Goal: Task Accomplishment & Management: Use online tool/utility

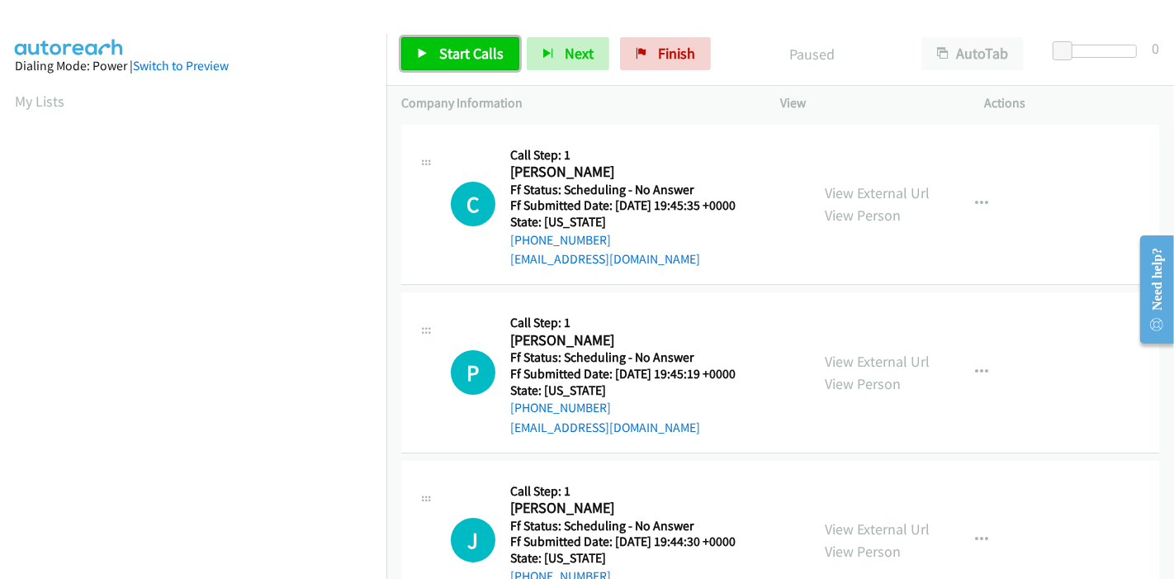
click at [443, 60] on span "Start Calls" at bounding box center [471, 53] width 64 height 19
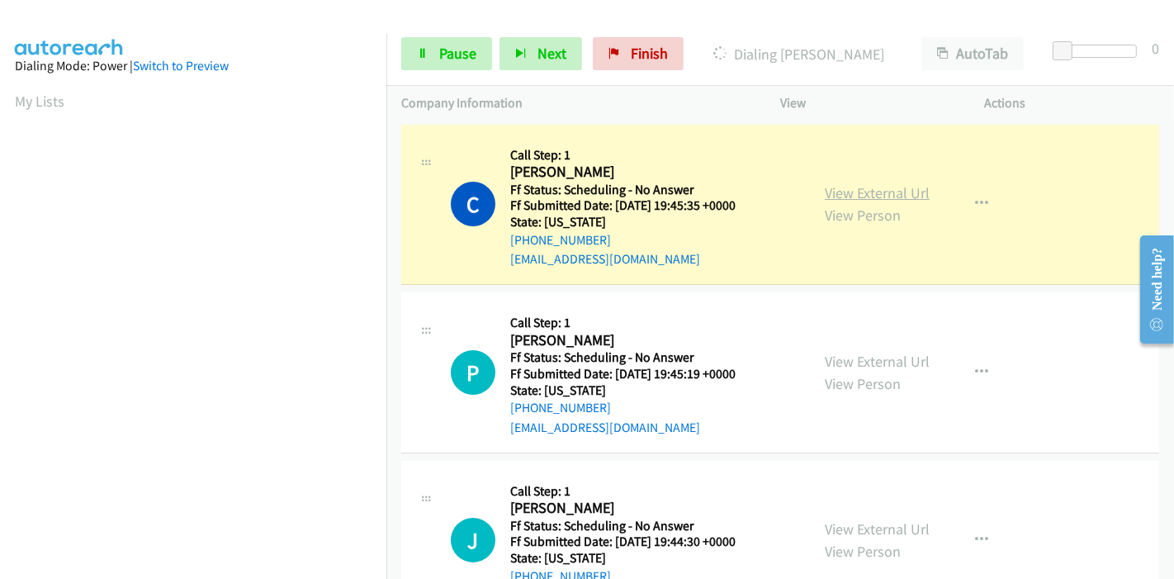
click at [910, 192] on link "View External Url" at bounding box center [877, 192] width 105 height 19
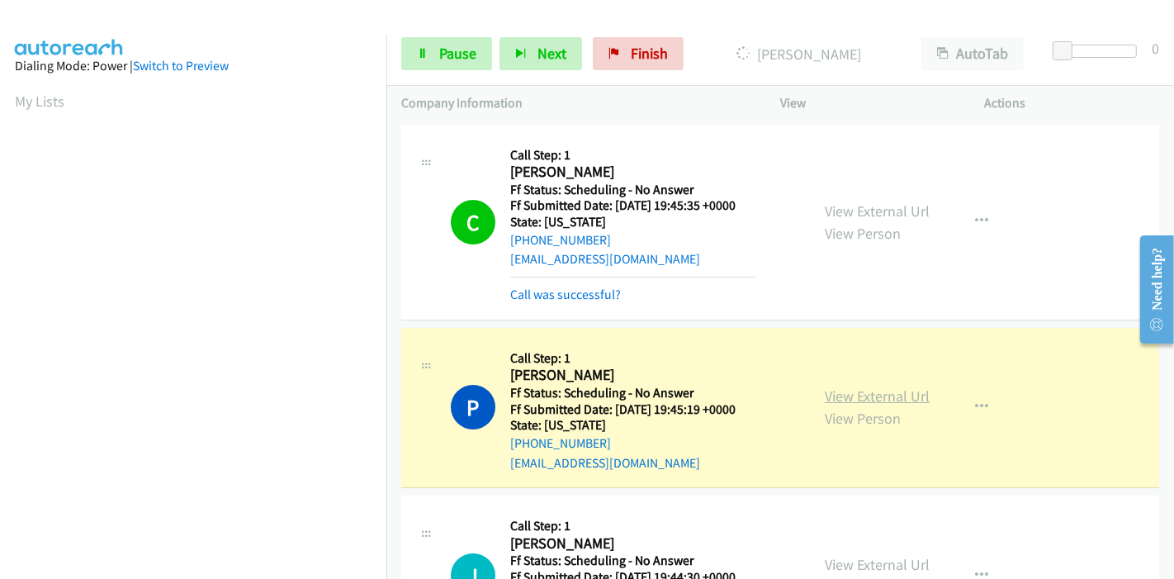
click at [835, 396] on link "View External Url" at bounding box center [877, 395] width 105 height 19
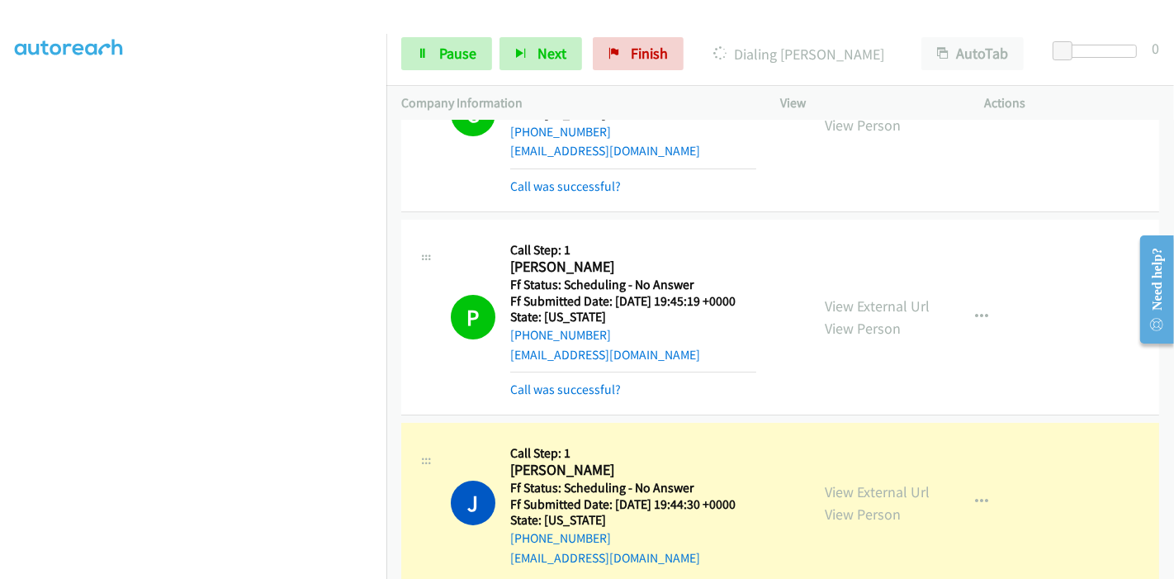
scroll to position [275, 0]
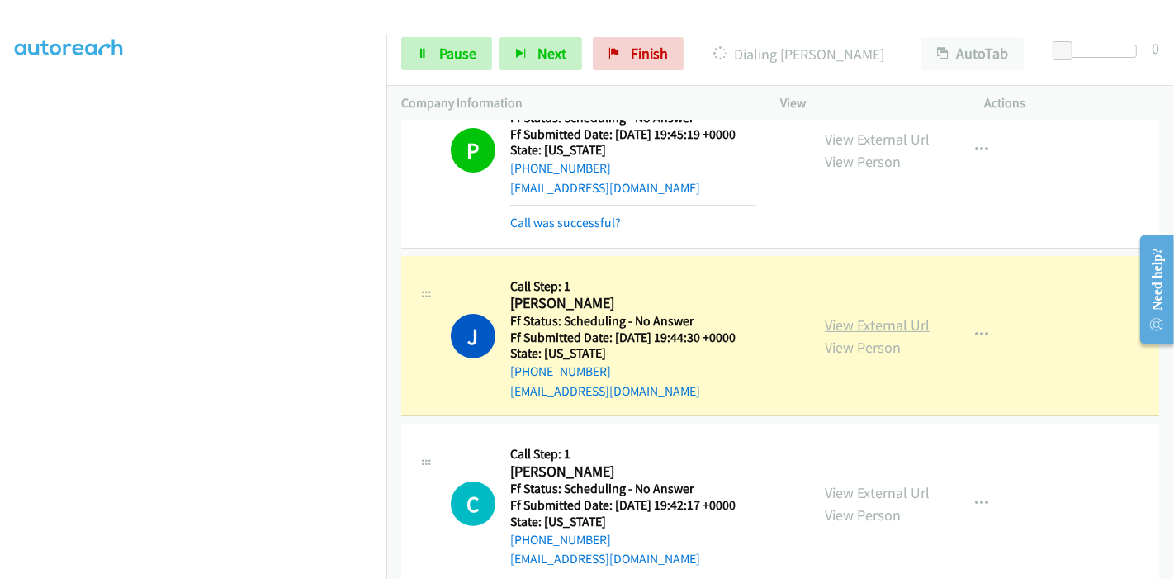
click at [893, 322] on link "View External Url" at bounding box center [877, 324] width 105 height 19
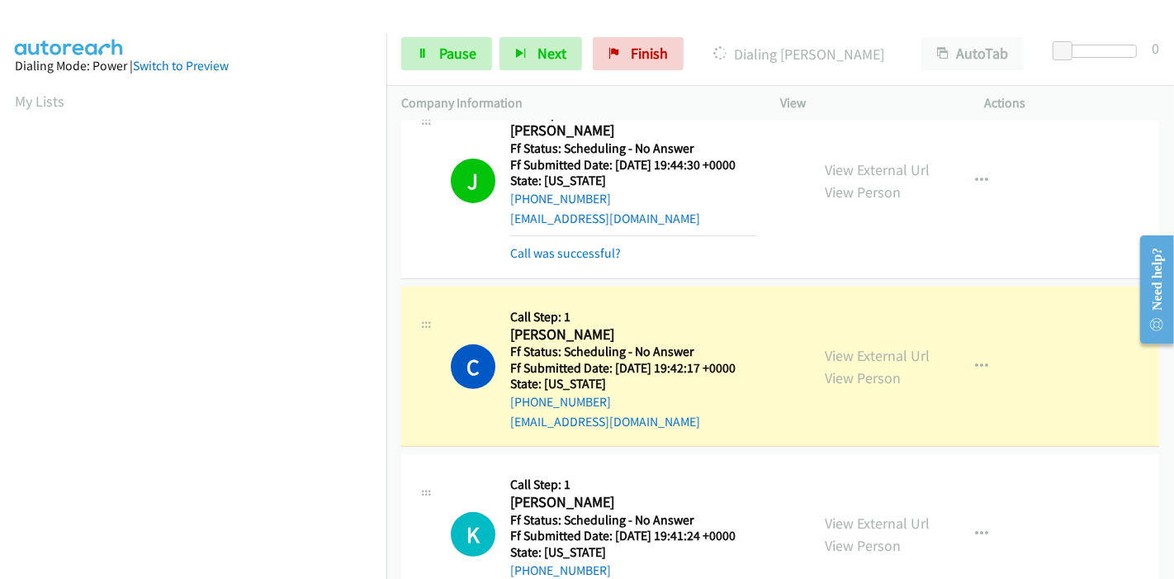
scroll to position [642, 0]
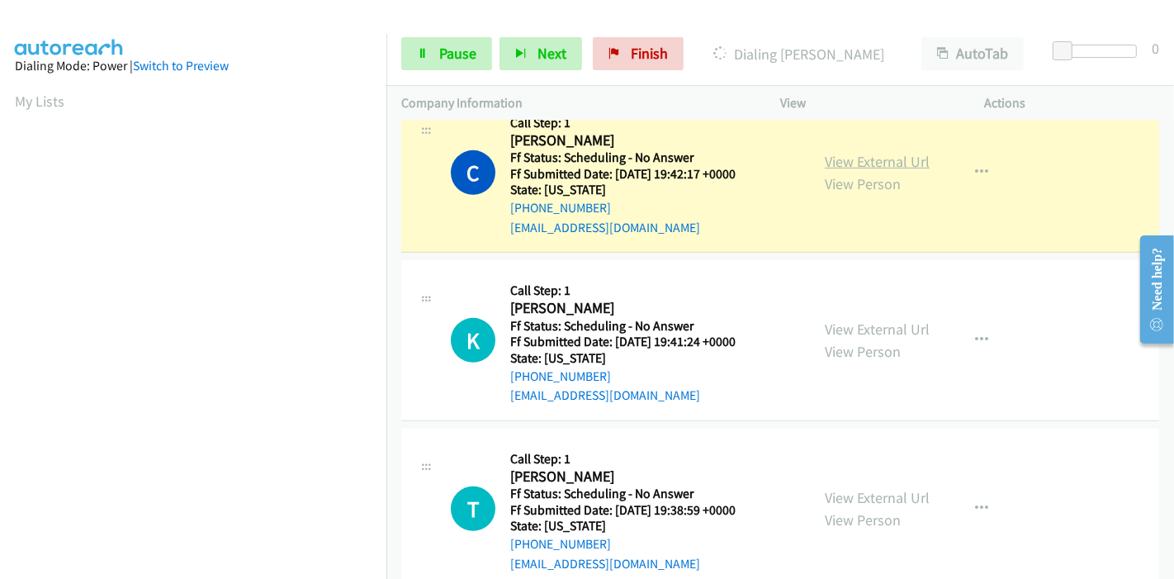
click at [892, 159] on link "View External Url" at bounding box center [877, 161] width 105 height 19
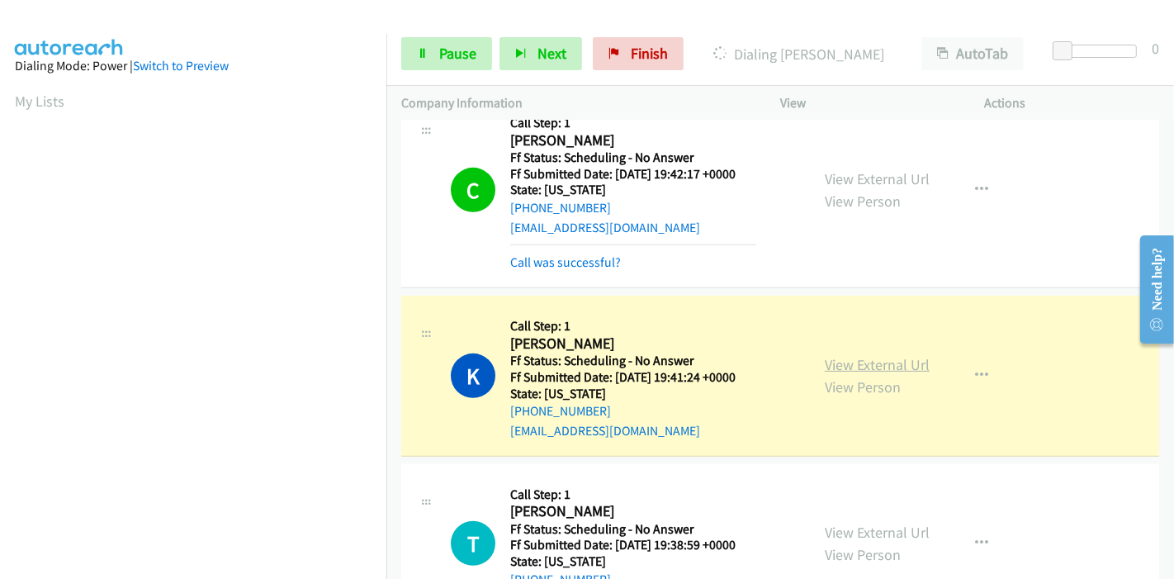
click at [833, 366] on link "View External Url" at bounding box center [877, 364] width 105 height 19
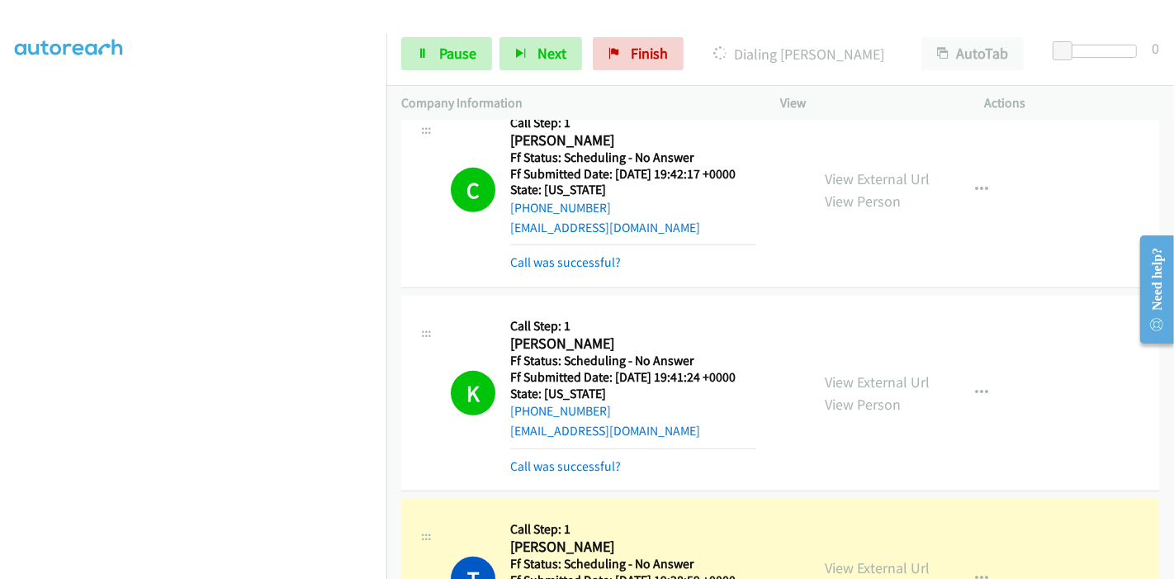
scroll to position [826, 0]
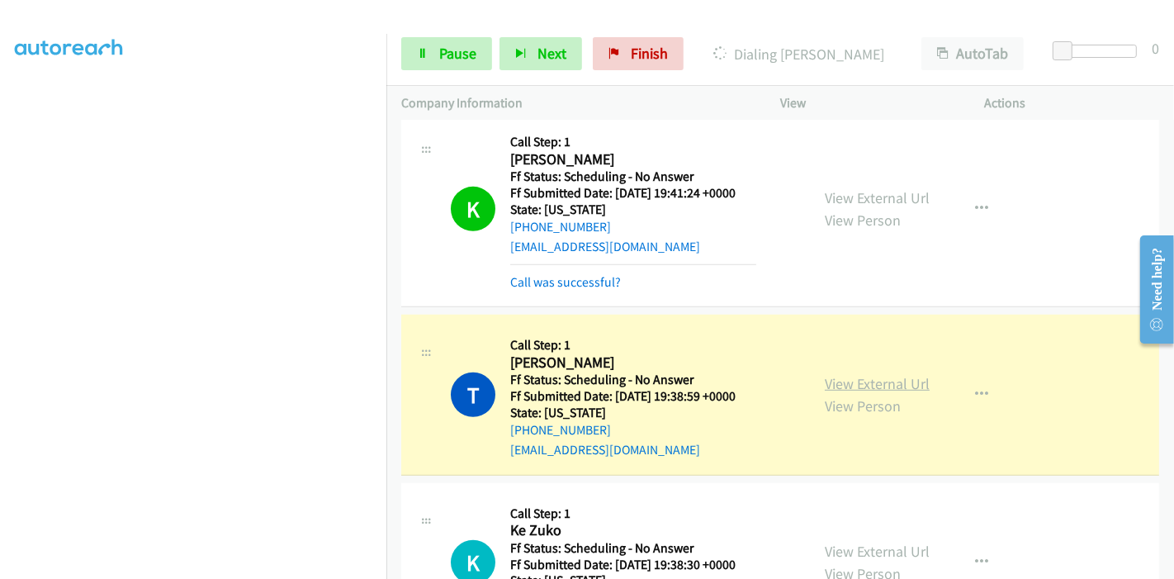
click at [830, 383] on link "View External Url" at bounding box center [877, 383] width 105 height 19
click at [469, 44] on span "Pause" at bounding box center [457, 53] width 37 height 19
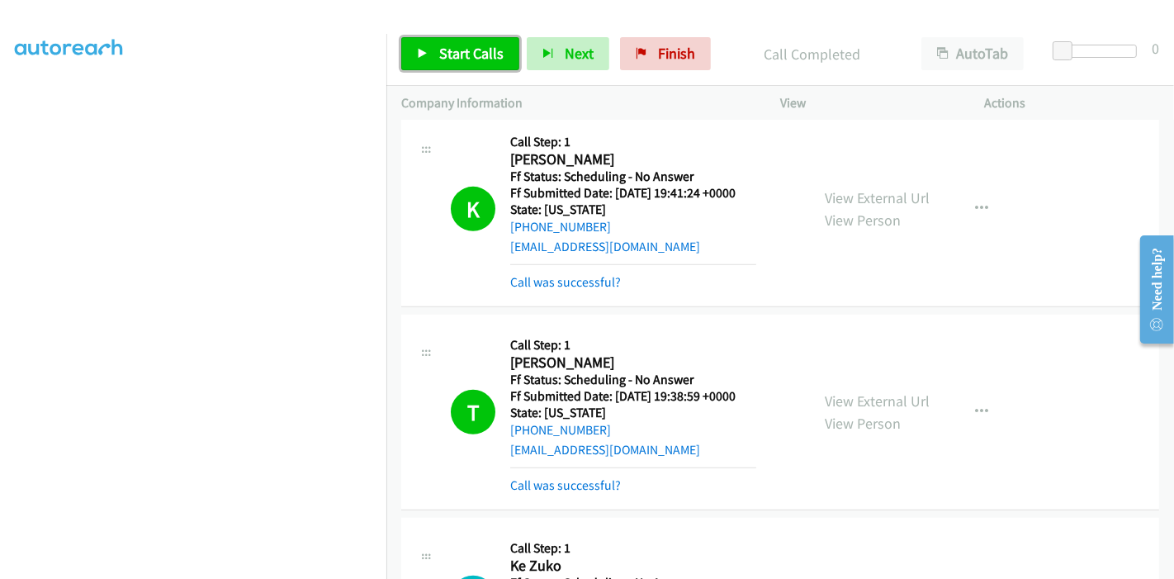
click at [467, 61] on span "Start Calls" at bounding box center [471, 53] width 64 height 19
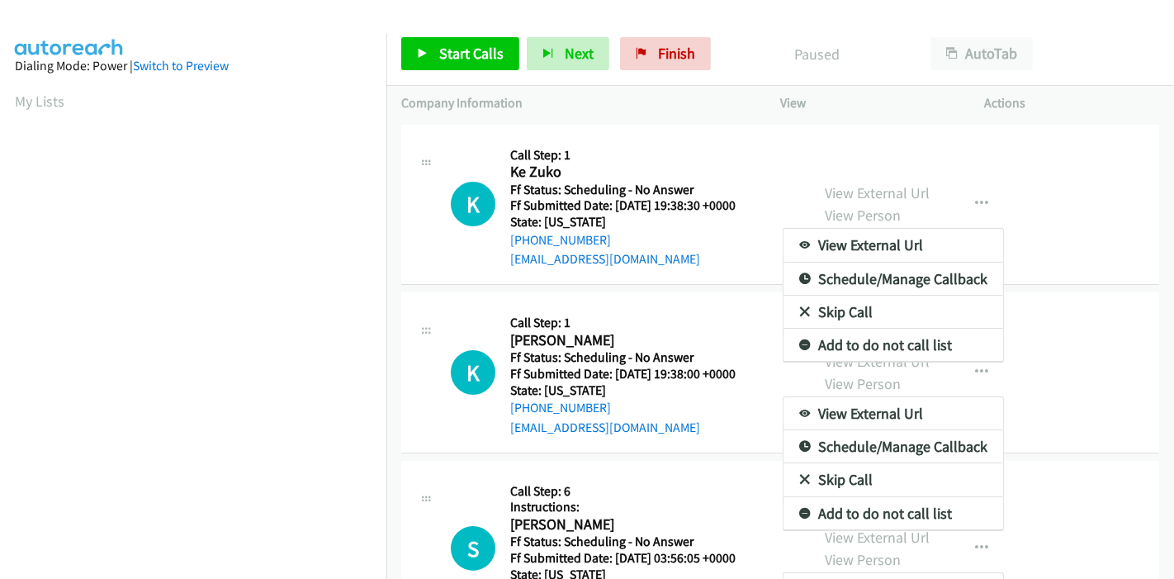
click at [476, 59] on div at bounding box center [587, 289] width 1174 height 579
click at [471, 61] on div at bounding box center [587, 289] width 1174 height 579
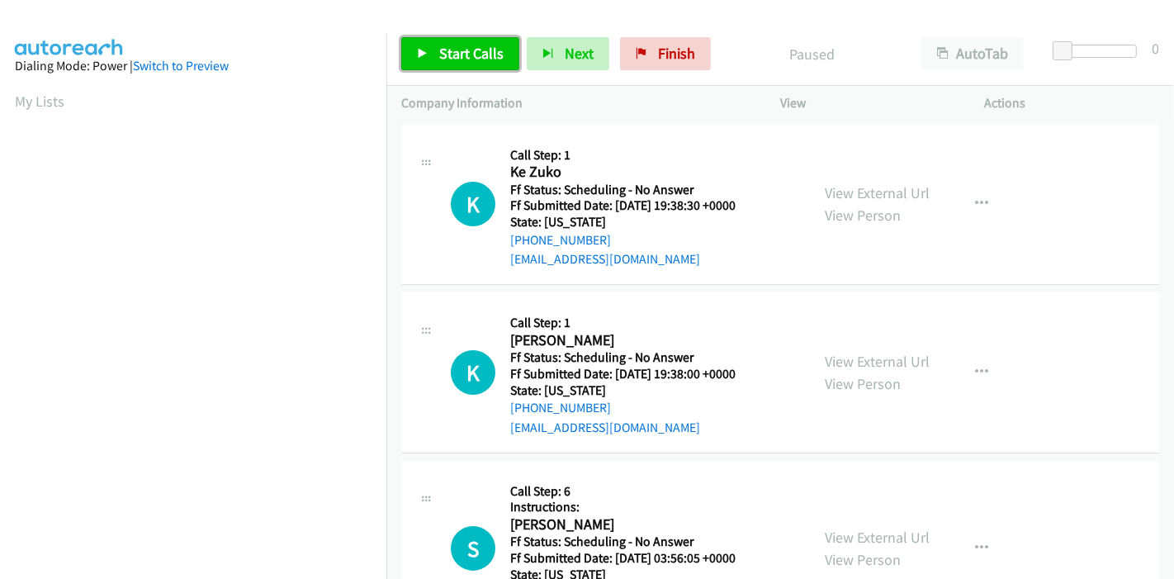
click at [458, 47] on span "Start Calls" at bounding box center [471, 53] width 64 height 19
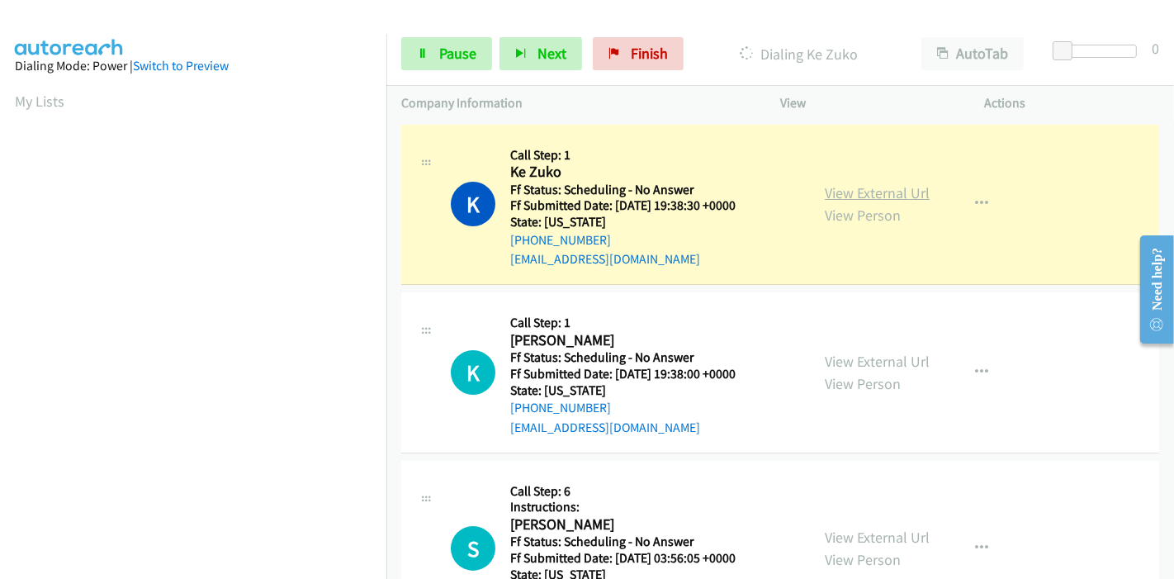
scroll to position [348, 0]
click at [853, 194] on link "View External Url" at bounding box center [877, 192] width 105 height 19
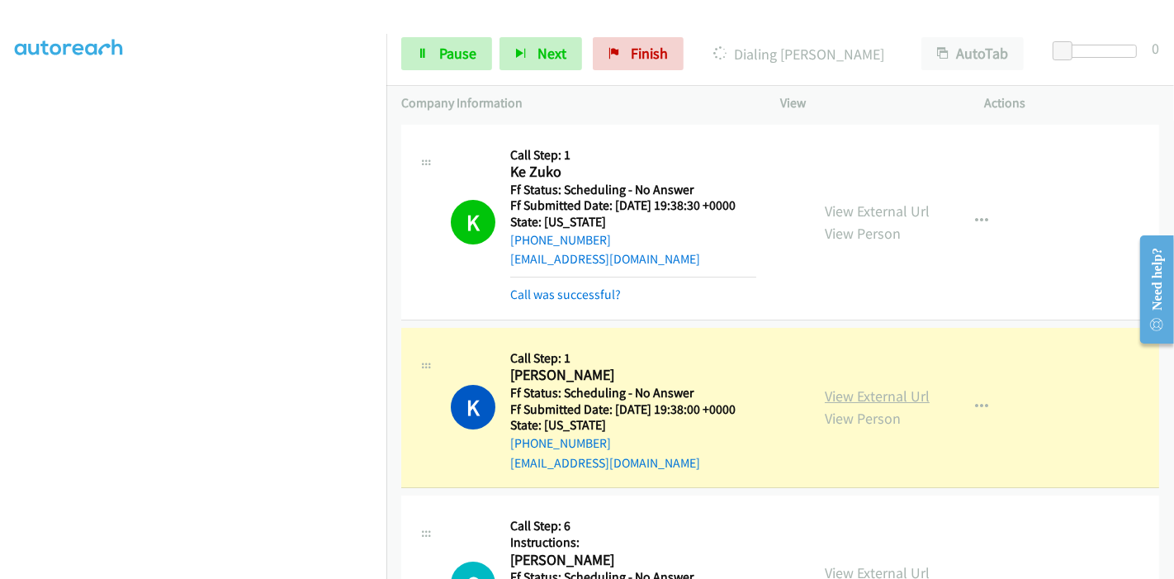
click at [855, 390] on link "View External Url" at bounding box center [877, 395] width 105 height 19
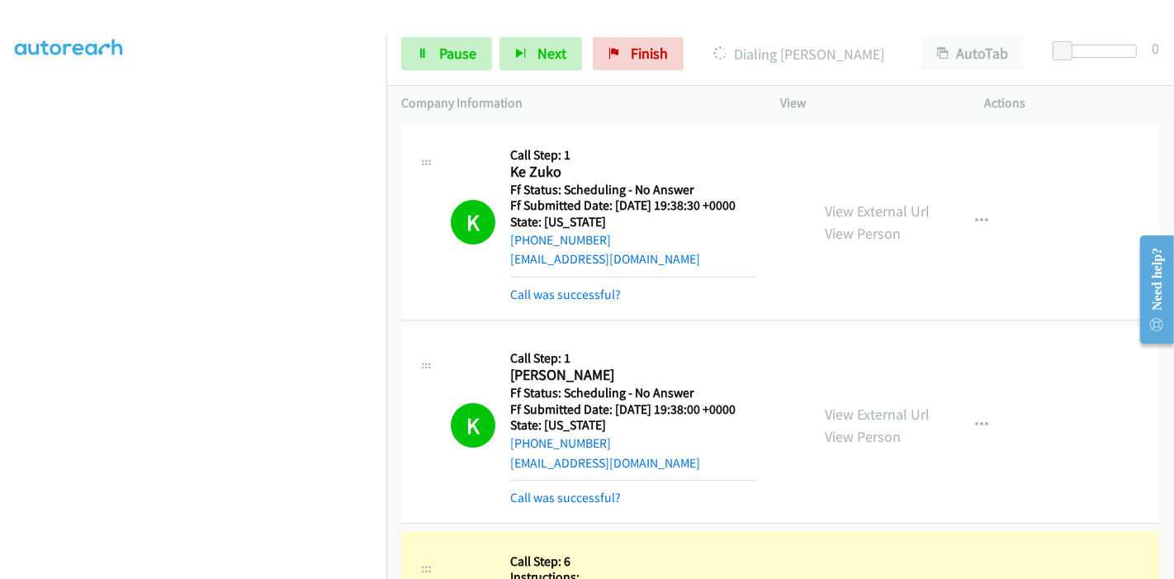
scroll to position [367, 0]
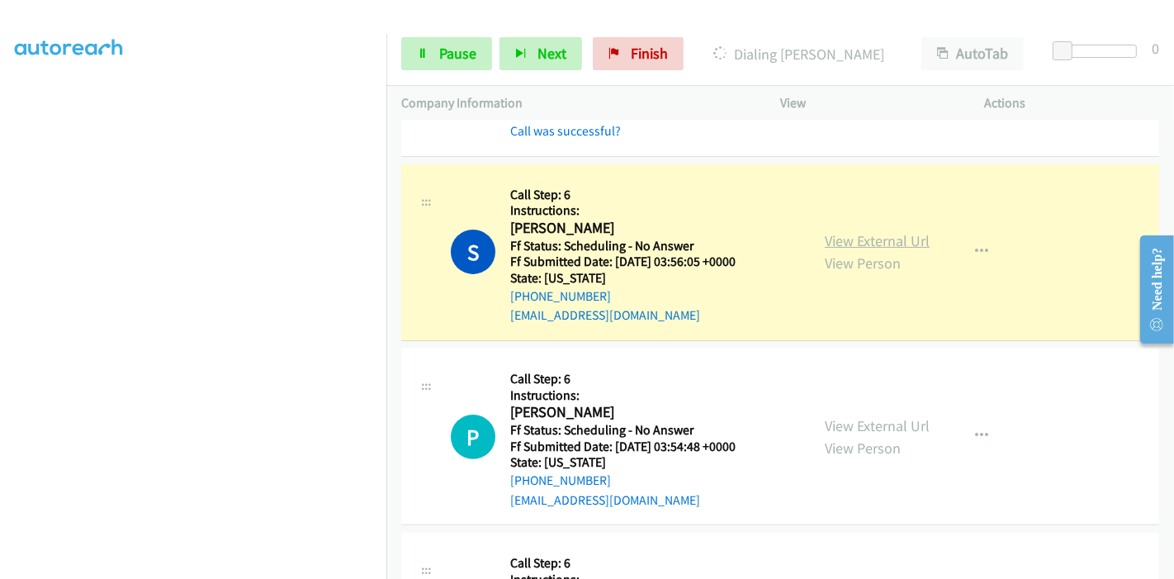
click at [844, 235] on link "View External Url" at bounding box center [877, 240] width 105 height 19
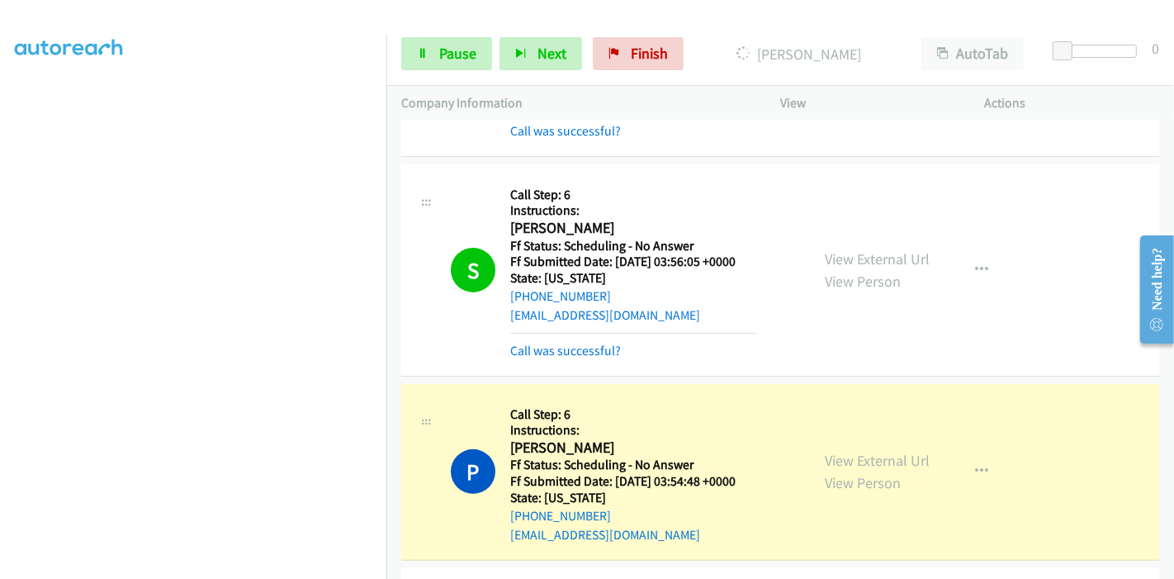
scroll to position [550, 0]
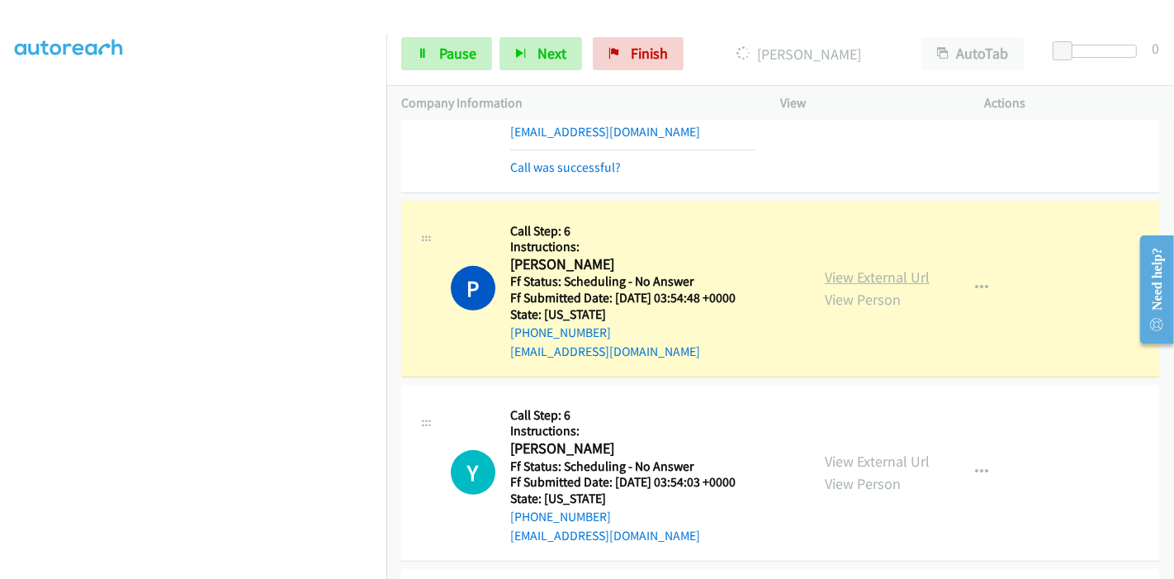
click at [846, 268] on link "View External Url" at bounding box center [877, 277] width 105 height 19
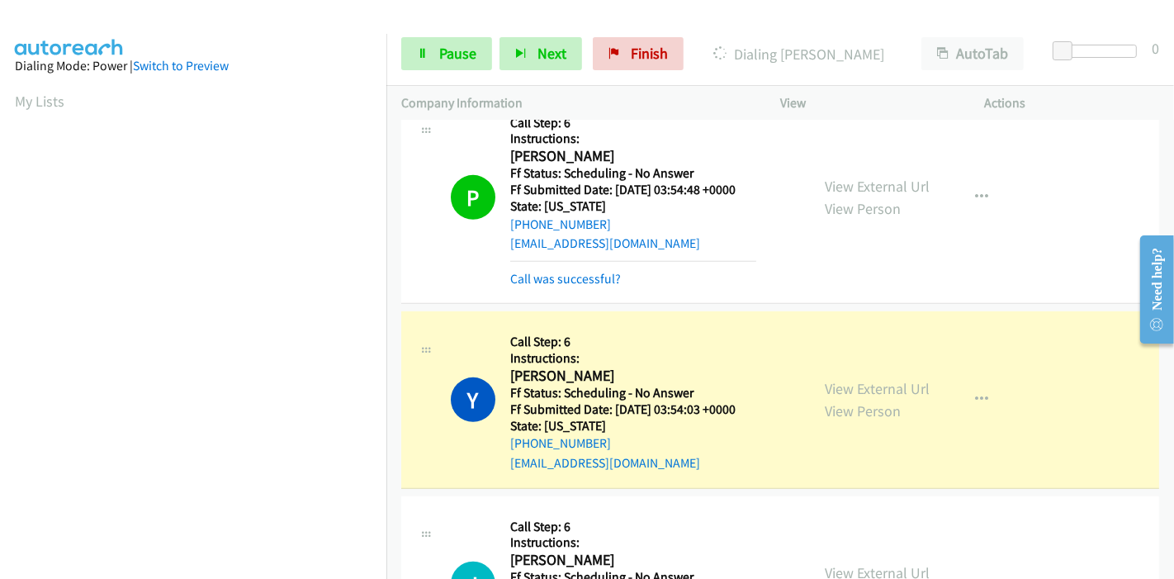
scroll to position [733, 0]
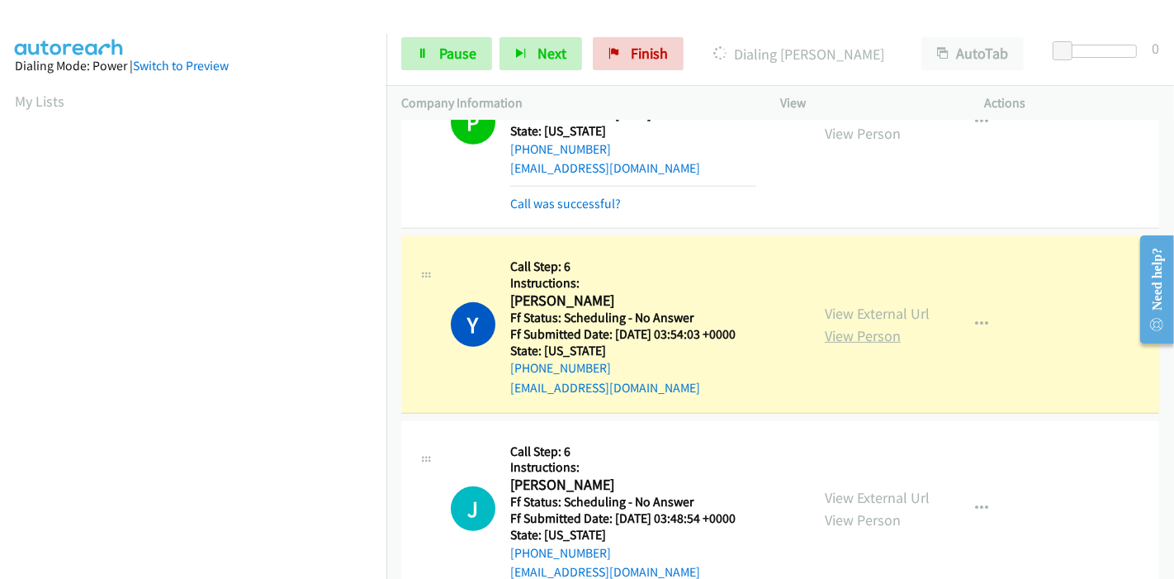
click at [875, 326] on link "View Person" at bounding box center [863, 335] width 76 height 19
click at [842, 308] on link "View External Url" at bounding box center [877, 313] width 105 height 19
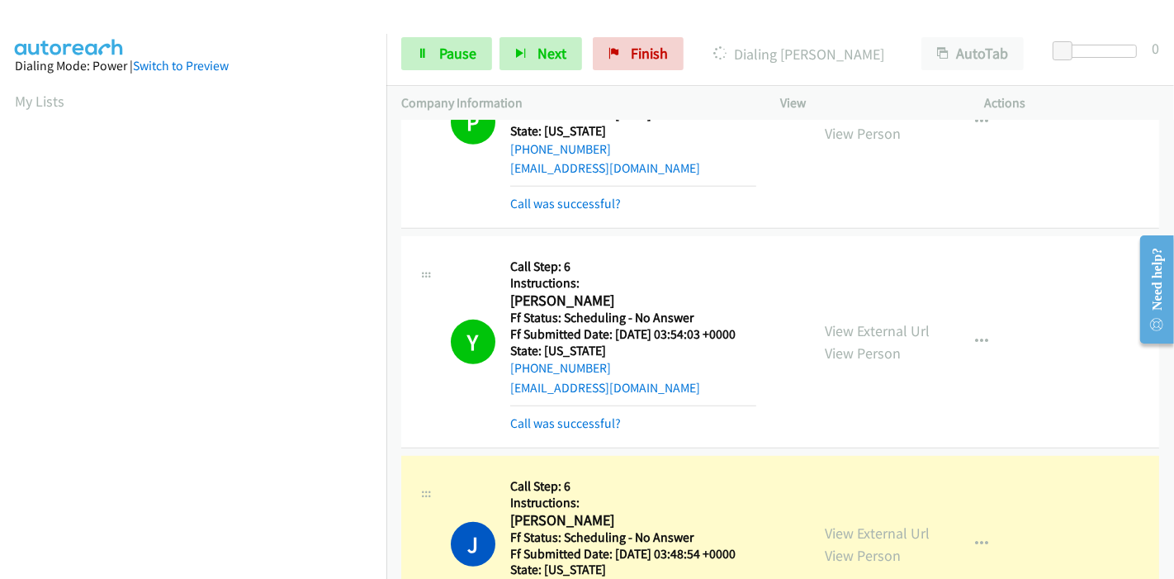
scroll to position [1009, 0]
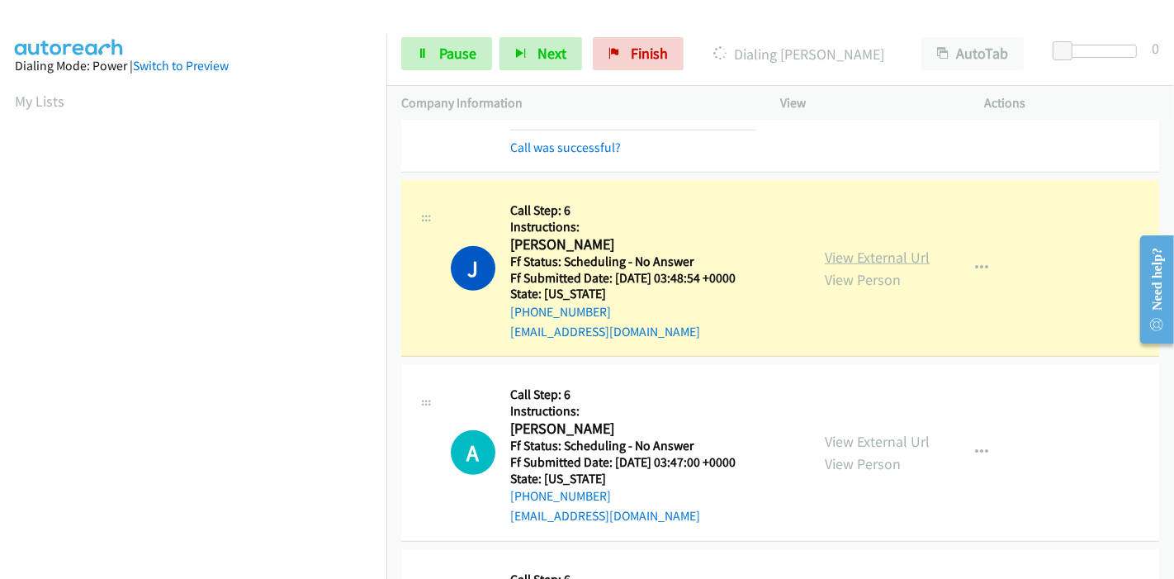
click at [835, 258] on link "View External Url" at bounding box center [877, 257] width 105 height 19
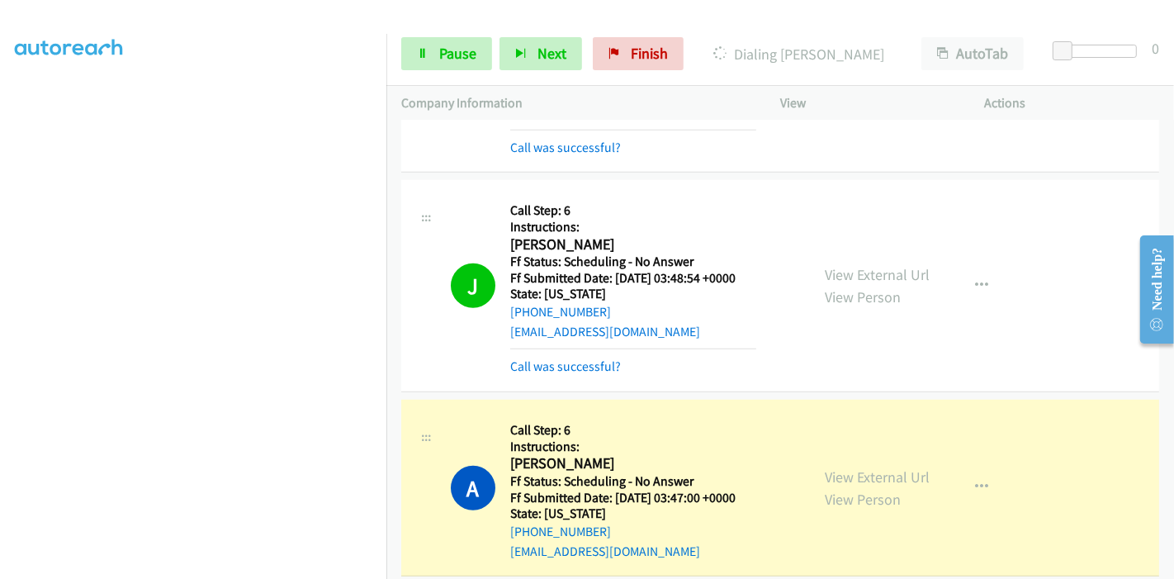
scroll to position [0, 0]
click at [878, 478] on link "View External Url" at bounding box center [877, 476] width 105 height 19
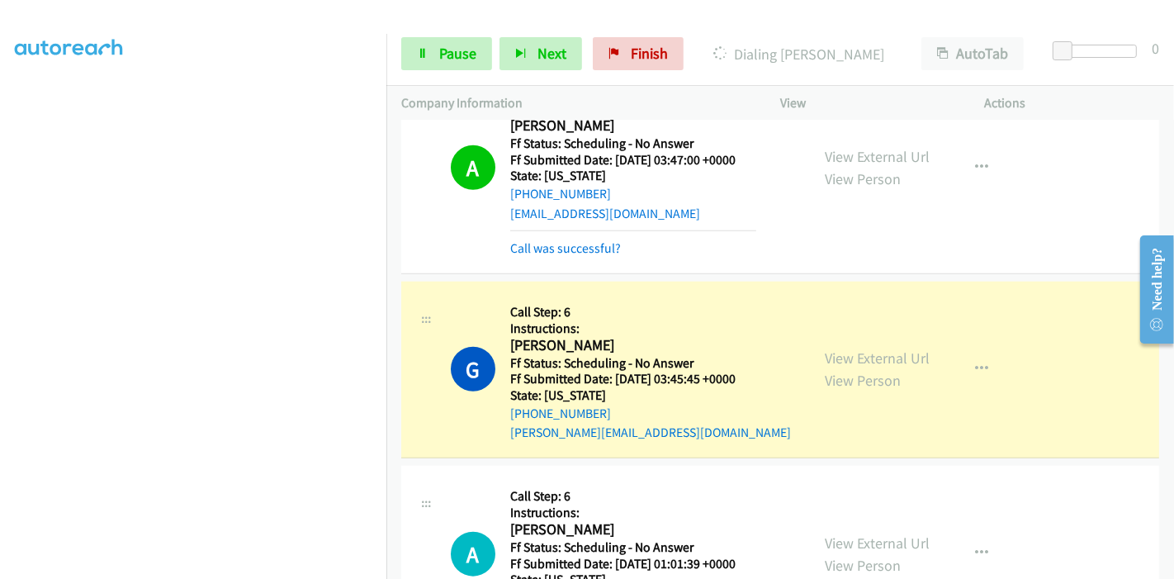
scroll to position [1376, 0]
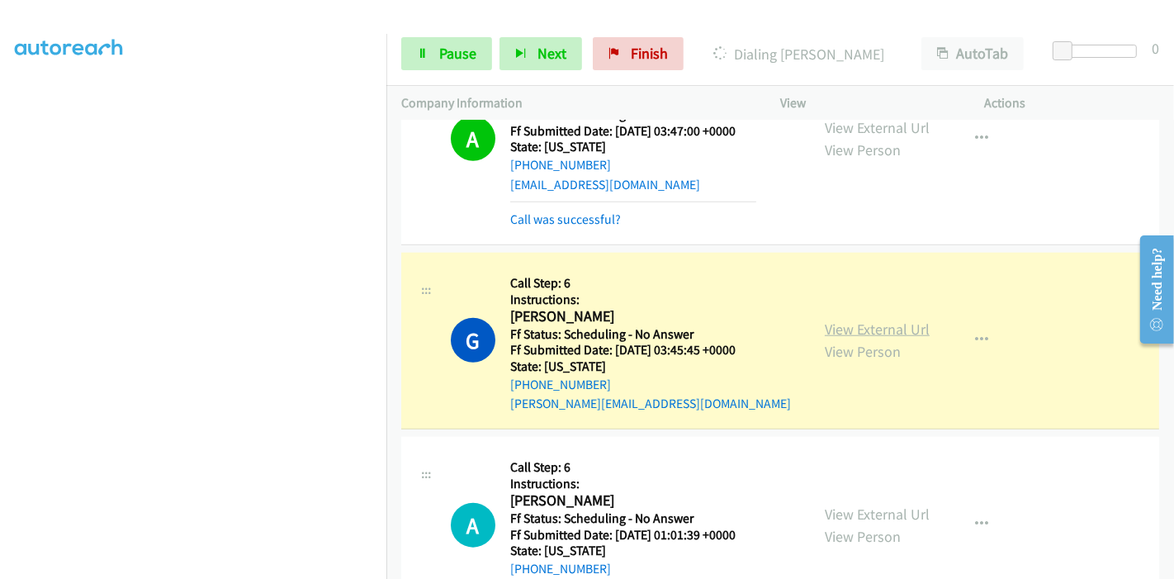
click at [855, 327] on link "View External Url" at bounding box center [877, 329] width 105 height 19
click at [443, 54] on span "Pause" at bounding box center [457, 53] width 37 height 19
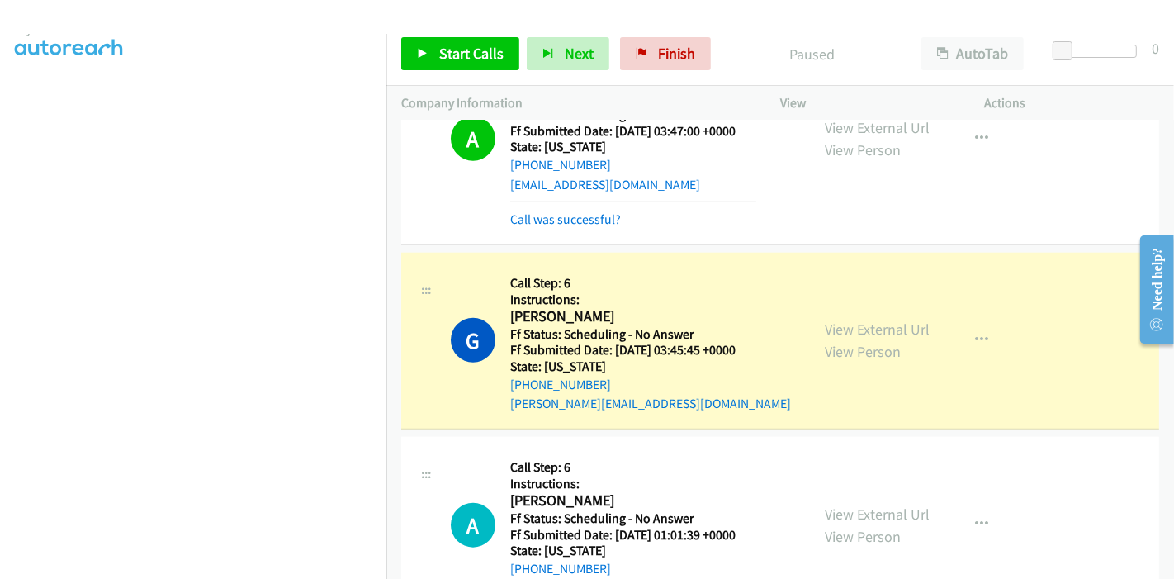
scroll to position [348, 0]
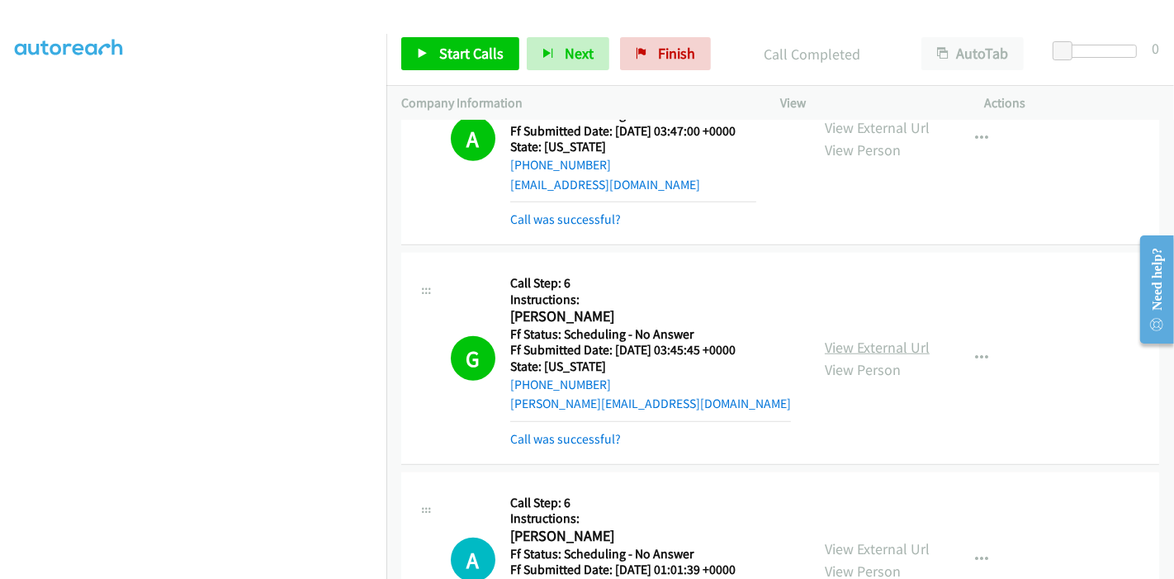
click at [825, 346] on link "View External Url" at bounding box center [877, 347] width 105 height 19
click at [424, 50] on icon at bounding box center [423, 55] width 12 height 12
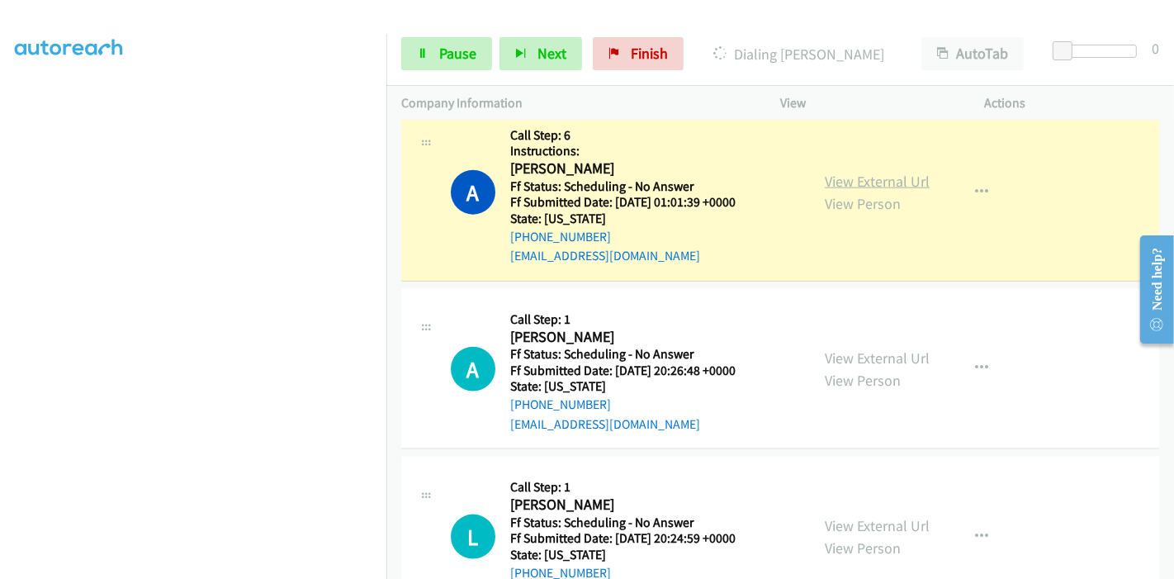
click at [892, 181] on link "View External Url" at bounding box center [877, 181] width 105 height 19
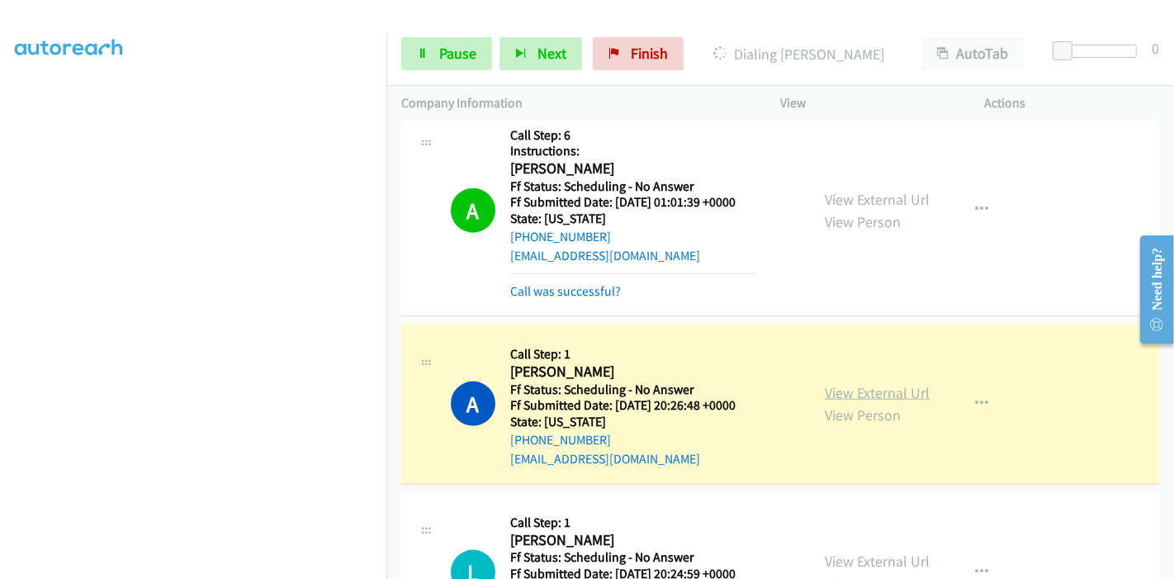
click at [827, 393] on link "View External Url" at bounding box center [877, 392] width 105 height 19
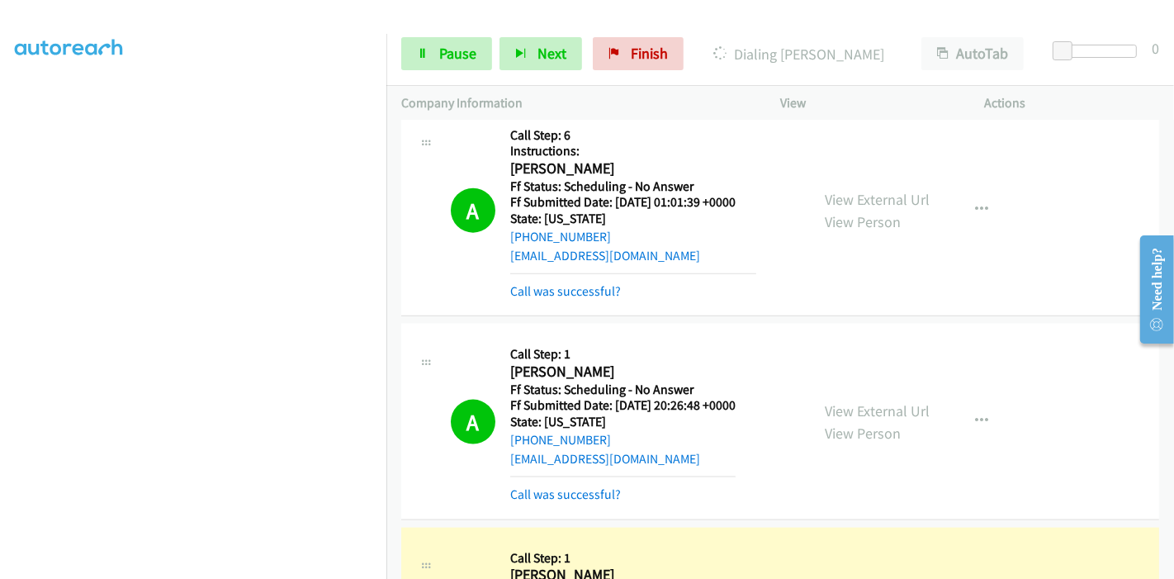
scroll to position [1926, 0]
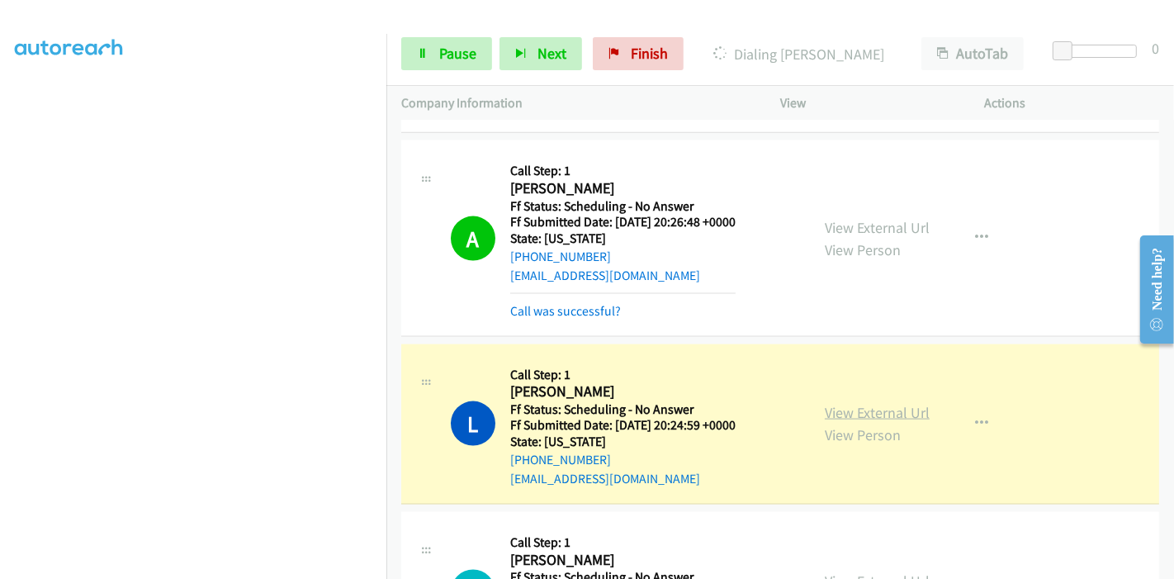
click at [883, 403] on link "View External Url" at bounding box center [877, 412] width 105 height 19
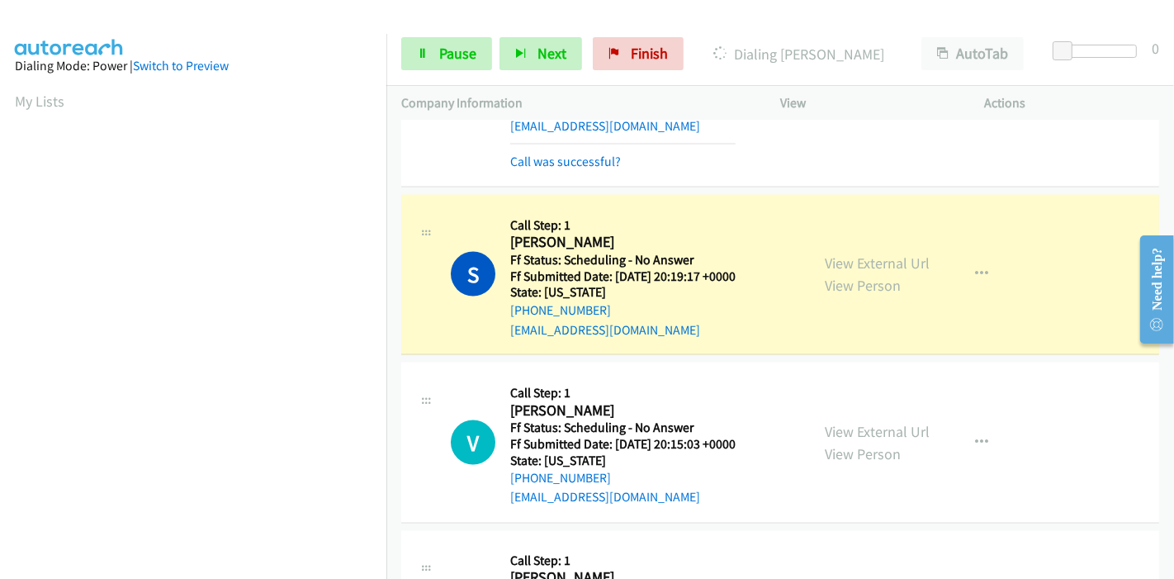
scroll to position [2293, 0]
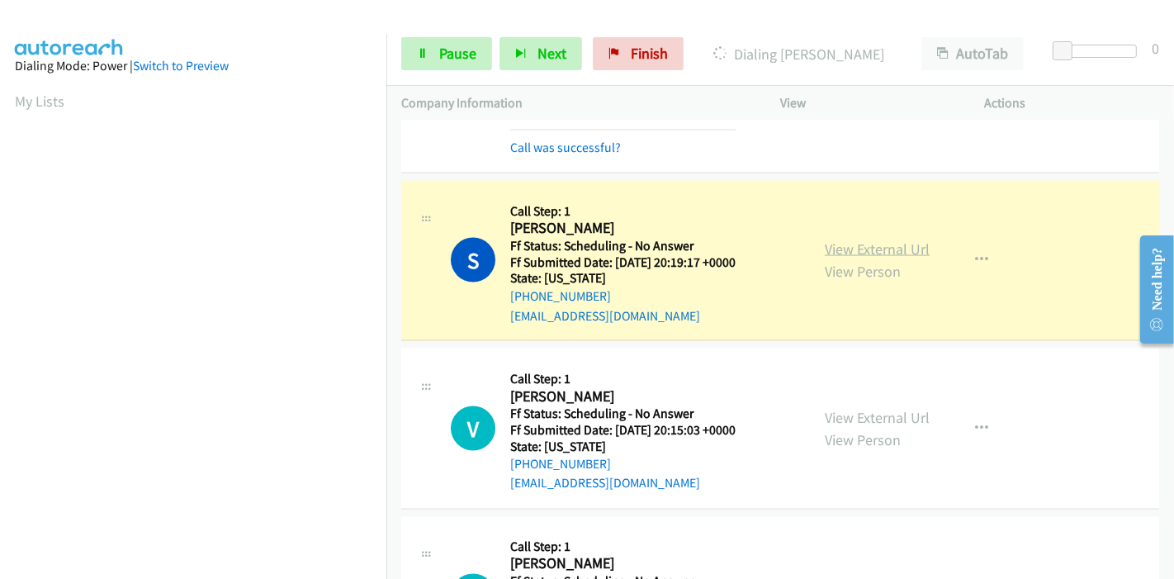
click at [835, 245] on link "View External Url" at bounding box center [877, 248] width 105 height 19
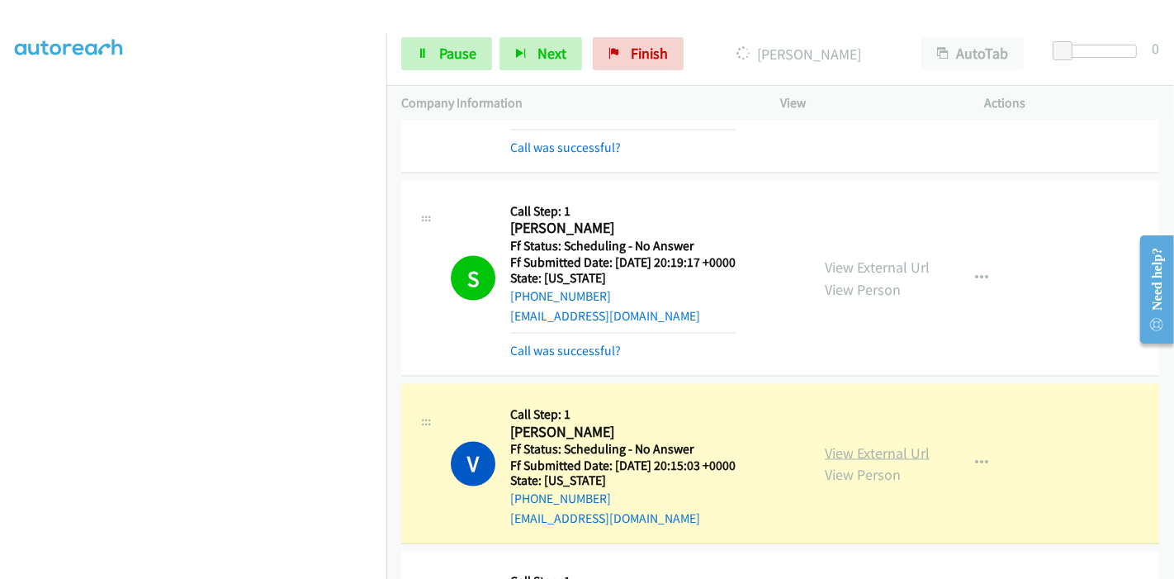
click at [877, 449] on link "View External Url" at bounding box center [877, 452] width 105 height 19
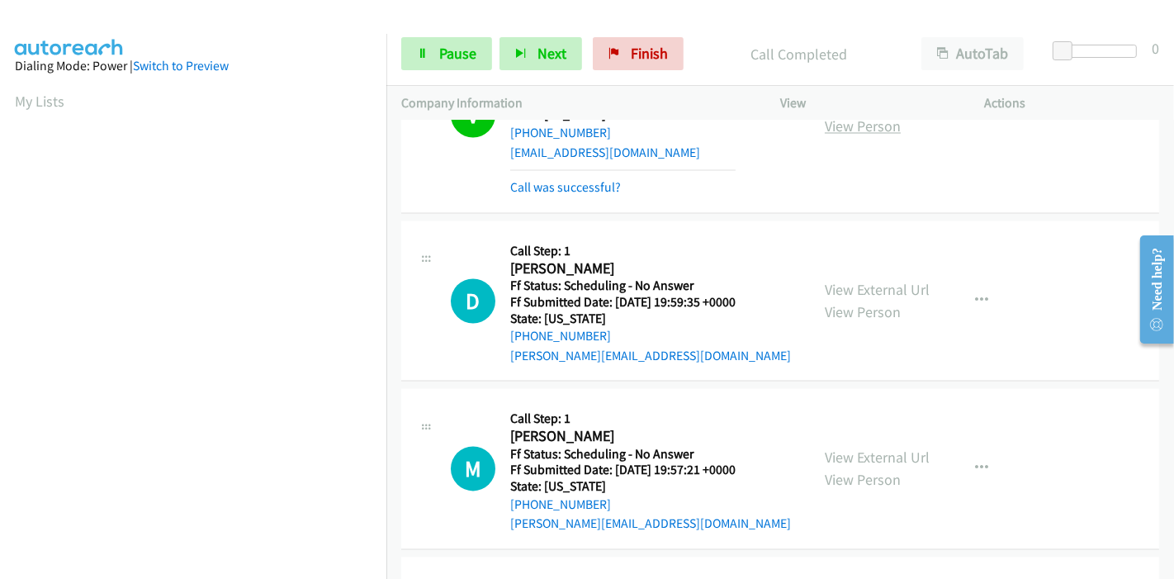
scroll to position [2660, 0]
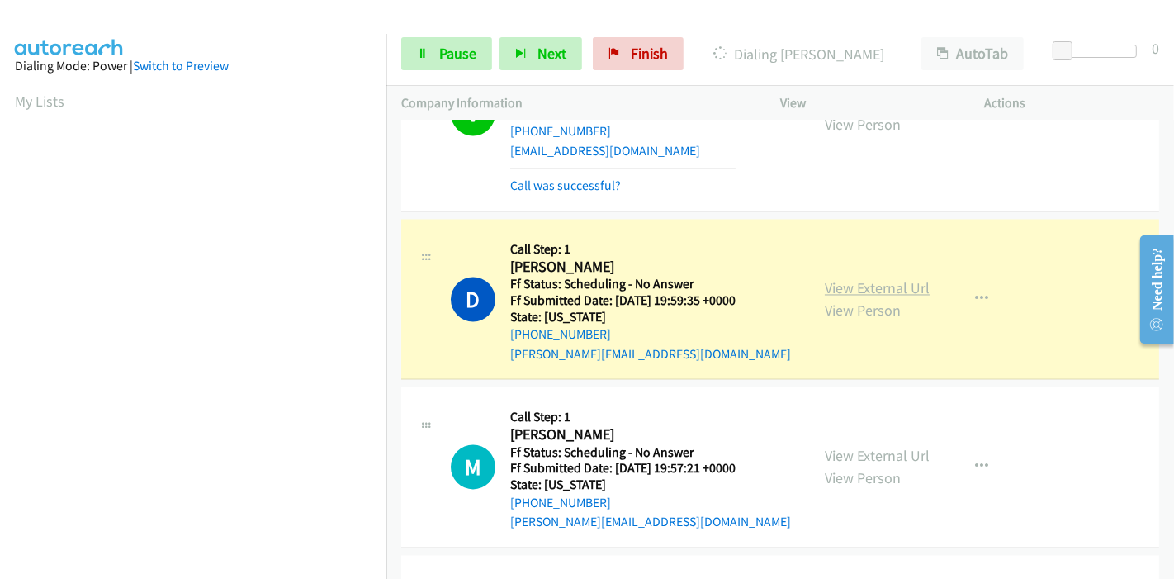
click at [898, 289] on link "View External Url" at bounding box center [877, 288] width 105 height 19
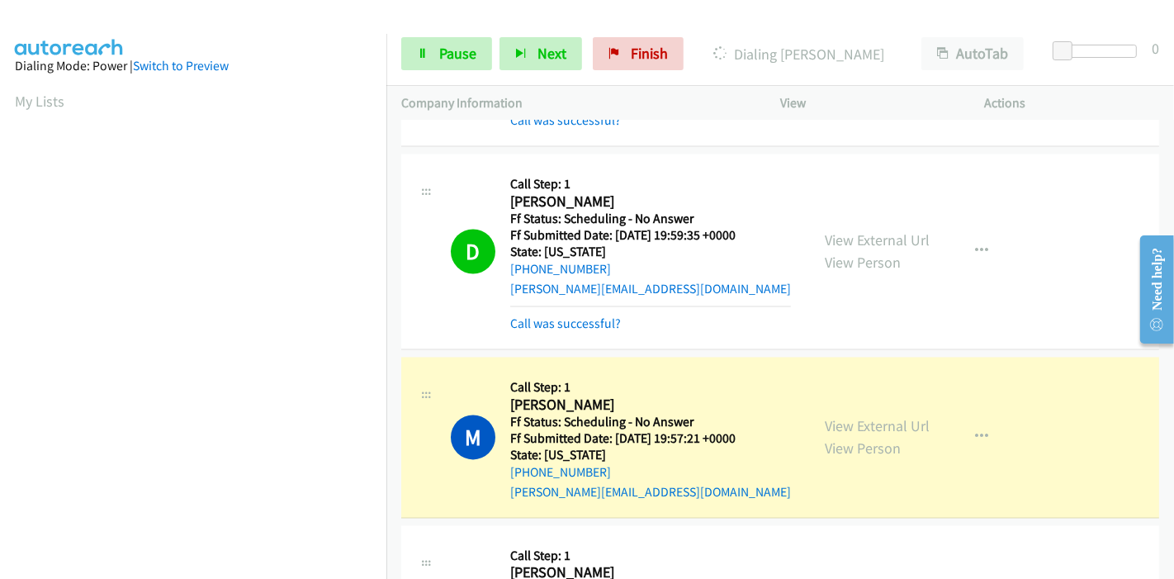
scroll to position [2844, 0]
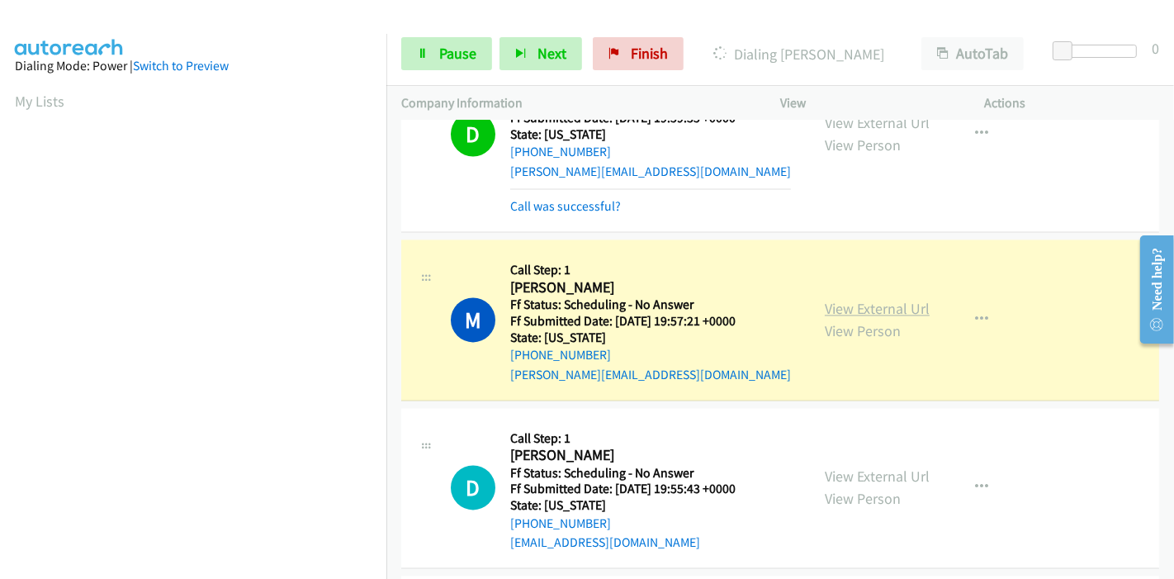
click at [870, 306] on link "View External Url" at bounding box center [877, 308] width 105 height 19
drag, startPoint x: 443, startPoint y: 54, endPoint x: 400, endPoint y: 61, distance: 42.6
click at [442, 54] on span "Pause" at bounding box center [457, 53] width 37 height 19
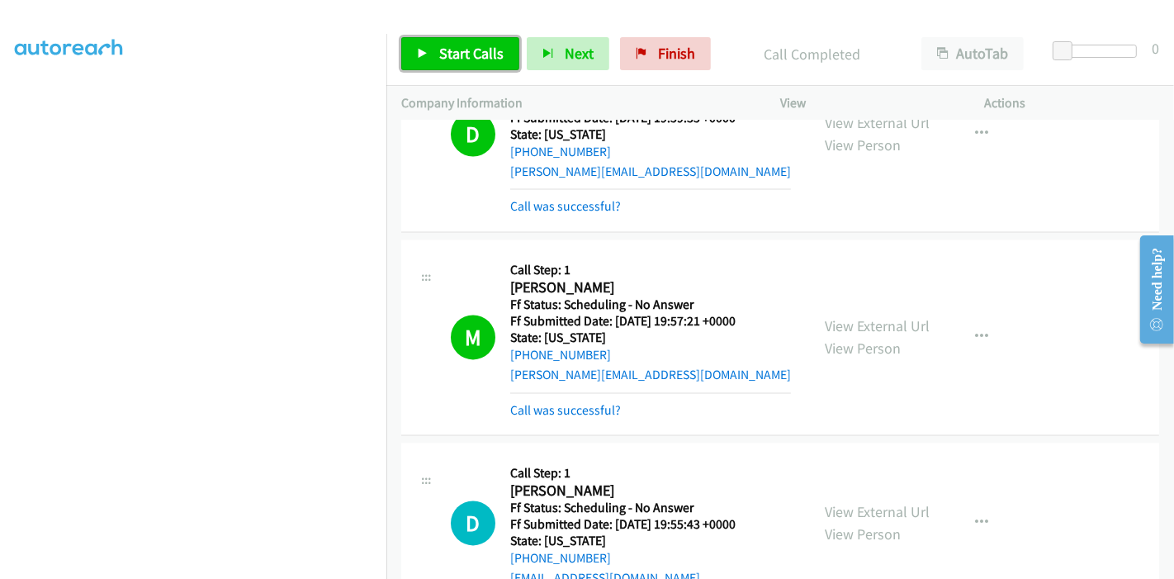
click at [471, 50] on span "Start Calls" at bounding box center [471, 53] width 64 height 19
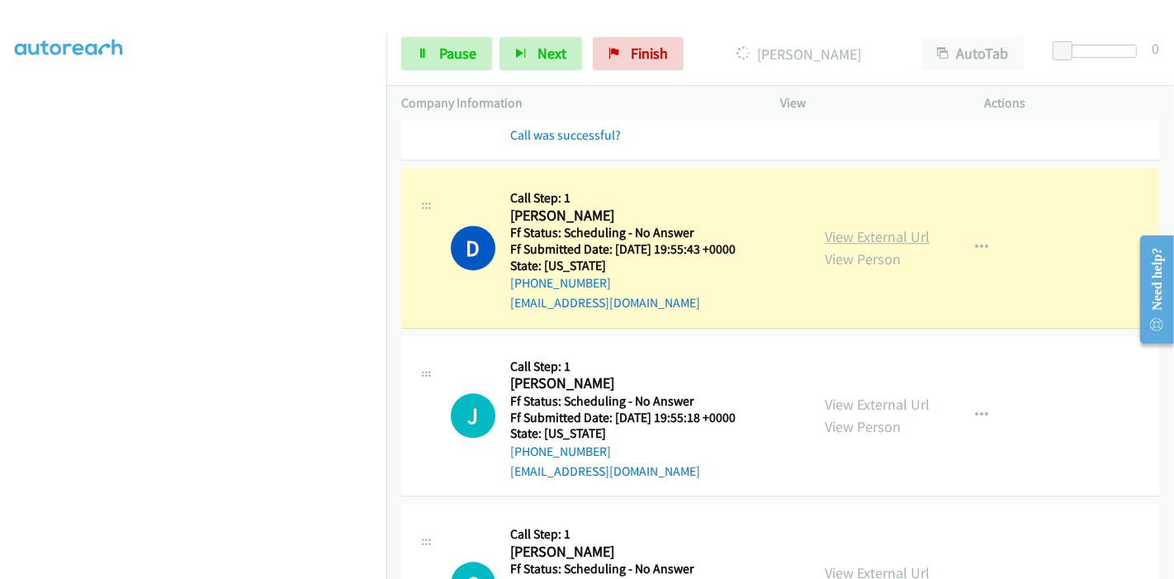
click at [862, 233] on link "View External Url" at bounding box center [877, 236] width 105 height 19
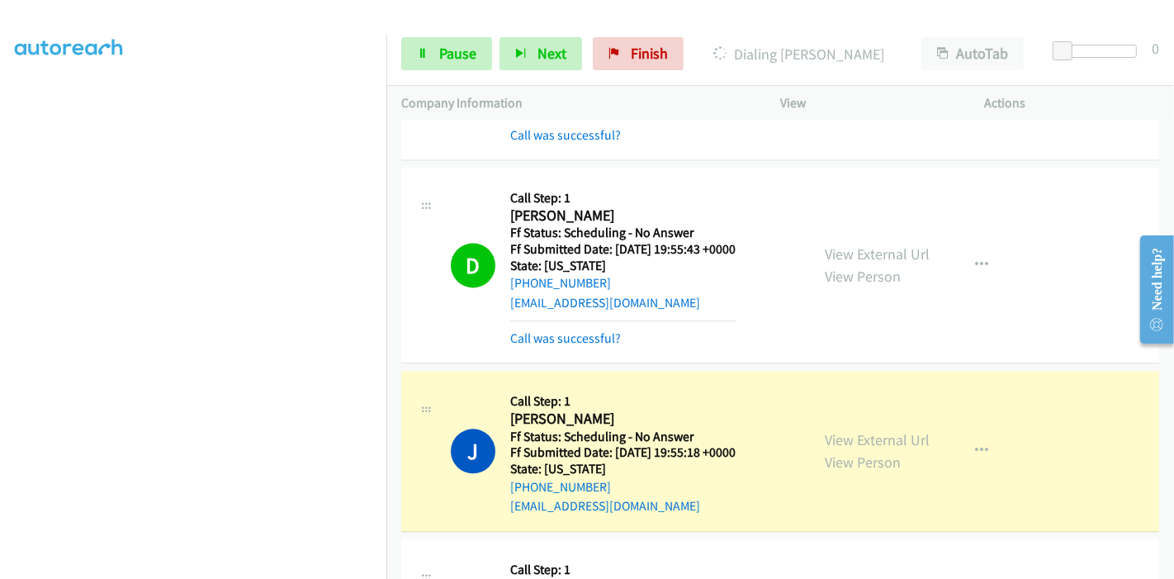
scroll to position [0, 0]
click at [903, 430] on link "View External Url" at bounding box center [877, 439] width 105 height 19
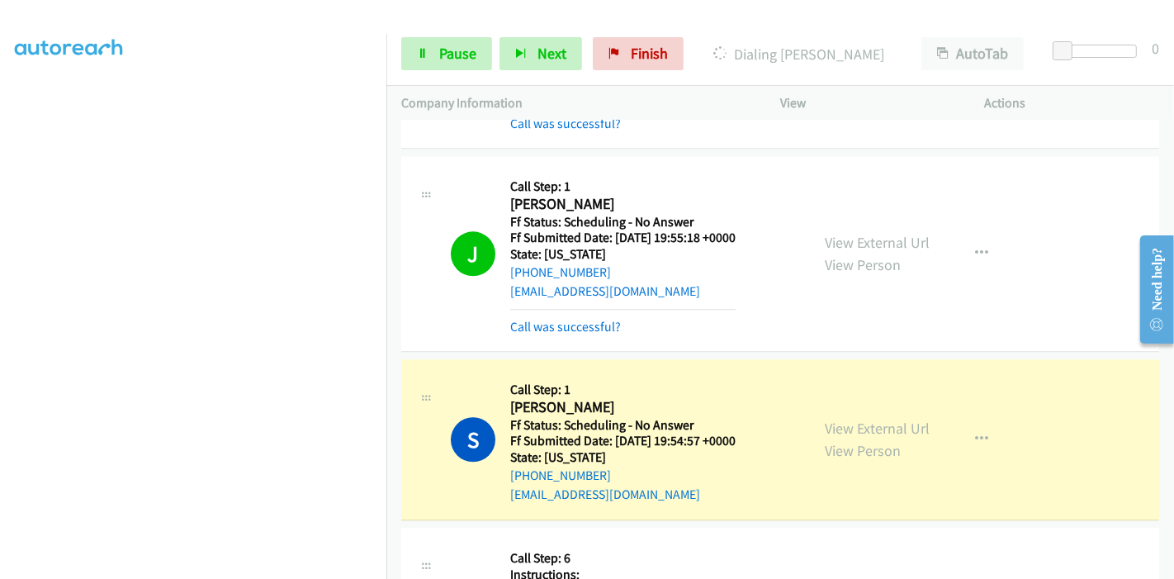
scroll to position [3395, 0]
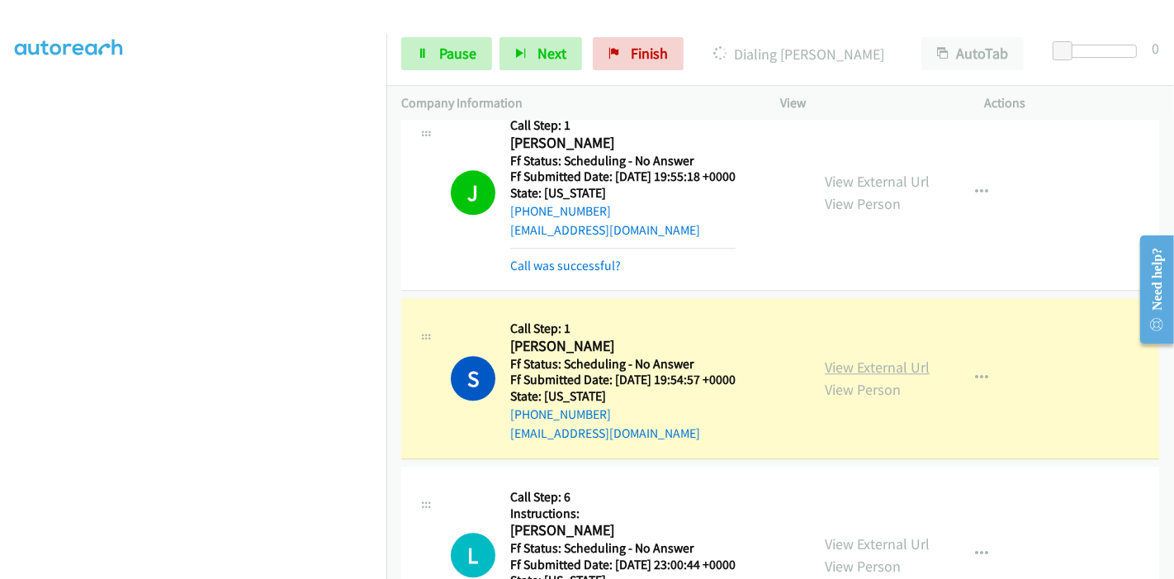
click at [842, 364] on link "View External Url" at bounding box center [877, 367] width 105 height 19
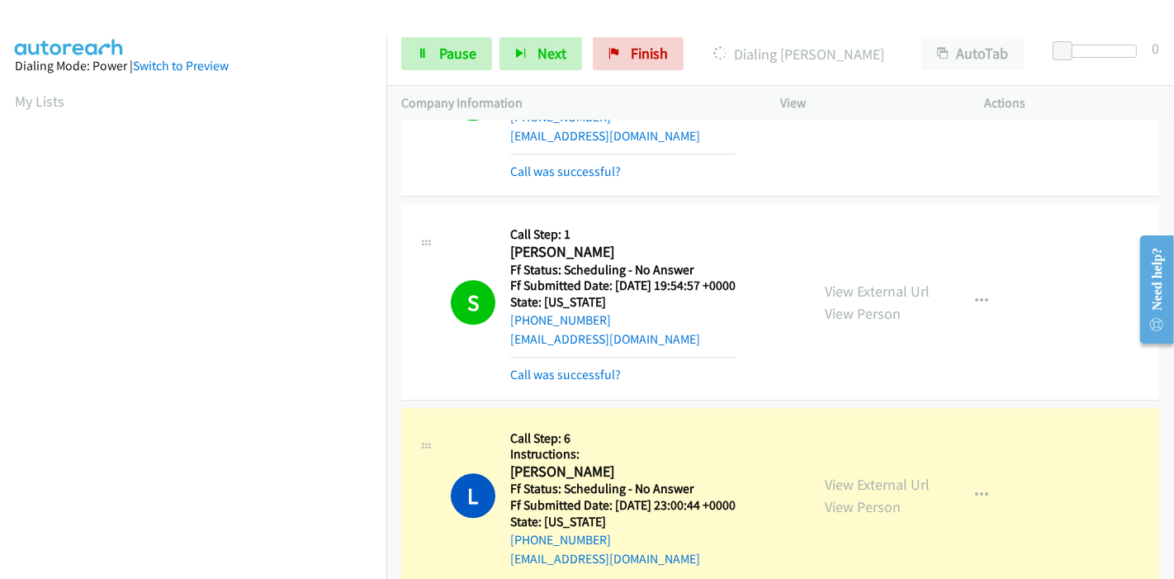
scroll to position [3670, 0]
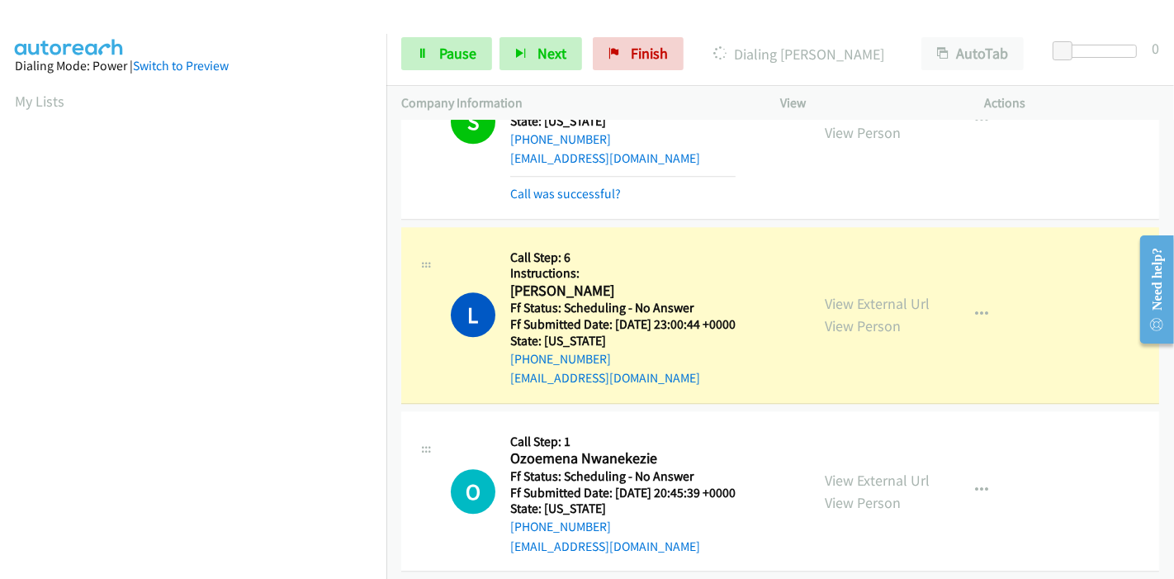
click at [909, 304] on div "View External Url View Person" at bounding box center [877, 314] width 105 height 45
click at [898, 297] on link "View External Url" at bounding box center [877, 303] width 105 height 19
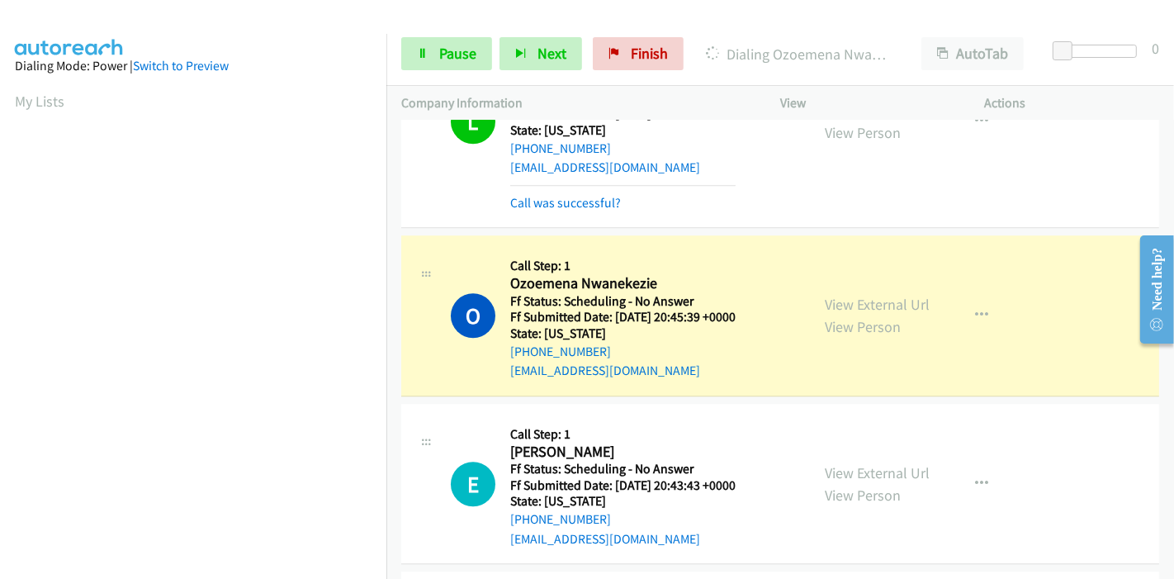
scroll to position [3944, 0]
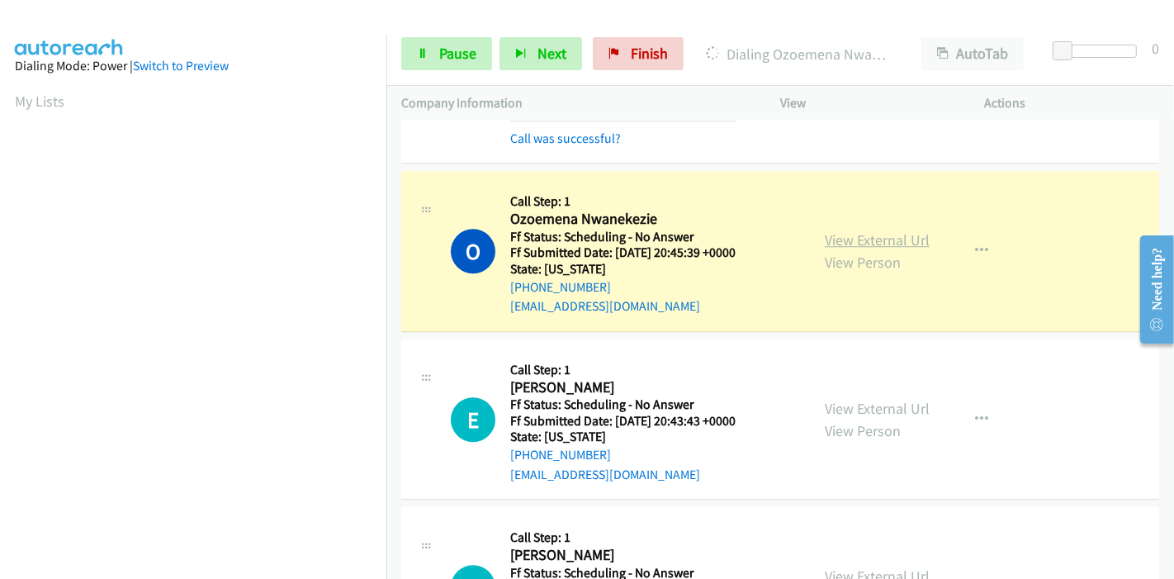
click at [865, 230] on link "View External Url" at bounding box center [877, 239] width 105 height 19
click at [429, 41] on link "Pause" at bounding box center [446, 53] width 91 height 33
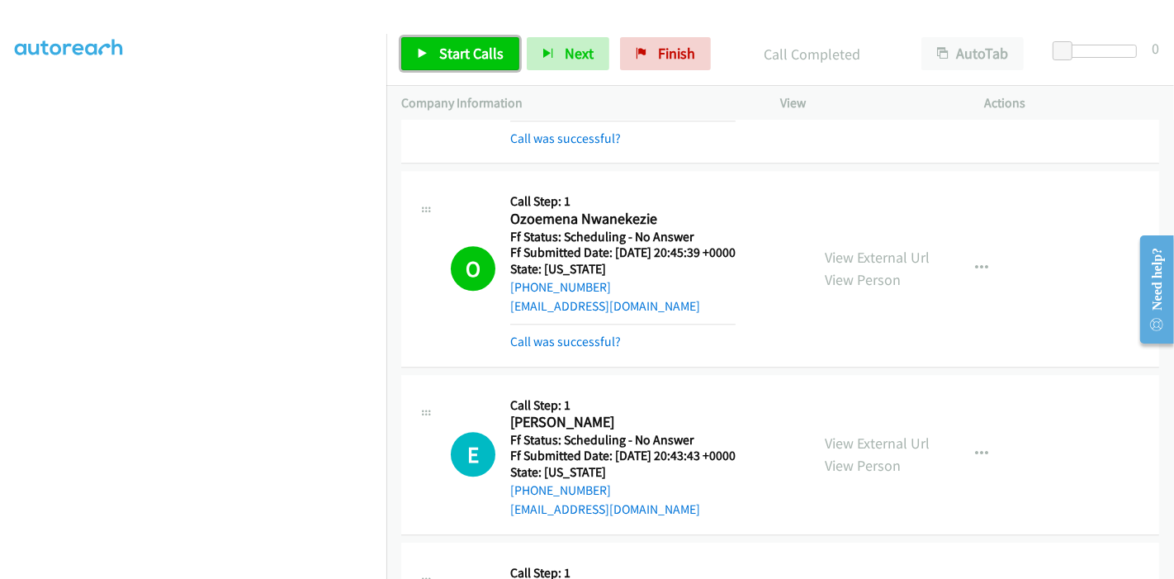
click at [448, 58] on span "Start Calls" at bounding box center [471, 53] width 64 height 19
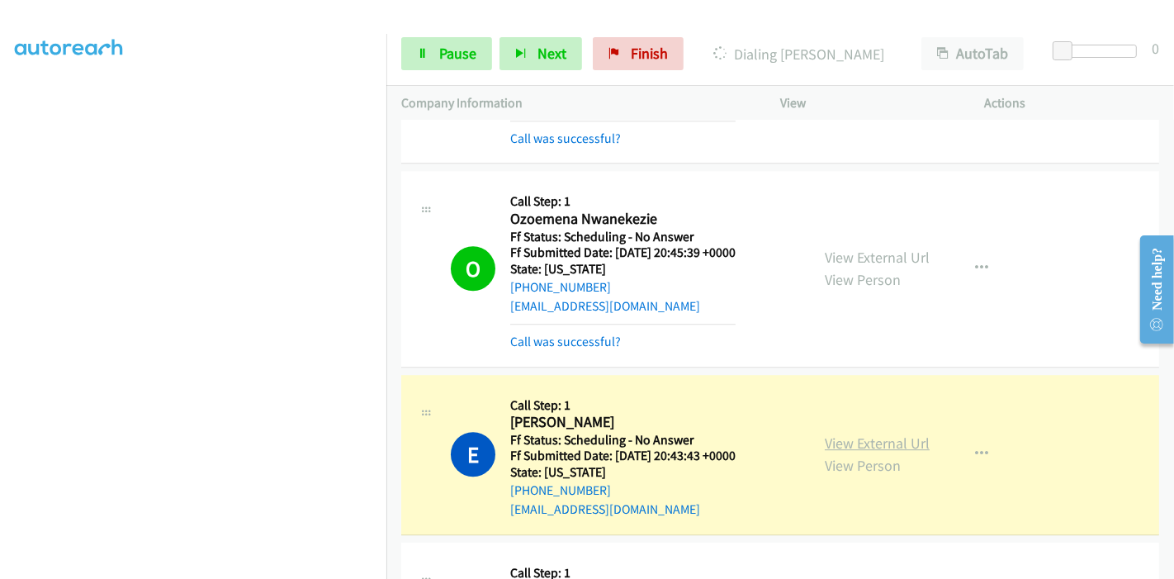
click at [825, 435] on link "View External Url" at bounding box center [877, 443] width 105 height 19
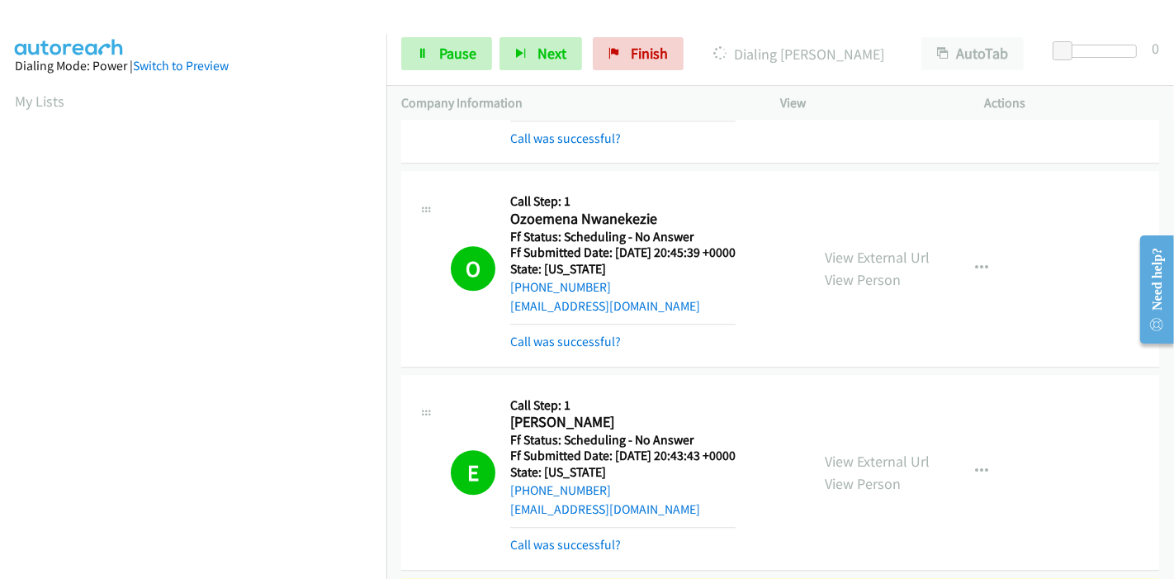
scroll to position [4220, 0]
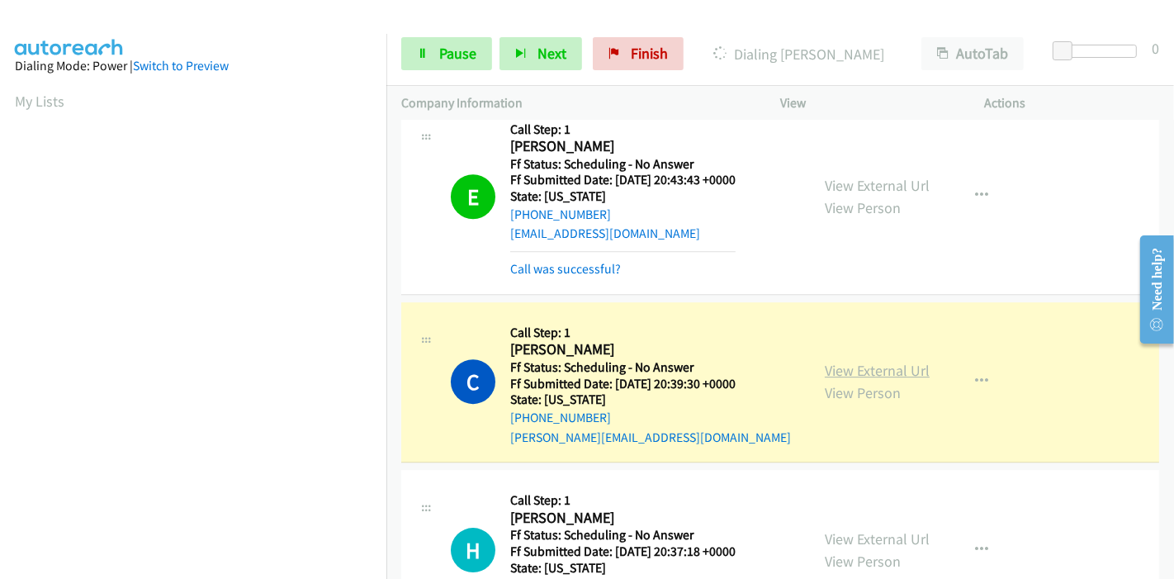
click at [825, 365] on link "View External Url" at bounding box center [877, 370] width 105 height 19
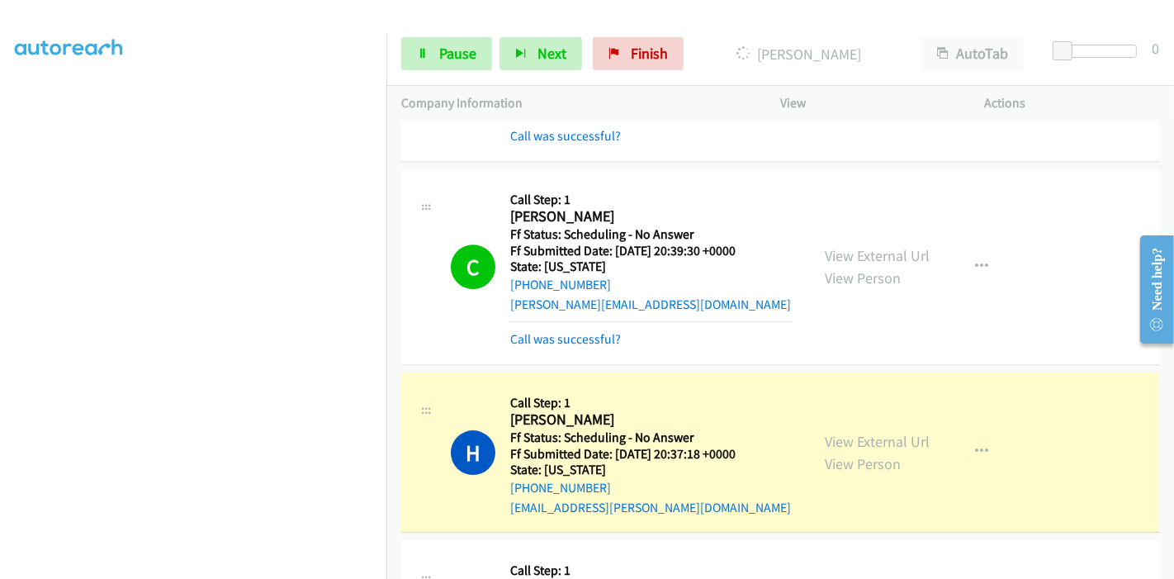
scroll to position [4495, 0]
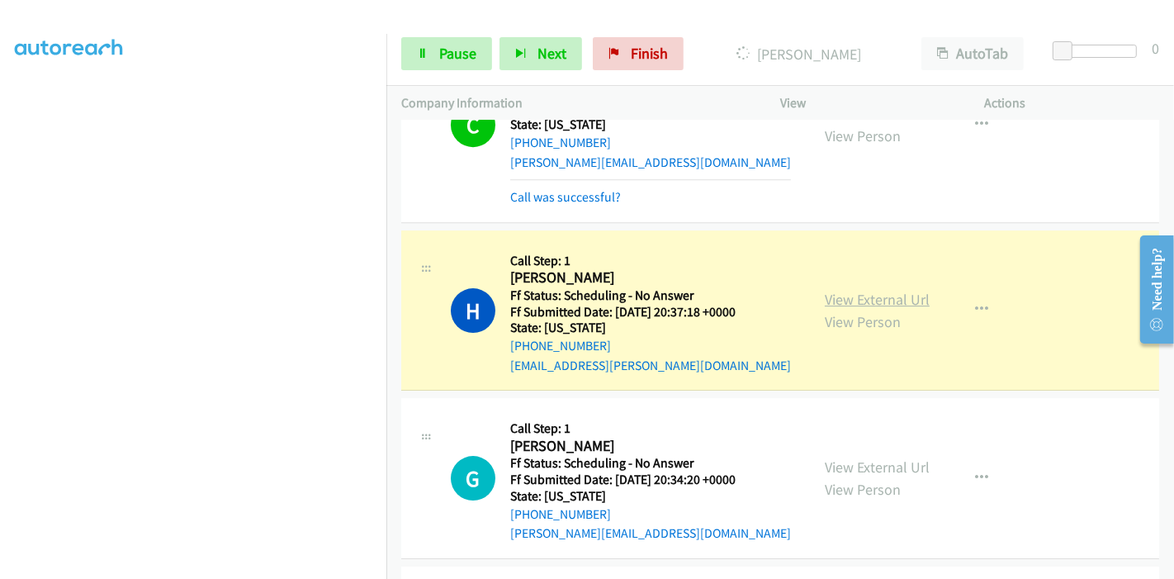
click at [904, 290] on link "View External Url" at bounding box center [877, 299] width 105 height 19
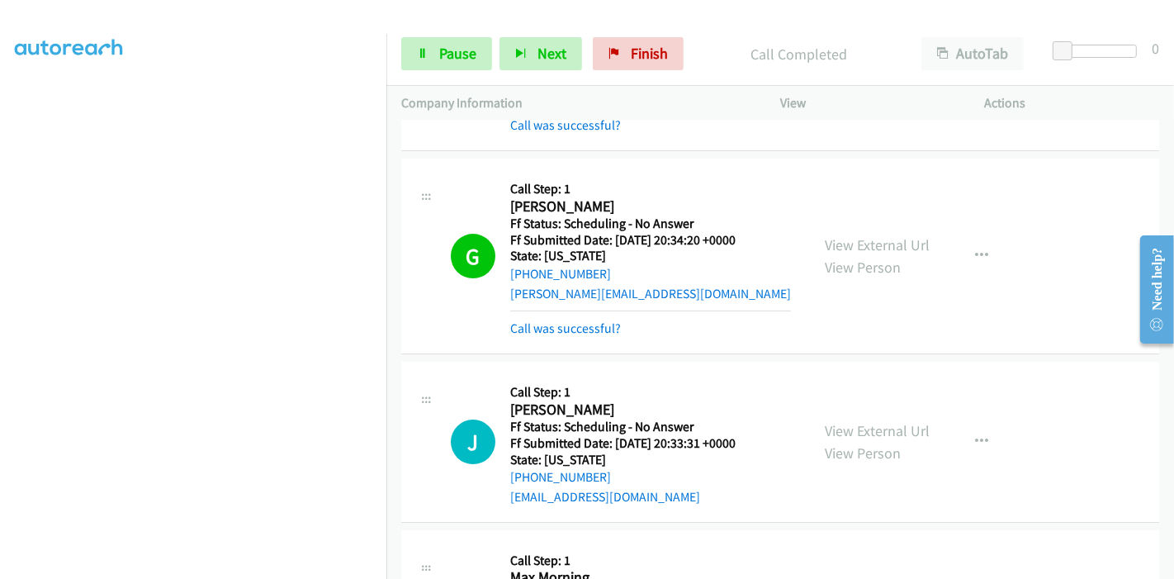
scroll to position [4954, 0]
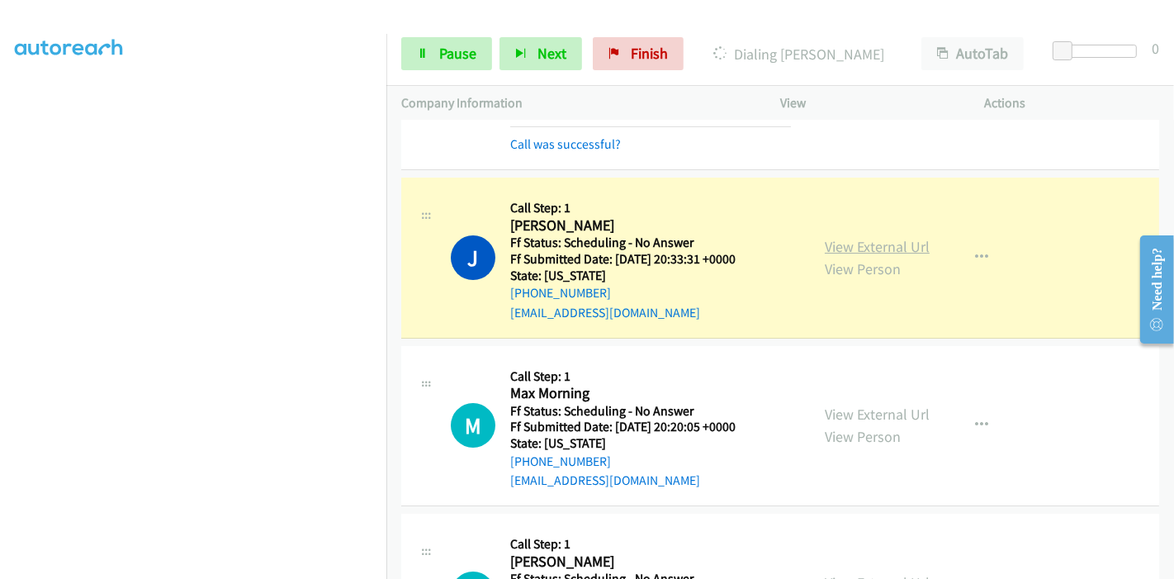
click at [856, 238] on link "View External Url" at bounding box center [877, 246] width 105 height 19
click at [464, 52] on span "Pause" at bounding box center [457, 53] width 37 height 19
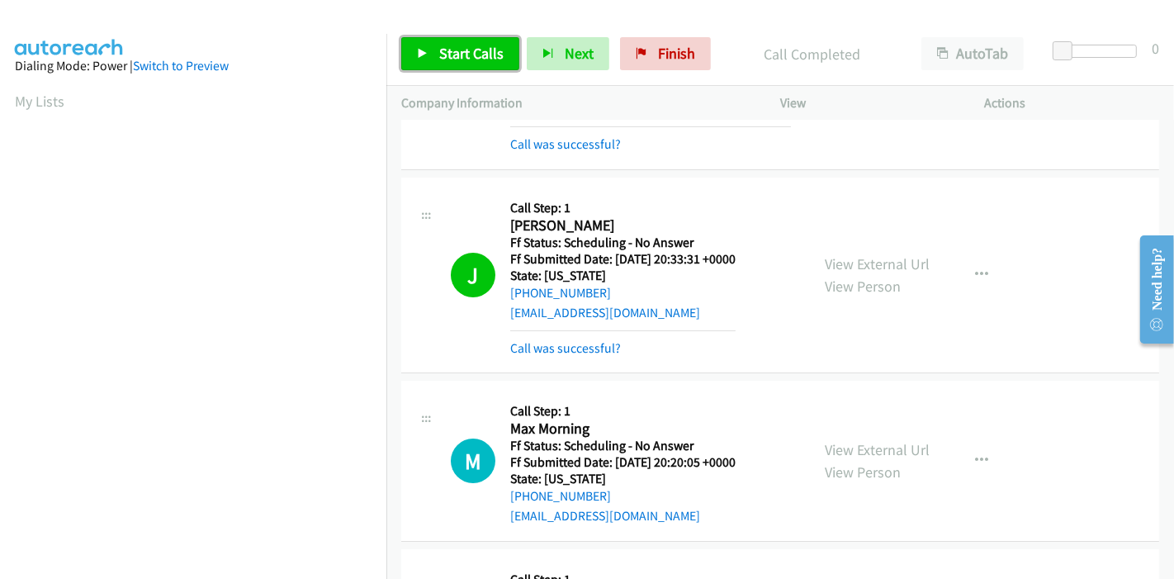
click at [440, 54] on span "Start Calls" at bounding box center [471, 53] width 64 height 19
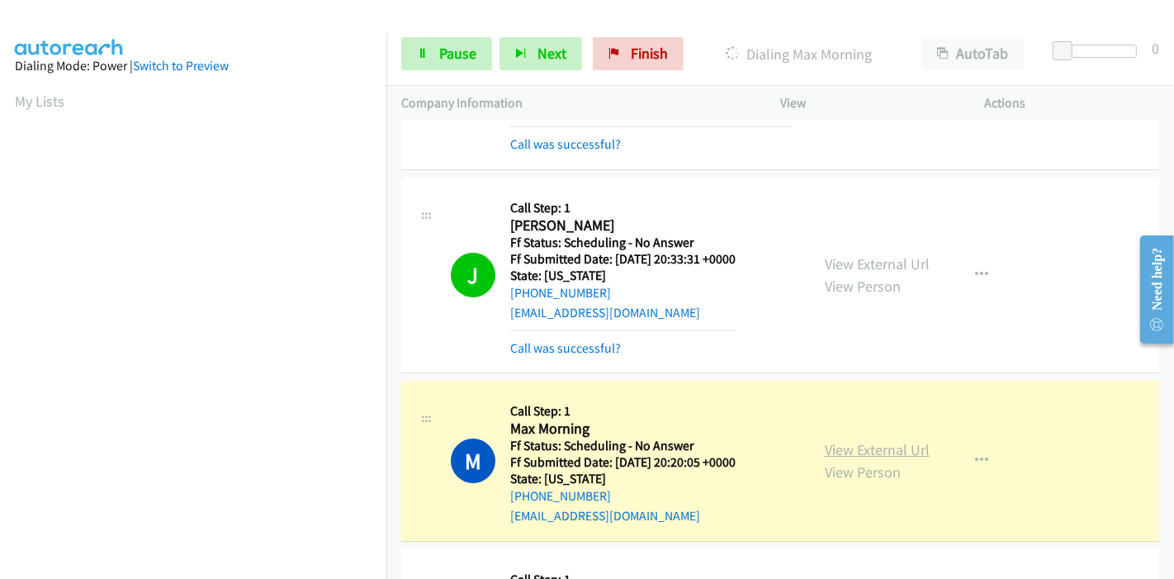
scroll to position [348, 0]
click at [879, 440] on link "View External Url" at bounding box center [877, 449] width 105 height 19
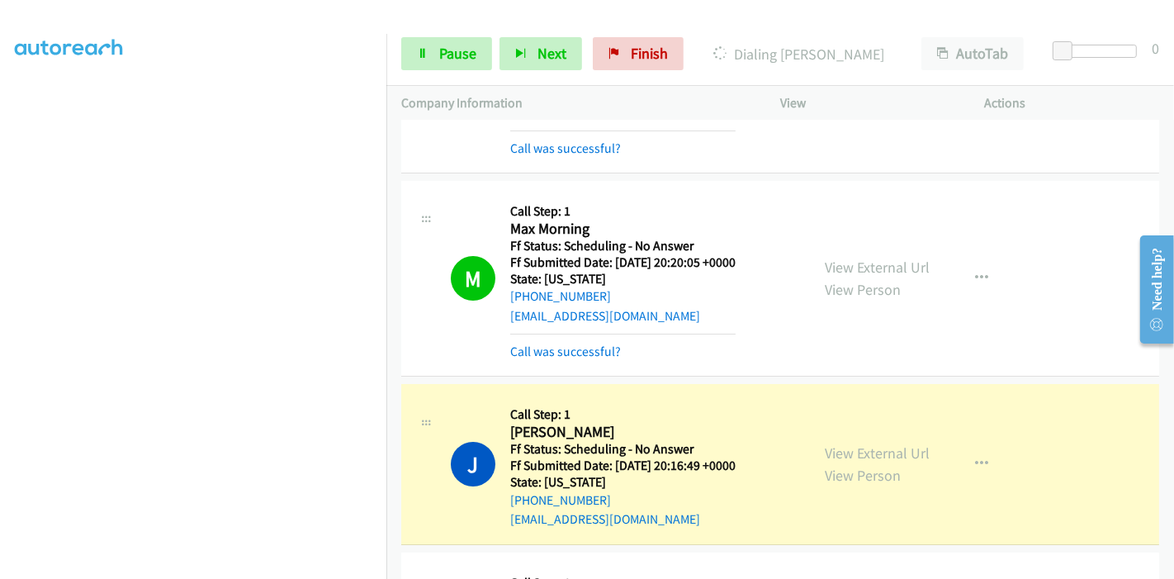
scroll to position [5229, 0]
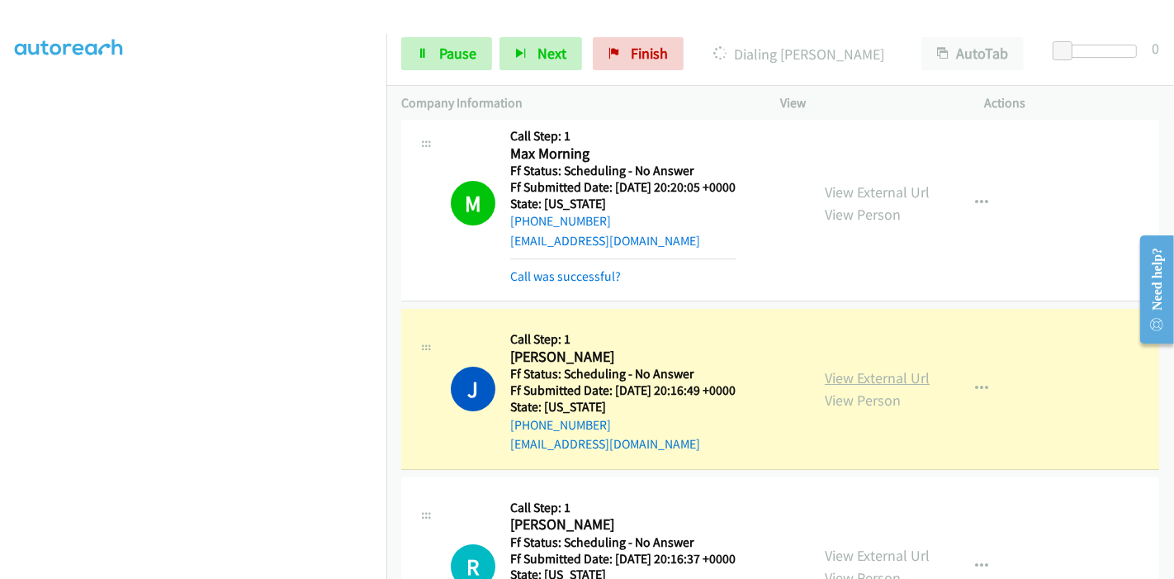
click at [900, 368] on link "View External Url" at bounding box center [877, 377] width 105 height 19
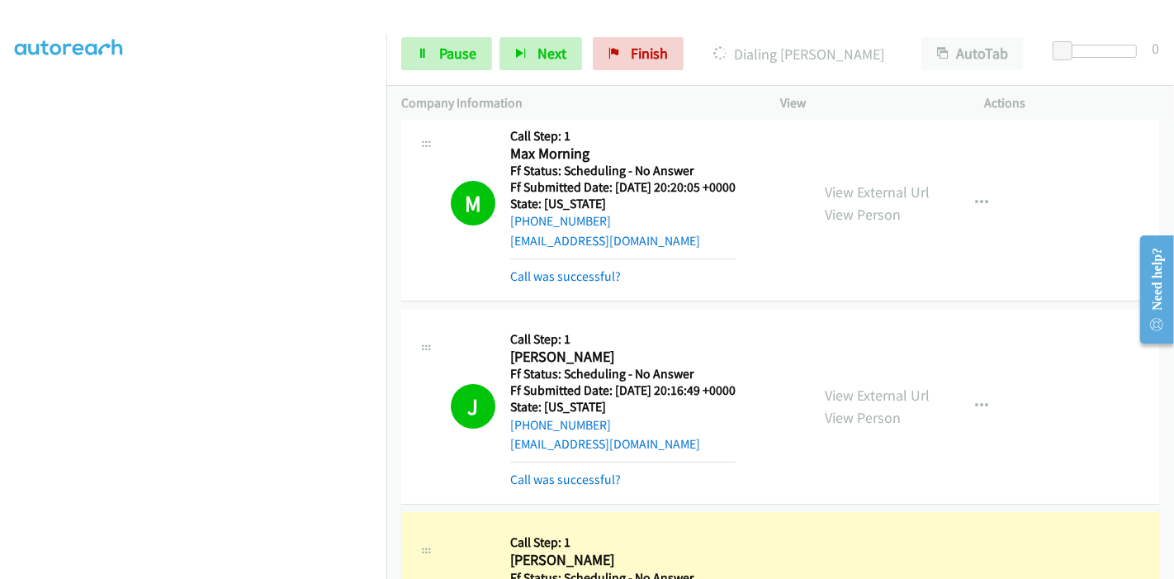
scroll to position [5504, 0]
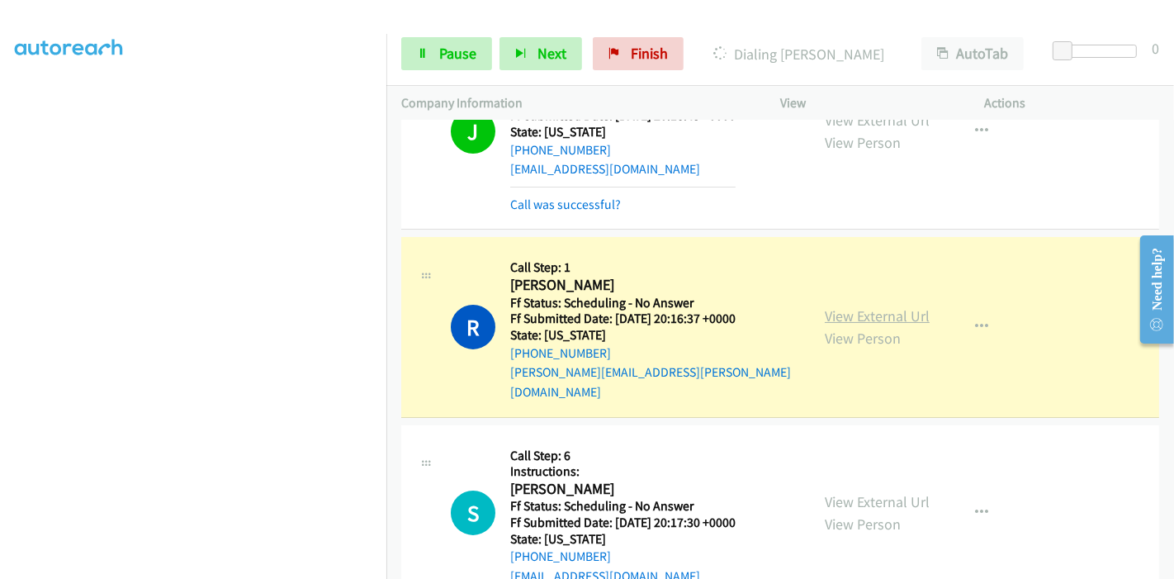
click at [854, 306] on link "View External Url" at bounding box center [877, 315] width 105 height 19
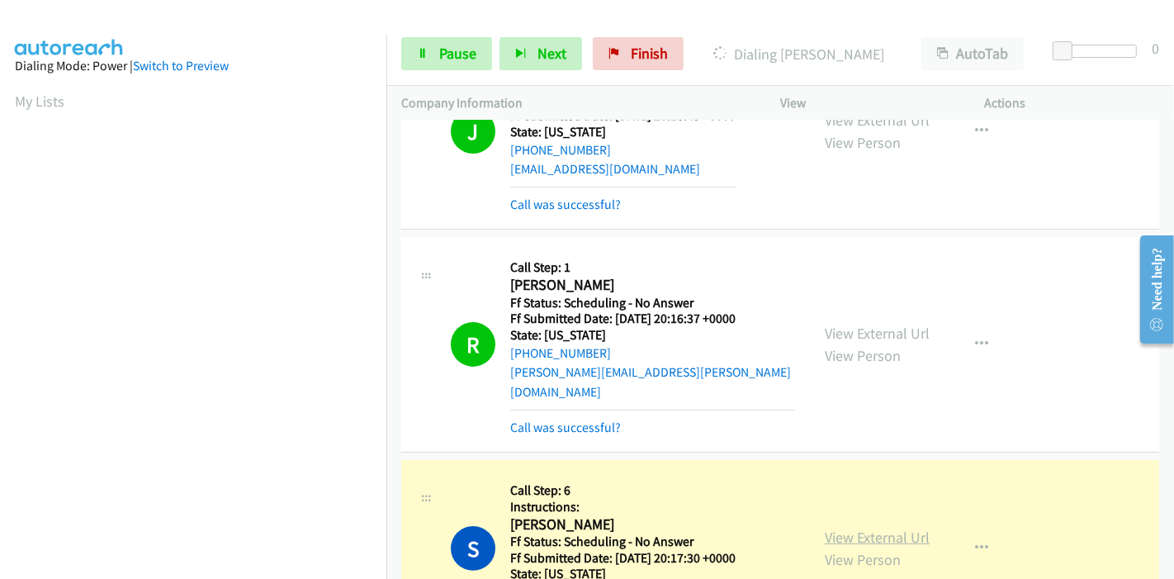
click at [888, 528] on link "View External Url" at bounding box center [877, 537] width 105 height 19
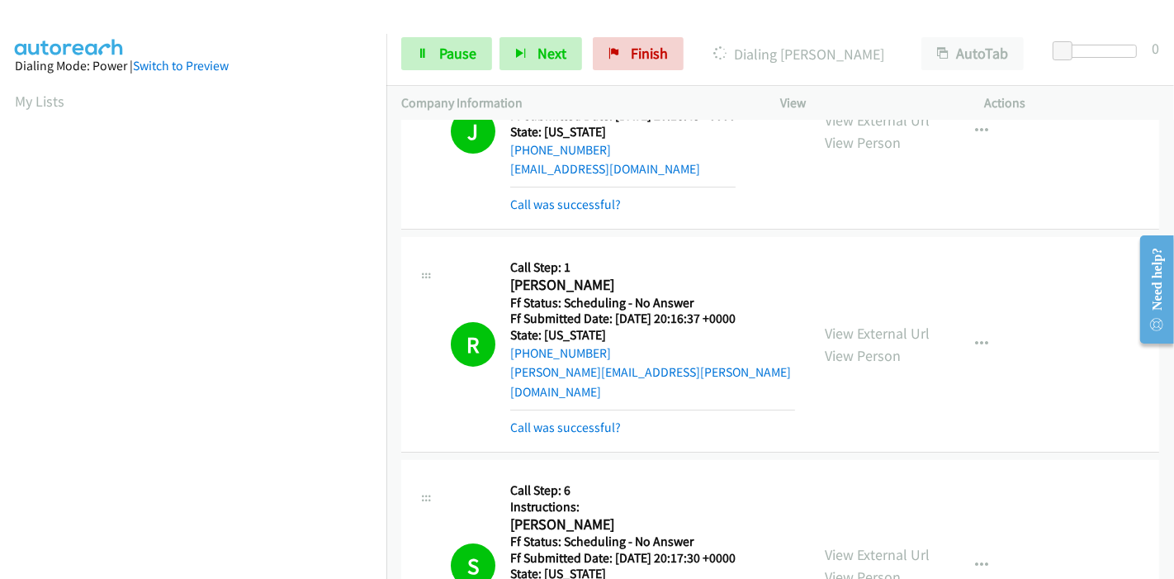
scroll to position [5872, 0]
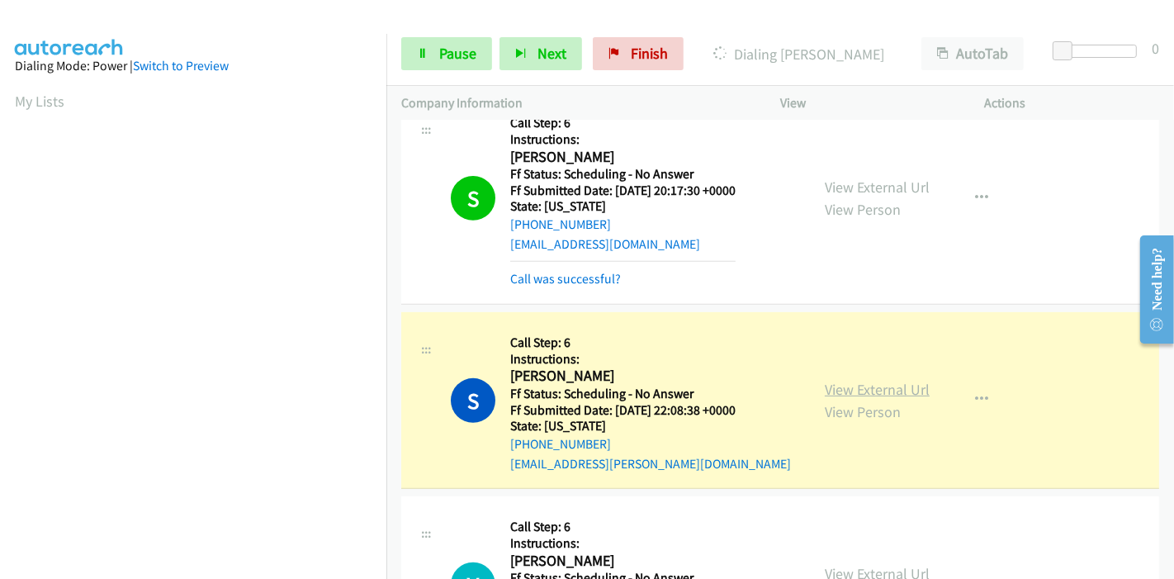
click at [913, 380] on link "View External Url" at bounding box center [877, 389] width 105 height 19
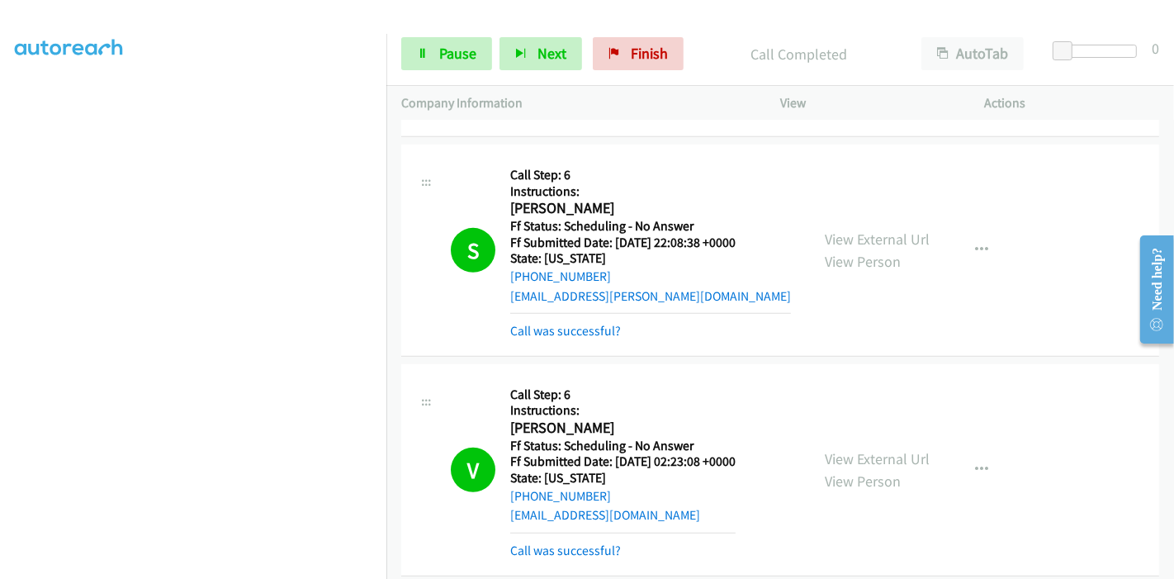
scroll to position [6147, 0]
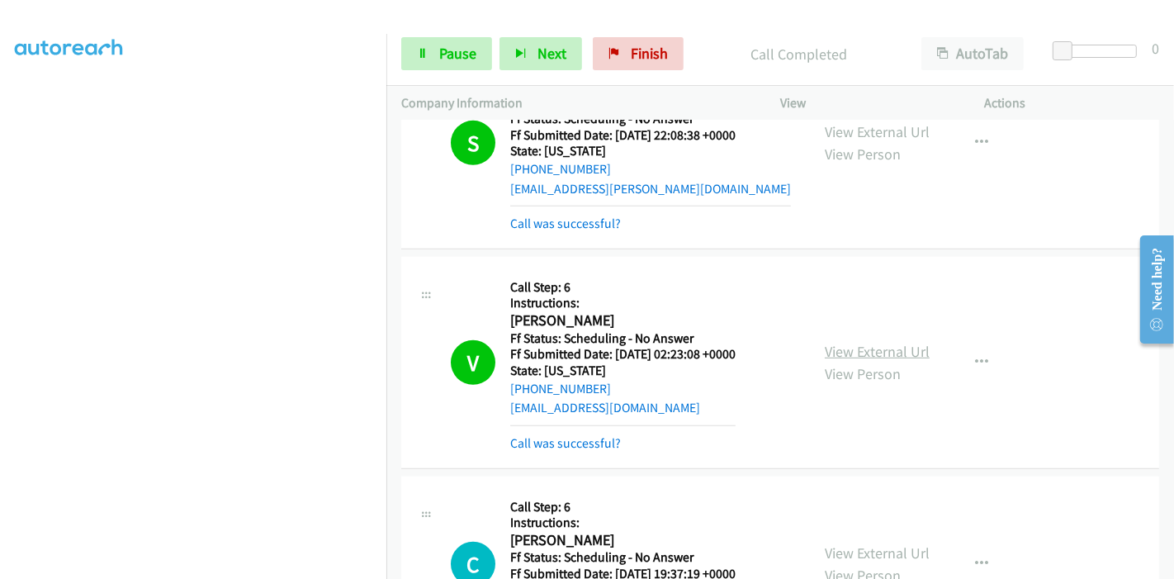
click at [880, 342] on link "View External Url" at bounding box center [877, 351] width 105 height 19
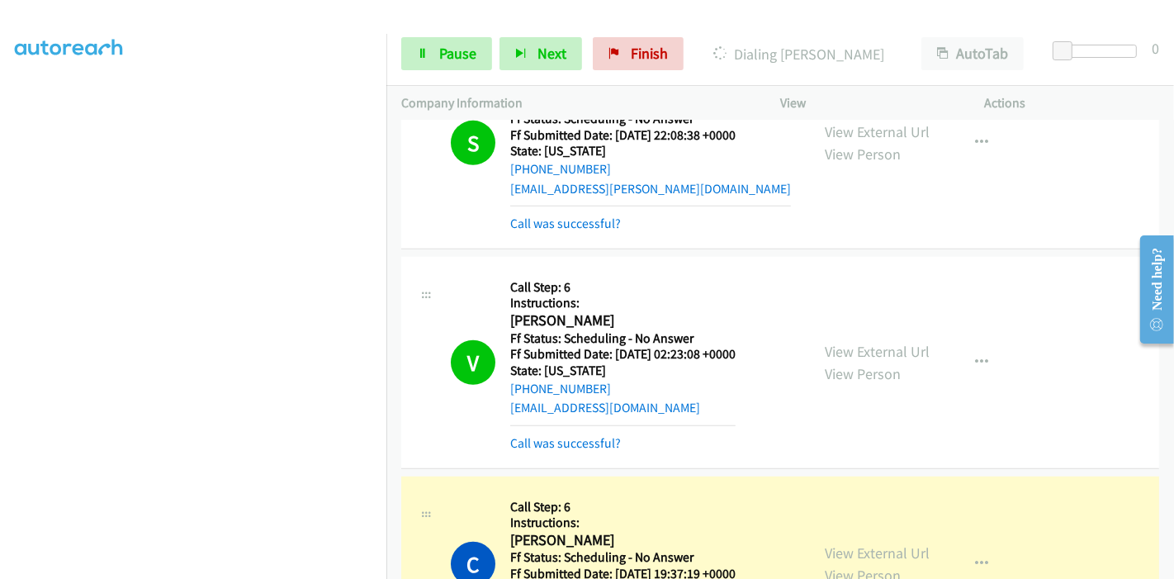
scroll to position [6330, 0]
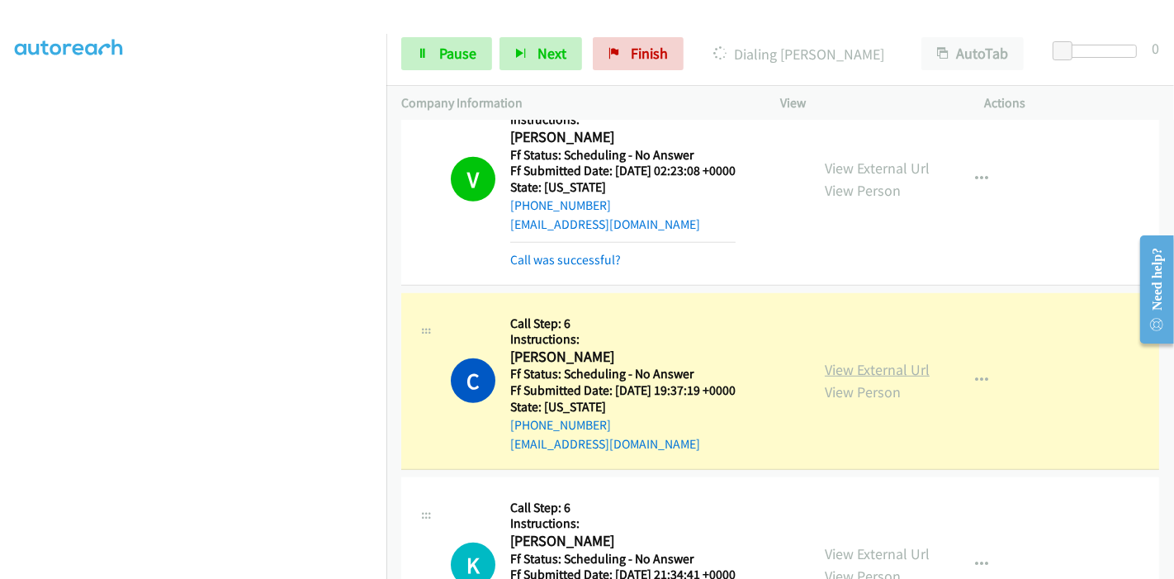
click at [865, 360] on link "View External Url" at bounding box center [877, 369] width 105 height 19
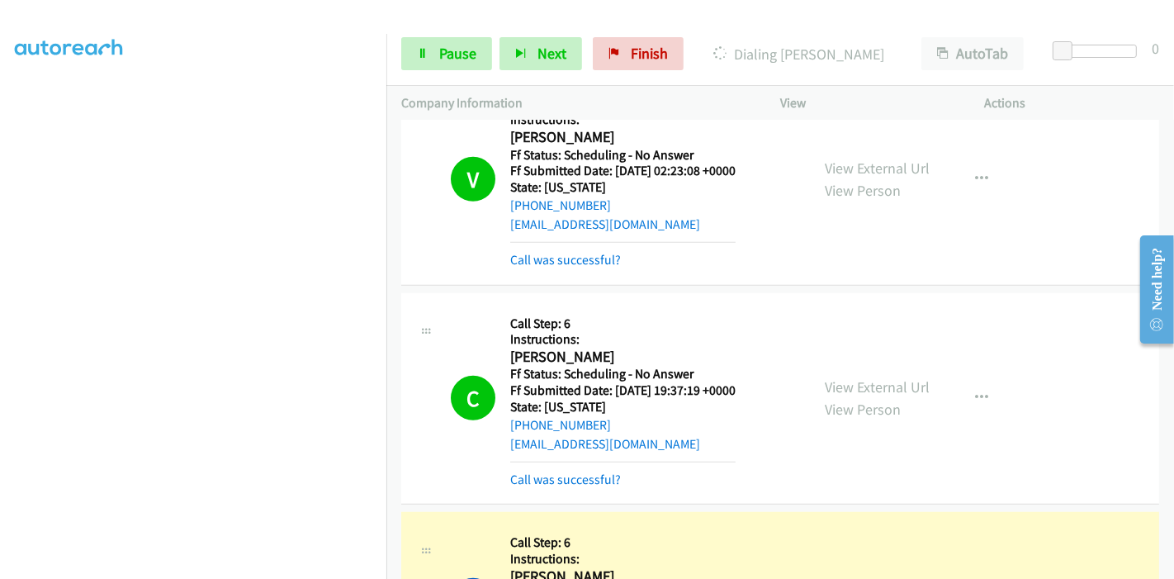
scroll to position [6513, 0]
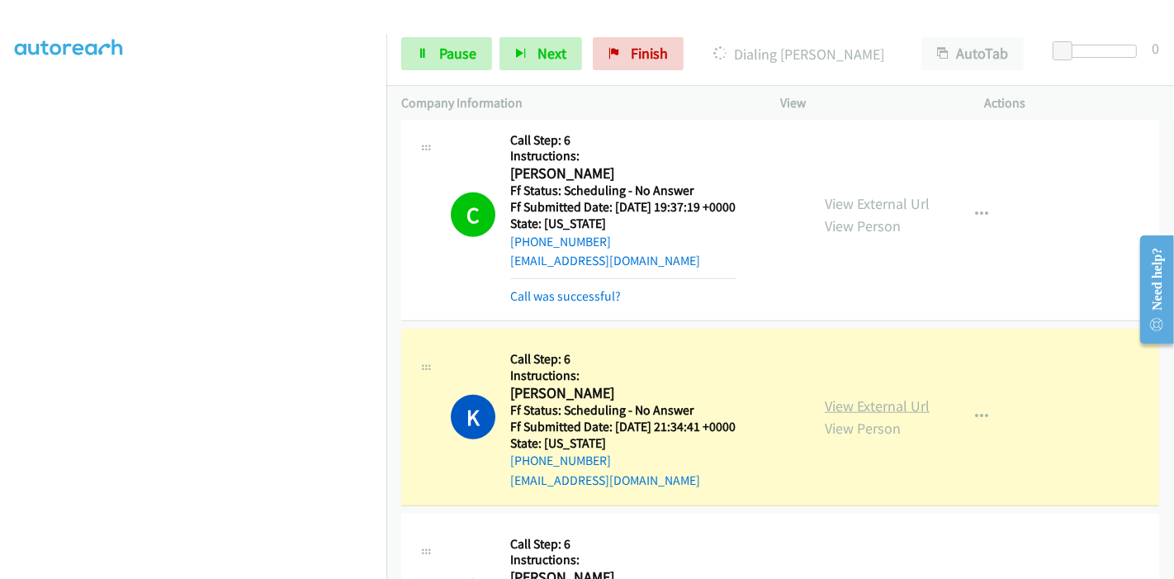
click at [908, 396] on link "View External Url" at bounding box center [877, 405] width 105 height 19
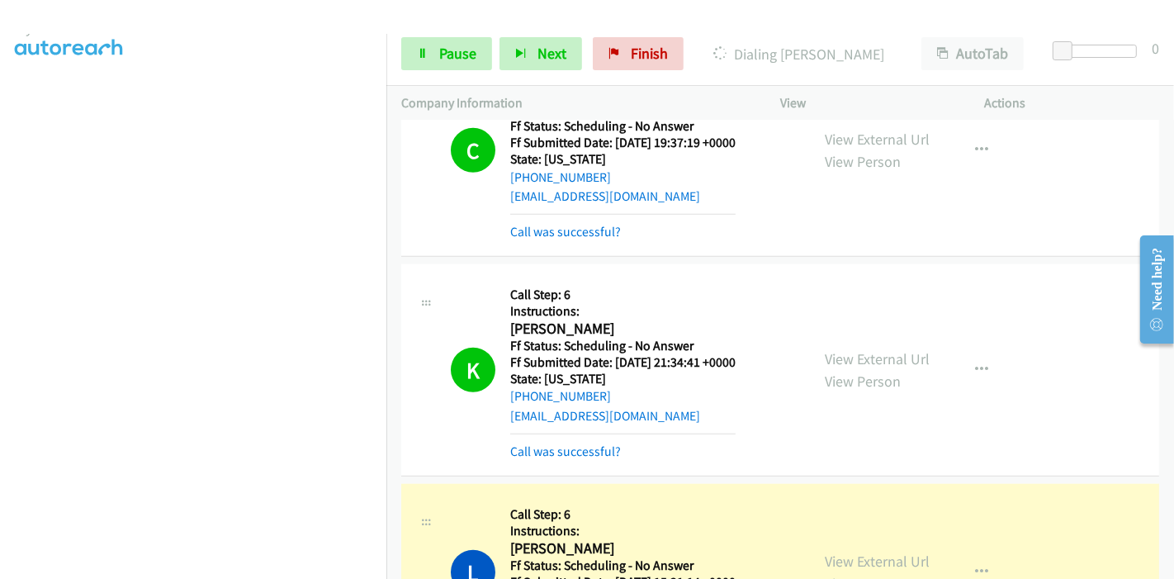
scroll to position [6881, 0]
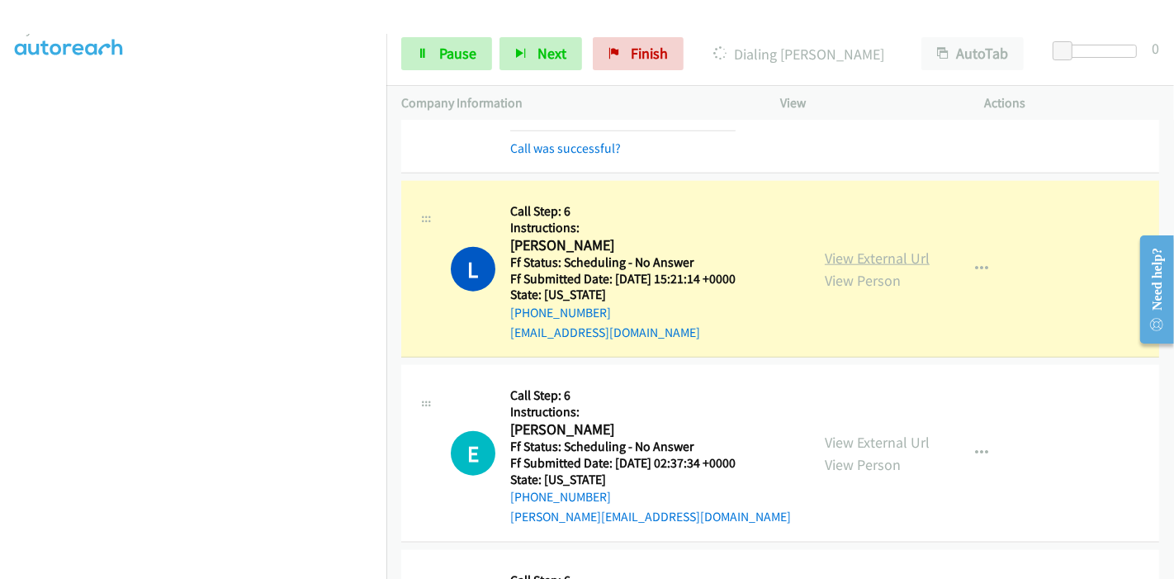
click at [908, 249] on link "View External Url" at bounding box center [877, 258] width 105 height 19
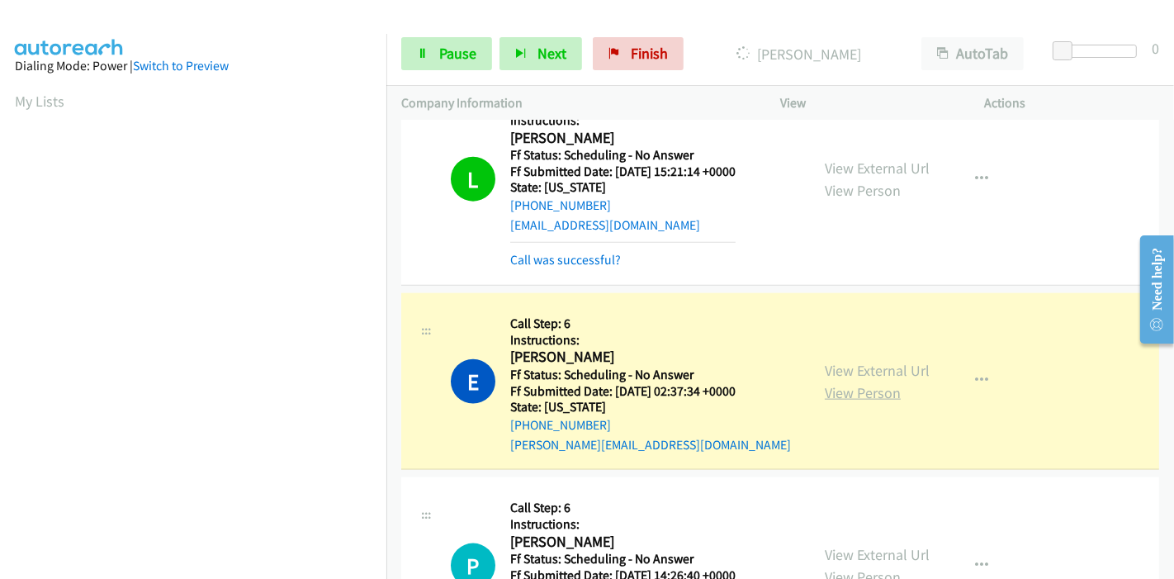
scroll to position [7064, 0]
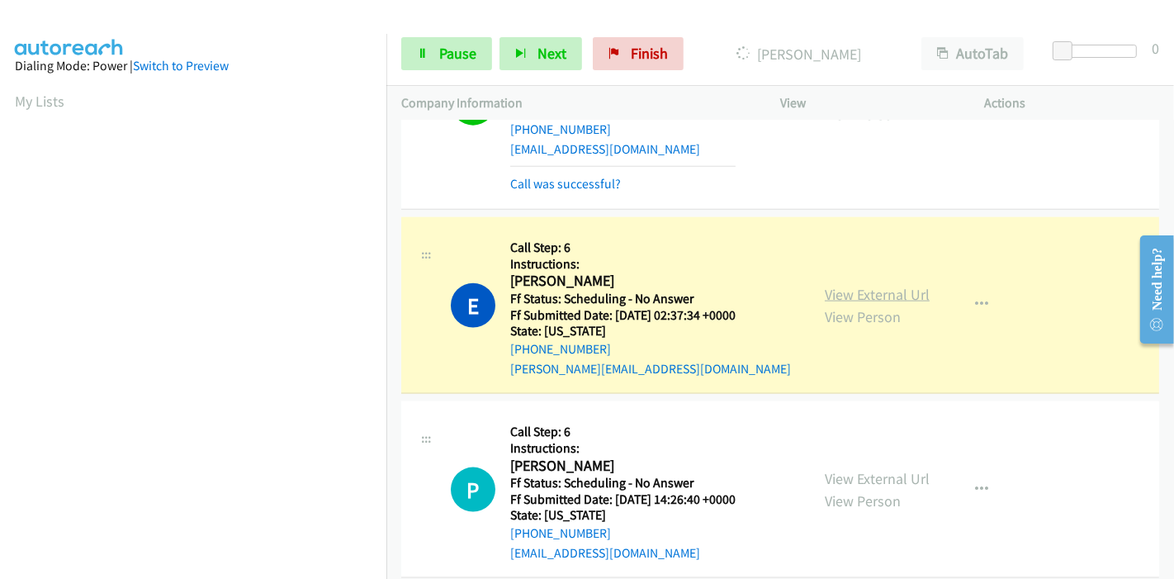
click at [851, 285] on link "View External Url" at bounding box center [877, 294] width 105 height 19
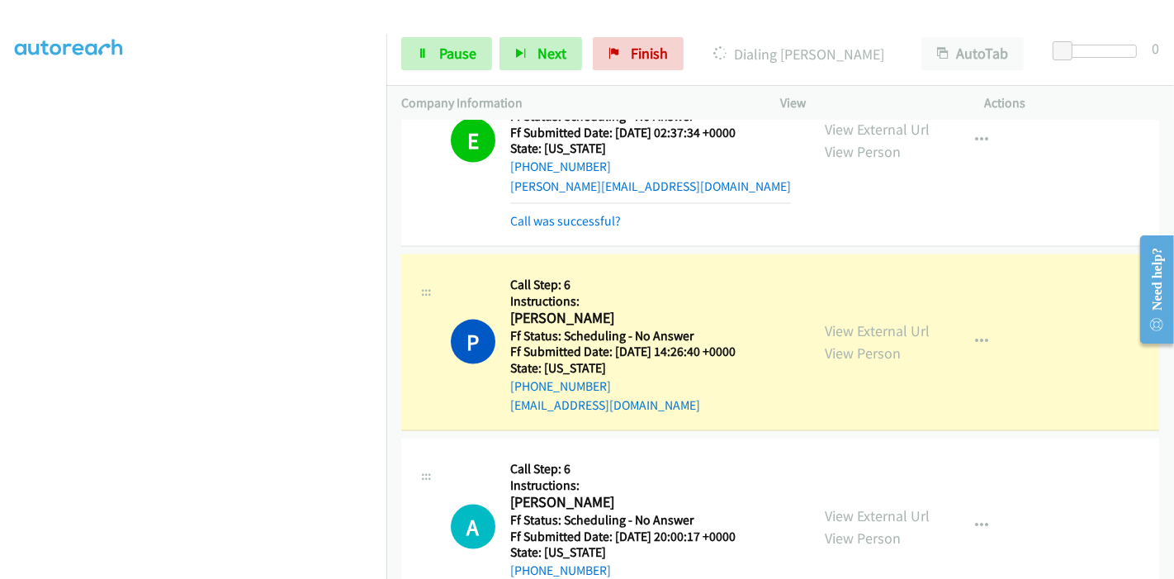
scroll to position [7247, 0]
click at [826, 320] on link "View External Url" at bounding box center [877, 329] width 105 height 19
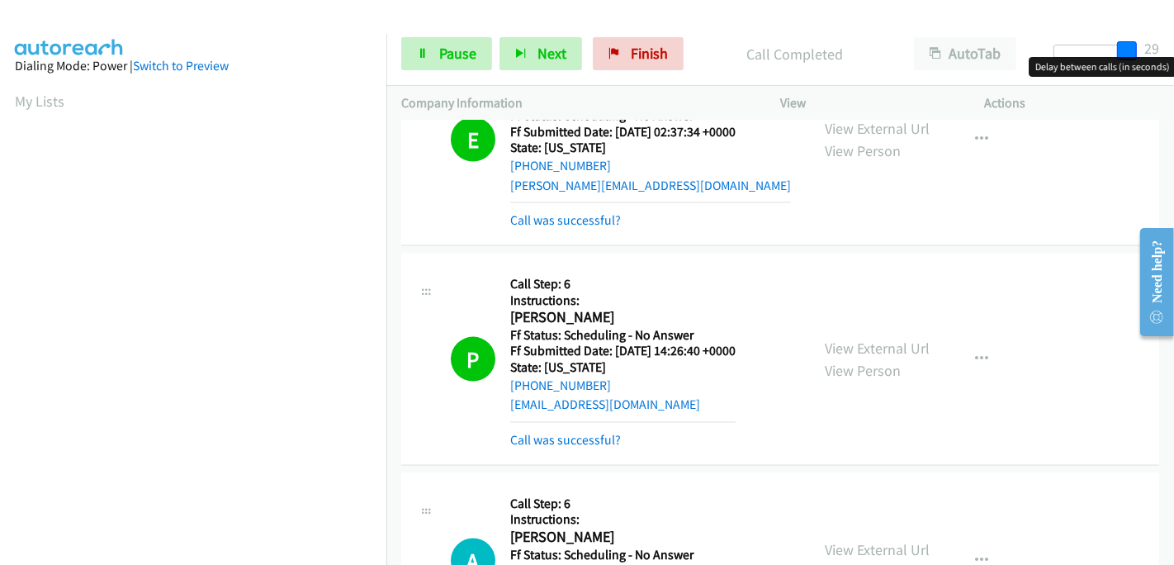
drag, startPoint x: 1064, startPoint y: 45, endPoint x: 1137, endPoint y: 46, distance: 72.7
click at [1137, 46] on div at bounding box center [1092, 58] width 106 height 26
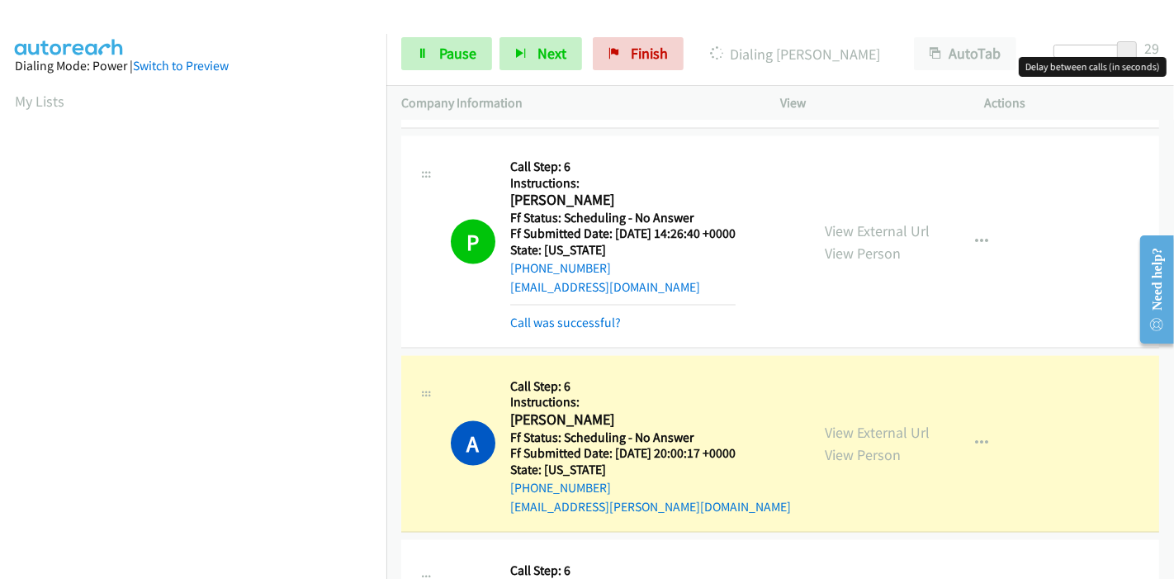
scroll to position [7432, 0]
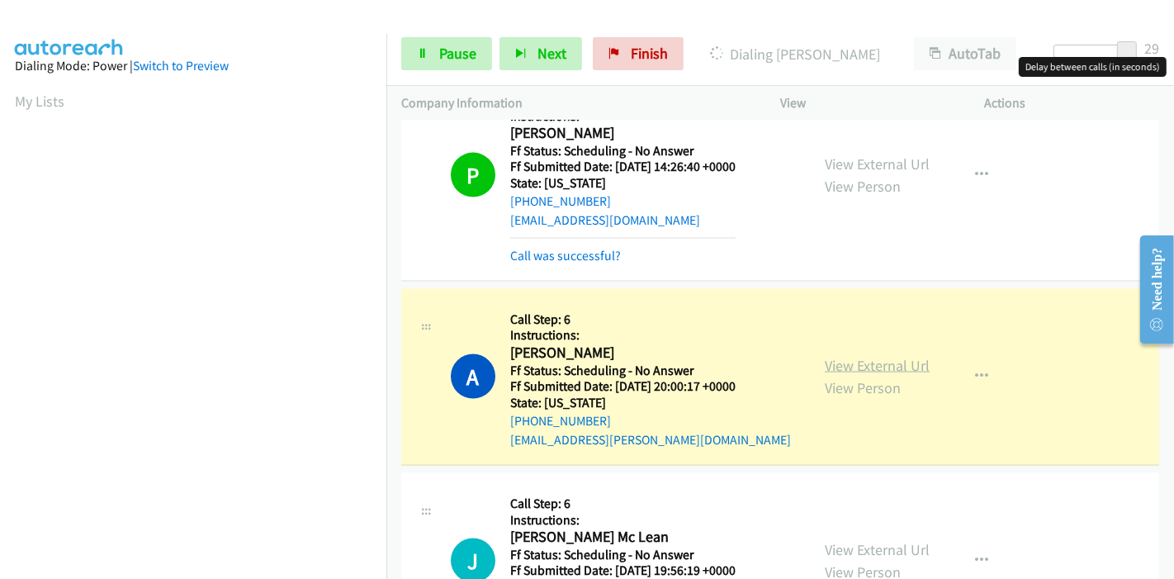
click at [901, 356] on link "View External Url" at bounding box center [877, 365] width 105 height 19
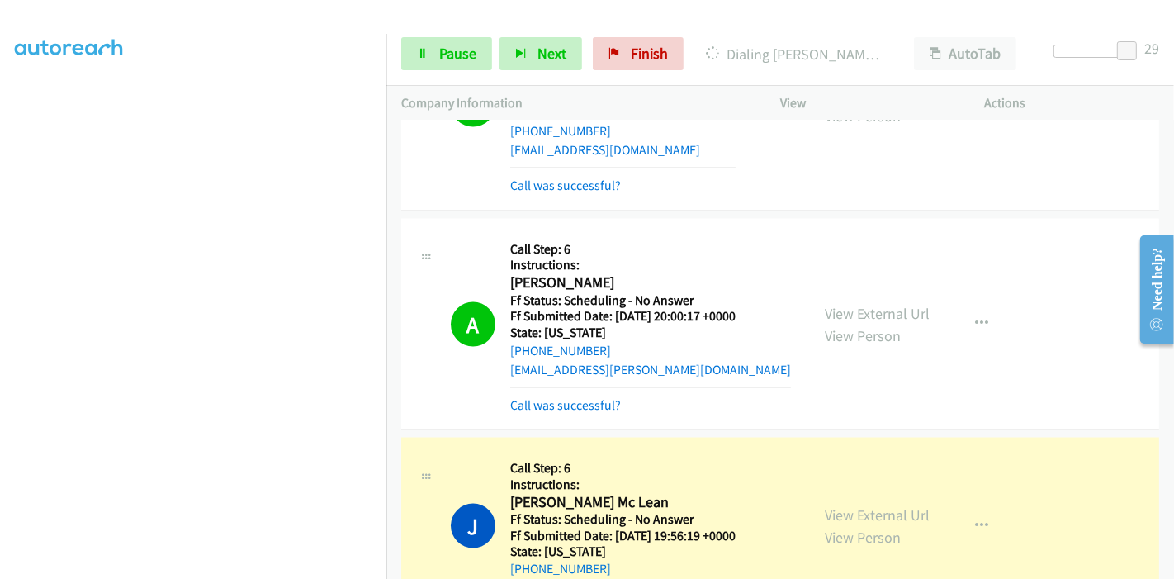
scroll to position [7615, 0]
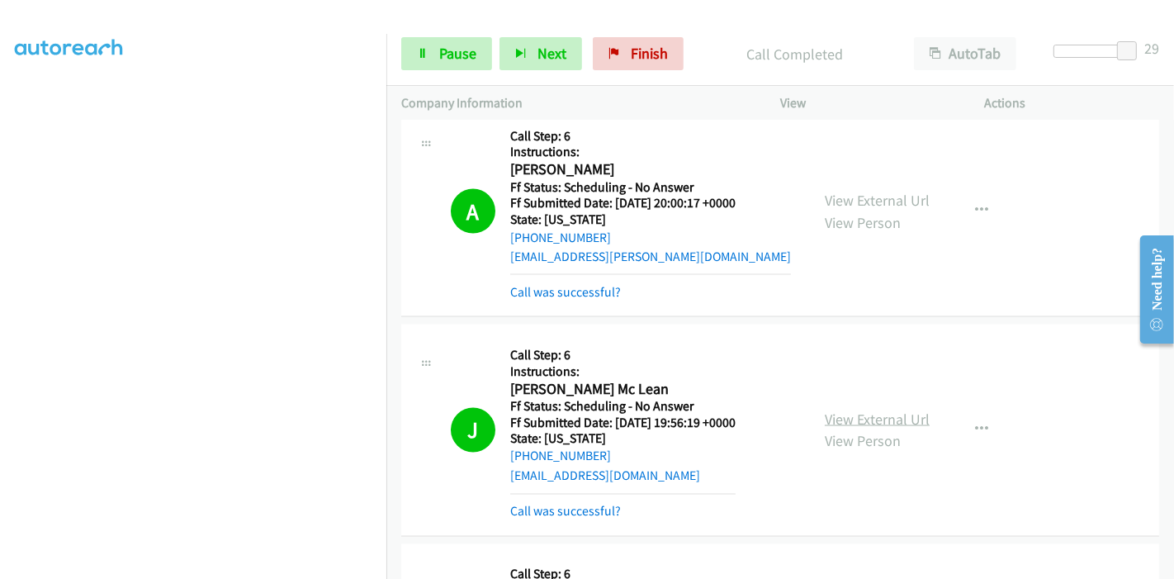
click at [857, 410] on link "View External Url" at bounding box center [877, 419] width 105 height 19
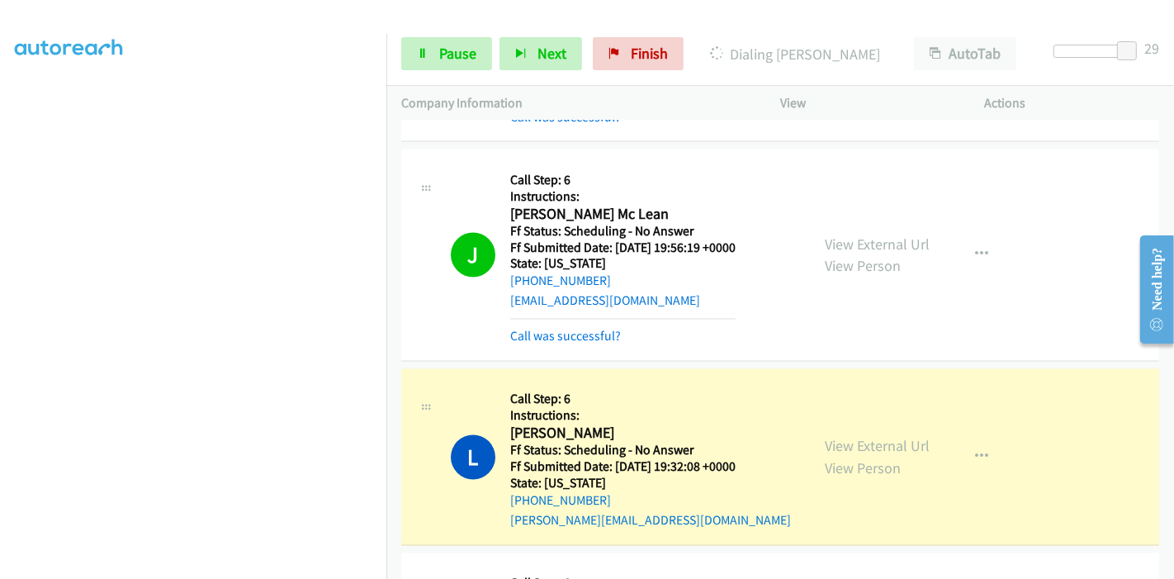
scroll to position [7890, 0]
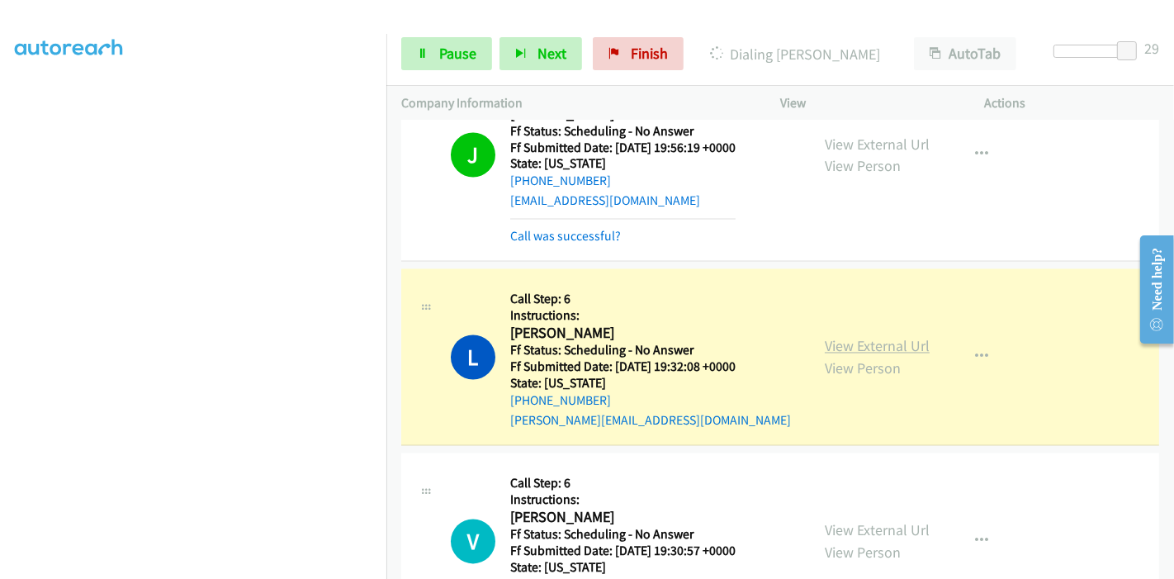
click at [884, 337] on link "View External Url" at bounding box center [877, 346] width 105 height 19
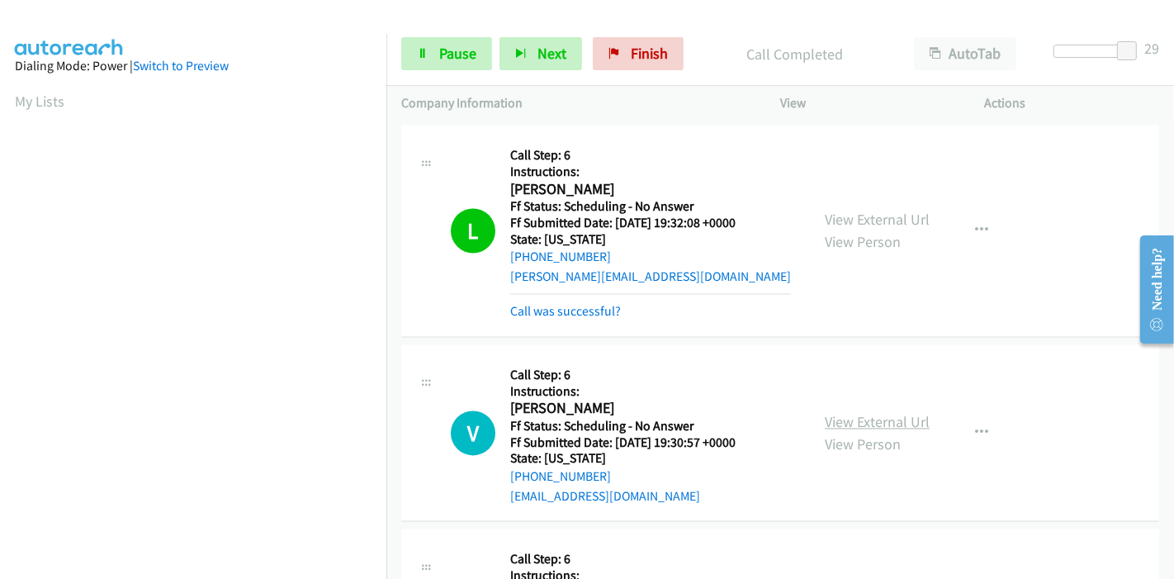
scroll to position [8073, 0]
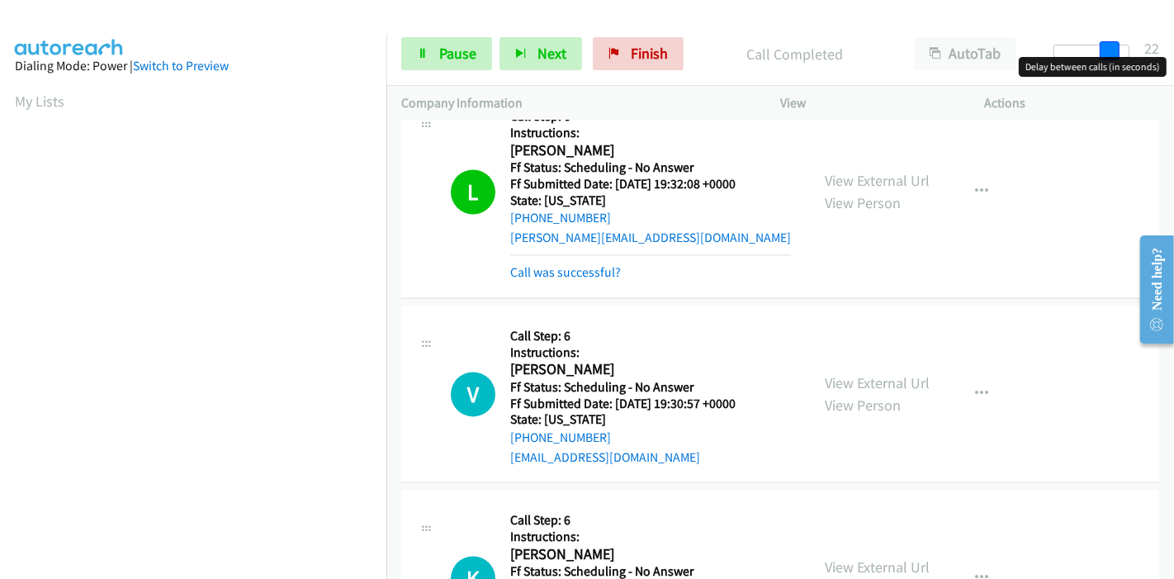
drag, startPoint x: 1129, startPoint y: 45, endPoint x: 964, endPoint y: 31, distance: 164.8
click at [964, 31] on div "Start Calls Pause Next Finish Call Completed AutoTab AutoTab 22" at bounding box center [780, 54] width 788 height 64
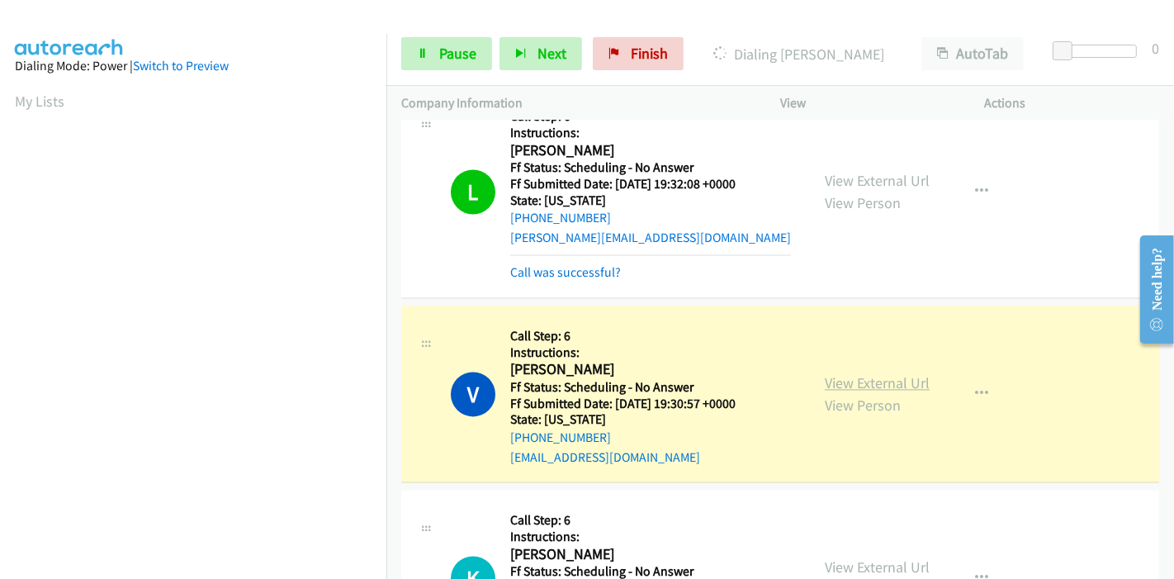
click at [844, 373] on link "View External Url" at bounding box center [877, 382] width 105 height 19
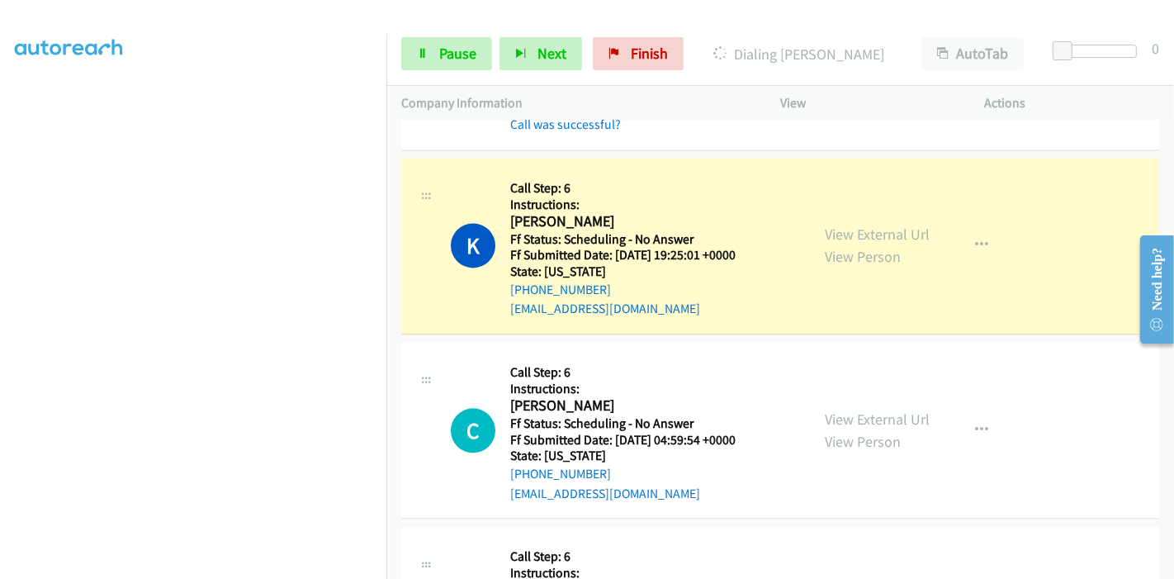
scroll to position [0, 0]
click at [869, 225] on link "View External Url" at bounding box center [877, 234] width 105 height 19
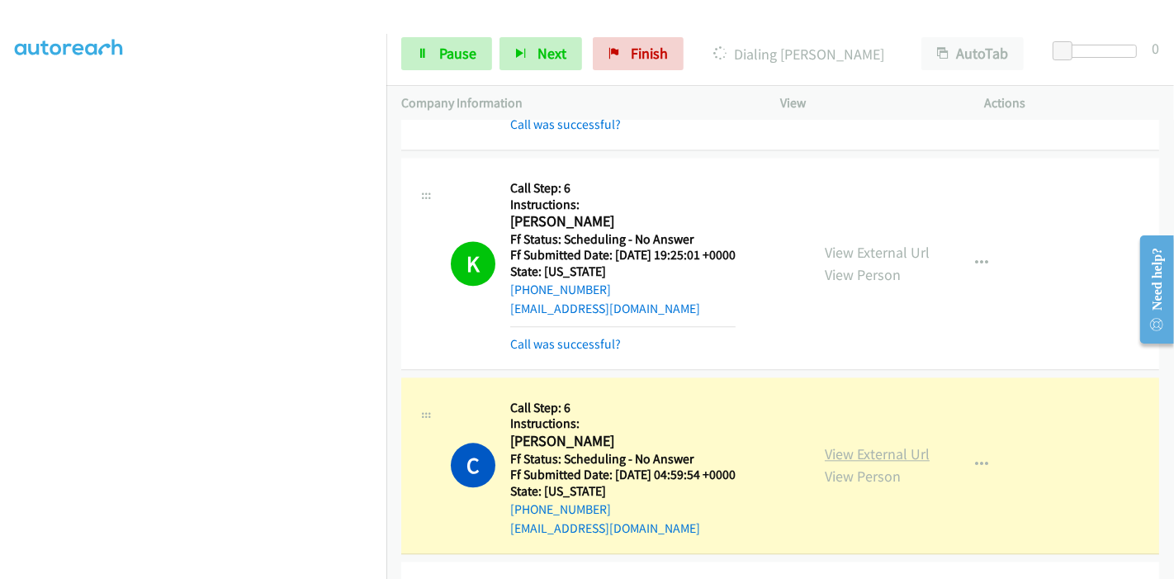
click at [825, 444] on link "View External Url" at bounding box center [877, 453] width 105 height 19
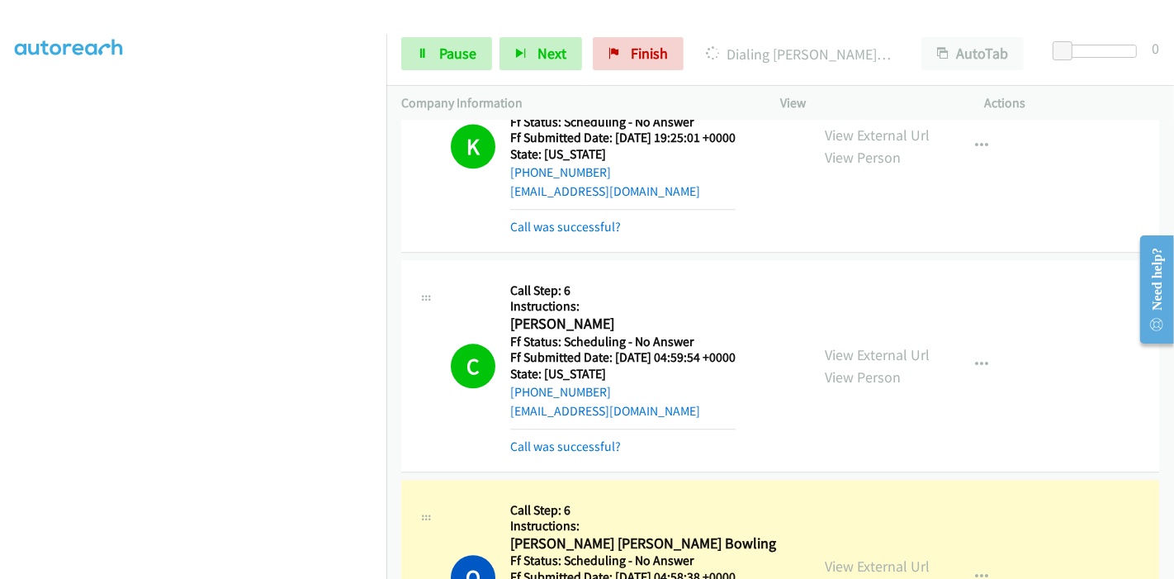
scroll to position [8624, 0]
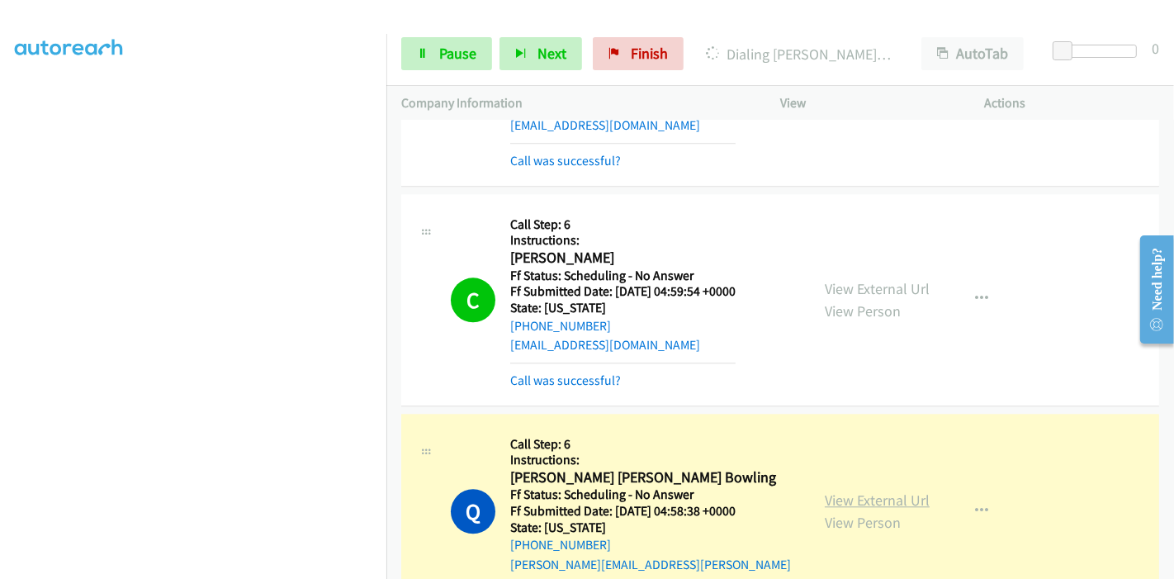
click at [849, 490] on link "View External Url" at bounding box center [877, 499] width 105 height 19
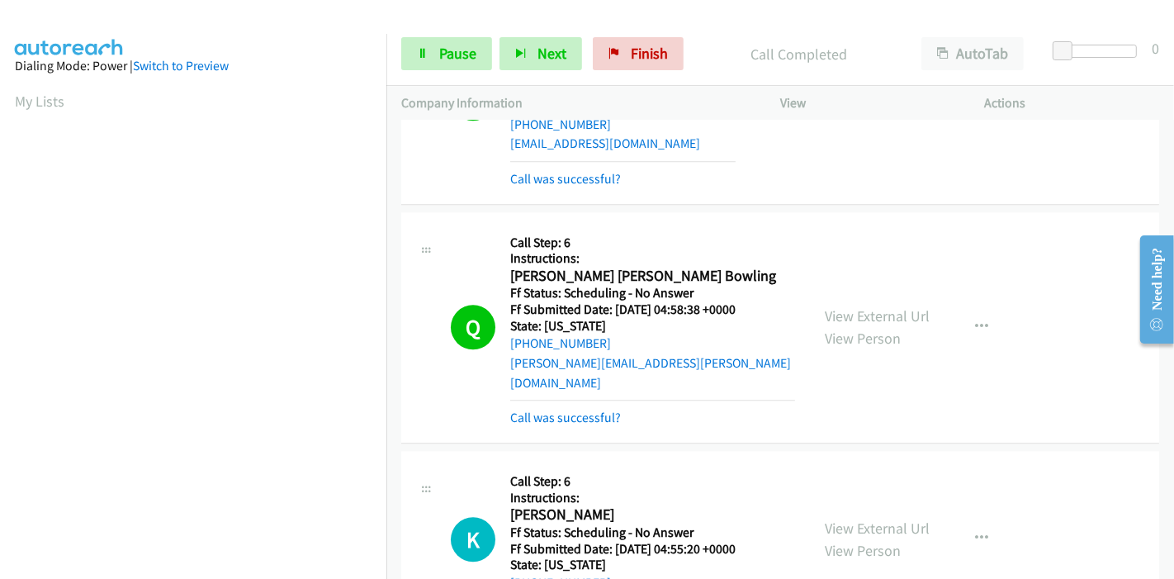
scroll to position [8990, 0]
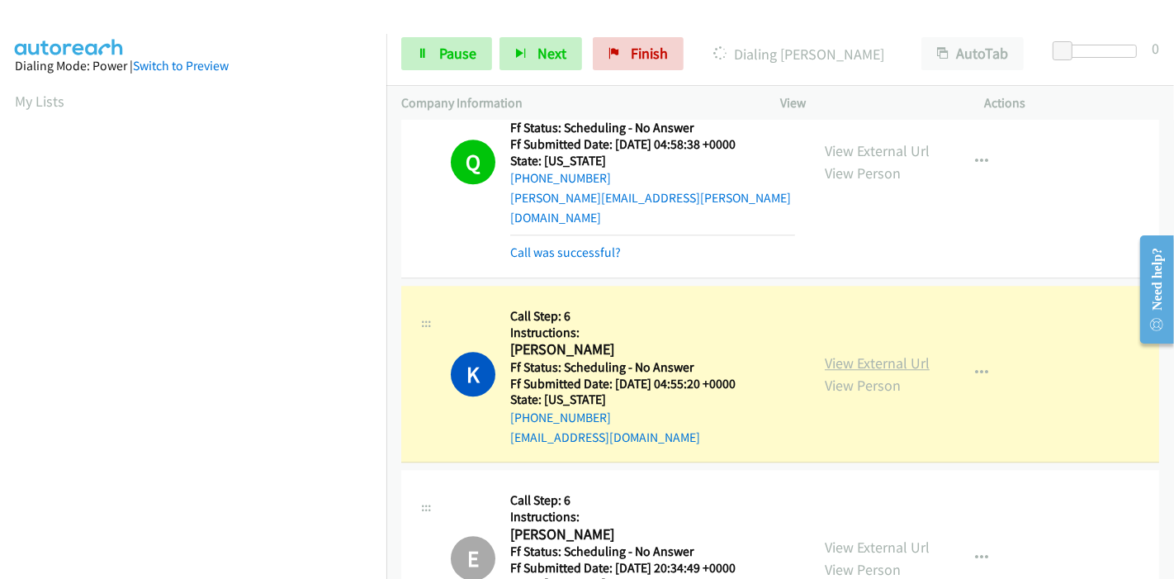
click at [841, 353] on link "View External Url" at bounding box center [877, 362] width 105 height 19
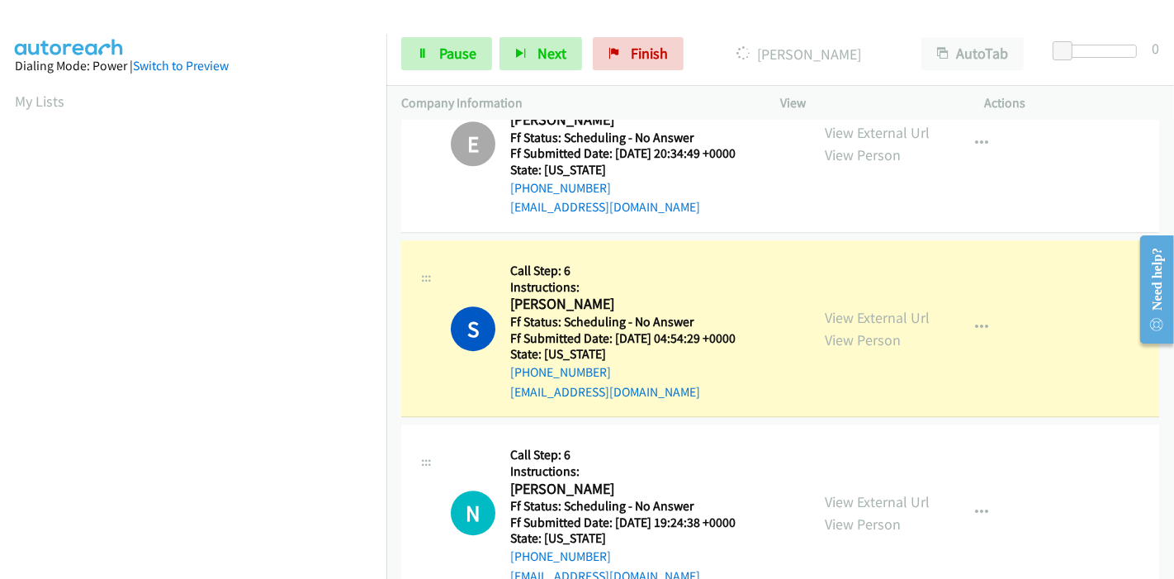
scroll to position [9450, 0]
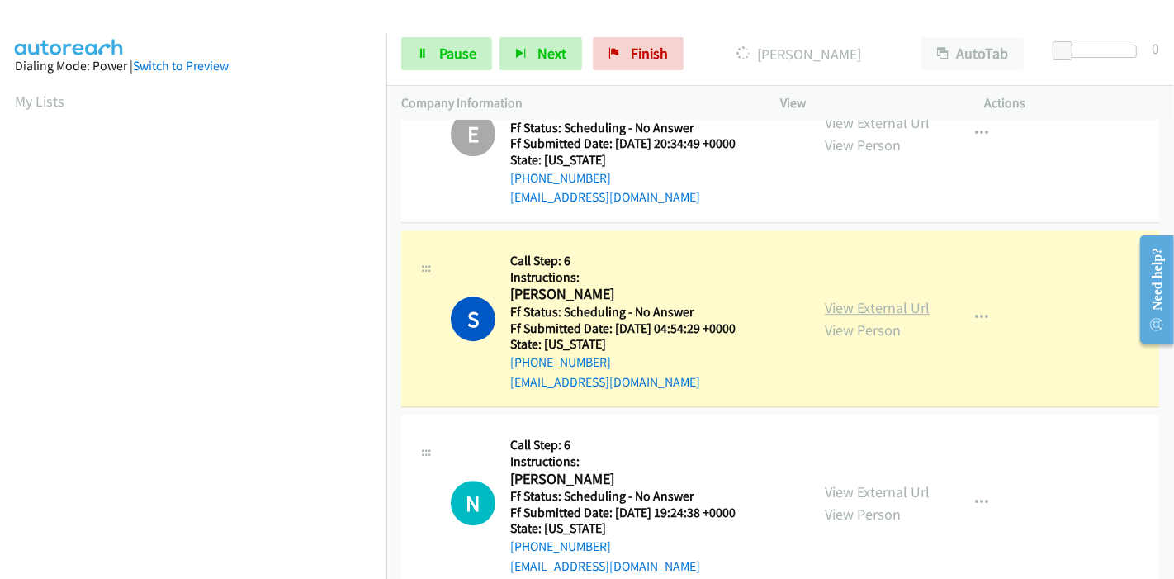
click at [832, 298] on link "View External Url" at bounding box center [877, 307] width 105 height 19
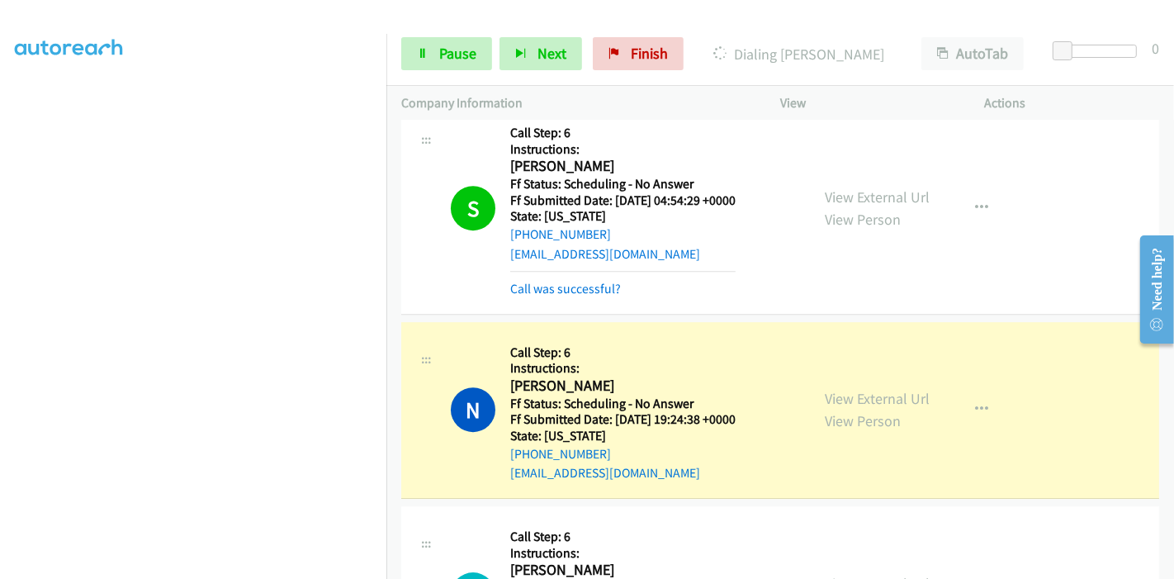
scroll to position [9633, 0]
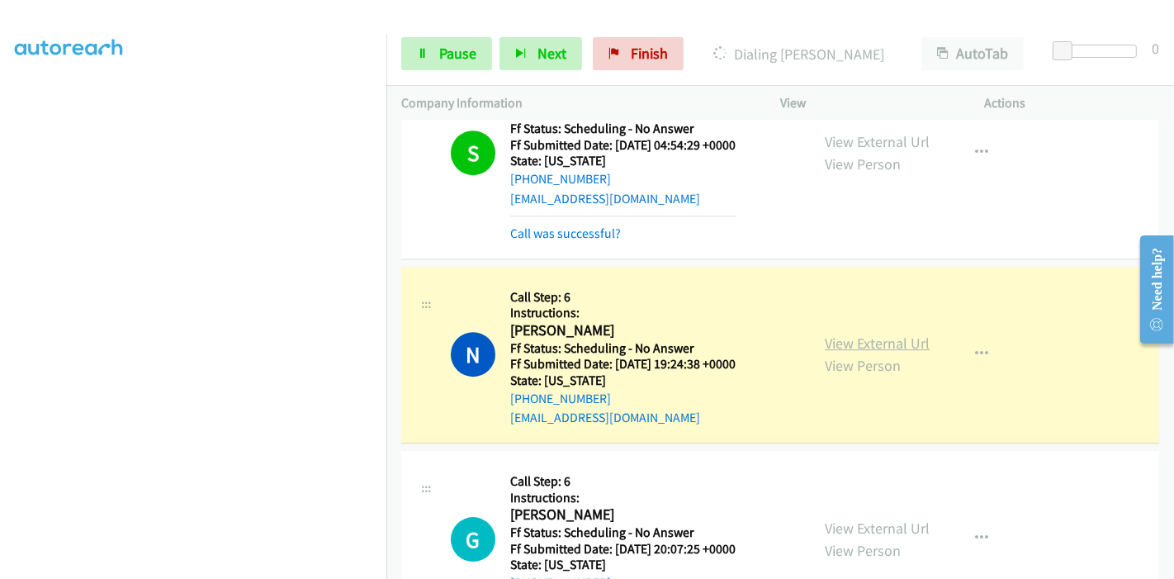
click at [860, 334] on link "View External Url" at bounding box center [877, 343] width 105 height 19
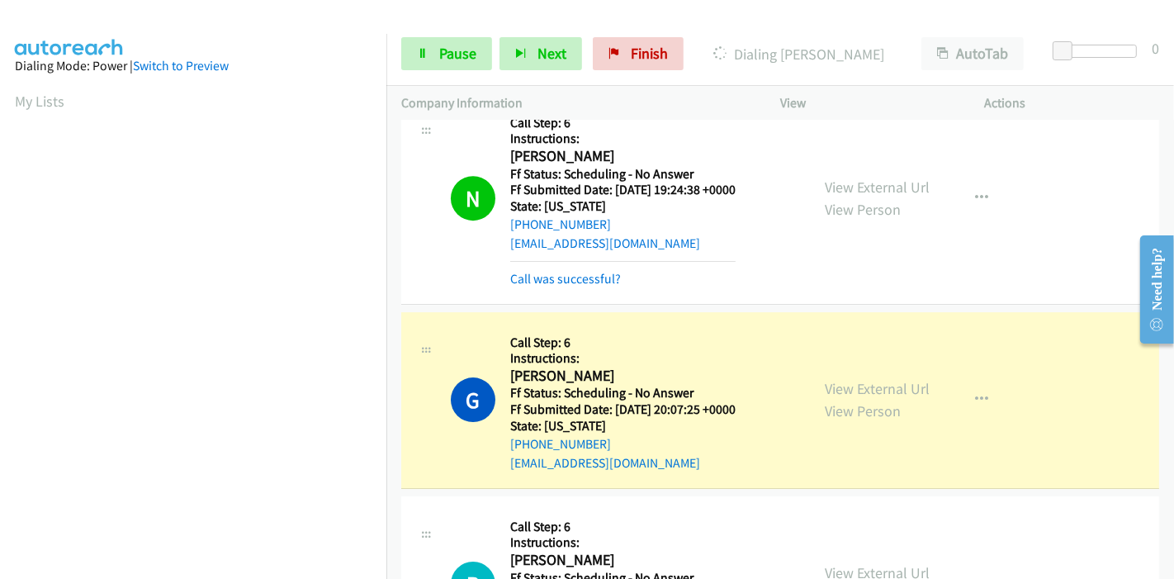
scroll to position [9909, 0]
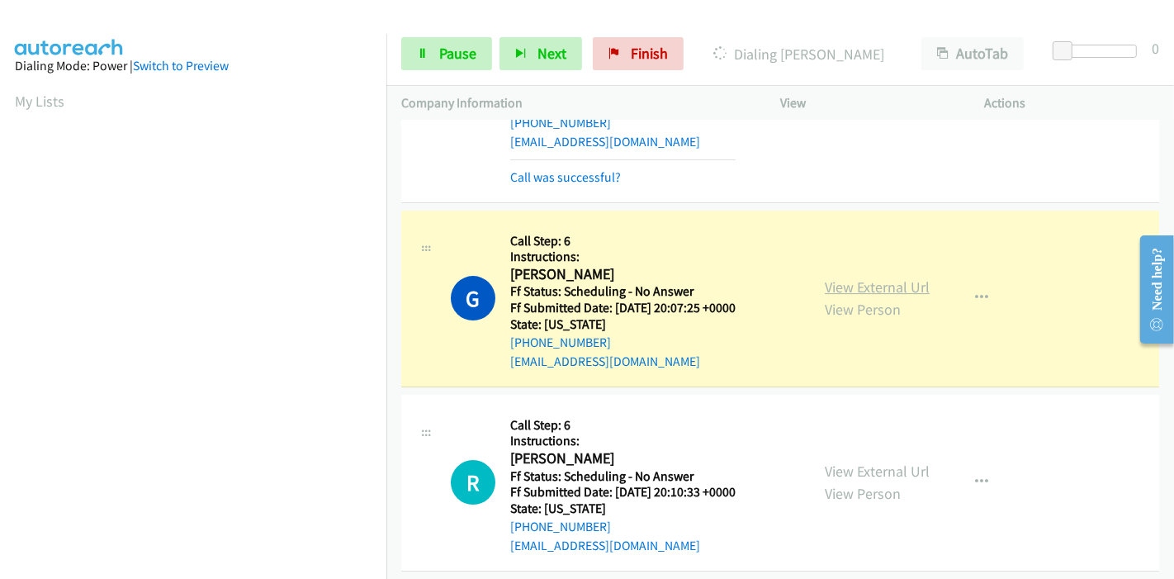
click at [909, 277] on link "View External Url" at bounding box center [877, 286] width 105 height 19
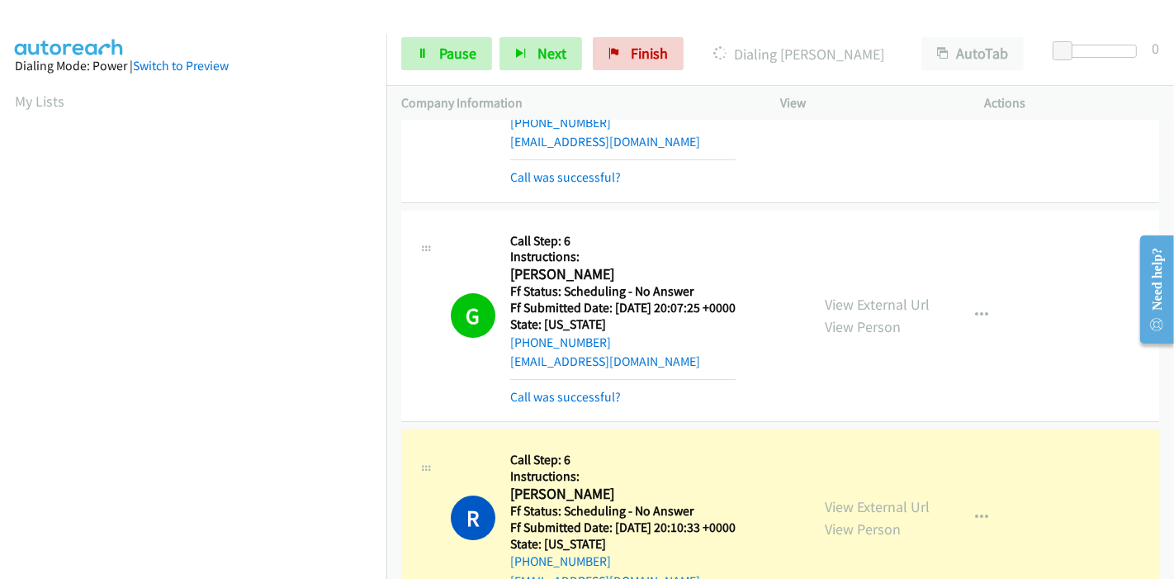
scroll to position [10092, 0]
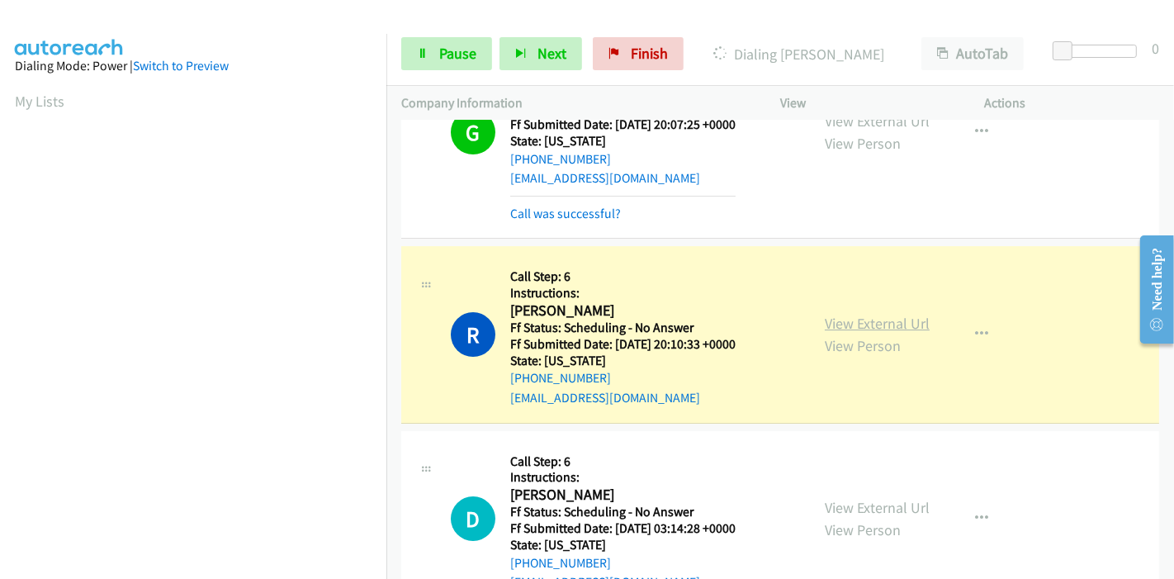
click at [879, 314] on link "View External Url" at bounding box center [877, 323] width 105 height 19
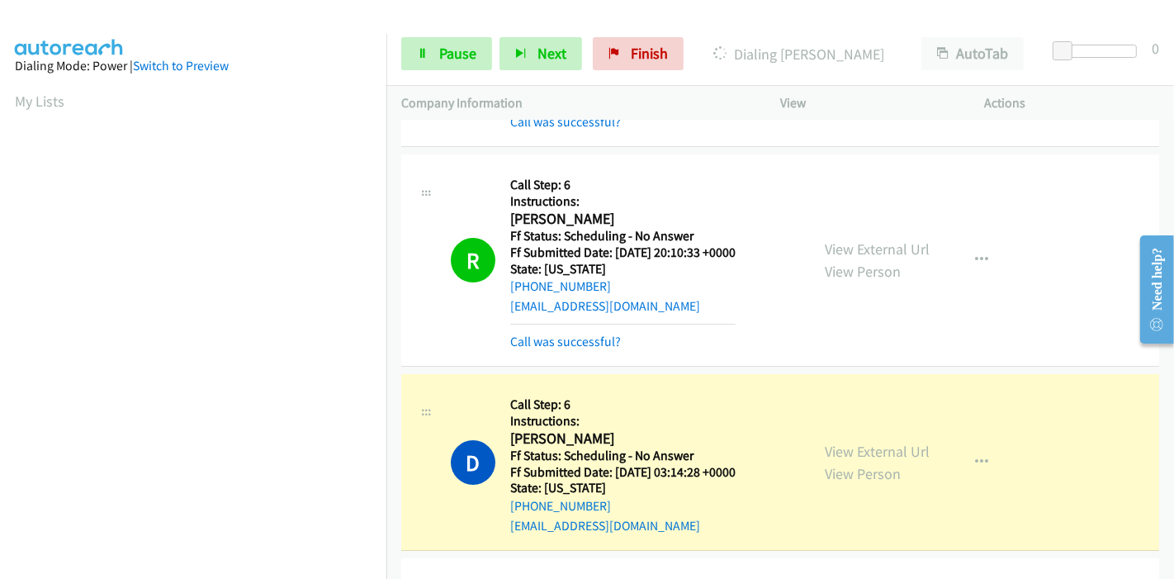
click at [648, 448] on h5 "Ff Status: Scheduling - No Answer" at bounding box center [622, 456] width 225 height 17
click at [867, 442] on link "View External Url" at bounding box center [877, 451] width 105 height 19
click at [460, 49] on span "Pause" at bounding box center [457, 53] width 37 height 19
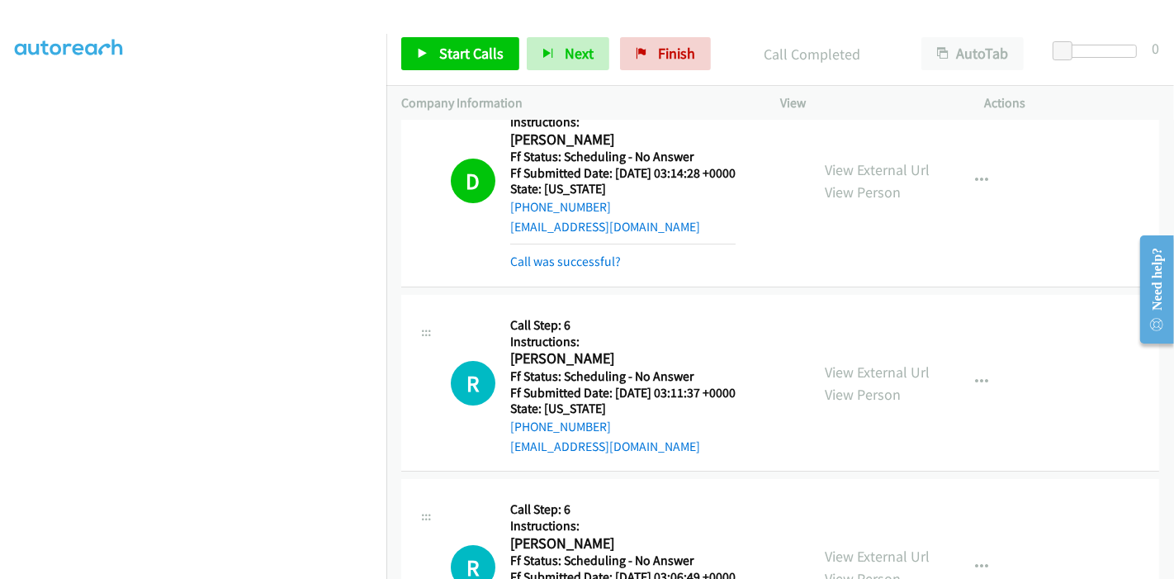
scroll to position [10459, 0]
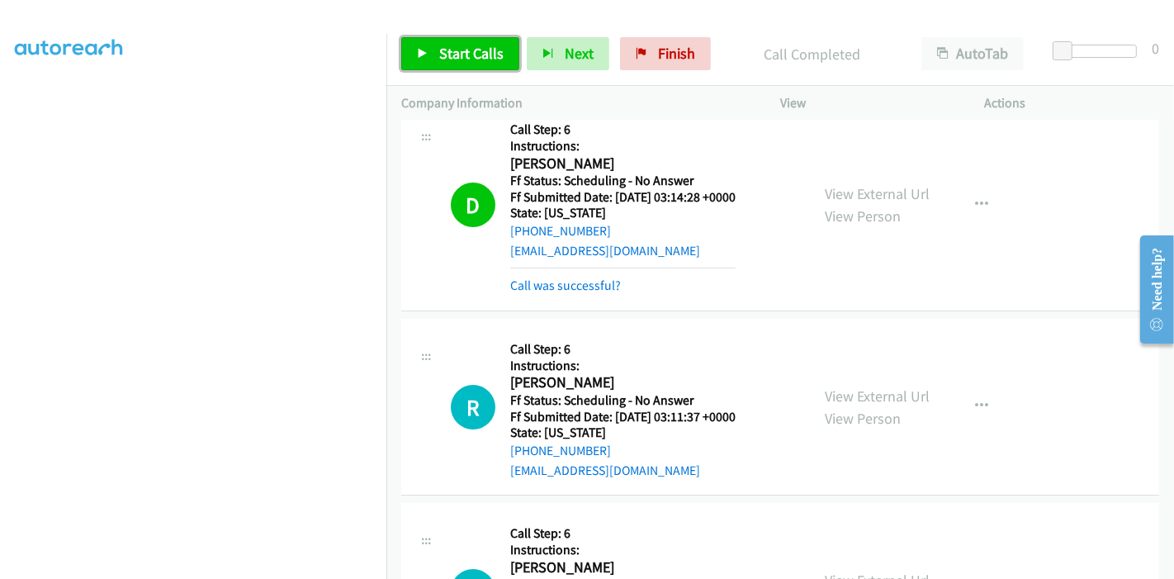
click at [446, 47] on span "Start Calls" at bounding box center [471, 53] width 64 height 19
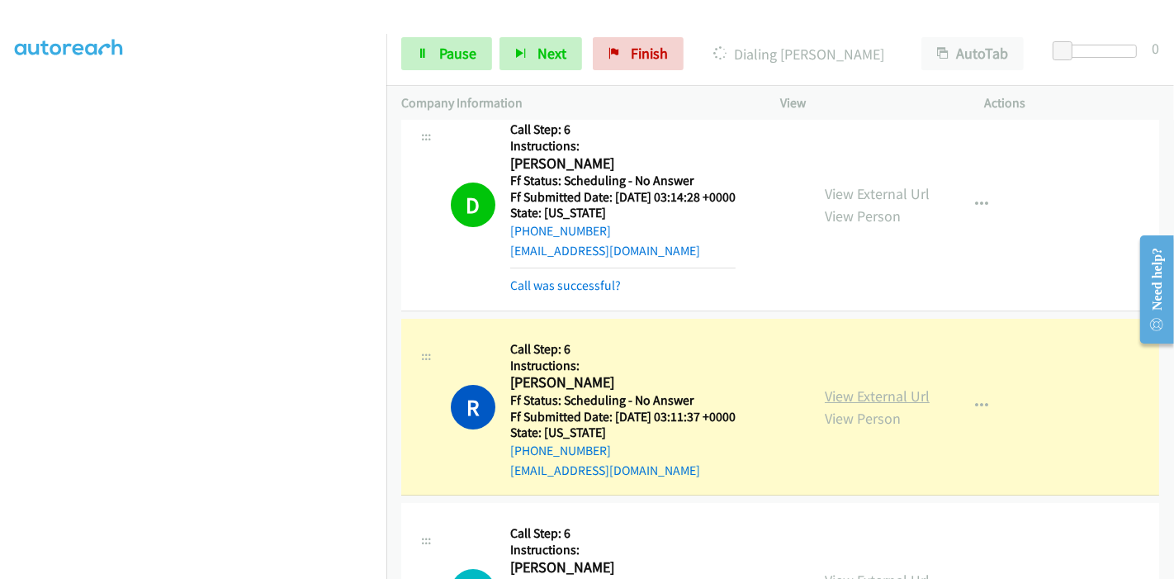
click at [905, 386] on link "View External Url" at bounding box center [877, 395] width 105 height 19
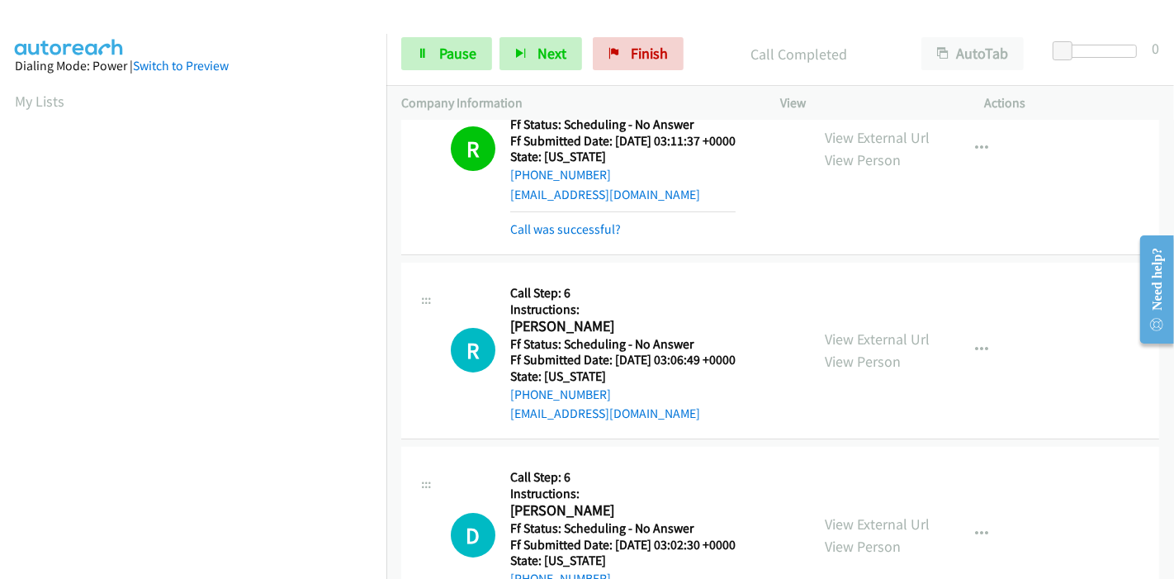
scroll to position [348, 0]
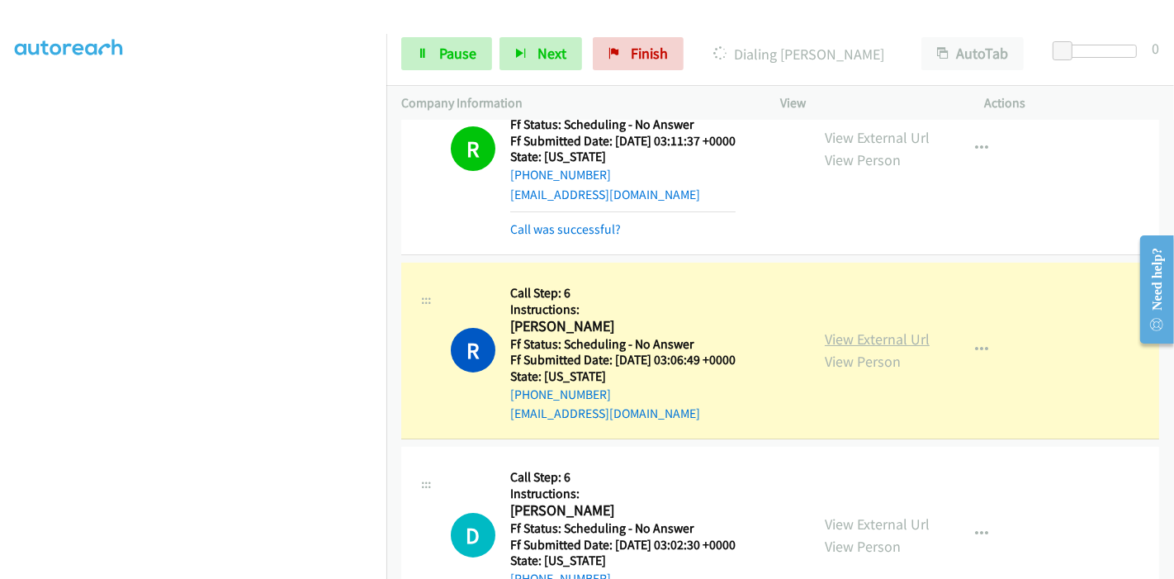
click at [854, 329] on link "View External Url" at bounding box center [877, 338] width 105 height 19
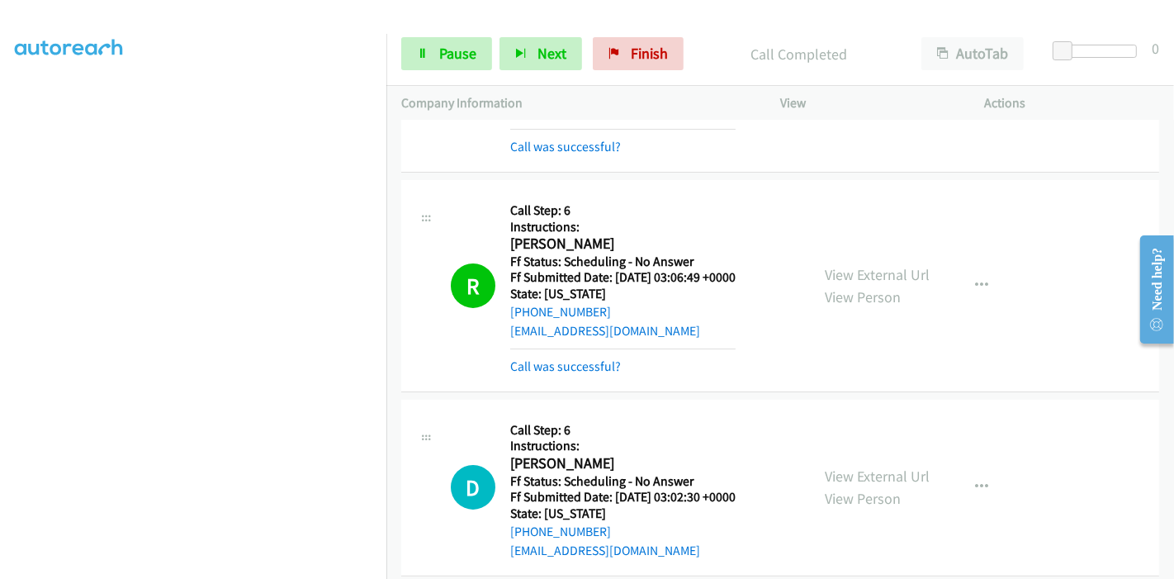
scroll to position [10918, 0]
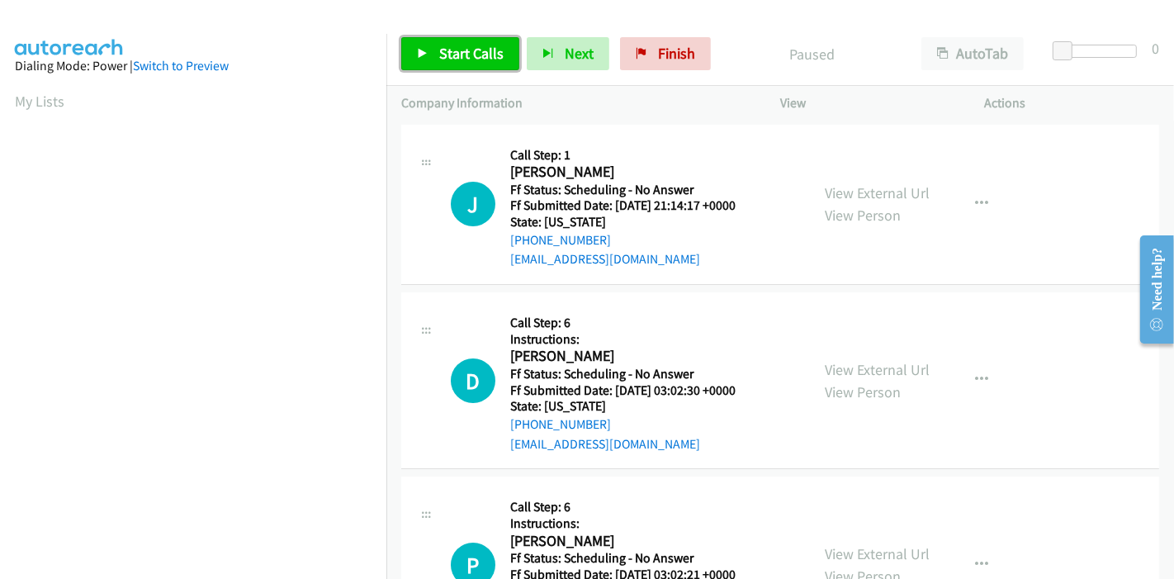
click at [439, 50] on span "Start Calls" at bounding box center [471, 53] width 64 height 19
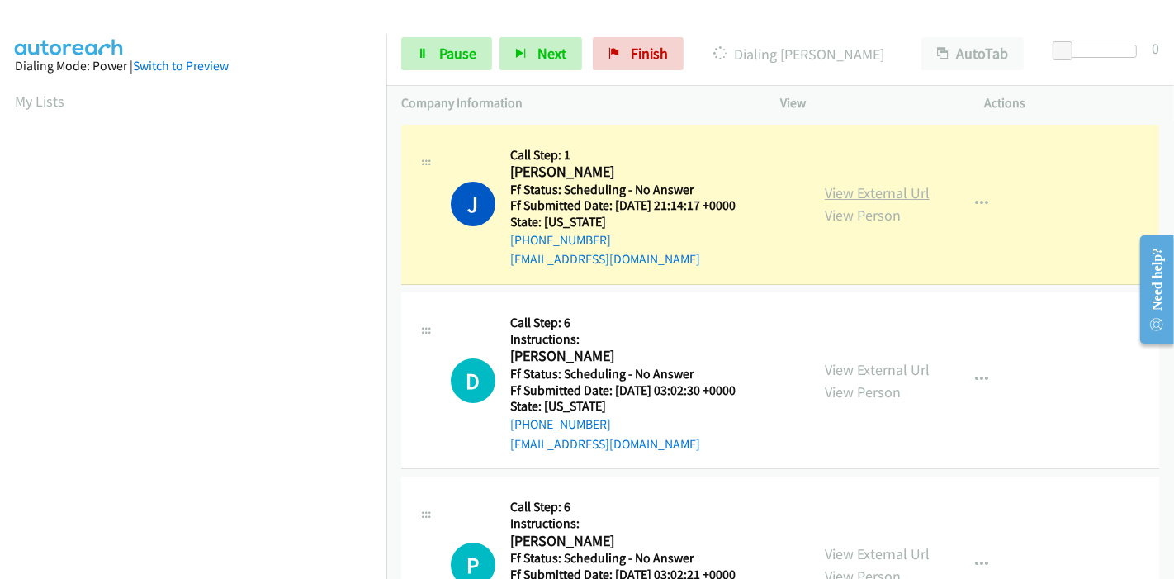
click at [871, 192] on link "View External Url" at bounding box center [877, 192] width 105 height 19
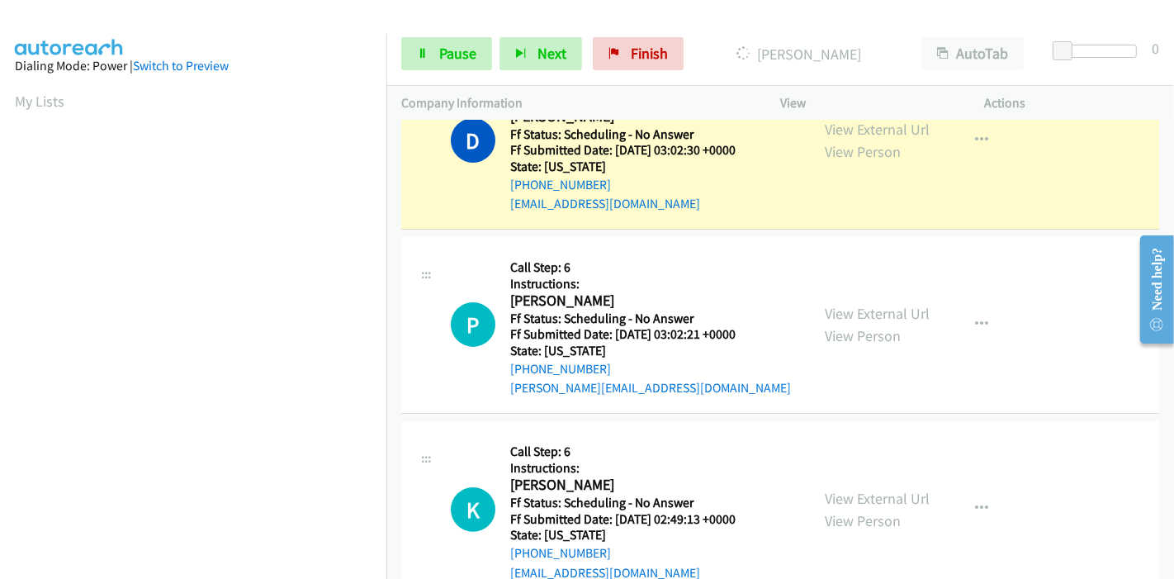
scroll to position [183, 0]
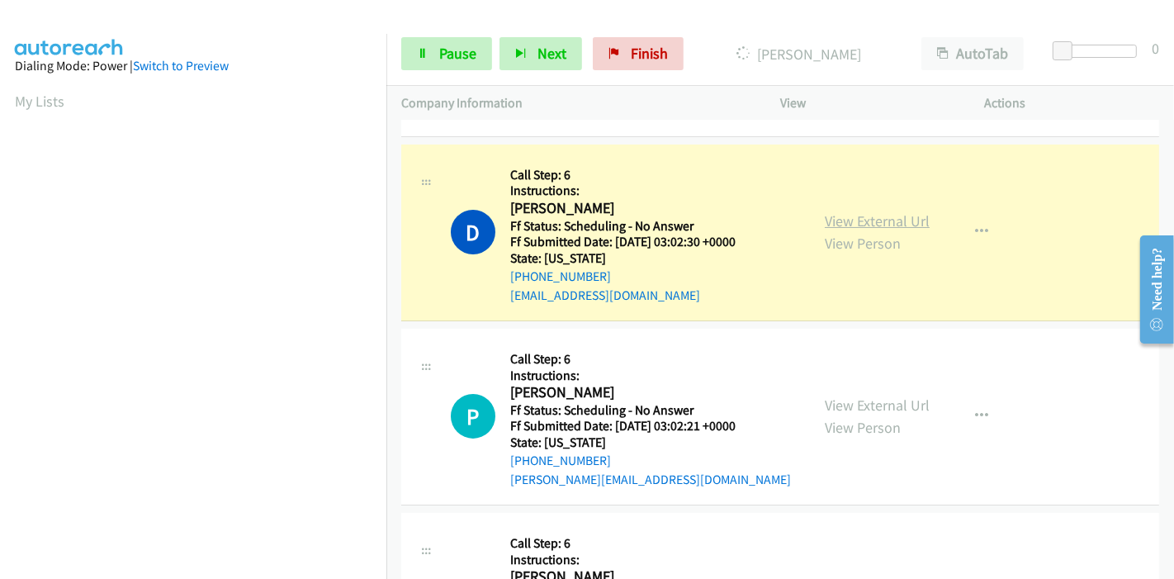
click at [850, 219] on link "View External Url" at bounding box center [877, 220] width 105 height 19
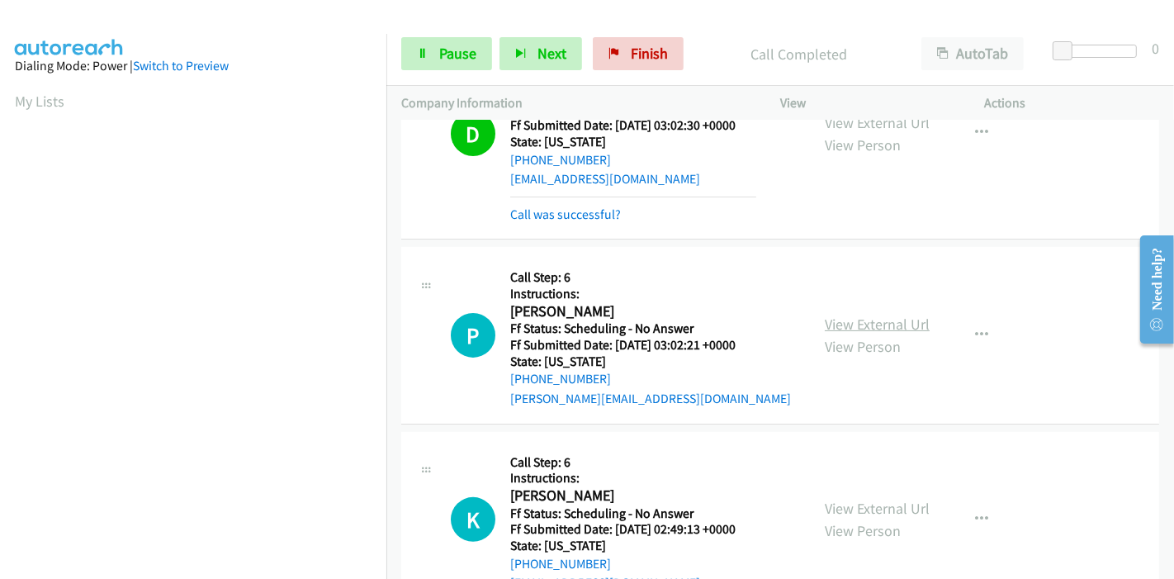
scroll to position [367, 0]
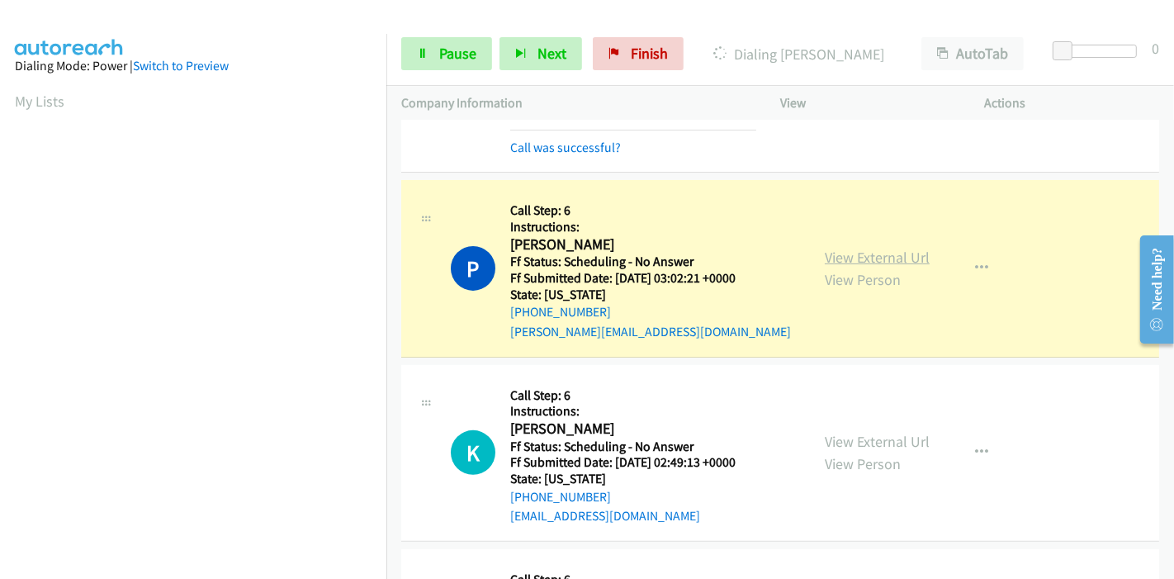
click at [905, 252] on link "View External Url" at bounding box center [877, 257] width 105 height 19
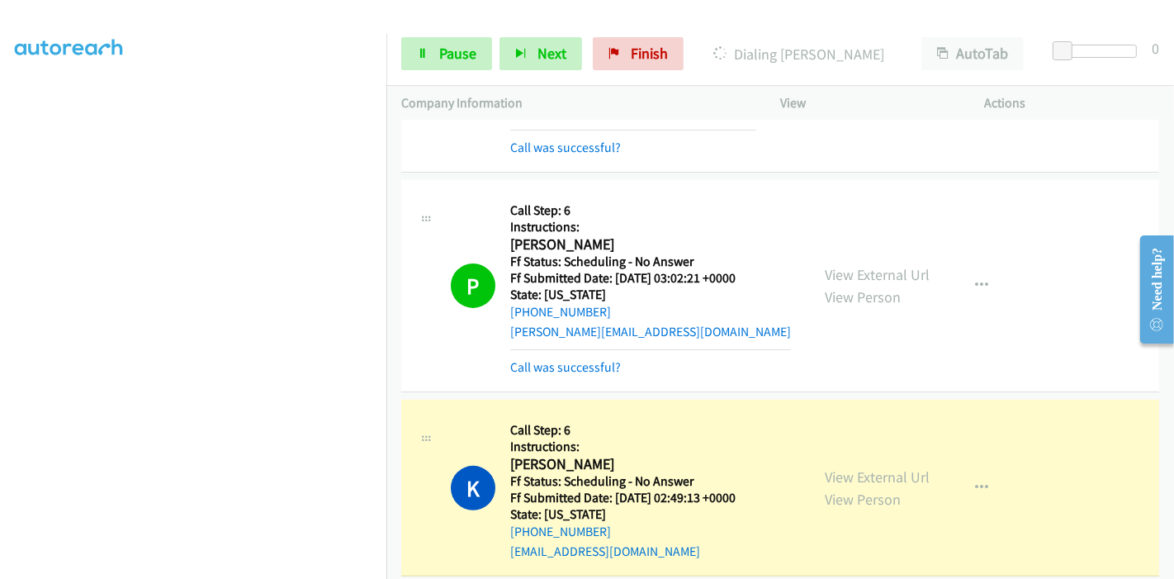
scroll to position [0, 0]
click at [457, 43] on link "Pause" at bounding box center [446, 53] width 91 height 33
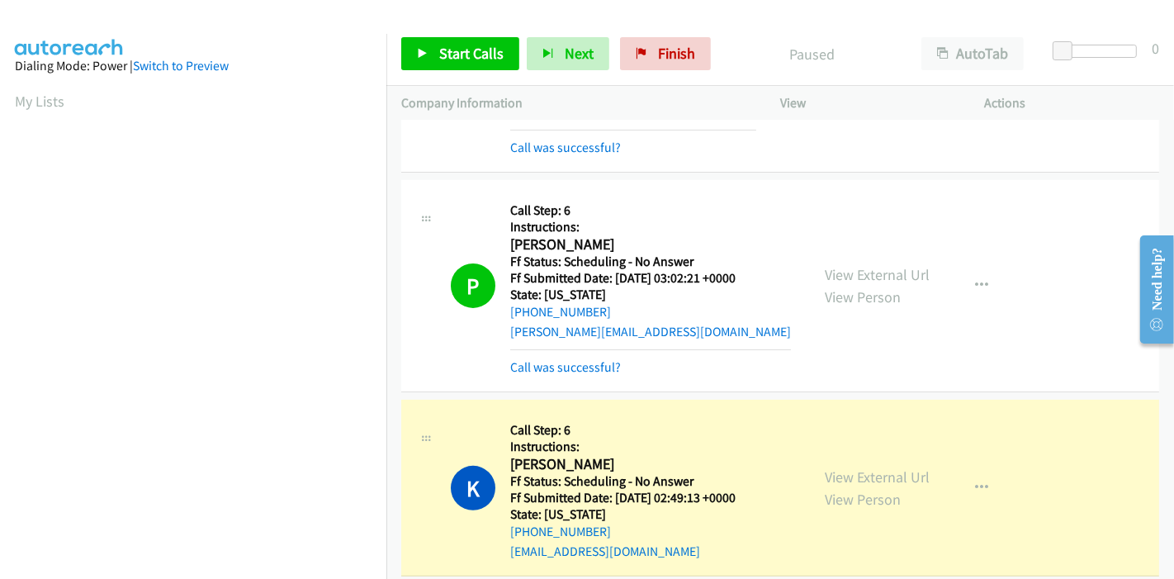
scroll to position [348, 0]
click at [842, 476] on link "View External Url" at bounding box center [877, 476] width 105 height 19
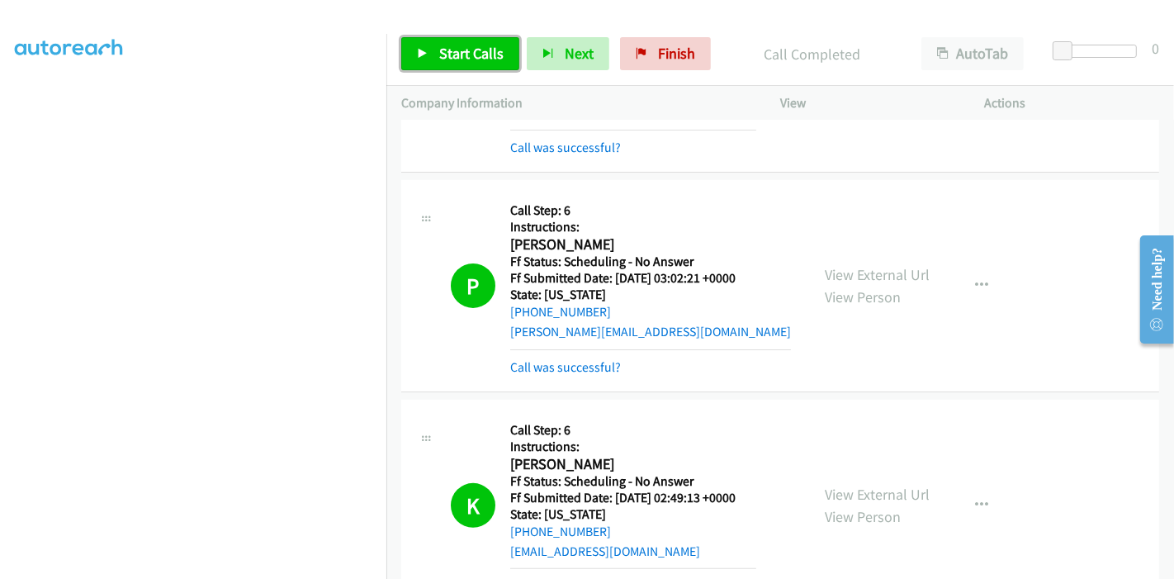
click at [486, 62] on span "Start Calls" at bounding box center [471, 53] width 64 height 19
click at [459, 58] on span "Start Calls" at bounding box center [471, 53] width 64 height 19
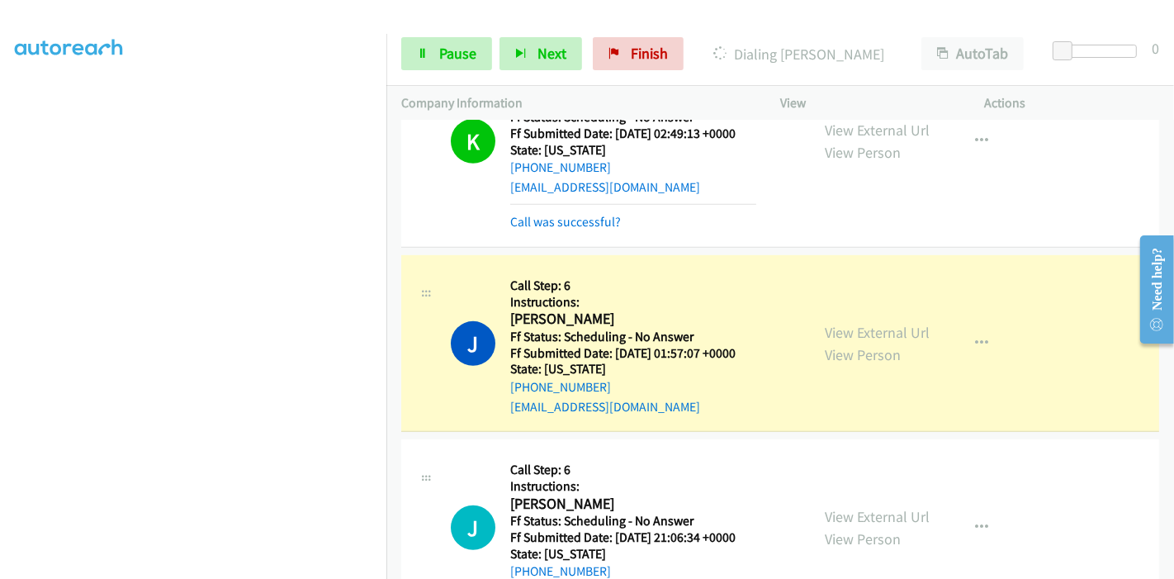
scroll to position [733, 0]
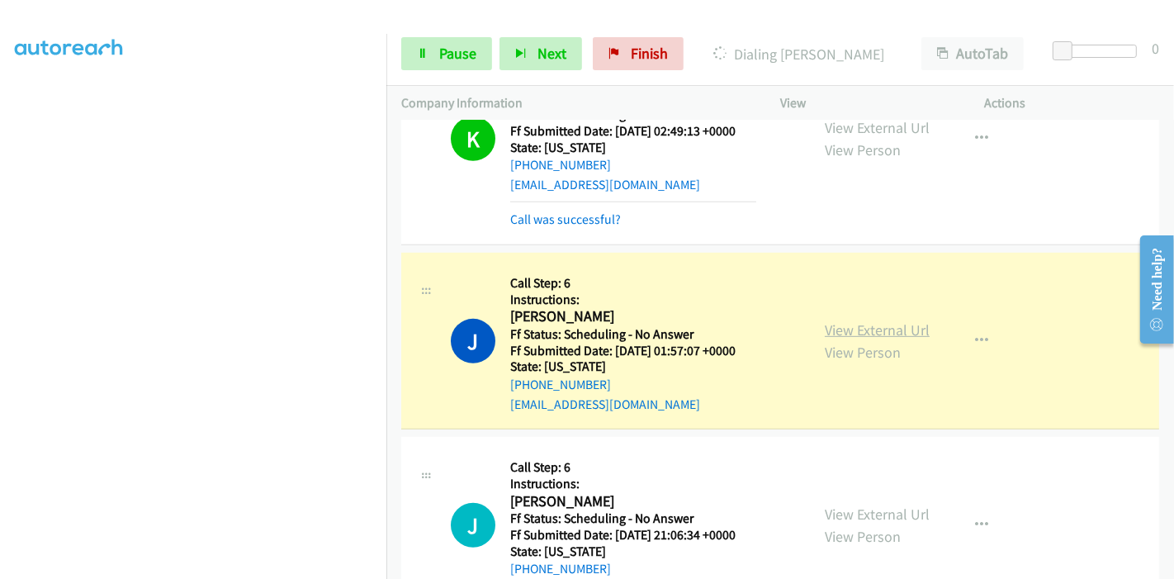
click at [896, 322] on link "View External Url" at bounding box center [877, 329] width 105 height 19
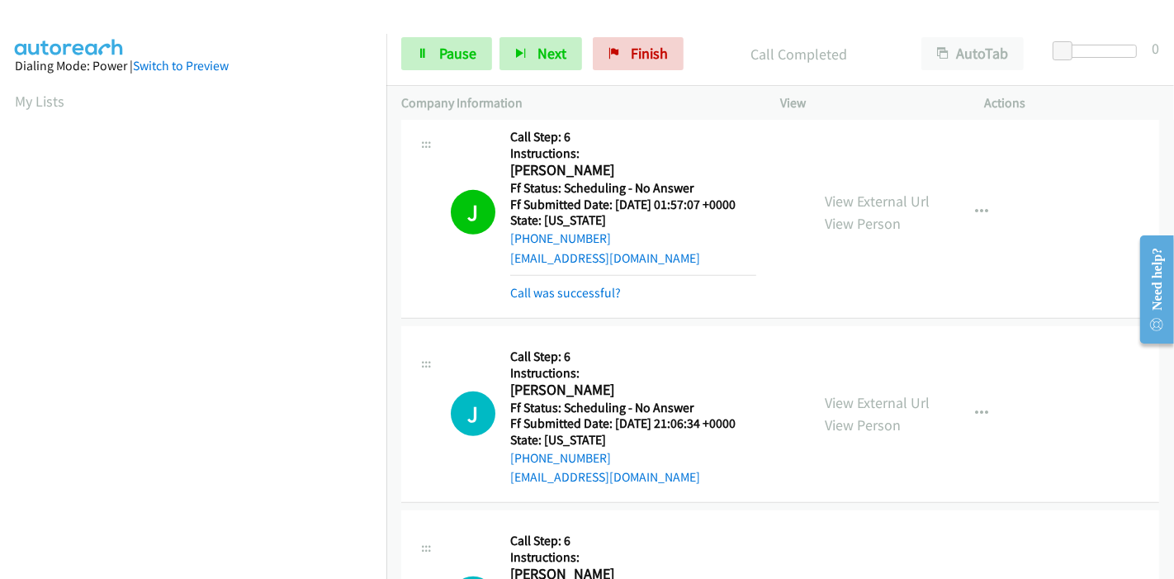
scroll to position [1009, 0]
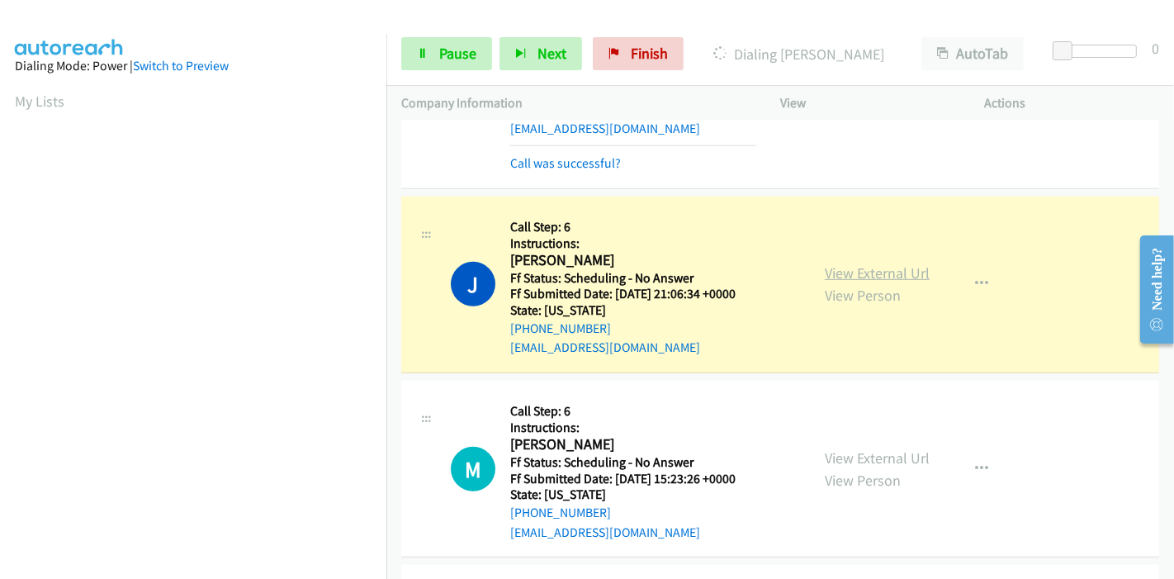
click at [851, 265] on link "View External Url" at bounding box center [877, 272] width 105 height 19
click at [838, 269] on link "View External Url" at bounding box center [877, 272] width 105 height 19
click at [448, 48] on span "Pause" at bounding box center [457, 53] width 37 height 19
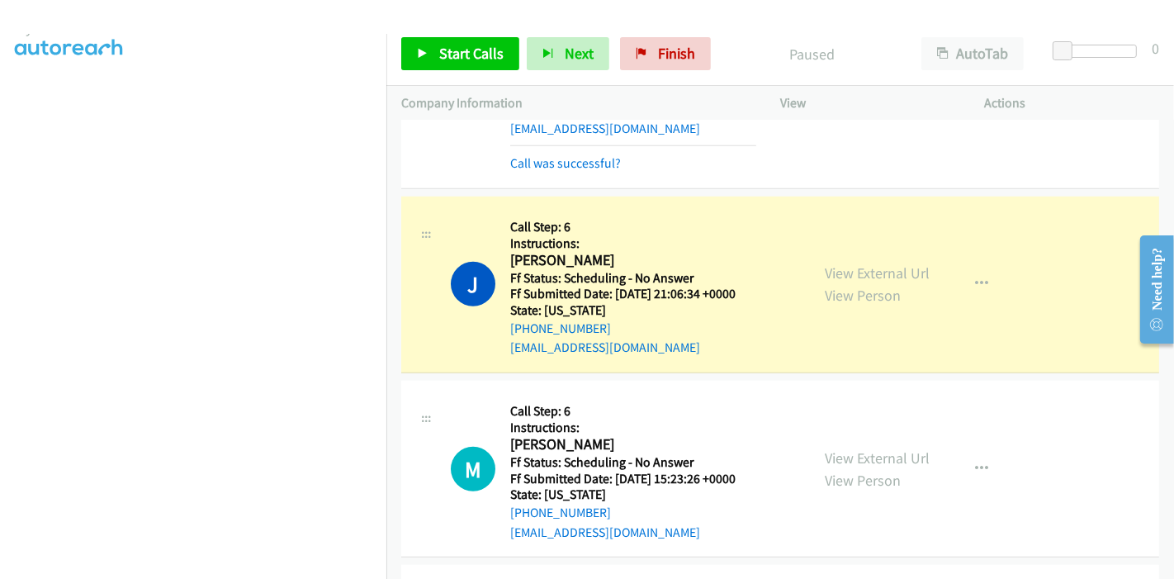
scroll to position [0, 0]
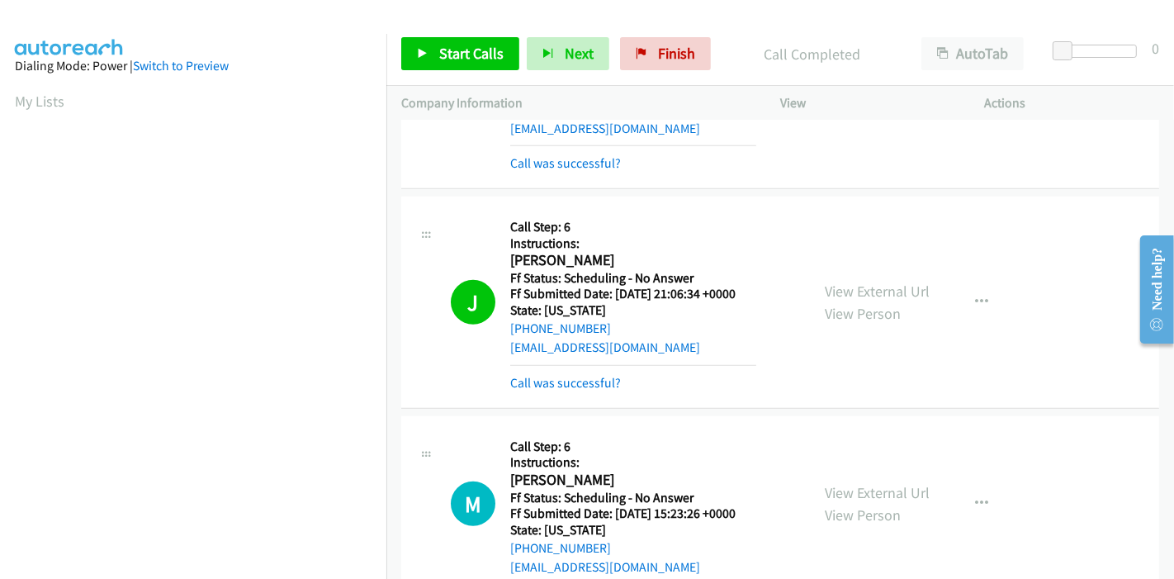
drag, startPoint x: 475, startPoint y: 69, endPoint x: 464, endPoint y: 59, distance: 15.2
click at [474, 69] on div "Start Calls Pause Next Finish Call Completed AutoTab AutoTab 0" at bounding box center [780, 54] width 788 height 64
click at [464, 59] on span "Start Calls" at bounding box center [471, 53] width 64 height 19
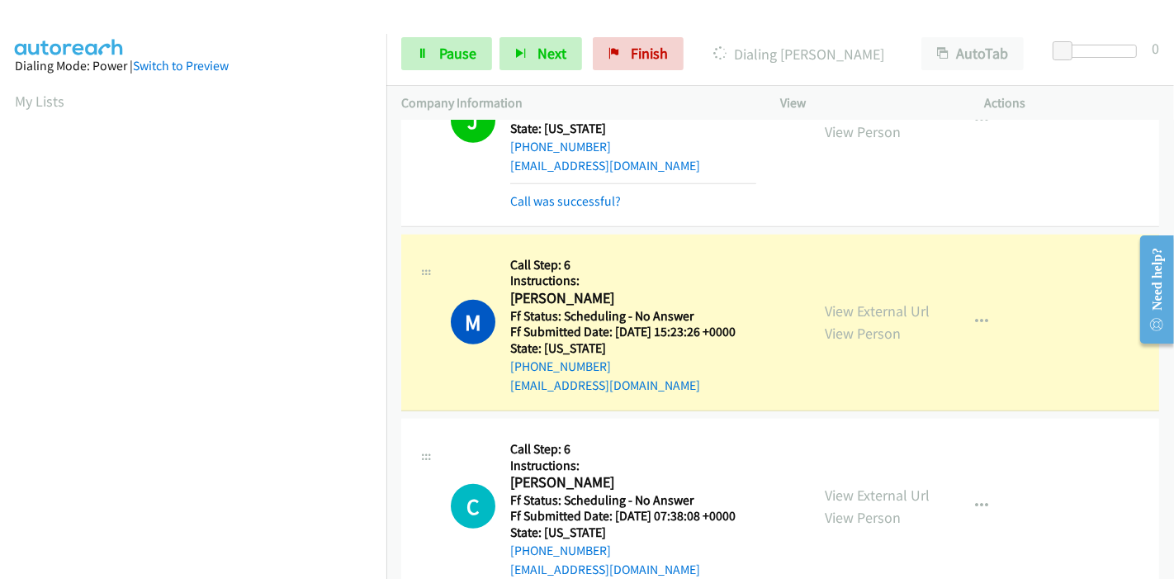
scroll to position [1192, 0]
click at [896, 306] on link "View External Url" at bounding box center [877, 309] width 105 height 19
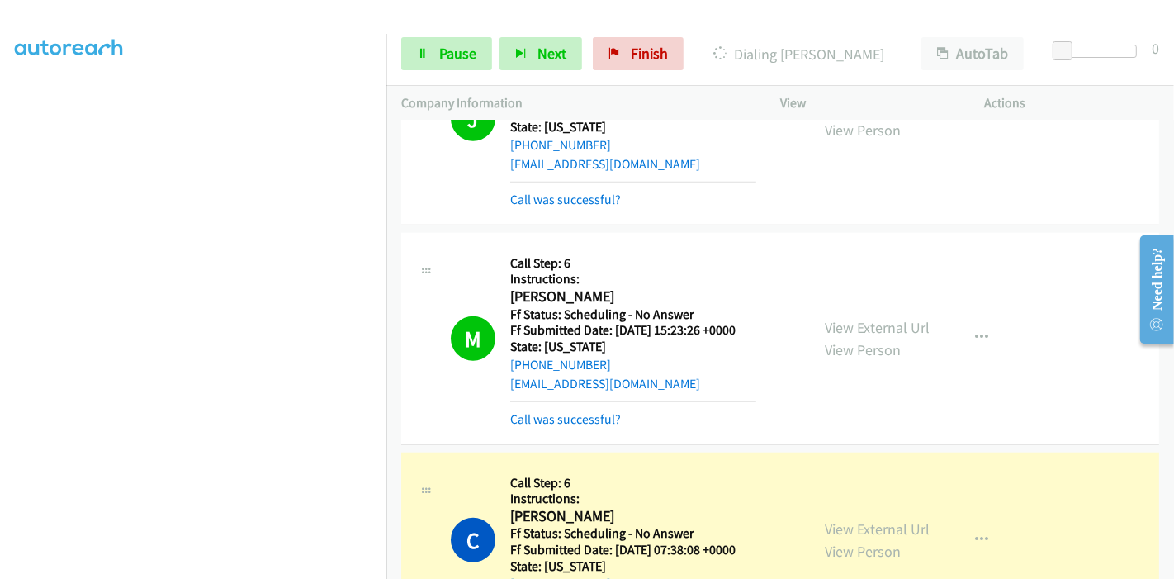
scroll to position [0, 0]
click at [848, 529] on link "View External Url" at bounding box center [877, 528] width 105 height 19
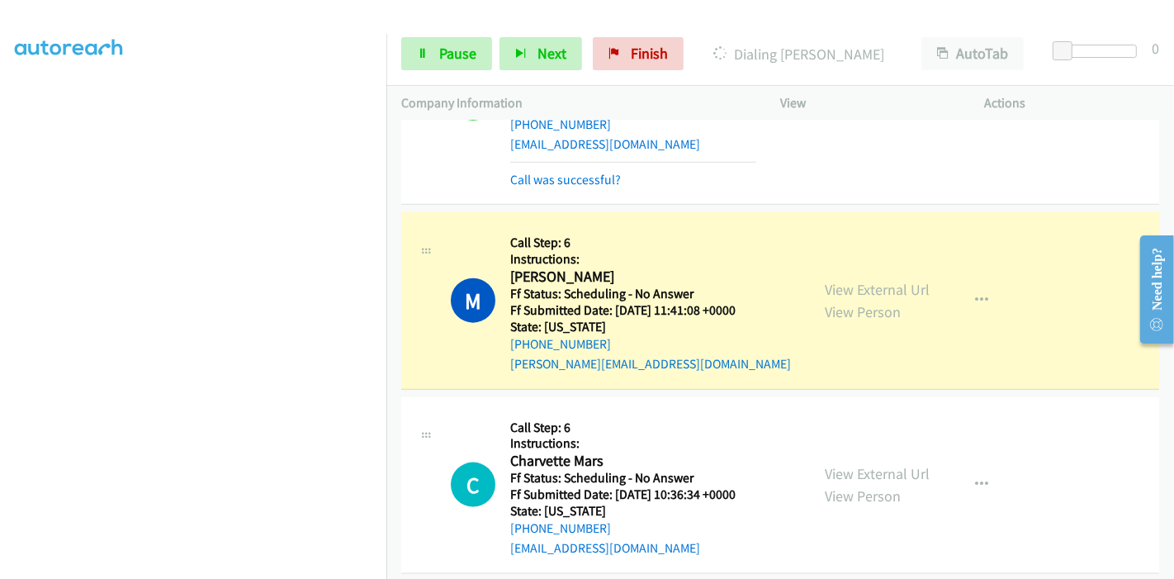
scroll to position [257, 0]
click at [875, 291] on link "View External Url" at bounding box center [877, 289] width 105 height 19
click at [445, 56] on span "Pause" at bounding box center [457, 53] width 37 height 19
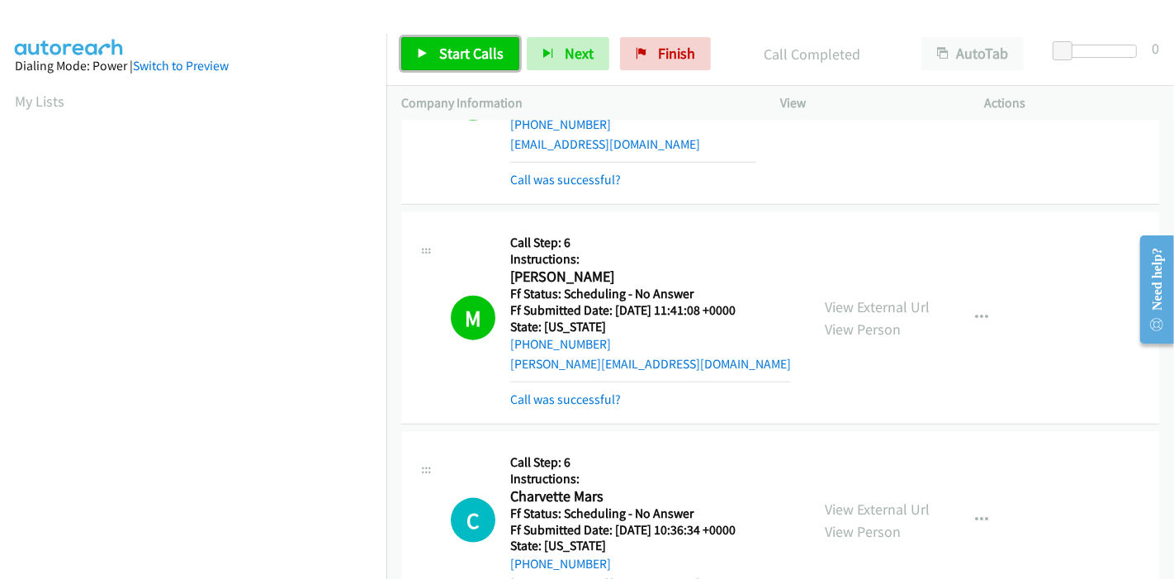
click at [433, 55] on link "Start Calls" at bounding box center [460, 53] width 118 height 33
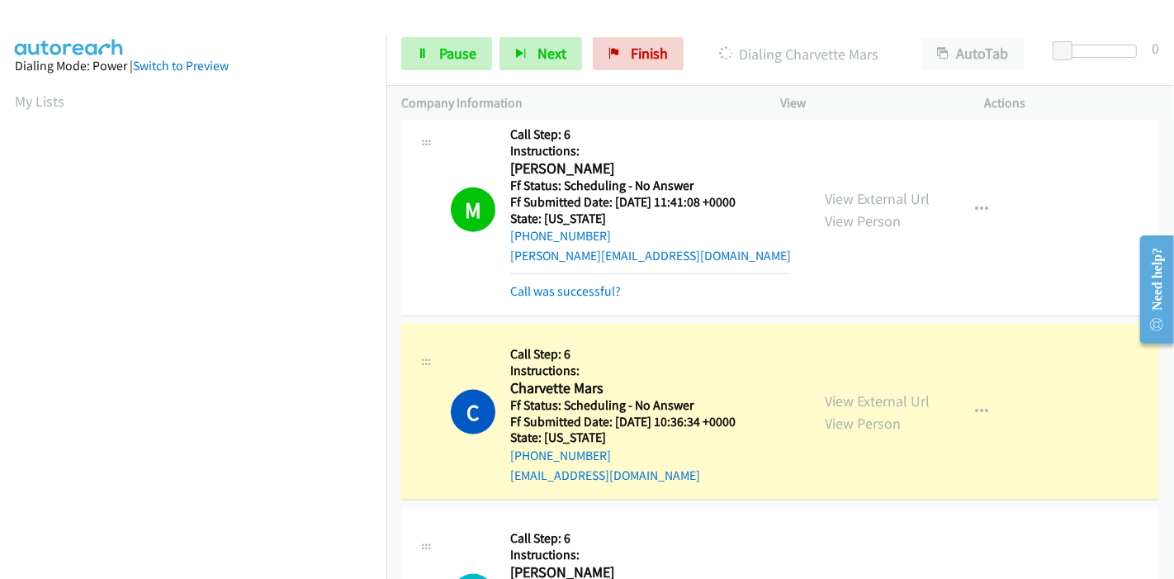
scroll to position [1835, 0]
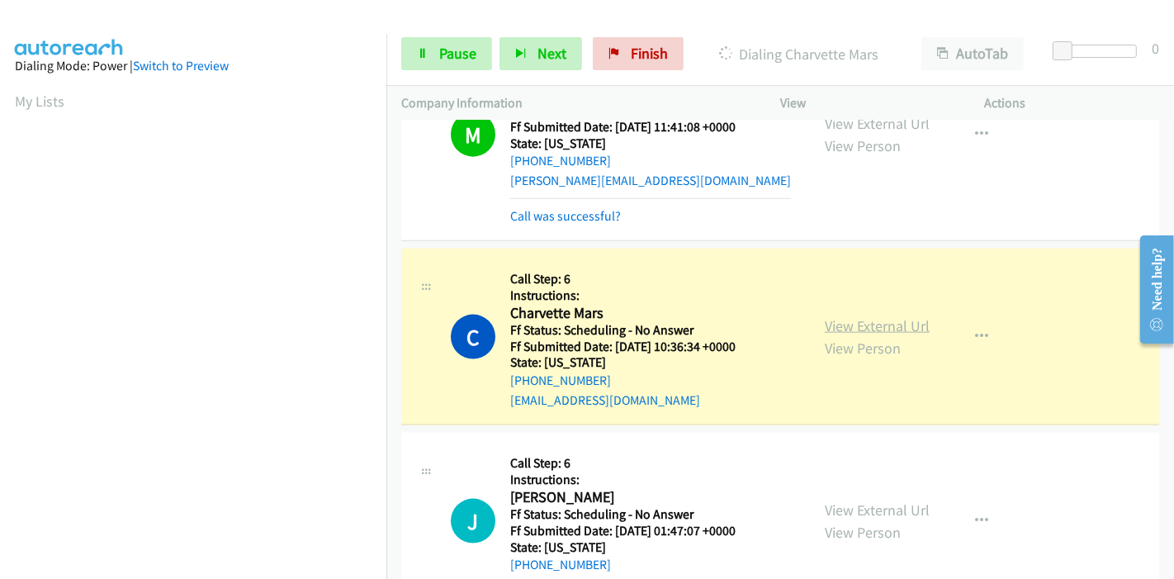
click at [841, 326] on link "View External Url" at bounding box center [877, 325] width 105 height 19
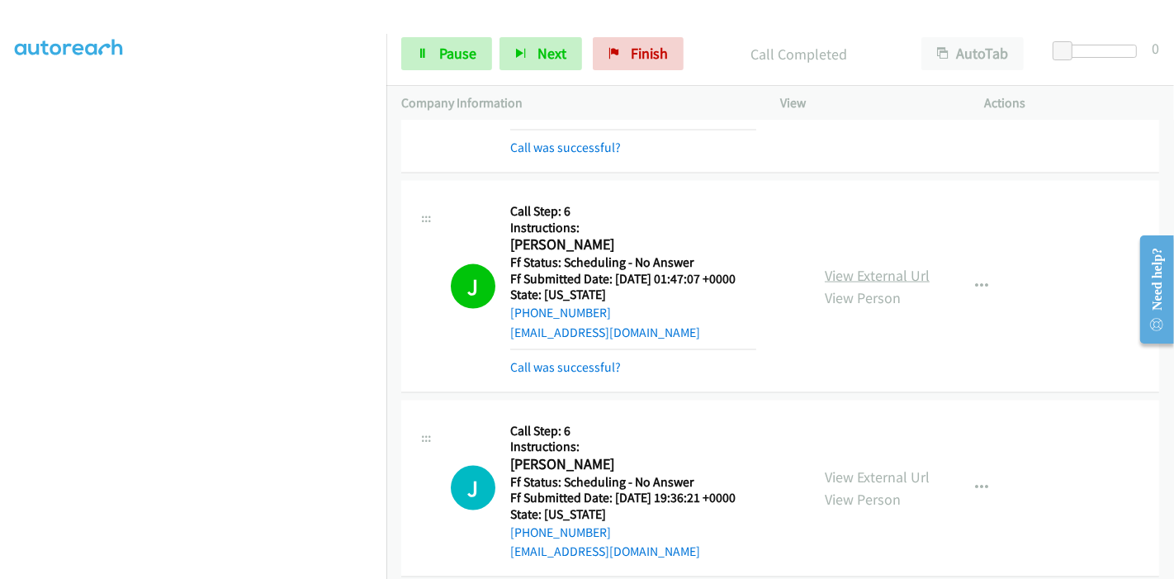
scroll to position [2110, 0]
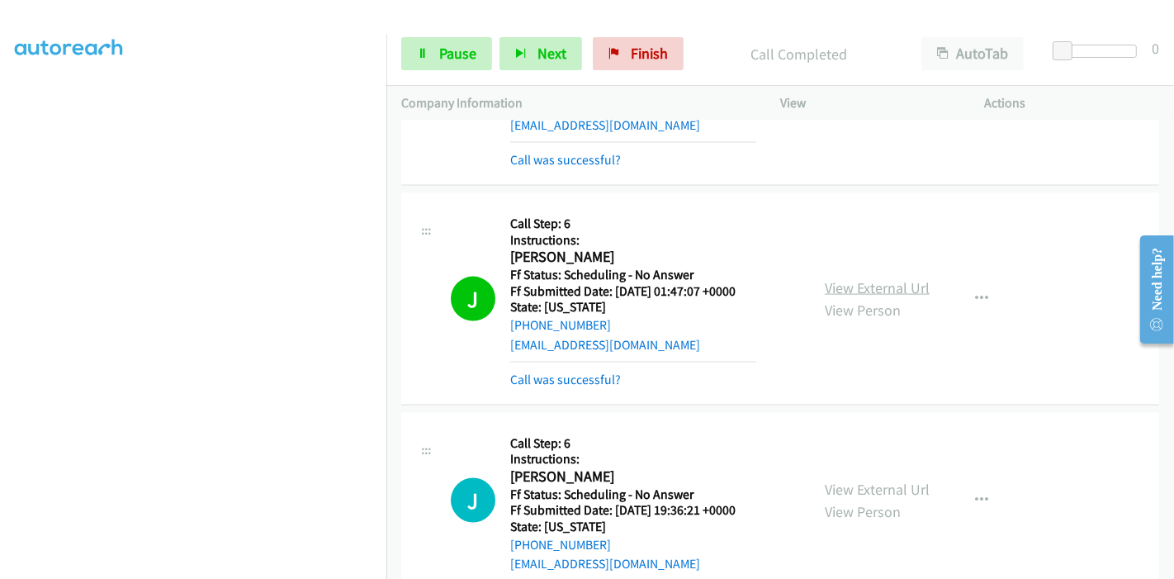
click at [857, 285] on link "View External Url" at bounding box center [877, 287] width 105 height 19
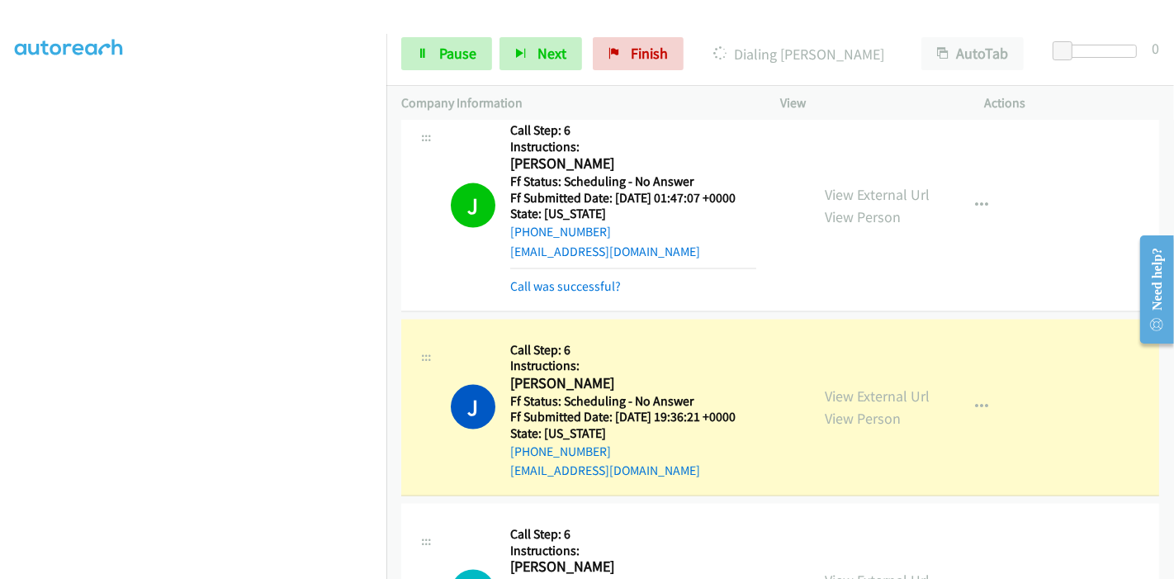
scroll to position [2293, 0]
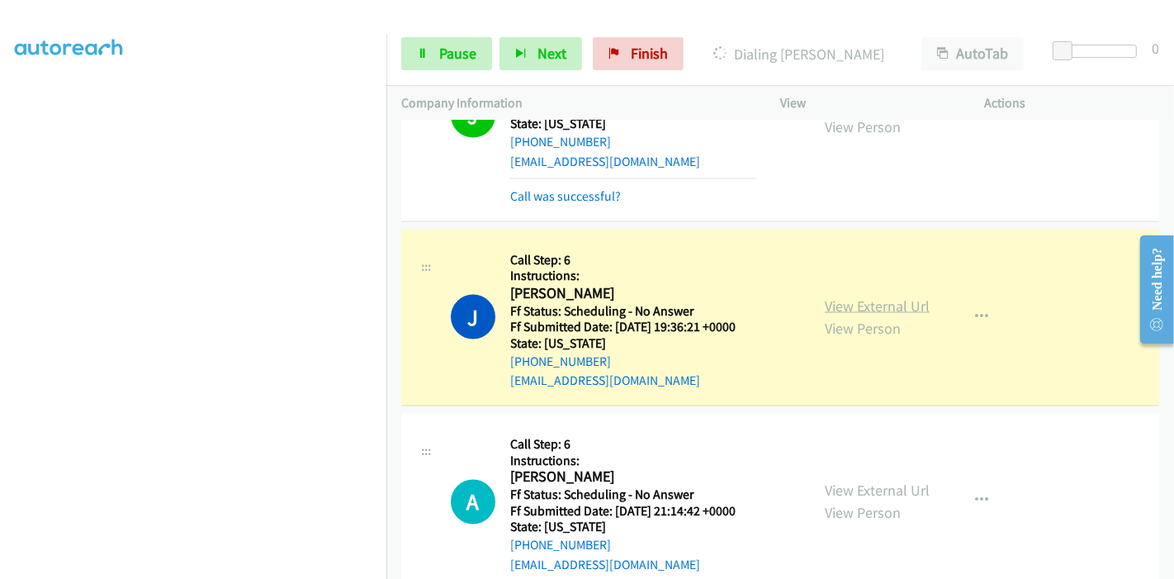
click at [870, 301] on link "View External Url" at bounding box center [877, 305] width 105 height 19
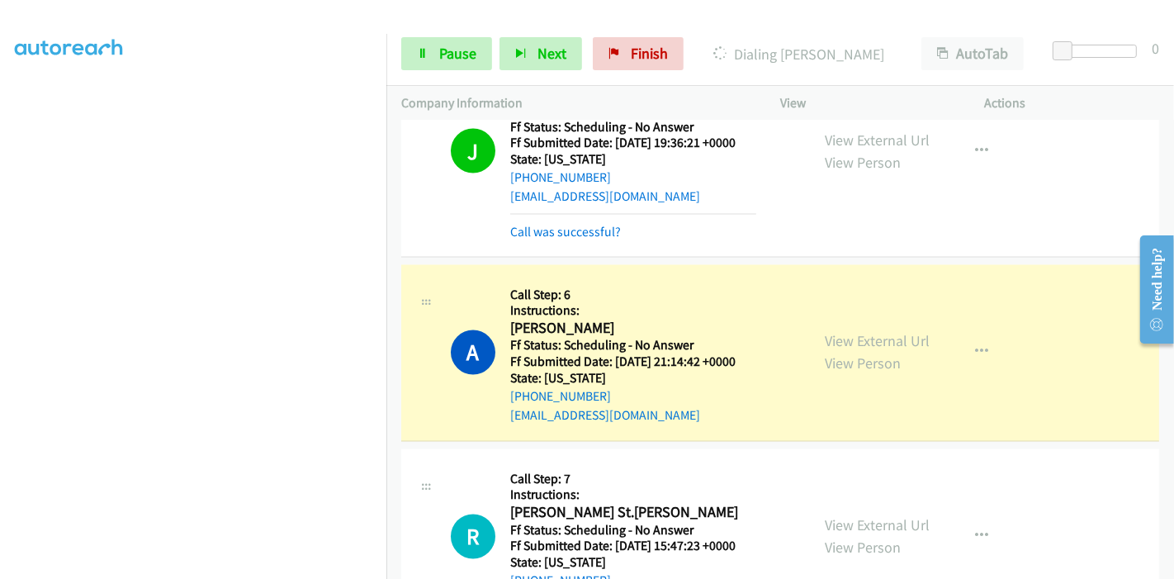
scroll to position [0, 0]
click at [849, 339] on link "View External Url" at bounding box center [877, 341] width 105 height 19
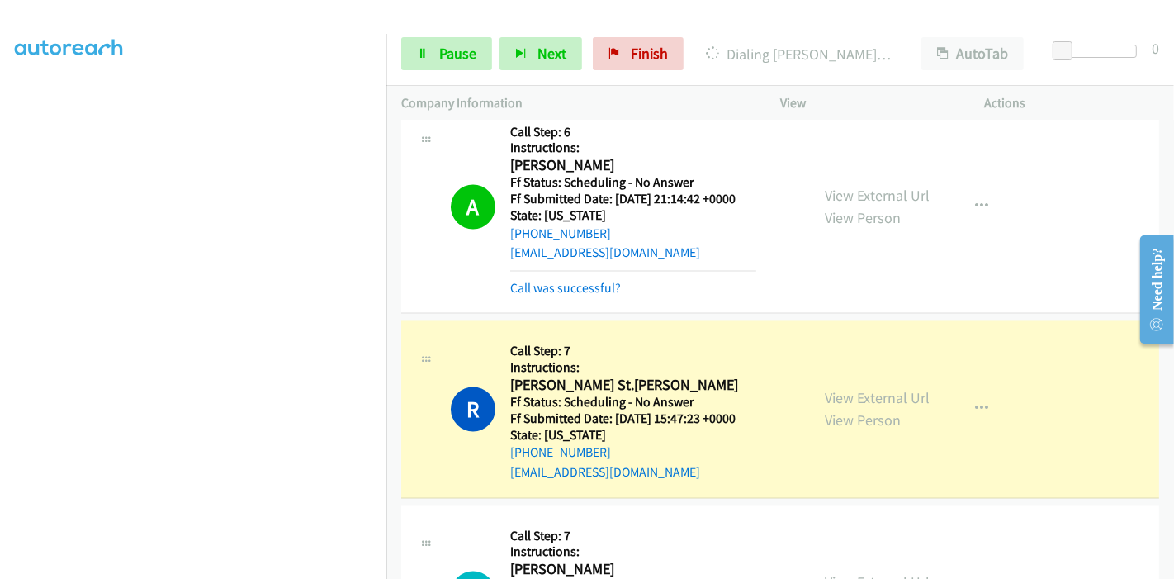
scroll to position [2752, 0]
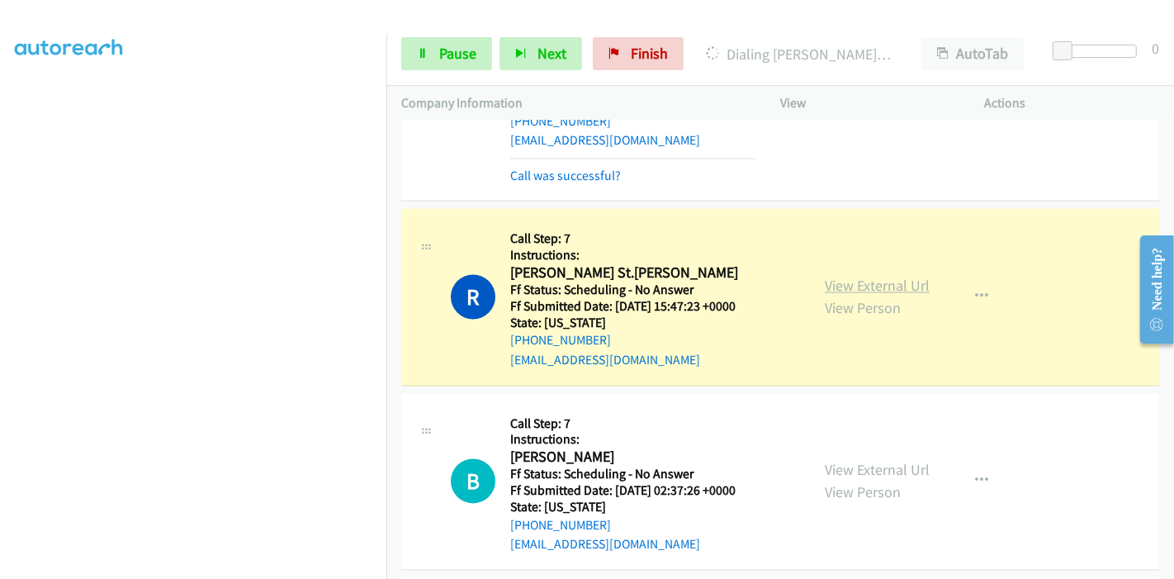
click at [897, 277] on link "View External Url" at bounding box center [877, 286] width 105 height 19
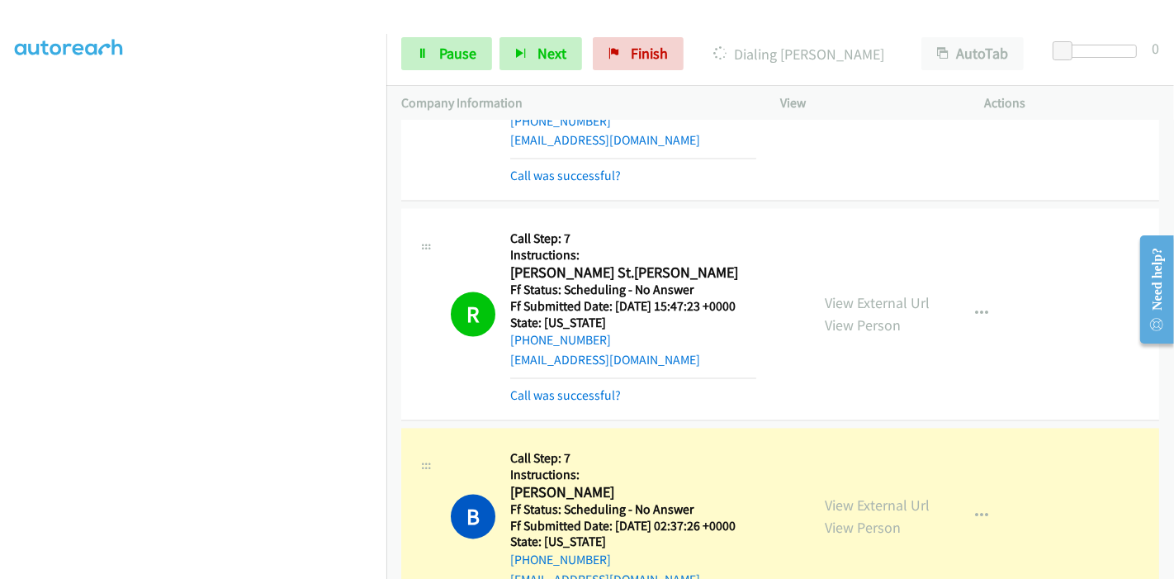
scroll to position [3119, 0]
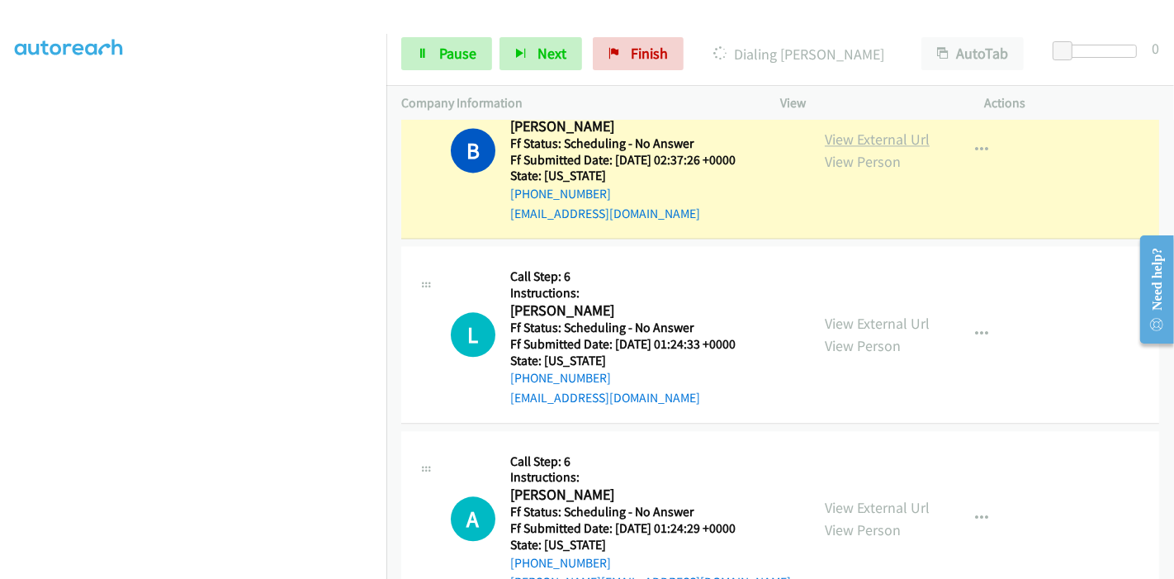
click at [903, 130] on link "View External Url" at bounding box center [877, 139] width 105 height 19
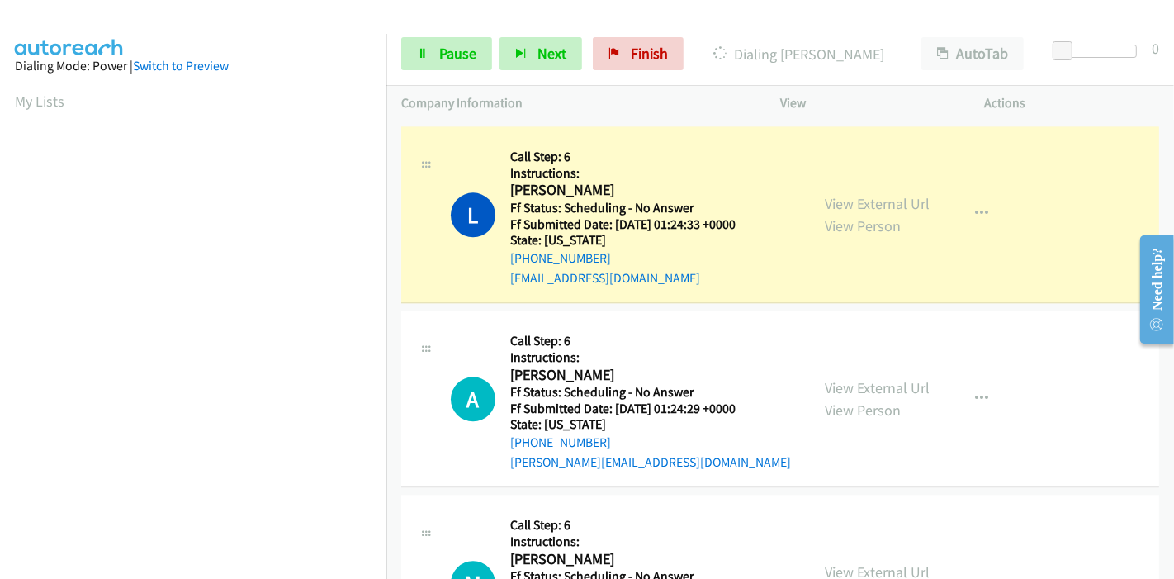
scroll to position [3303, 0]
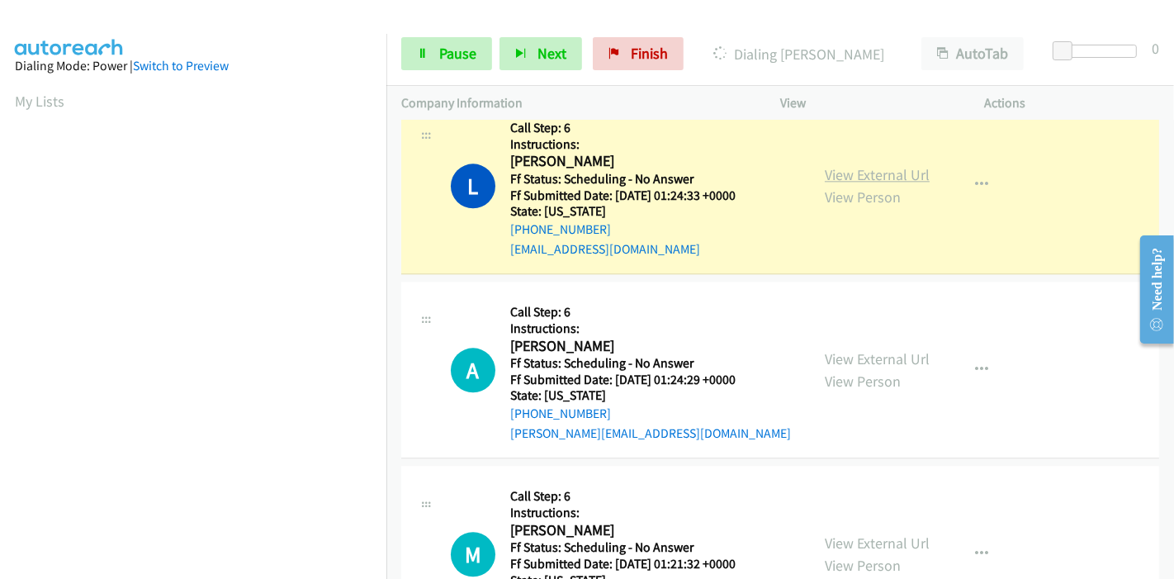
click at [896, 168] on link "View External Url" at bounding box center [877, 174] width 105 height 19
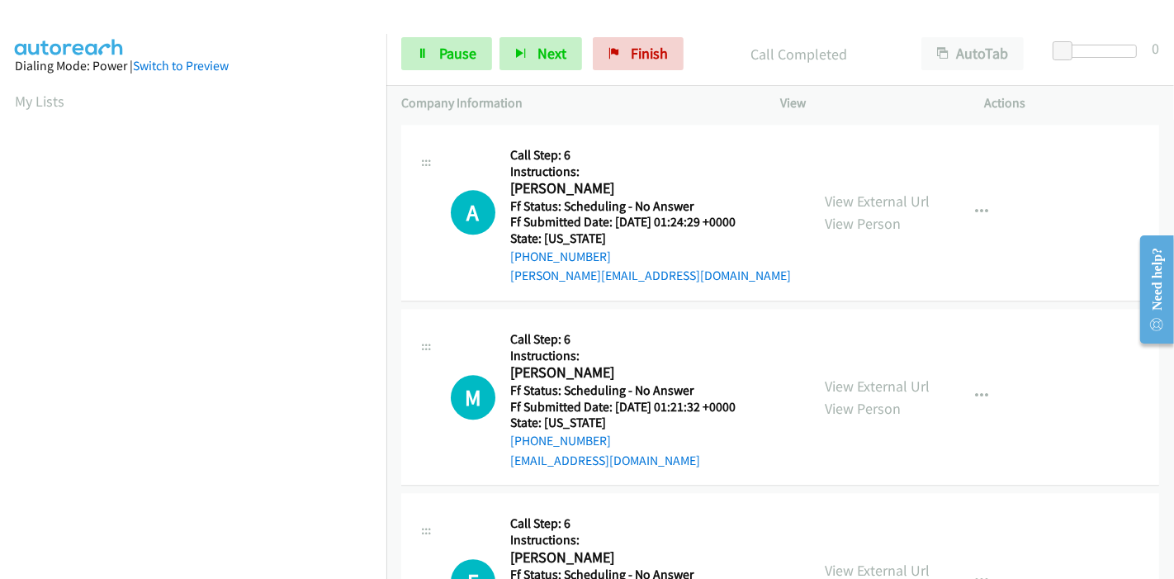
scroll to position [3521, 0]
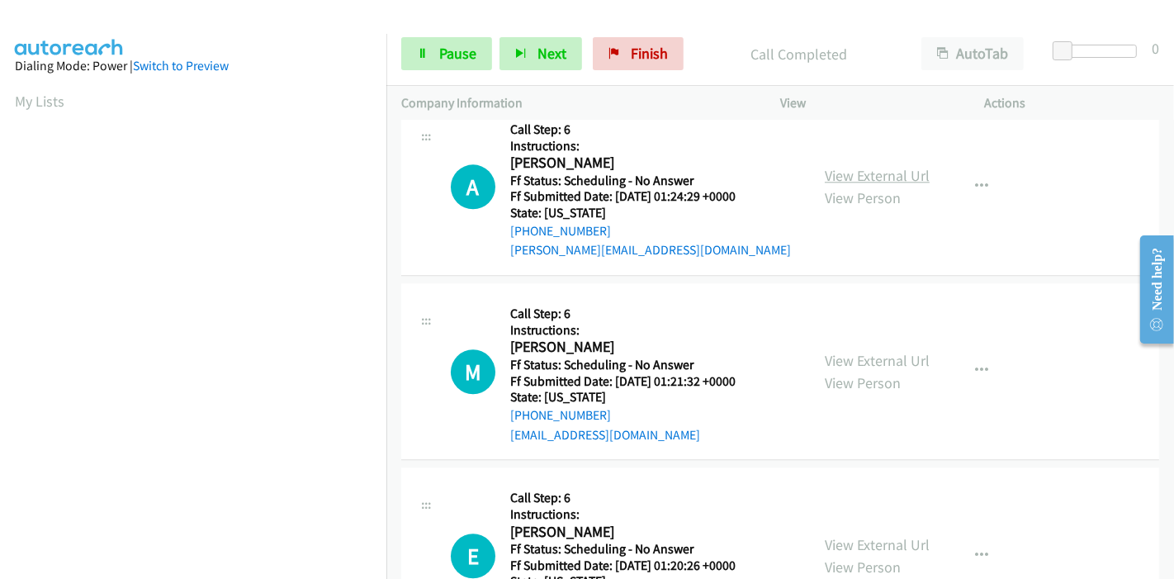
click at [865, 170] on link "View External Url" at bounding box center [877, 175] width 105 height 19
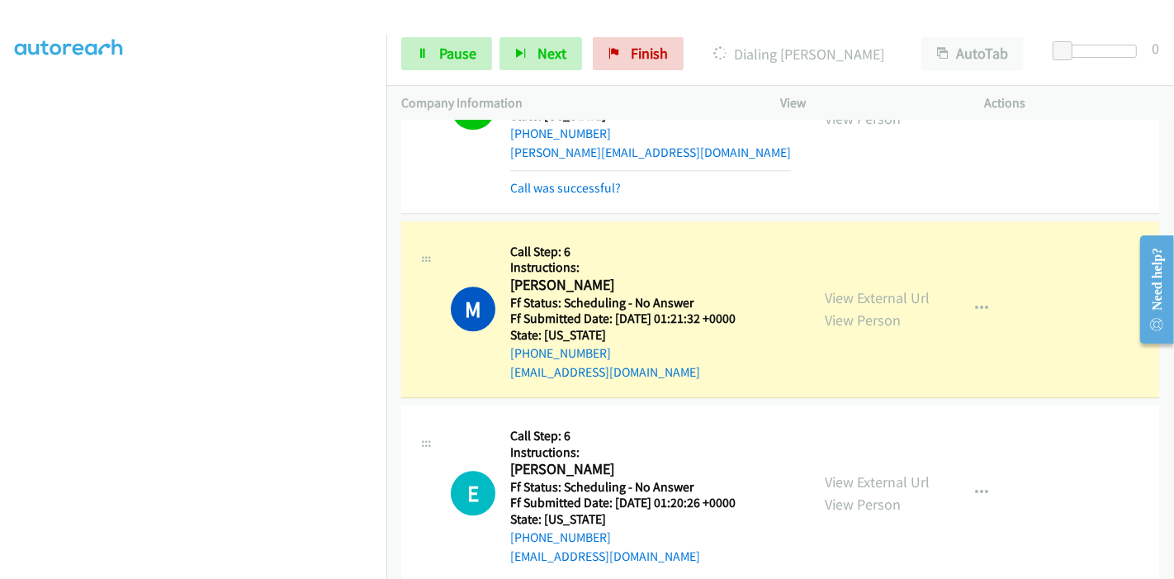
scroll to position [3704, 0]
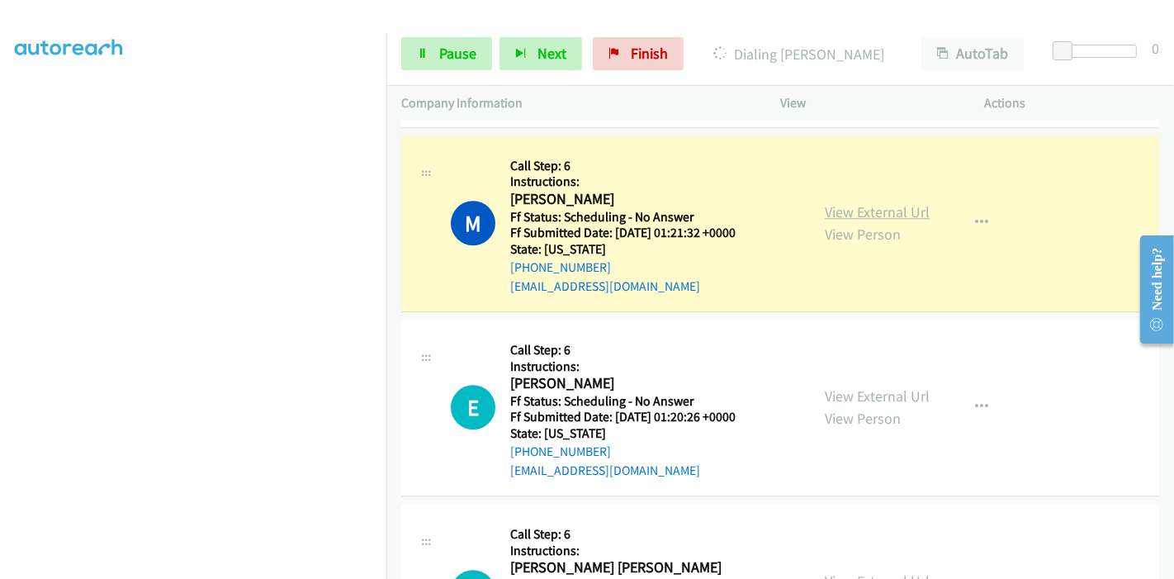
click at [879, 210] on link "View External Url" at bounding box center [877, 211] width 105 height 19
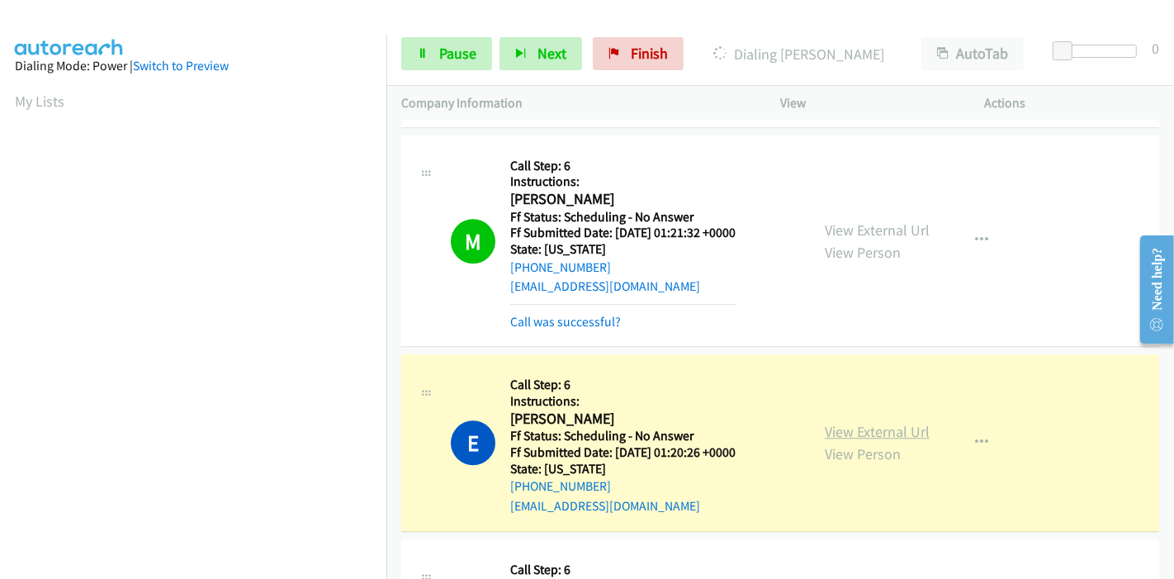
click at [859, 430] on link "View External Url" at bounding box center [877, 431] width 105 height 19
click at [431, 57] on link "Pause" at bounding box center [446, 53] width 91 height 33
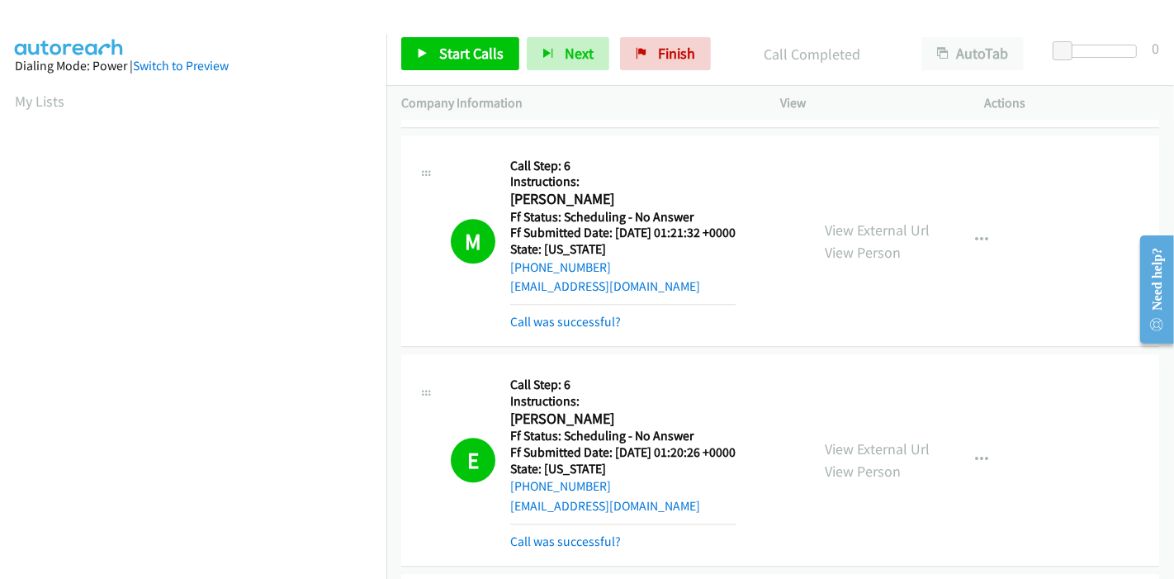
scroll to position [348, 0]
click at [445, 53] on span "Start Calls" at bounding box center [471, 53] width 64 height 19
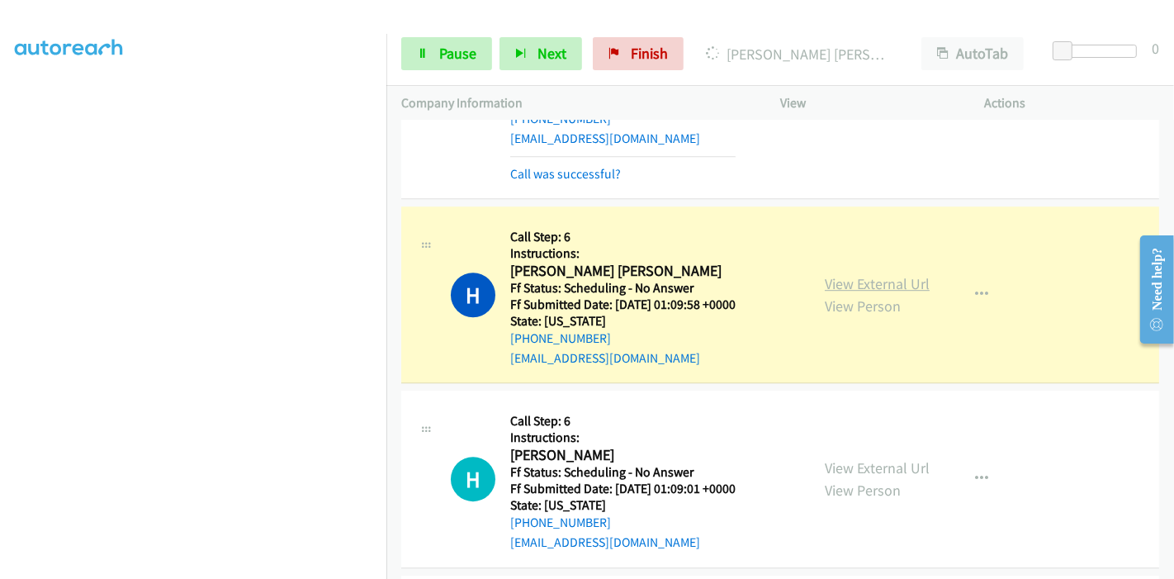
click at [835, 275] on link "View External Url" at bounding box center [877, 283] width 105 height 19
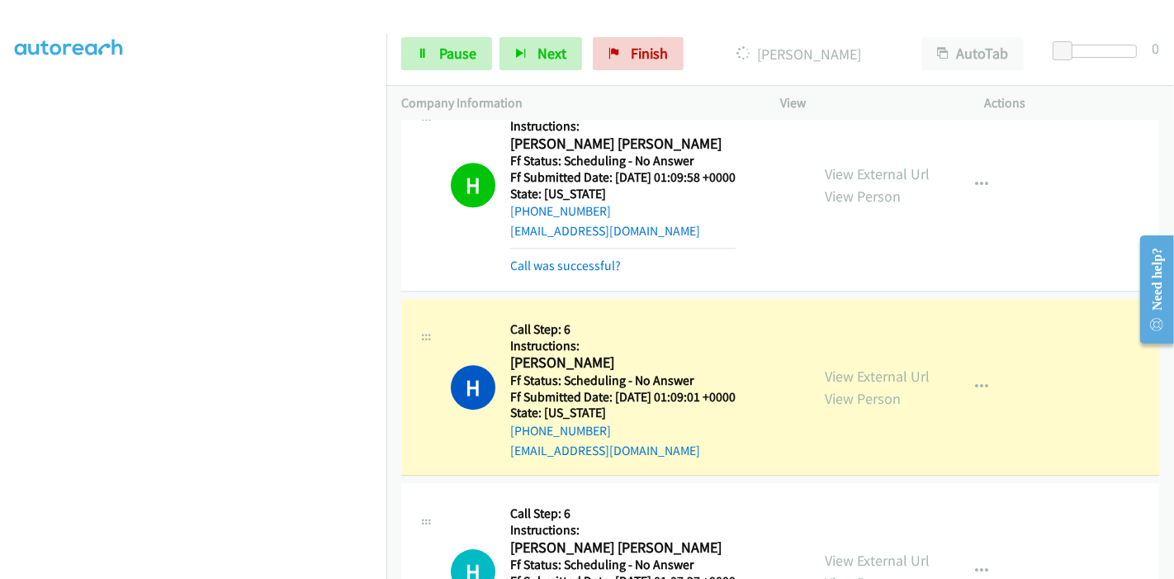
scroll to position [4347, 0]
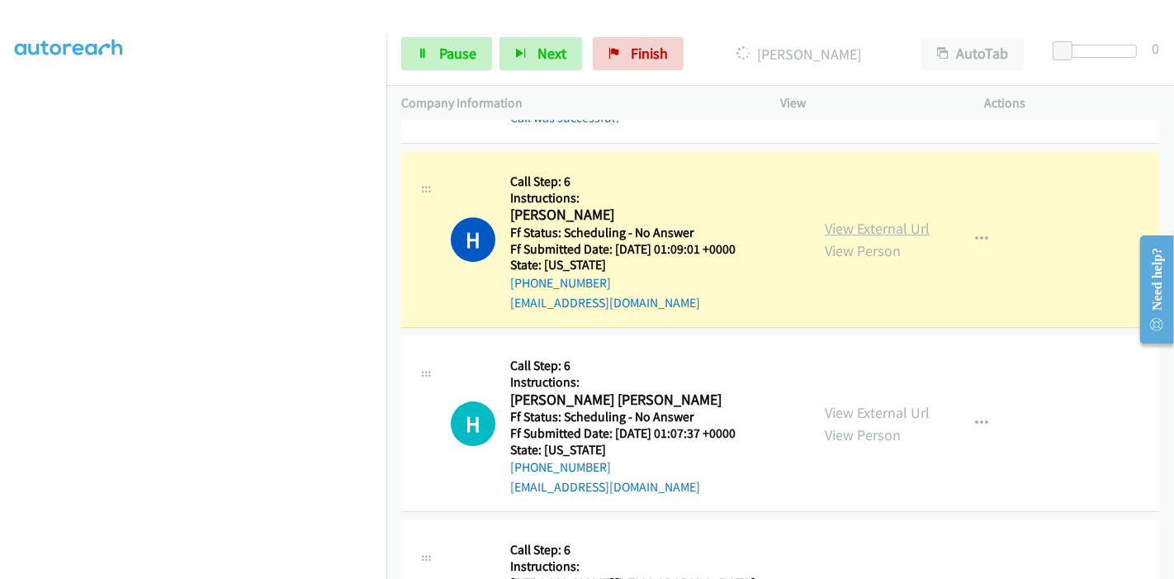
click at [857, 220] on link "View External Url" at bounding box center [877, 228] width 105 height 19
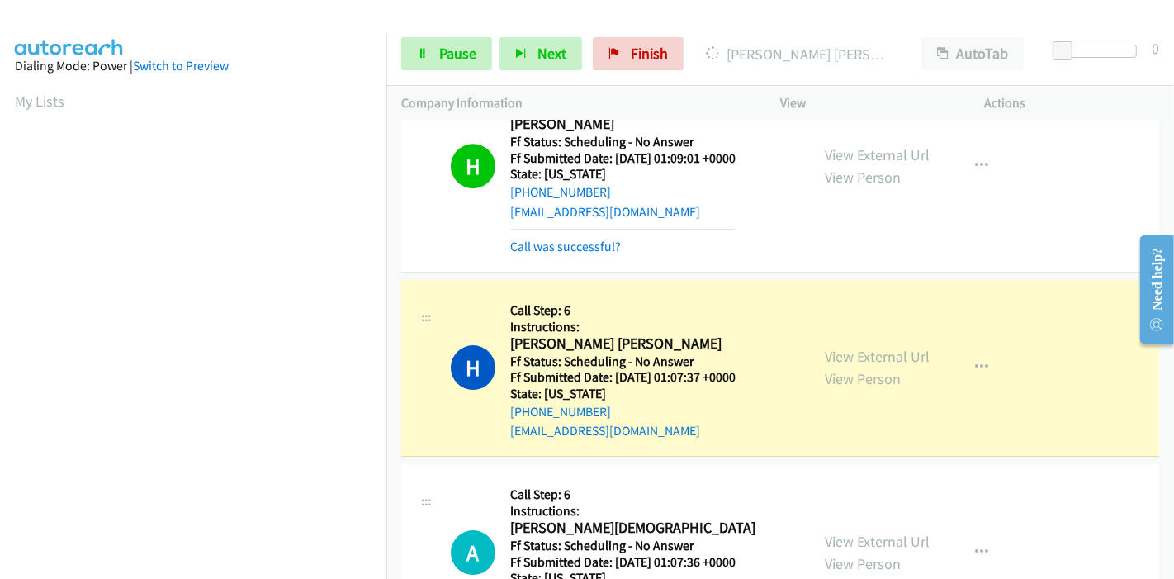
scroll to position [4438, 0]
click at [914, 348] on link "View External Url" at bounding box center [877, 355] width 105 height 19
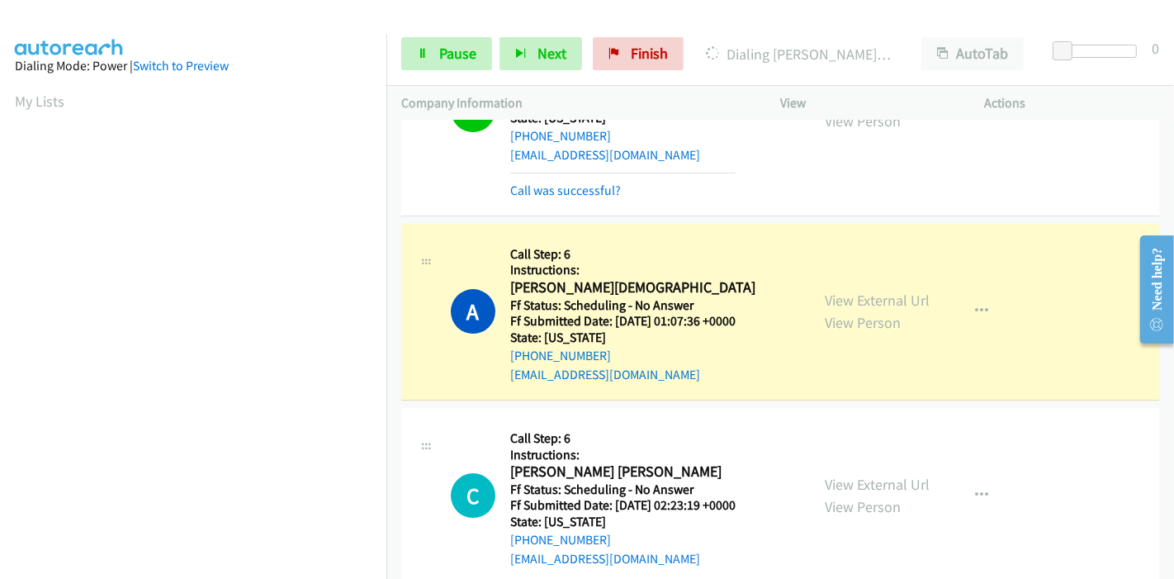
scroll to position [348, 0]
click at [853, 291] on link "View External Url" at bounding box center [877, 300] width 105 height 19
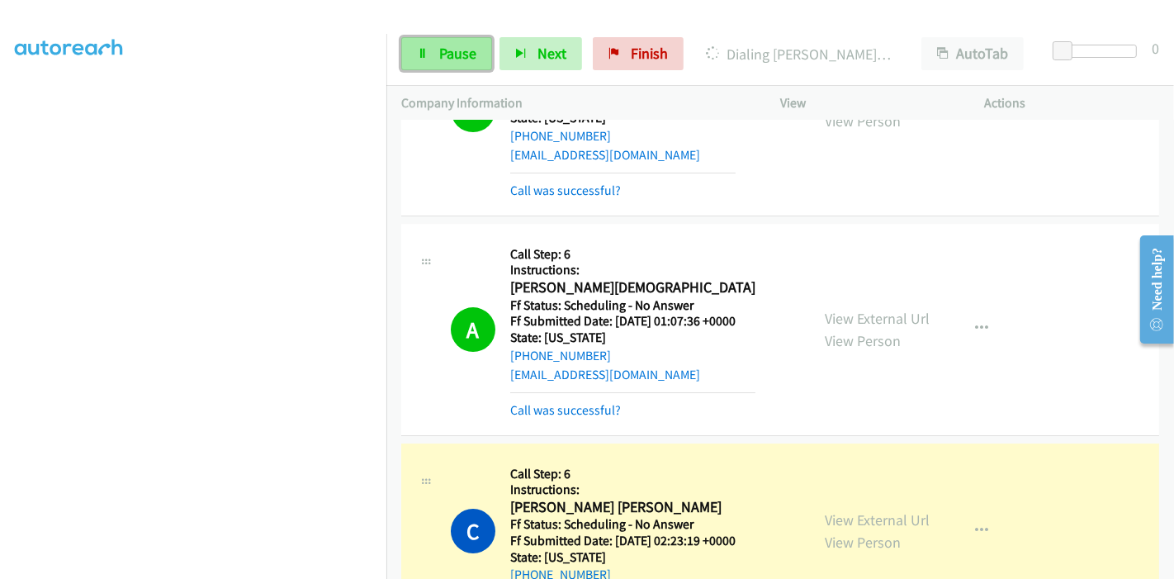
click at [460, 49] on span "Pause" at bounding box center [457, 53] width 37 height 19
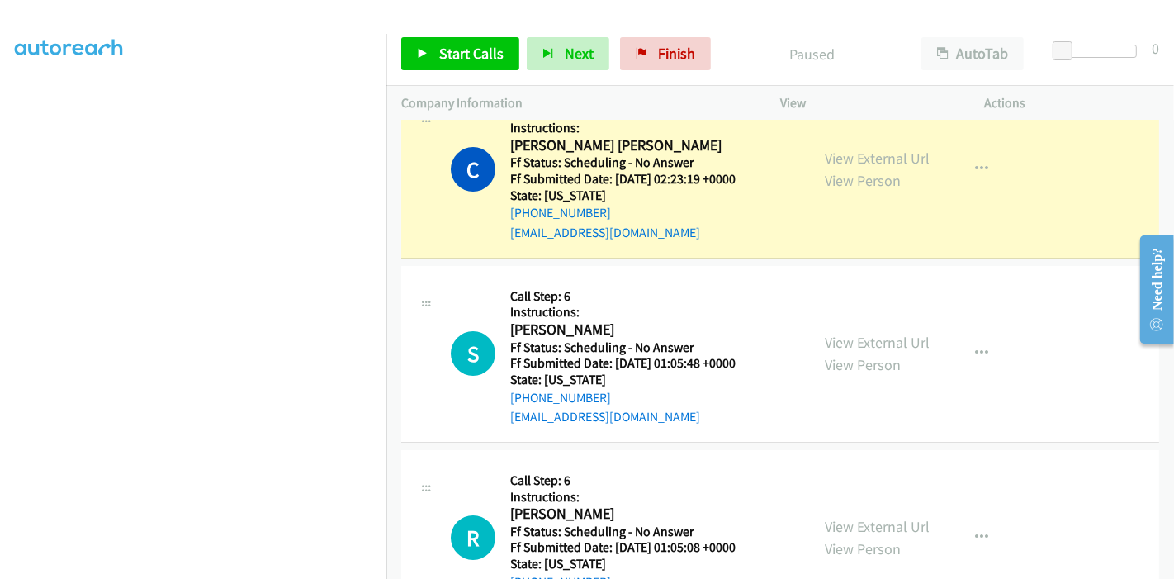
scroll to position [5081, 0]
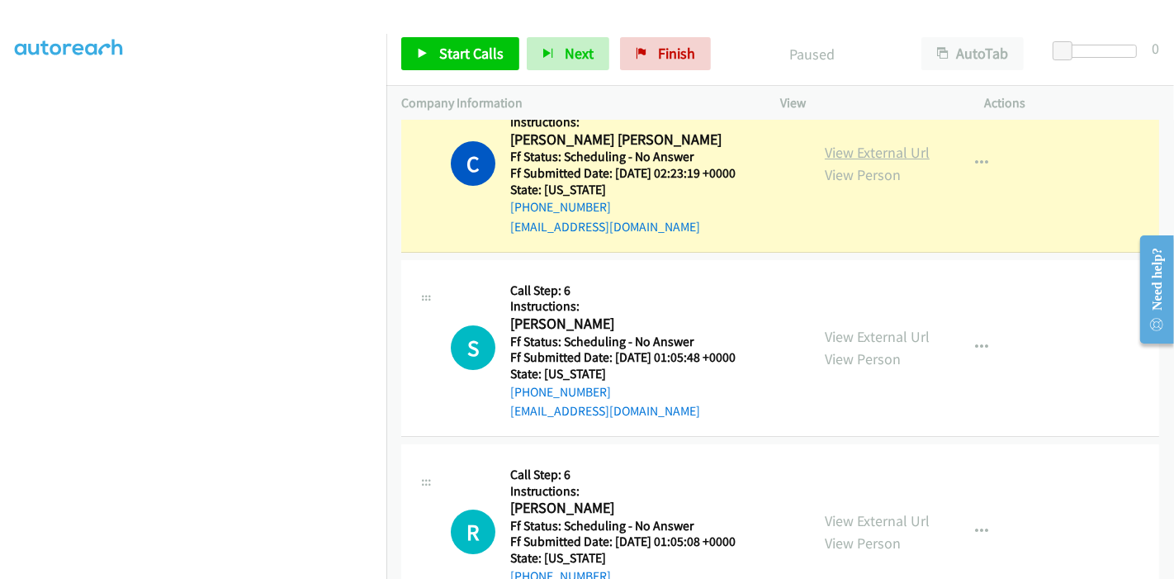
click at [898, 143] on link "View External Url" at bounding box center [877, 152] width 105 height 19
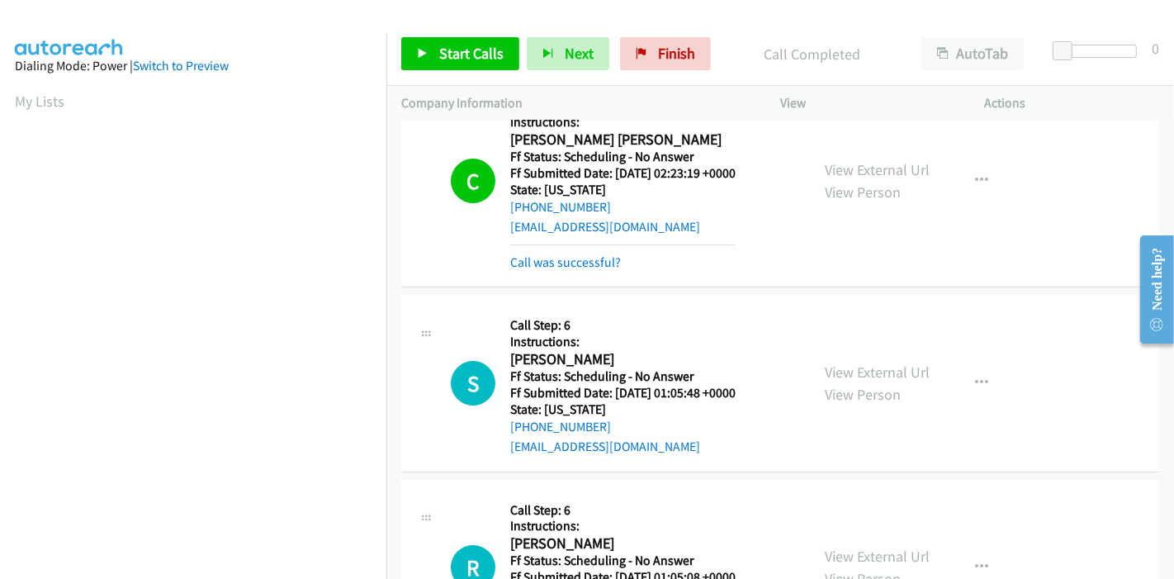
scroll to position [348, 0]
click at [644, 50] on link "Finish" at bounding box center [665, 53] width 91 height 33
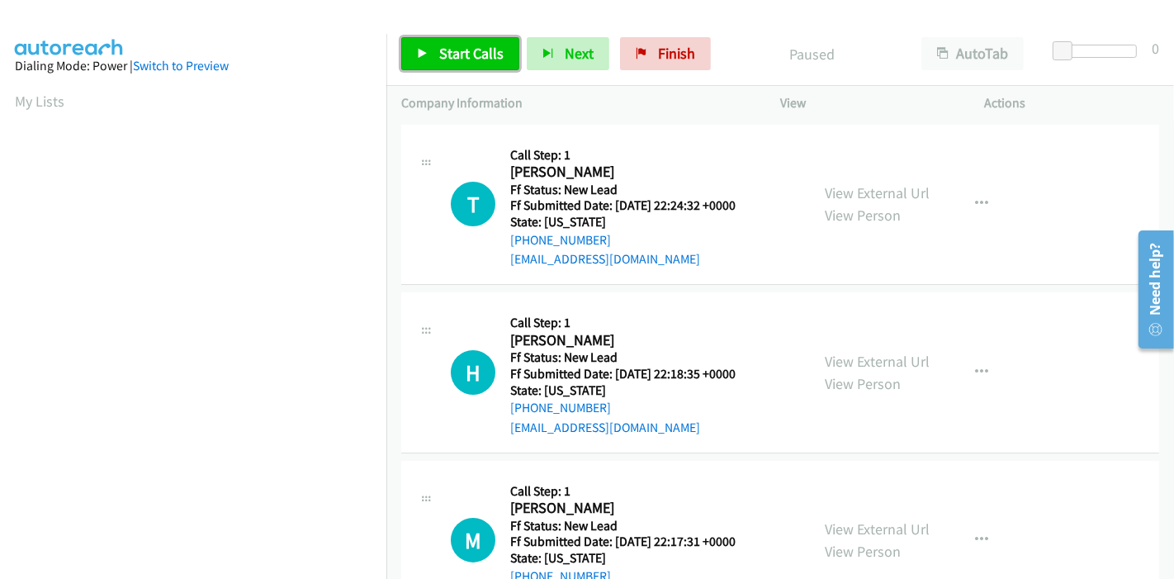
click at [485, 52] on span "Start Calls" at bounding box center [471, 53] width 64 height 19
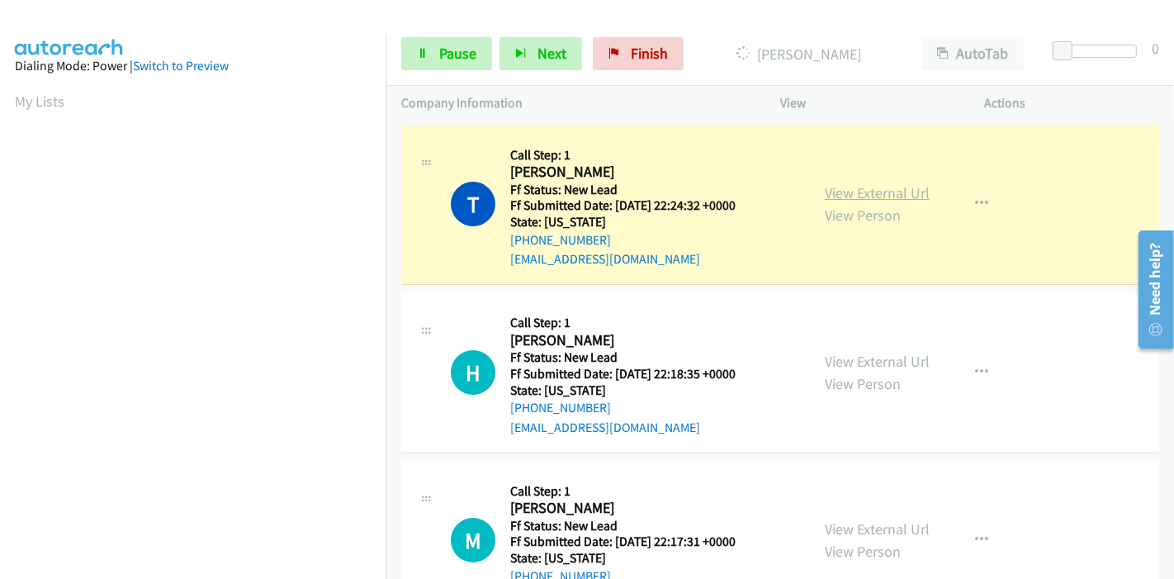
click at [898, 194] on link "View External Url" at bounding box center [877, 192] width 105 height 19
click at [434, 51] on link "Pause" at bounding box center [446, 53] width 91 height 33
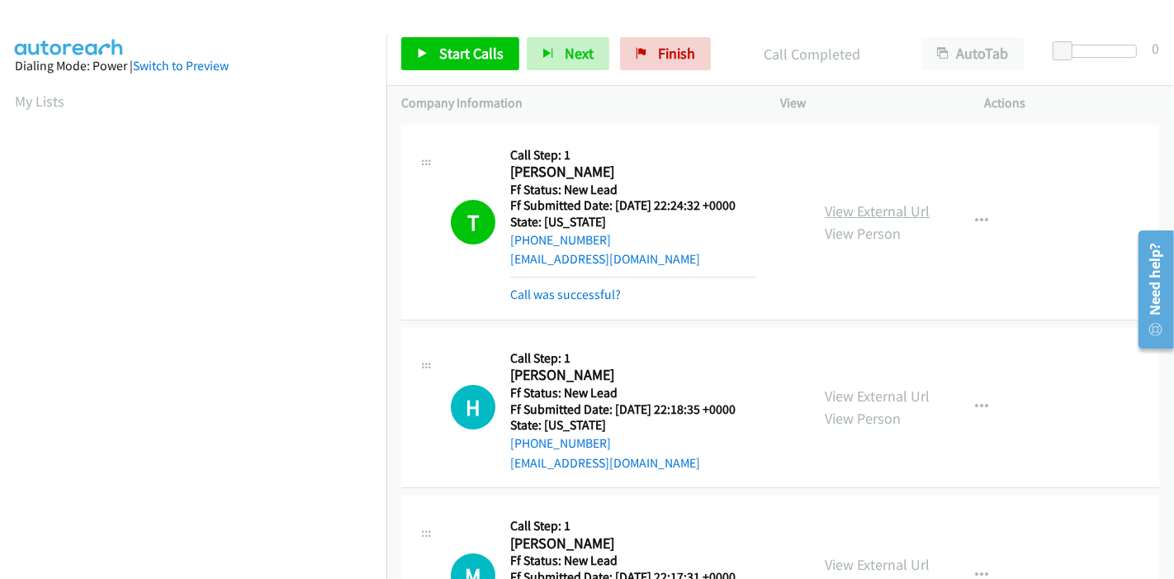
scroll to position [348, 0]
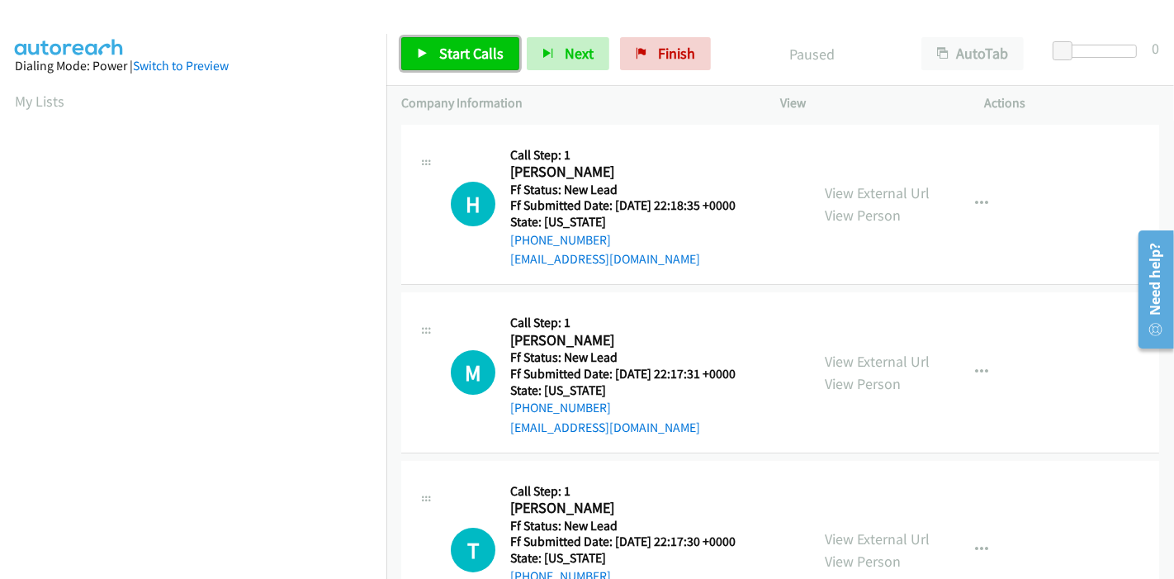
click at [448, 42] on link "Start Calls" at bounding box center [460, 53] width 118 height 33
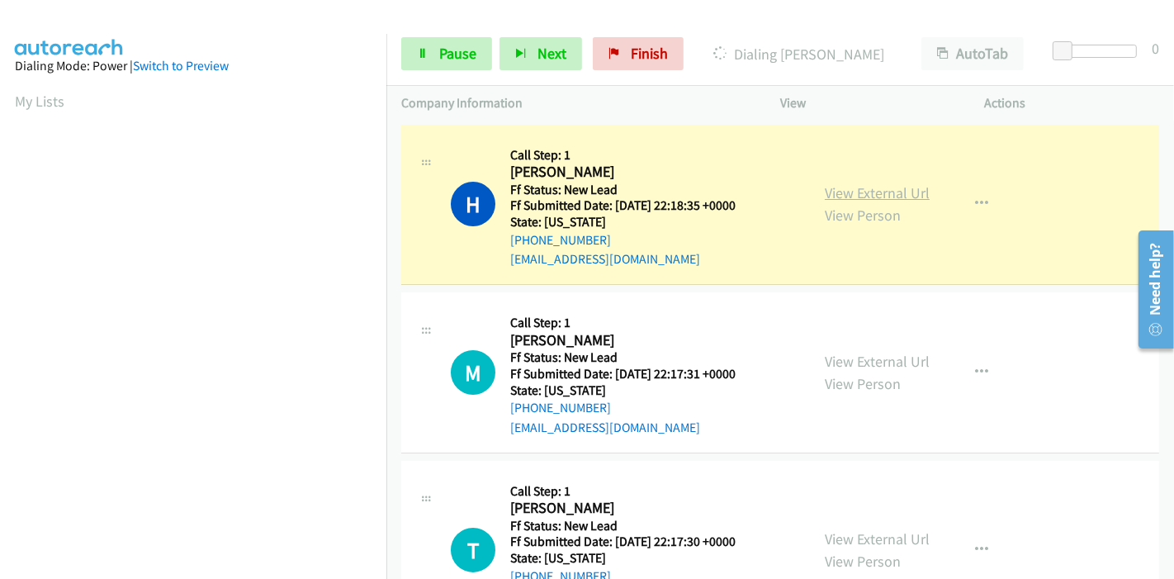
click at [842, 192] on link "View External Url" at bounding box center [877, 192] width 105 height 19
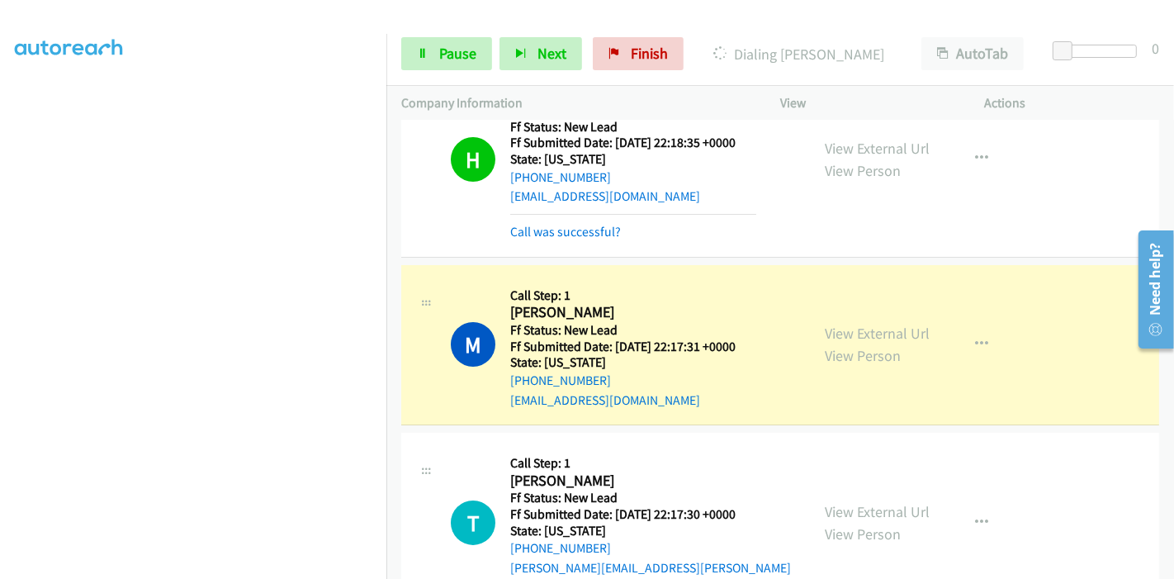
scroll to position [92, 0]
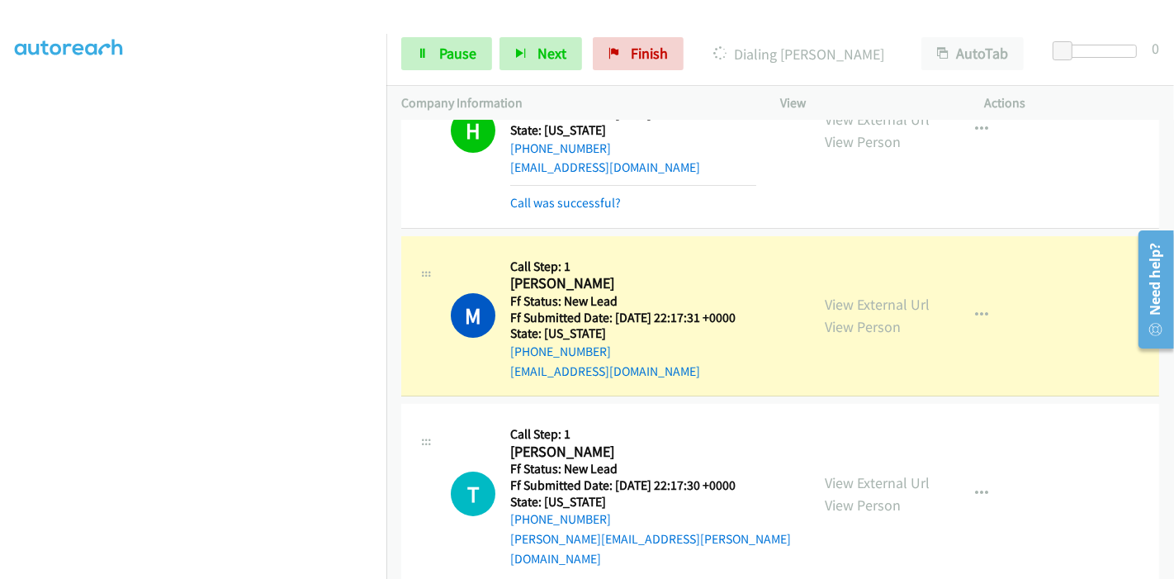
click at [879, 291] on div "View External Url View Person View External Url Email Schedule/Manage Callback …" at bounding box center [920, 316] width 220 height 130
click at [879, 298] on link "View External Url" at bounding box center [877, 304] width 105 height 19
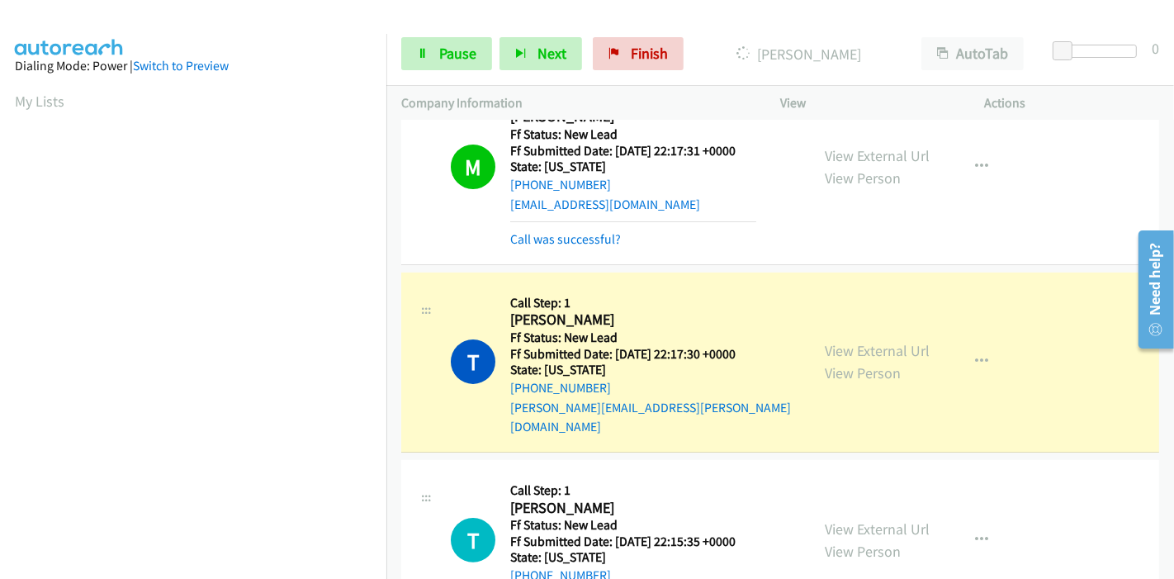
scroll to position [367, 0]
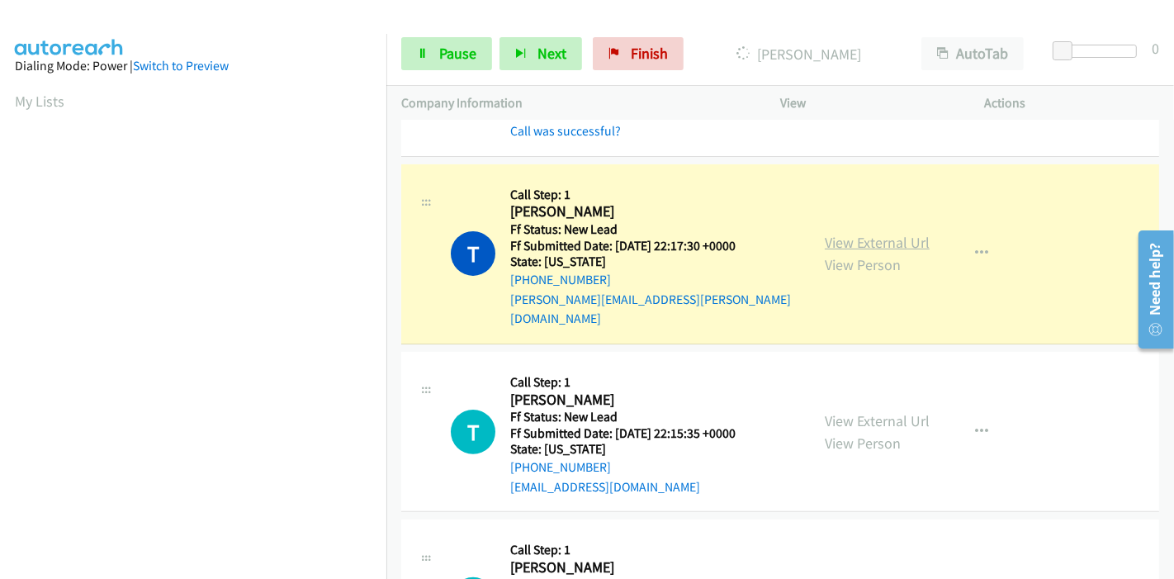
click at [904, 233] on link "View External Url" at bounding box center [877, 242] width 105 height 19
click at [429, 62] on link "Pause" at bounding box center [446, 53] width 91 height 33
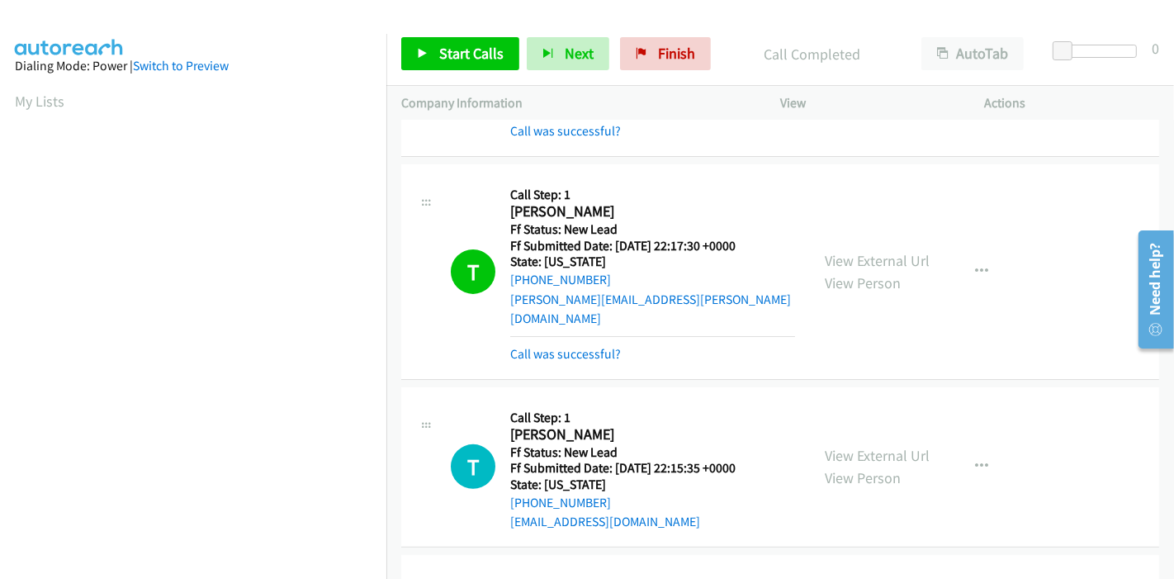
scroll to position [348, 0]
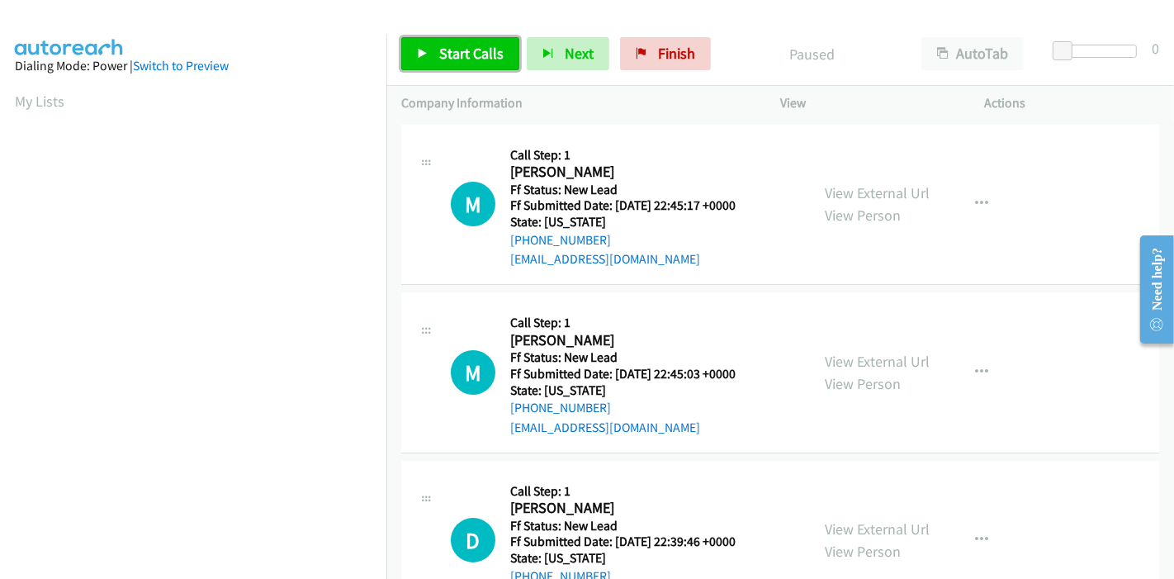
click at [471, 46] on span "Start Calls" at bounding box center [471, 53] width 64 height 19
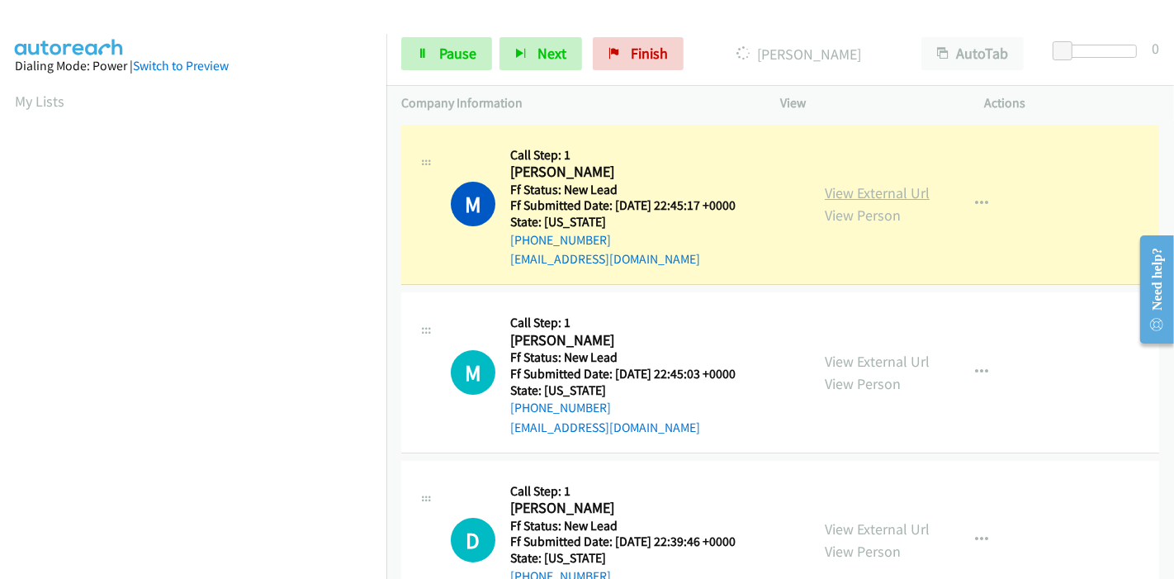
click at [888, 201] on link "View External Url" at bounding box center [877, 192] width 105 height 19
click at [448, 48] on span "Pause" at bounding box center [457, 53] width 37 height 19
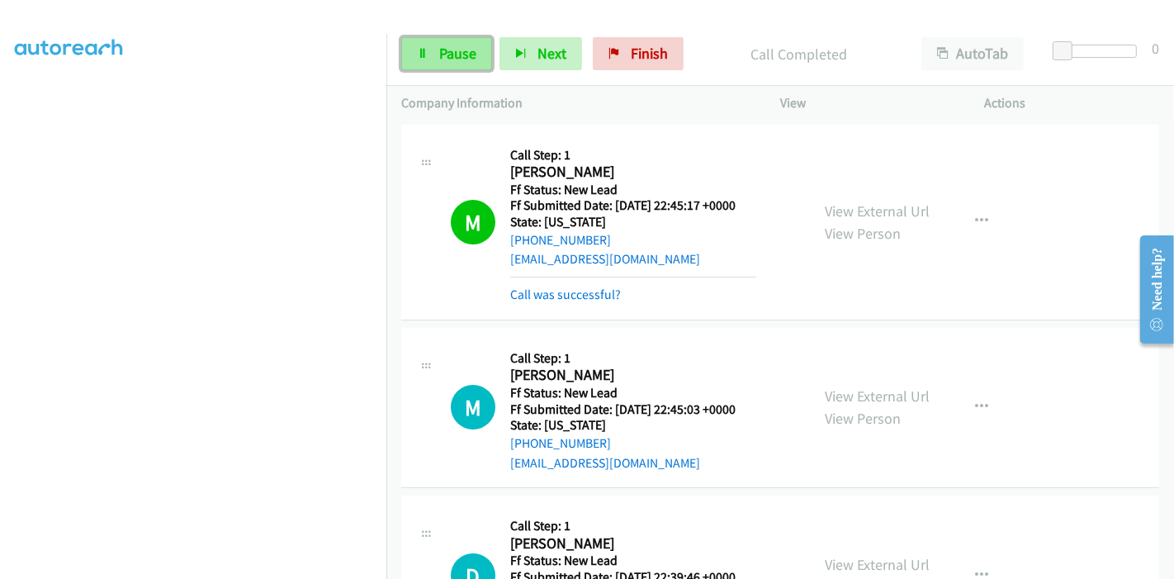
click at [448, 48] on span "Pause" at bounding box center [457, 53] width 37 height 19
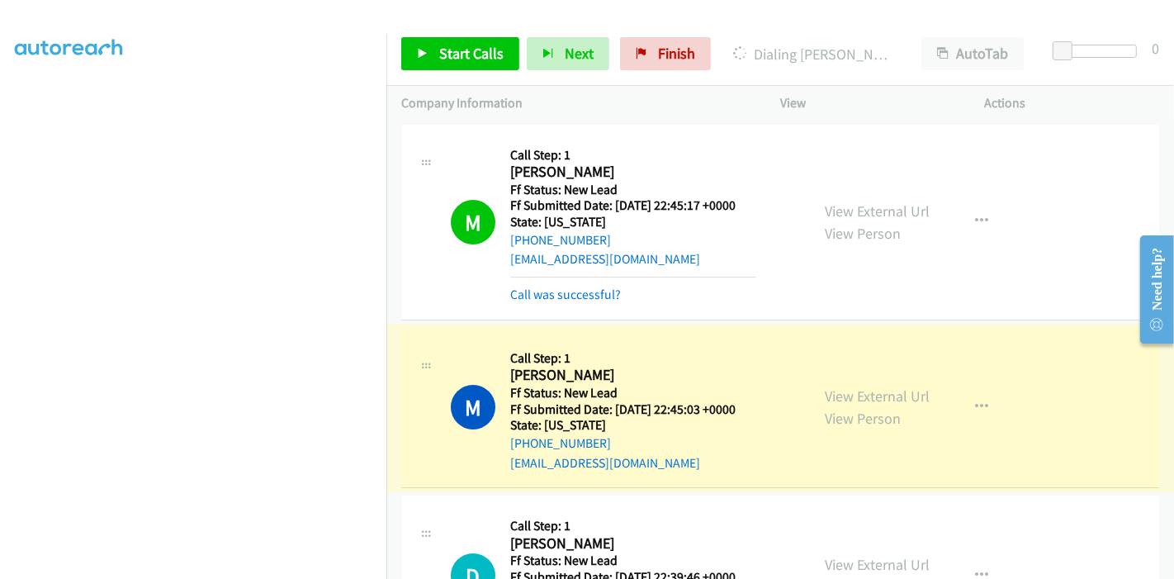
click at [868, 390] on link "View External Url" at bounding box center [877, 395] width 105 height 19
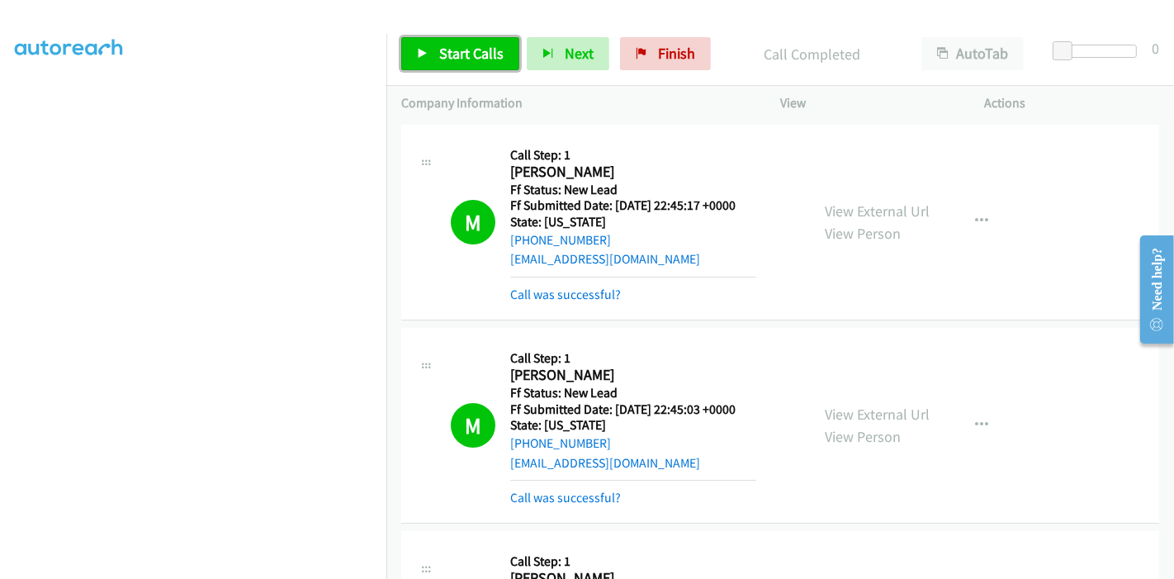
click at [465, 48] on span "Start Calls" at bounding box center [471, 53] width 64 height 19
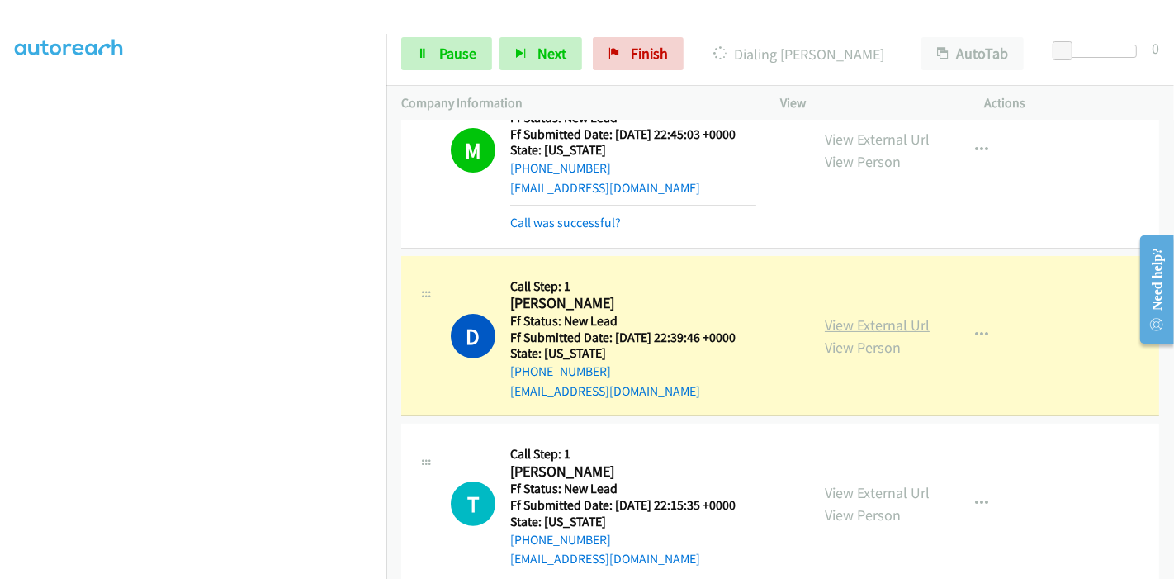
click at [832, 315] on link "View External Url" at bounding box center [877, 324] width 105 height 19
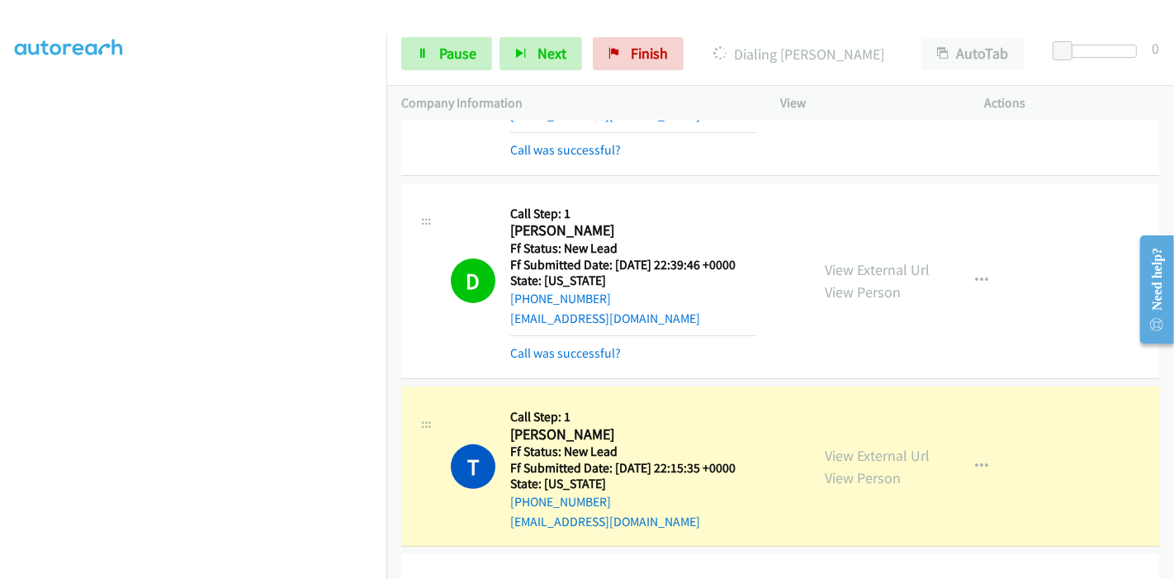
scroll to position [458, 0]
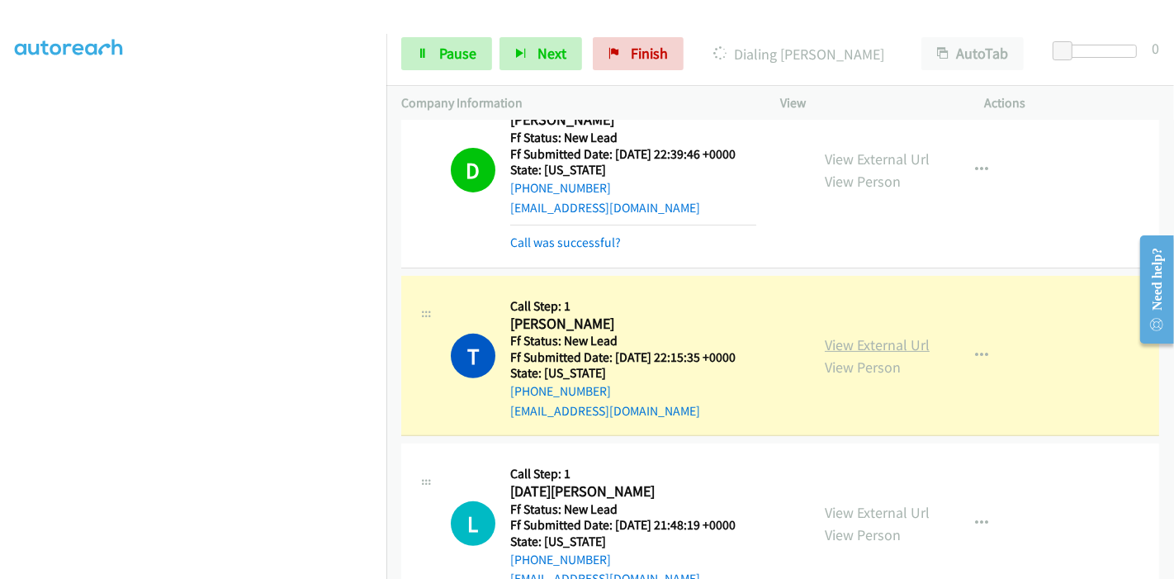
click at [902, 343] on link "View External Url" at bounding box center [877, 344] width 105 height 19
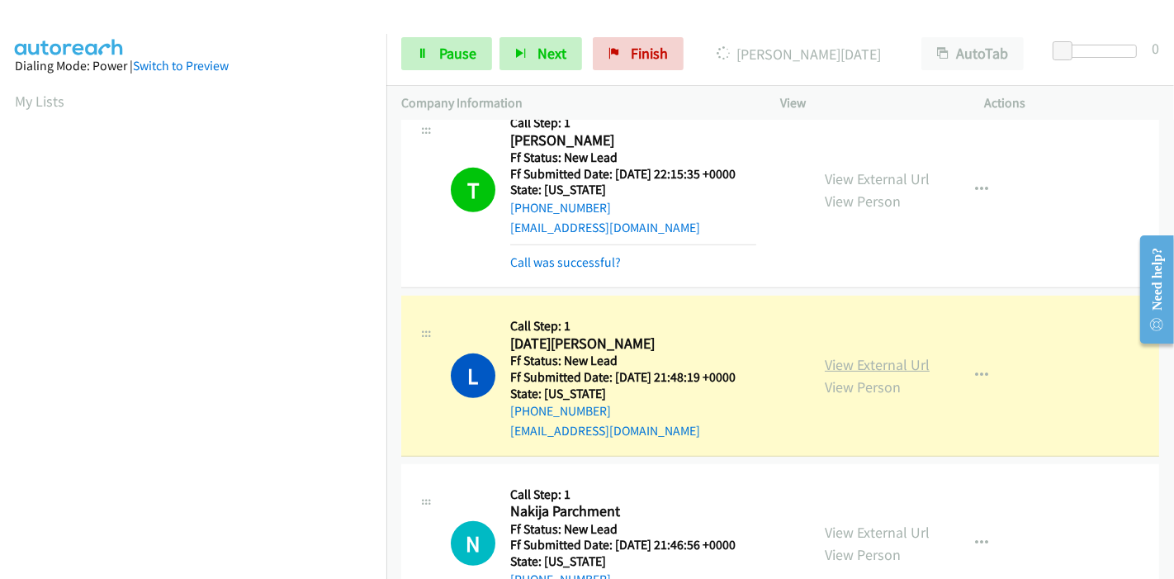
scroll to position [348, 0]
click at [838, 363] on link "View External Url" at bounding box center [877, 364] width 105 height 19
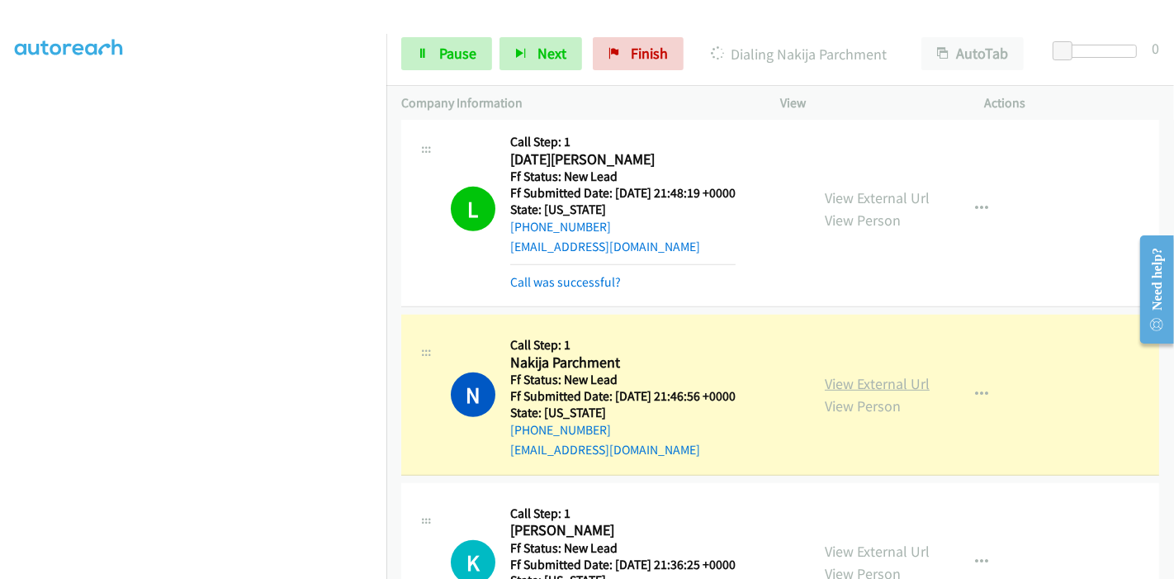
click at [857, 385] on link "View External Url" at bounding box center [877, 383] width 105 height 19
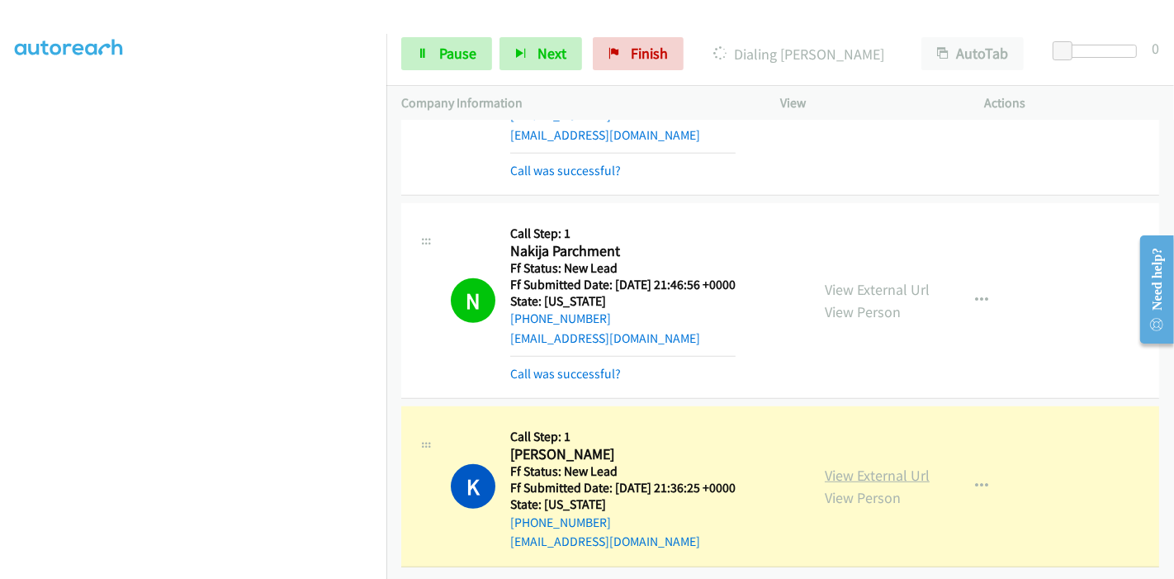
click at [841, 466] on link "View External Url" at bounding box center [877, 475] width 105 height 19
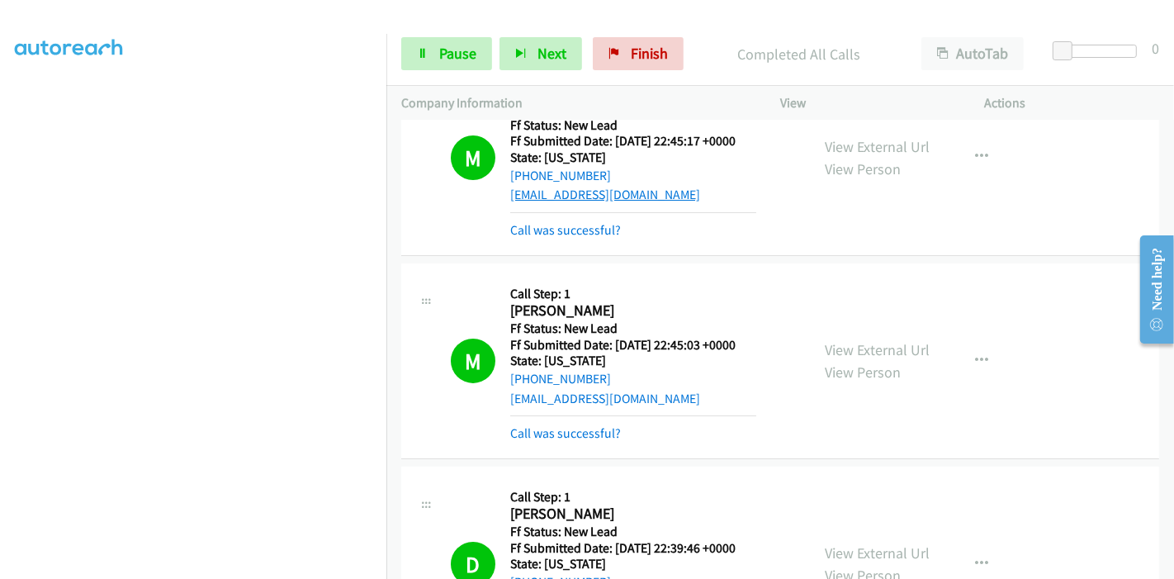
scroll to position [0, 0]
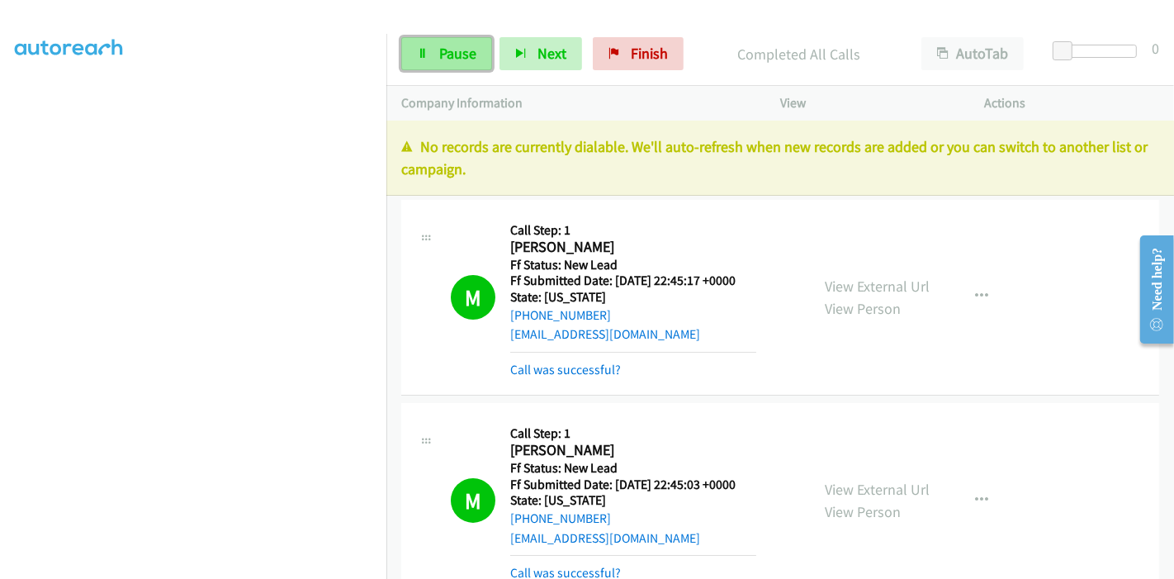
click at [452, 54] on span "Pause" at bounding box center [457, 53] width 37 height 19
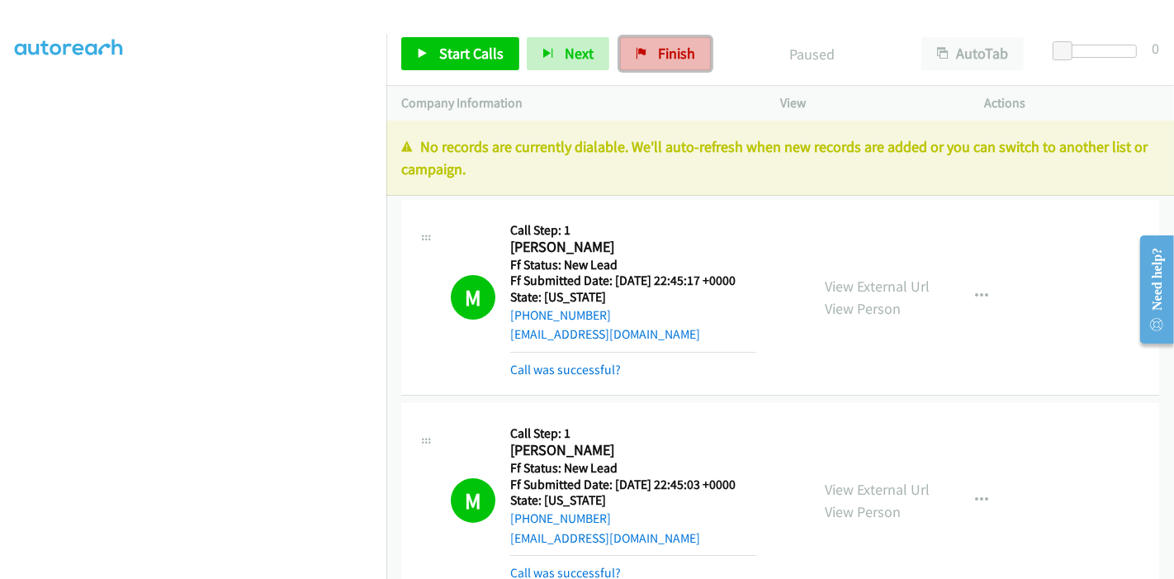
drag, startPoint x: 661, startPoint y: 45, endPoint x: 663, endPoint y: 58, distance: 13.4
click at [661, 45] on span "Finish" at bounding box center [676, 53] width 37 height 19
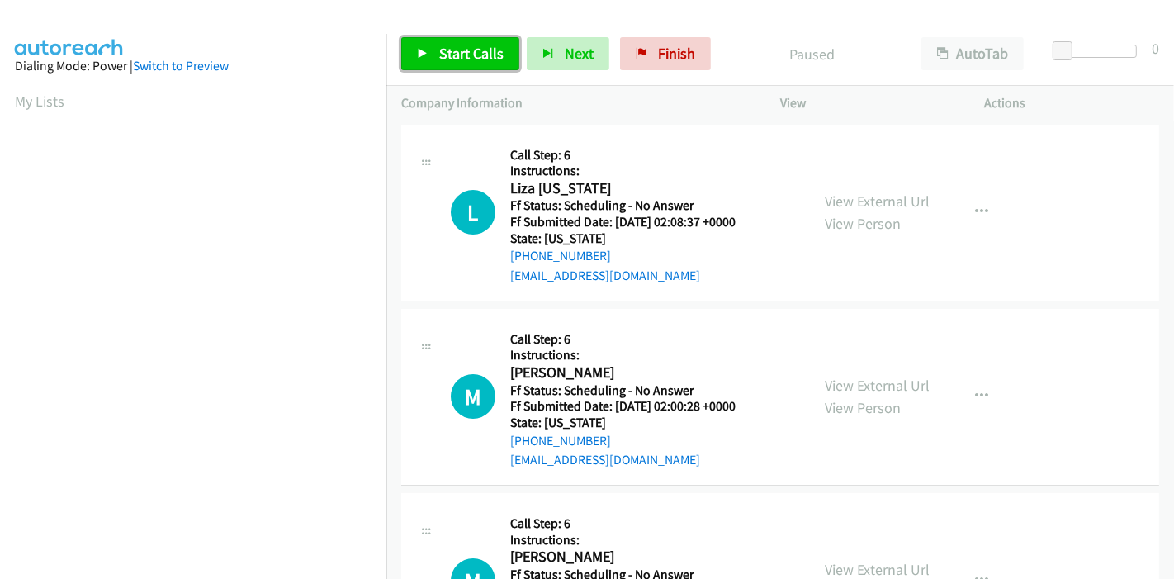
click at [455, 37] on link "Start Calls" at bounding box center [460, 53] width 118 height 33
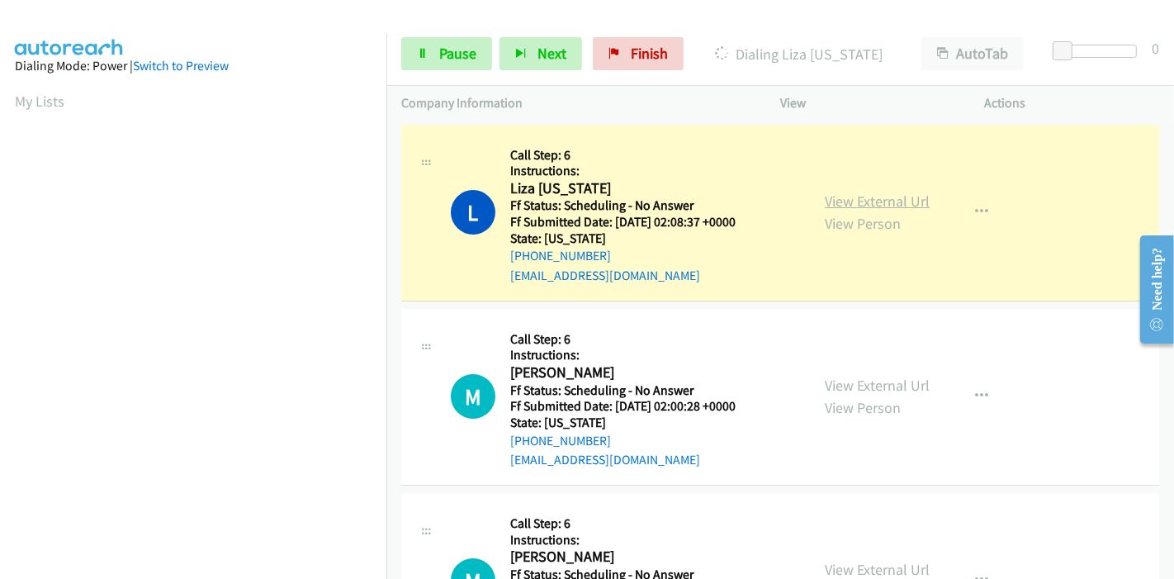
click at [882, 206] on link "View External Url" at bounding box center [877, 201] width 105 height 19
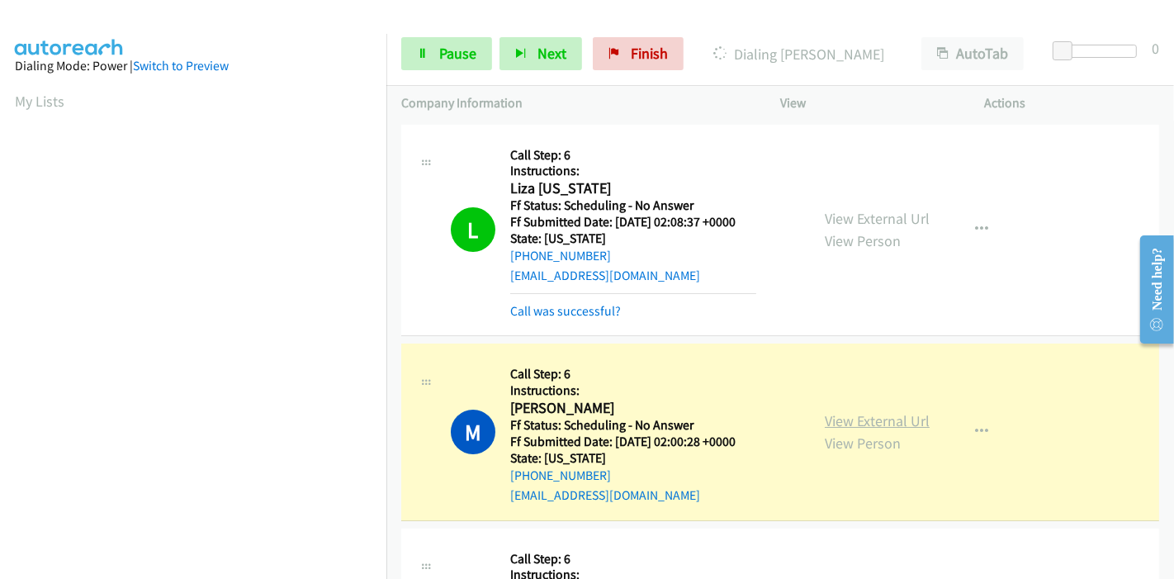
click at [840, 416] on link "View External Url" at bounding box center [877, 420] width 105 height 19
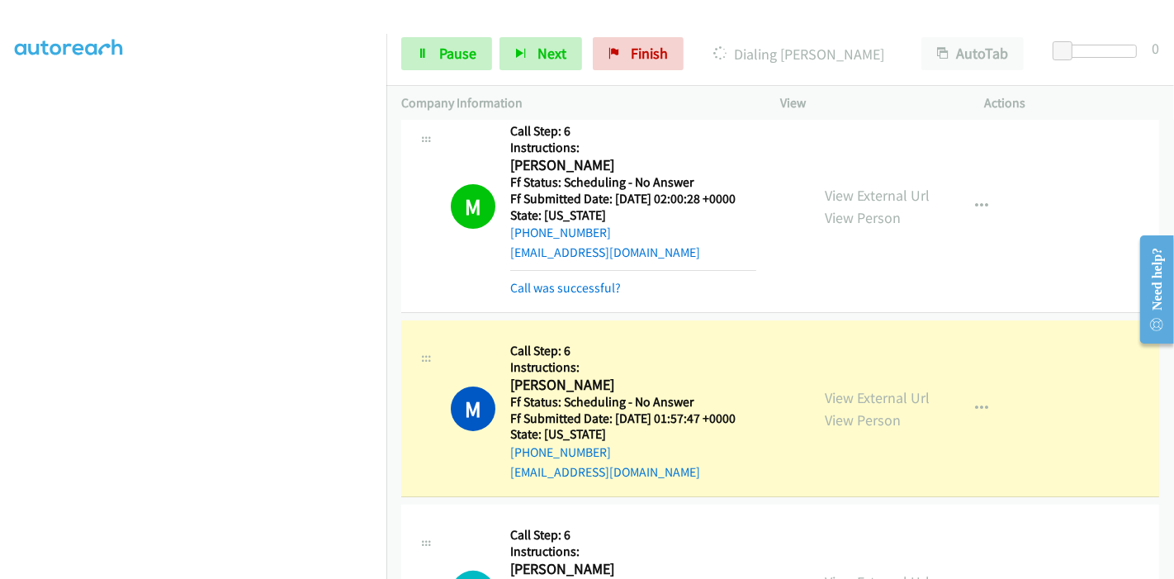
scroll to position [458, 0]
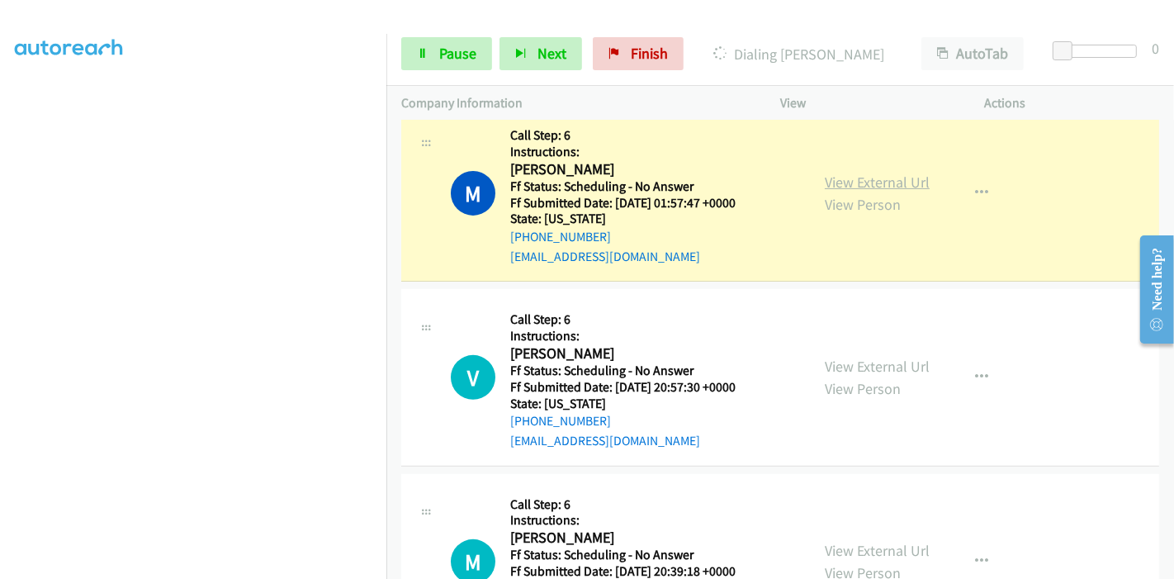
click at [855, 180] on link "View External Url" at bounding box center [877, 182] width 105 height 19
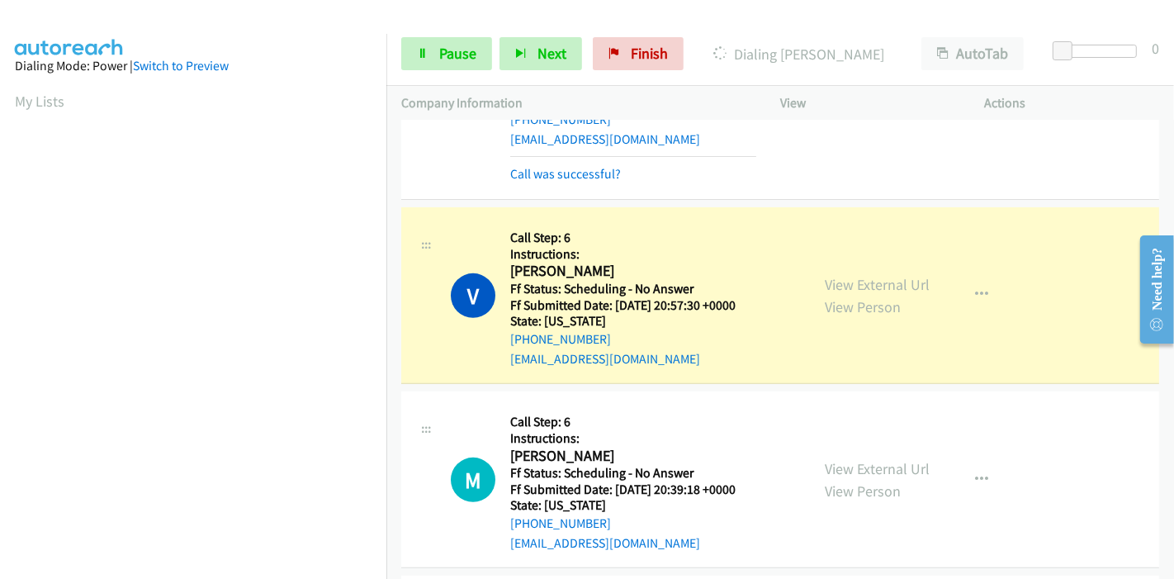
scroll to position [642, 0]
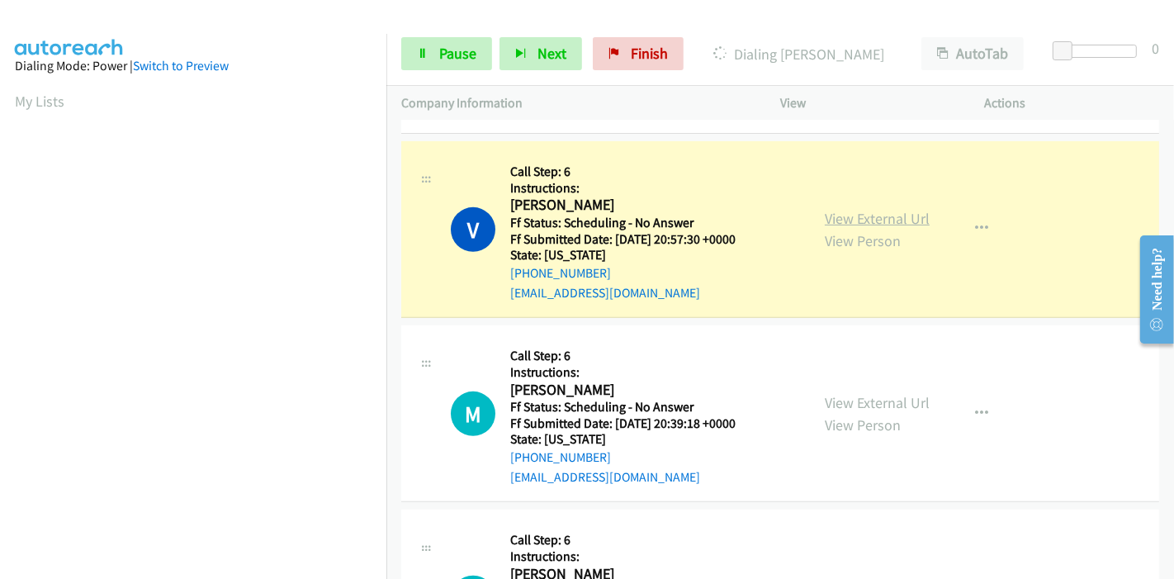
click at [832, 220] on link "View External Url" at bounding box center [877, 218] width 105 height 19
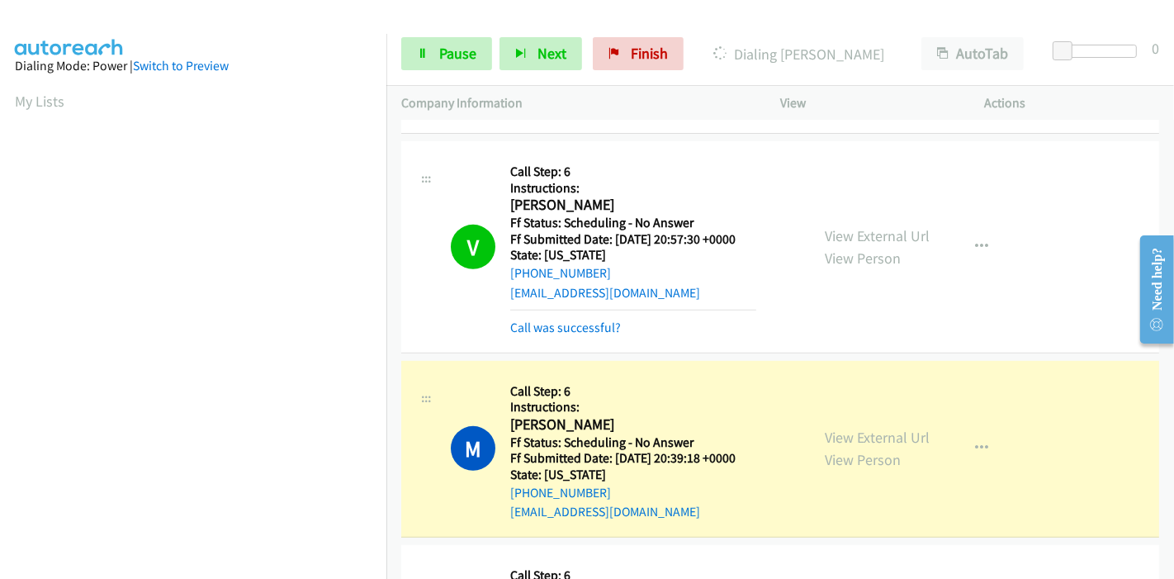
scroll to position [917, 0]
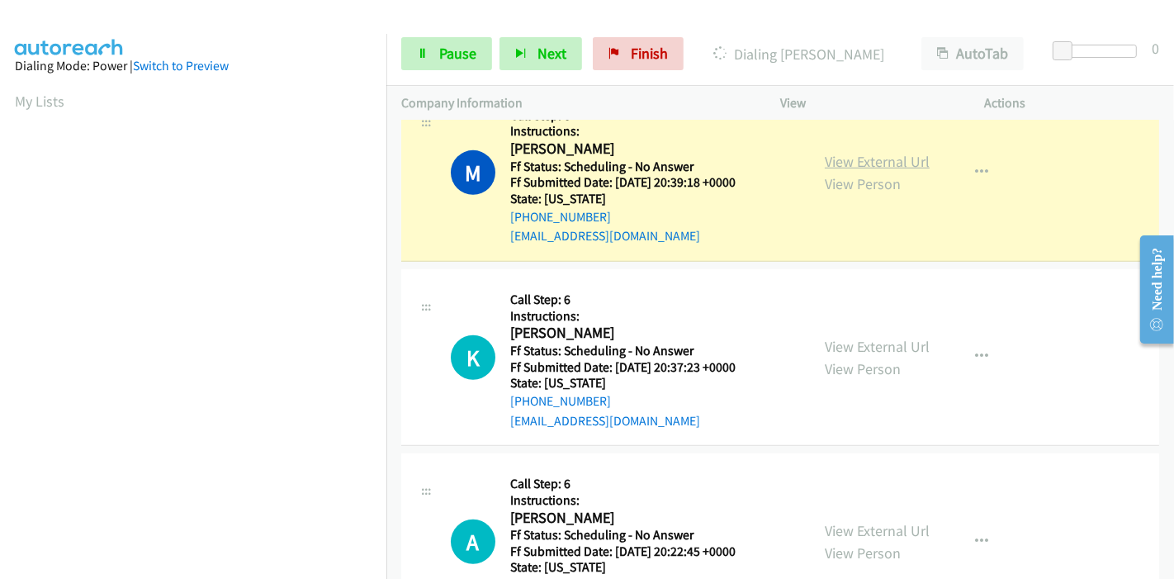
click at [830, 153] on link "View External Url" at bounding box center [877, 161] width 105 height 19
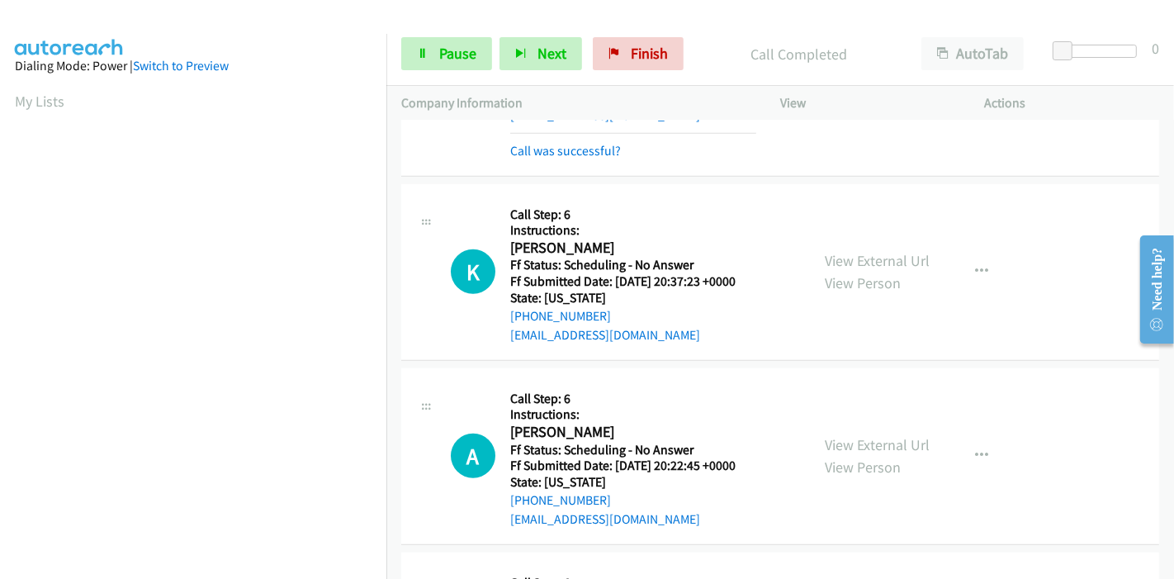
scroll to position [1009, 0]
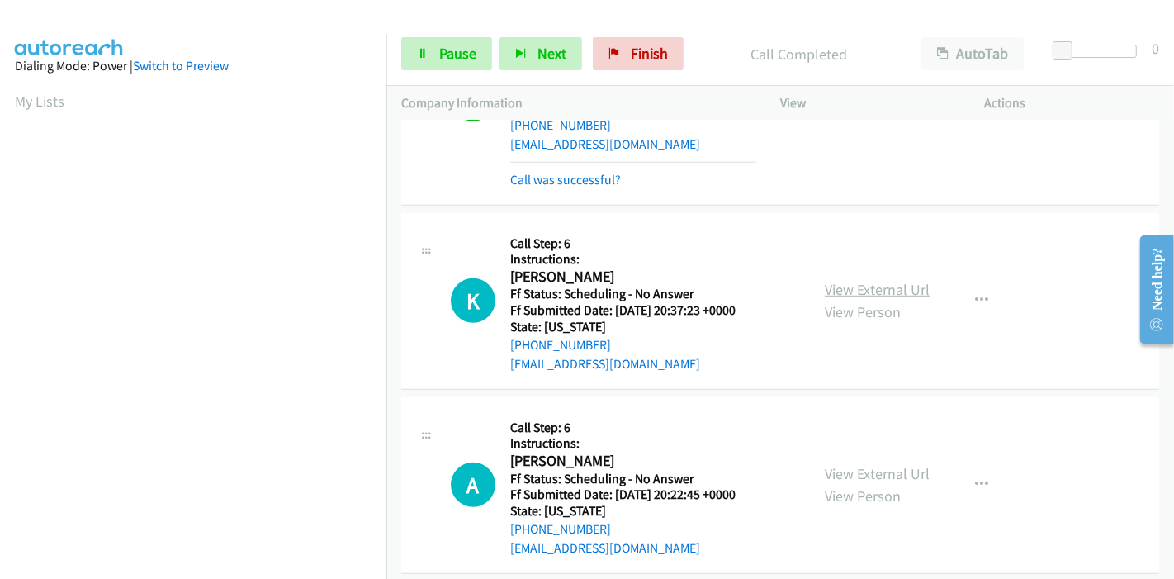
click at [848, 290] on link "View External Url" at bounding box center [877, 289] width 105 height 19
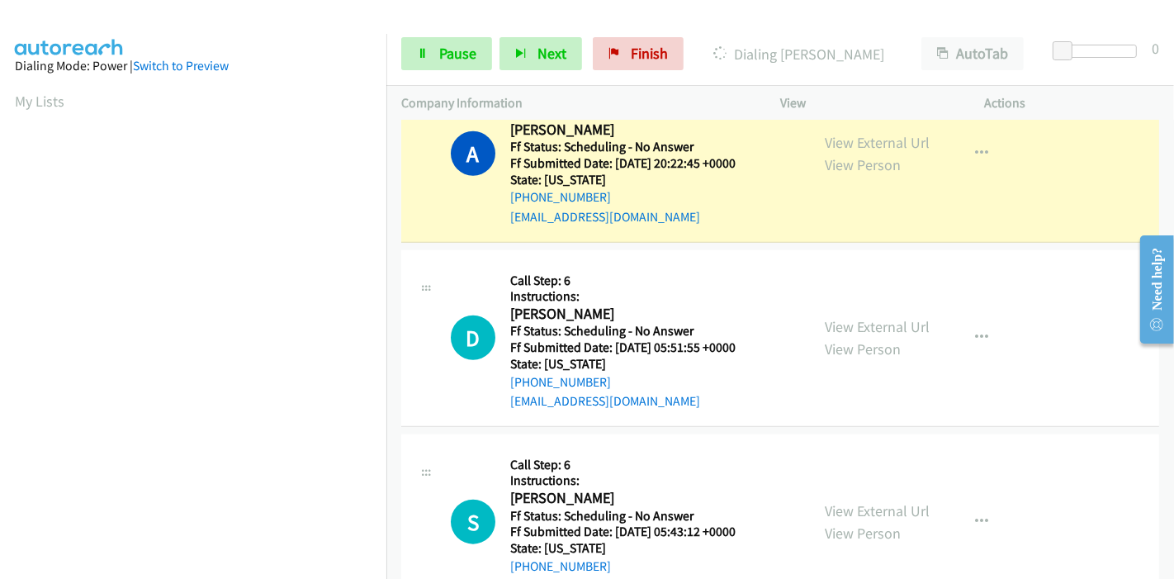
scroll to position [348, 0]
click at [856, 140] on link "View External Url" at bounding box center [877, 142] width 105 height 19
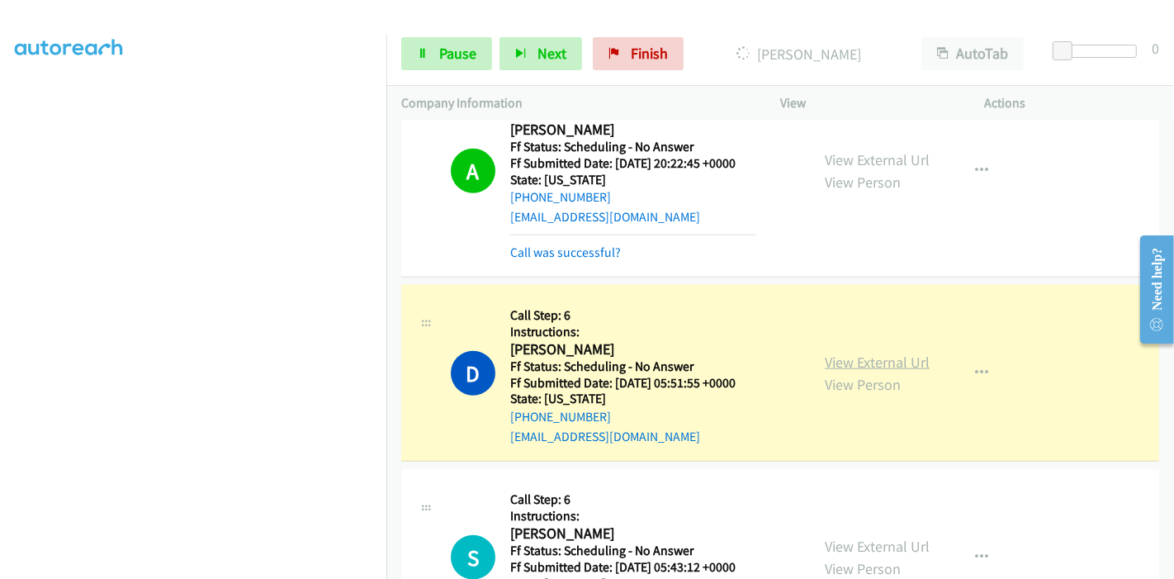
click at [892, 364] on link "View External Url" at bounding box center [877, 362] width 105 height 19
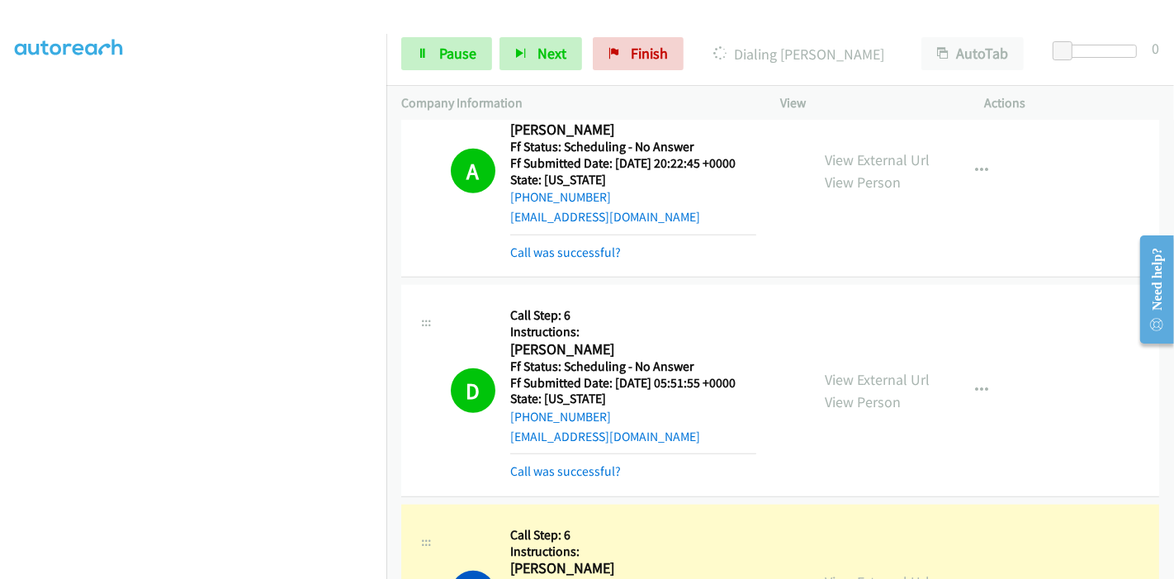
scroll to position [0, 0]
click at [467, 62] on span "Pause" at bounding box center [457, 53] width 37 height 19
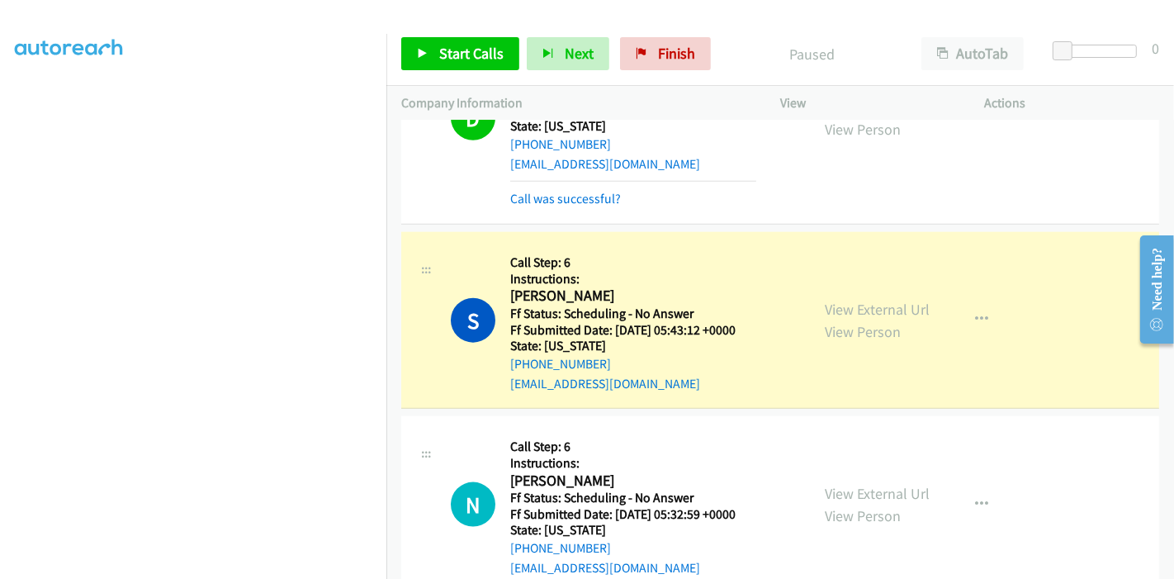
scroll to position [1651, 0]
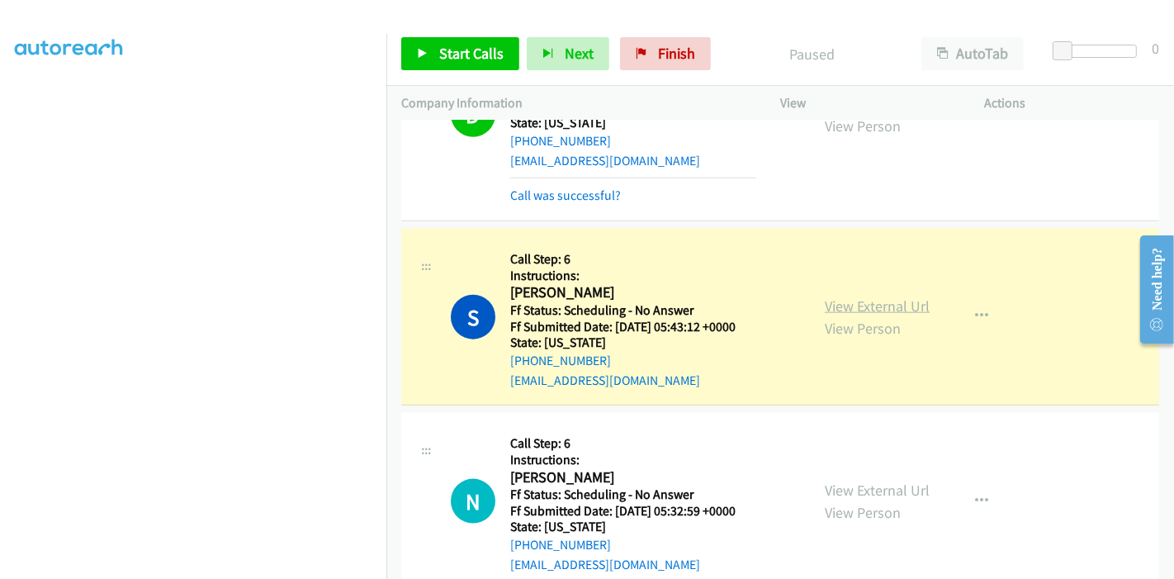
click at [832, 303] on link "View External Url" at bounding box center [877, 305] width 105 height 19
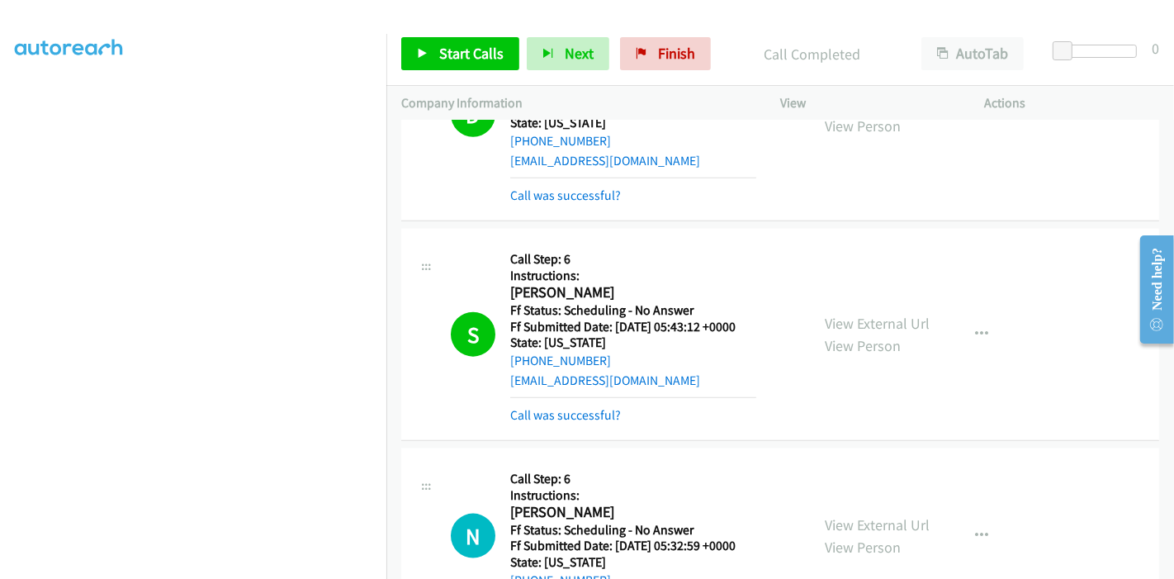
click at [459, 73] on div "Start Calls Pause Next Finish Call Completed AutoTab AutoTab 0" at bounding box center [780, 54] width 788 height 64
click at [430, 38] on link "Start Calls" at bounding box center [460, 53] width 118 height 33
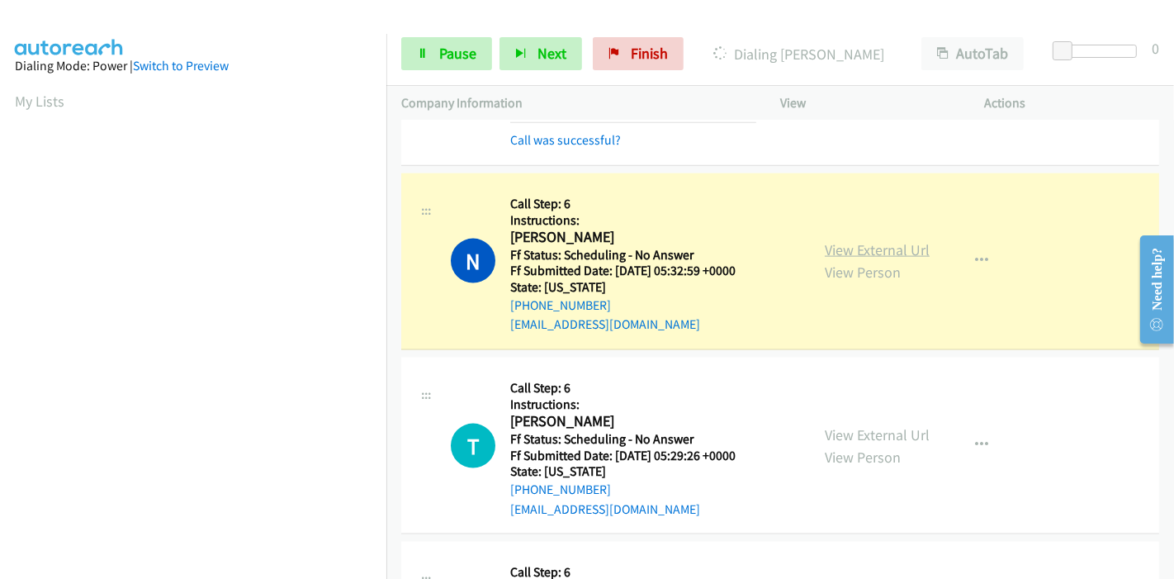
scroll to position [348, 0]
click at [856, 240] on link "View External Url" at bounding box center [877, 249] width 105 height 19
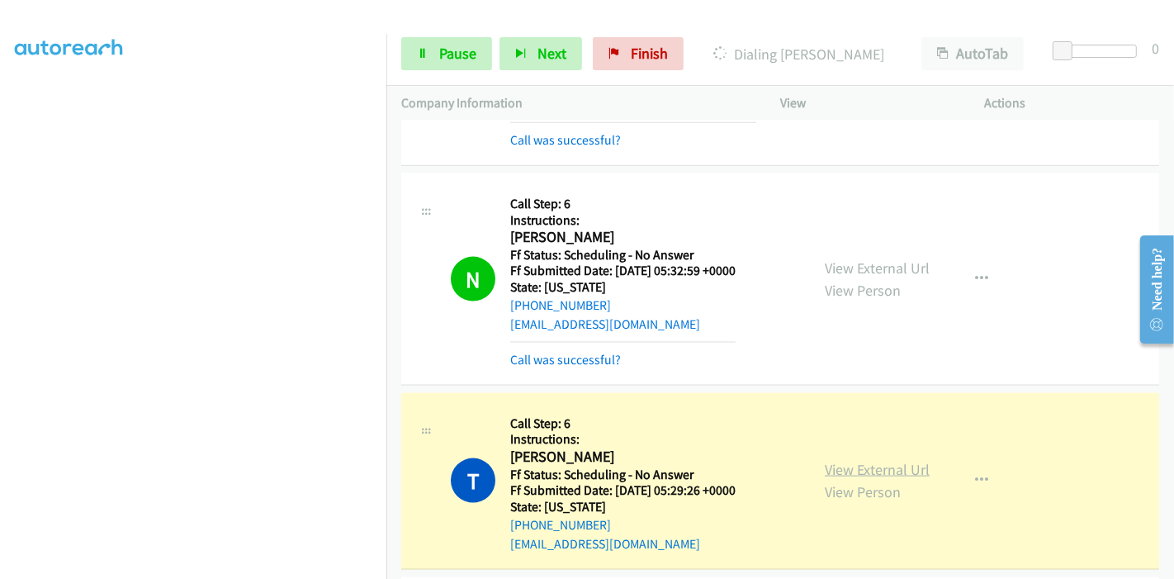
click at [825, 468] on link "View External Url" at bounding box center [877, 469] width 105 height 19
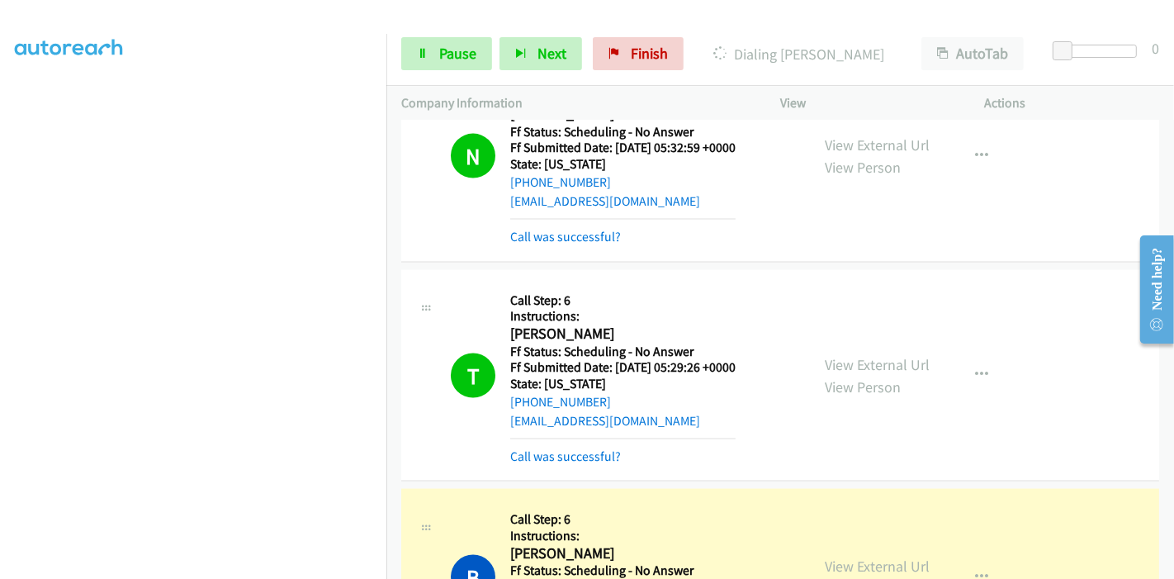
scroll to position [2110, 0]
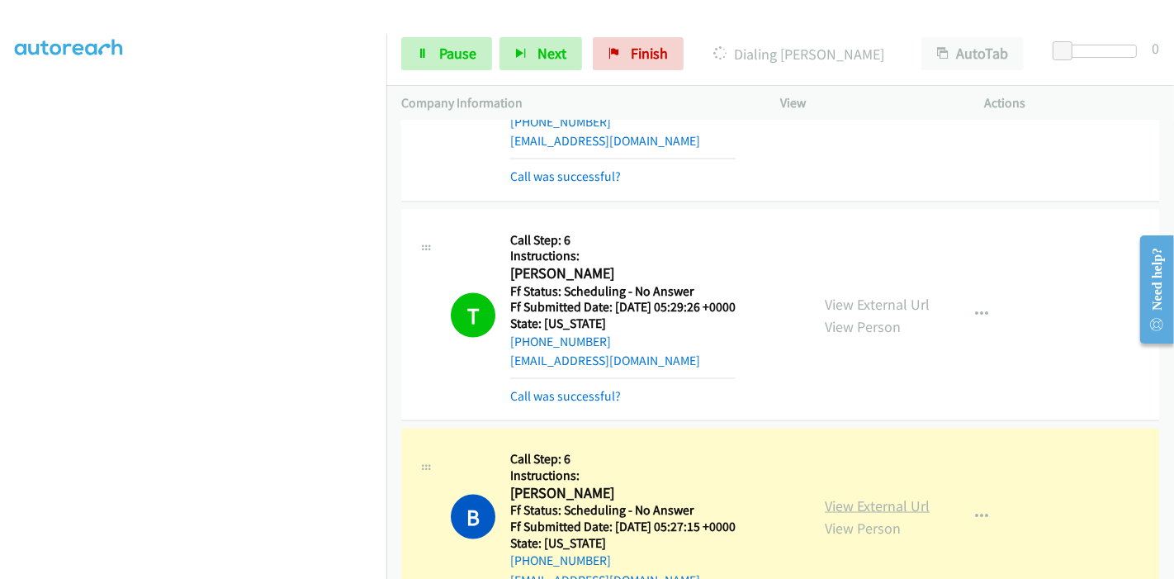
click at [889, 499] on link "View External Url" at bounding box center [877, 505] width 105 height 19
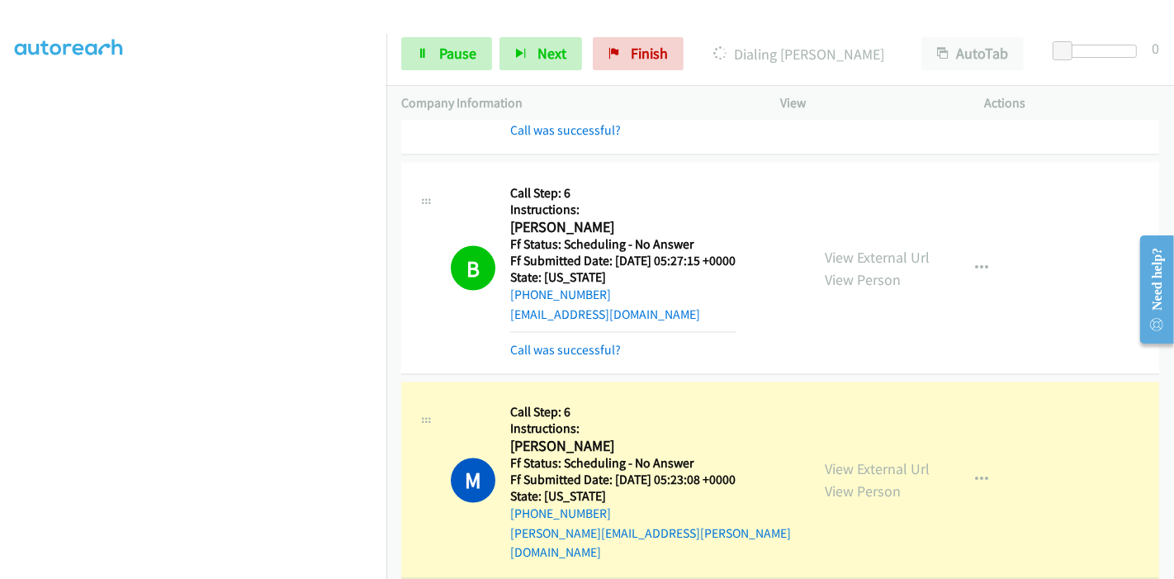
scroll to position [2477, 0]
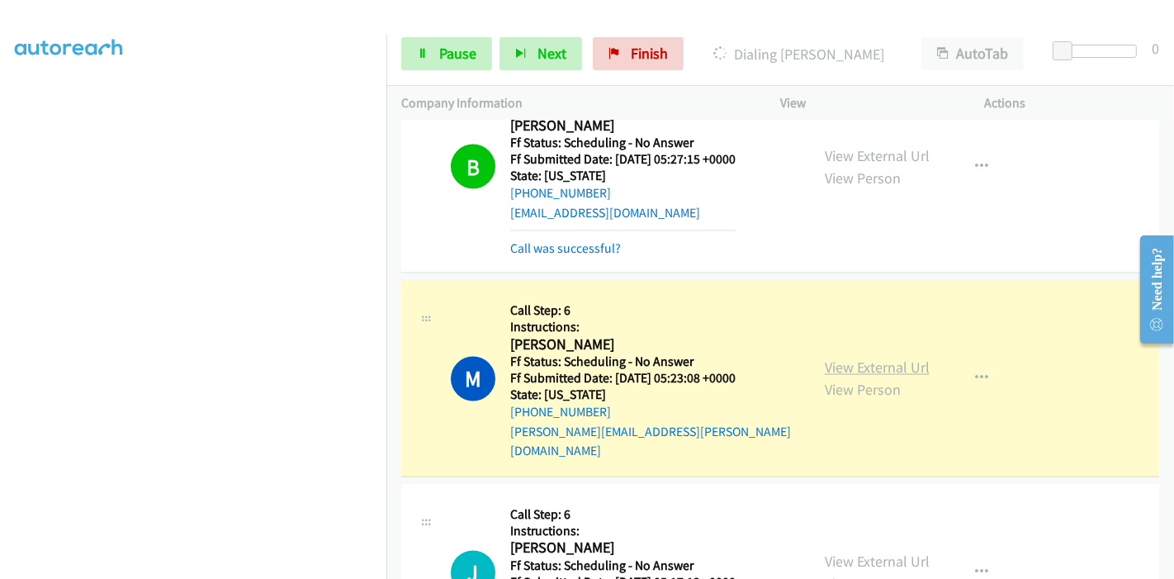
click at [856, 358] on link "View External Url" at bounding box center [877, 367] width 105 height 19
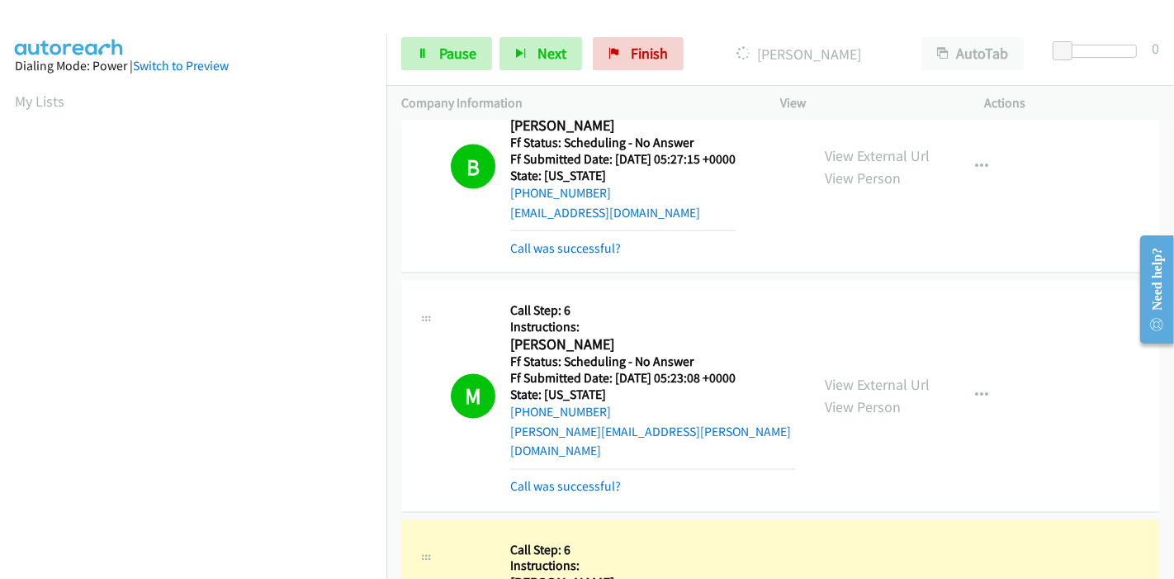
scroll to position [2752, 0]
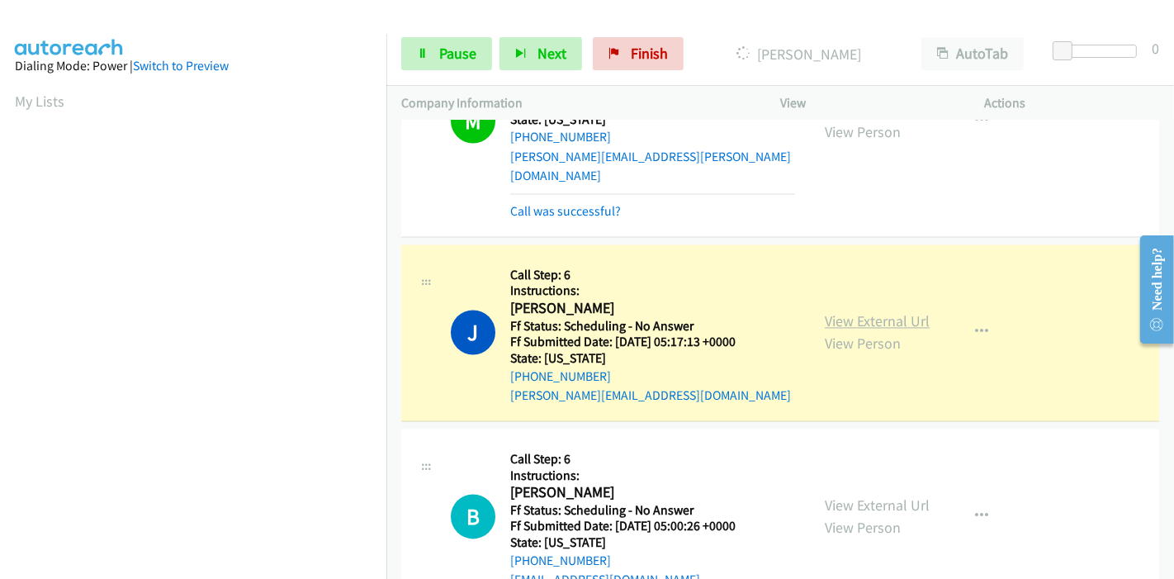
click at [894, 312] on link "View External Url" at bounding box center [877, 321] width 105 height 19
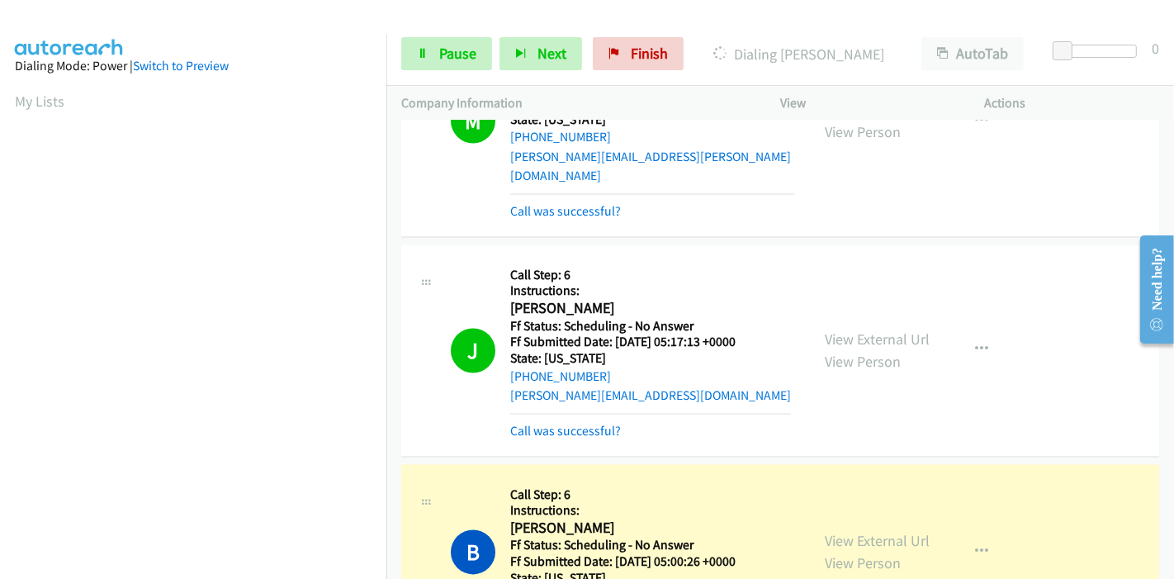
scroll to position [2935, 0]
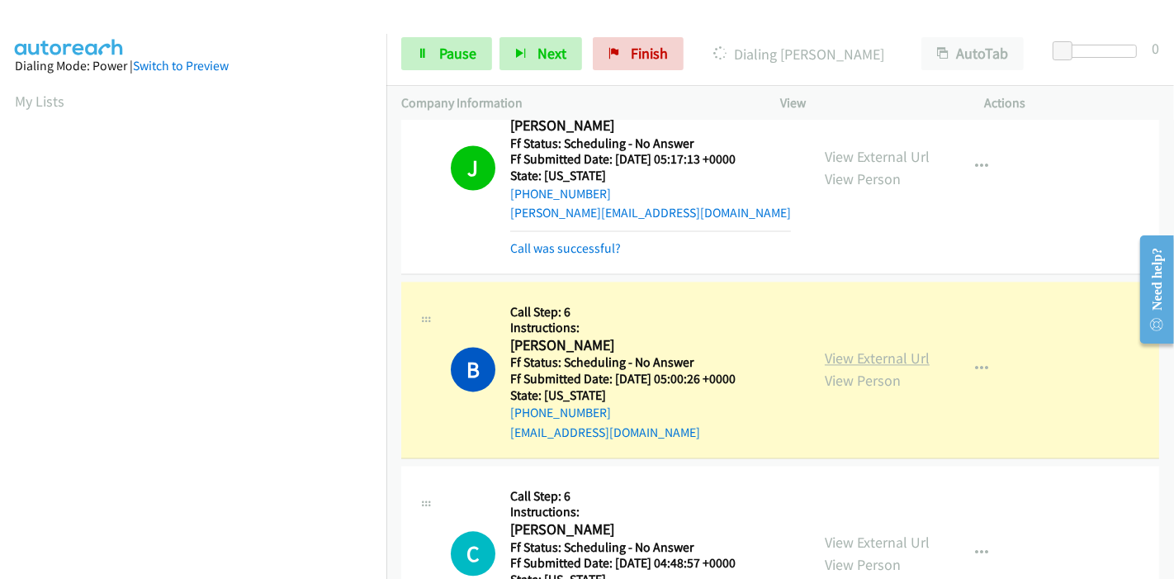
click at [845, 348] on link "View External Url" at bounding box center [877, 357] width 105 height 19
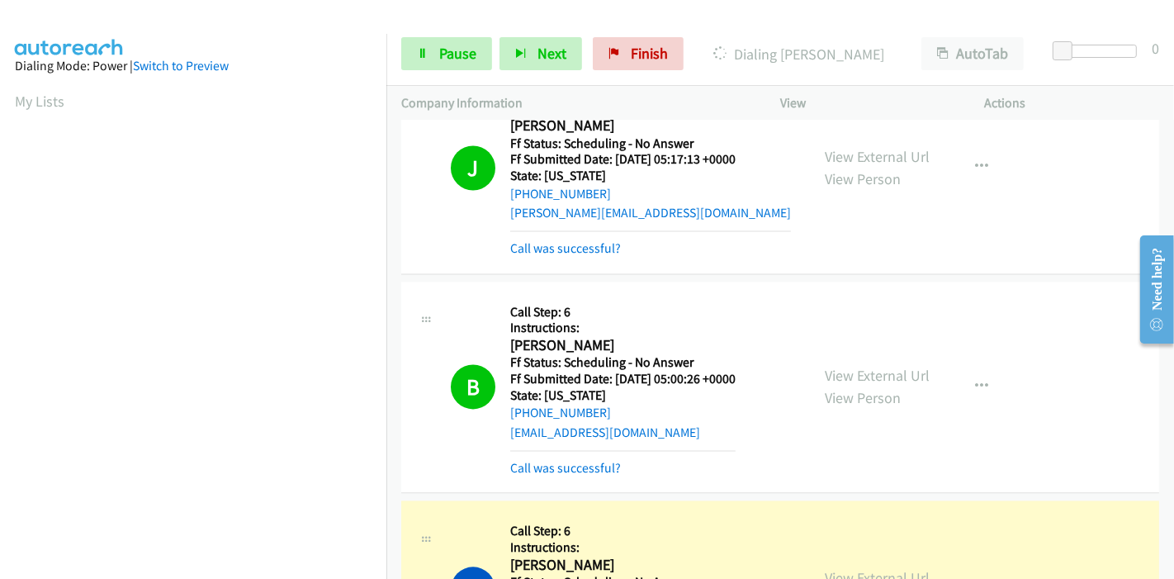
scroll to position [3119, 0]
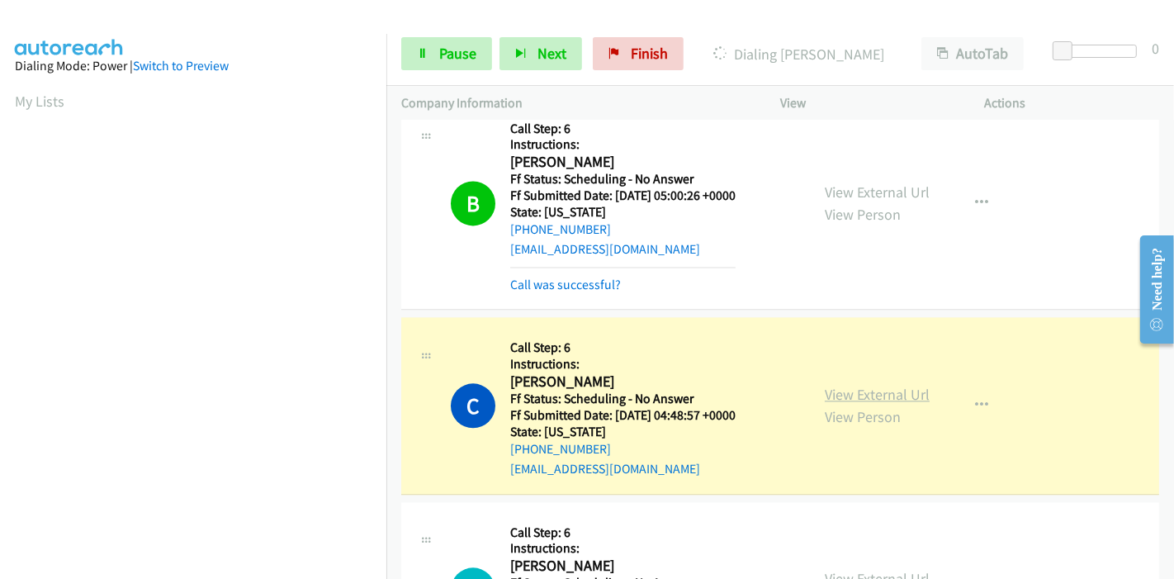
click at [827, 385] on link "View External Url" at bounding box center [877, 394] width 105 height 19
click at [438, 37] on link "Pause" at bounding box center [446, 53] width 91 height 33
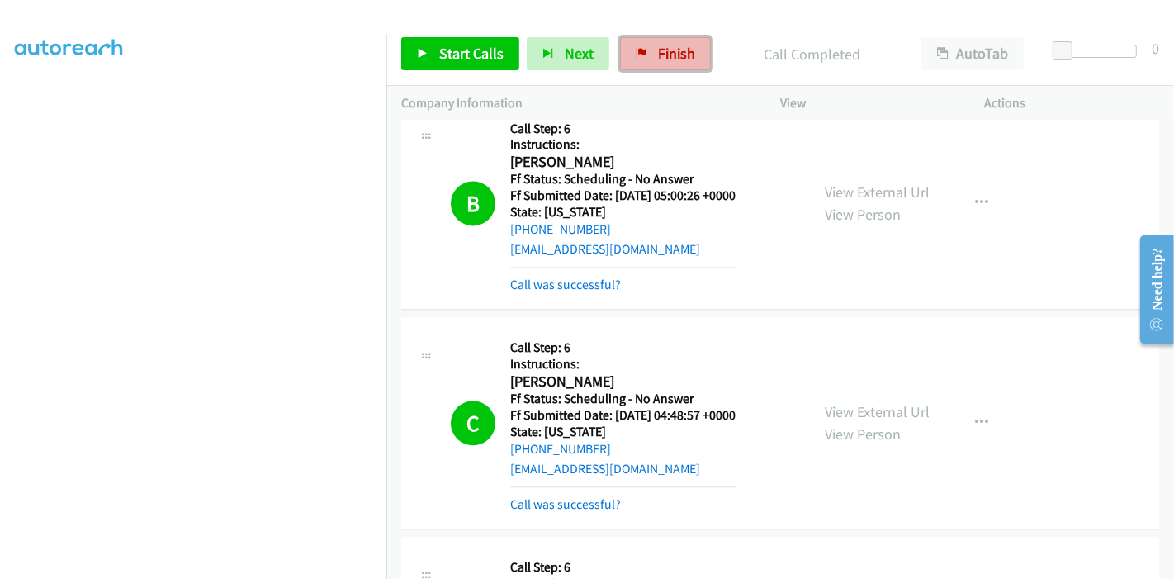
drag, startPoint x: 628, startPoint y: 51, endPoint x: 646, endPoint y: 69, distance: 25.1
click at [628, 51] on link "Finish" at bounding box center [665, 53] width 91 height 33
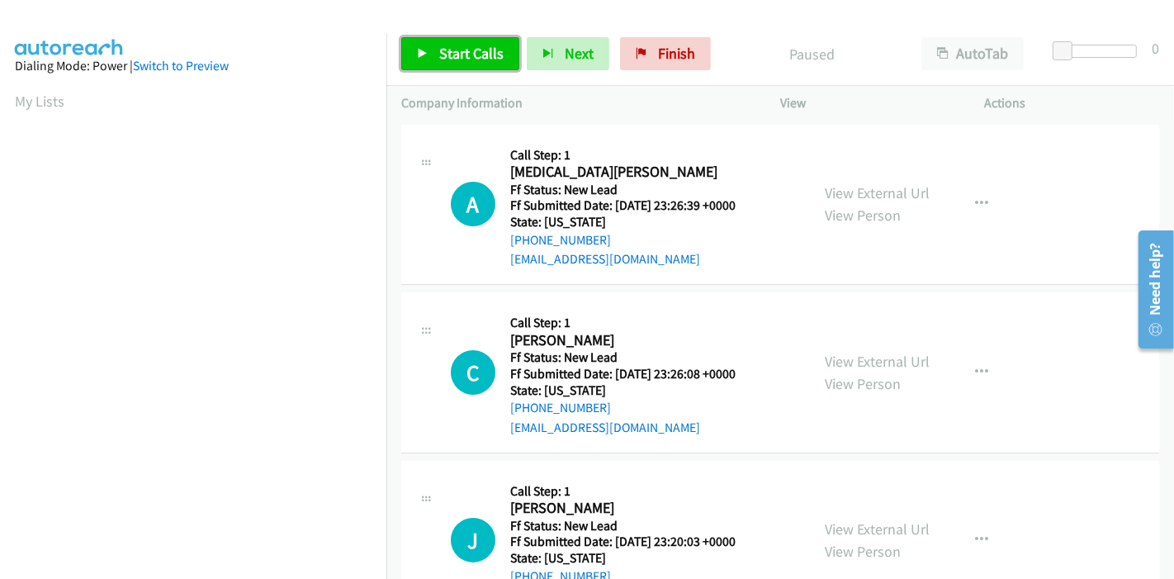
click at [417, 53] on icon at bounding box center [423, 55] width 12 height 12
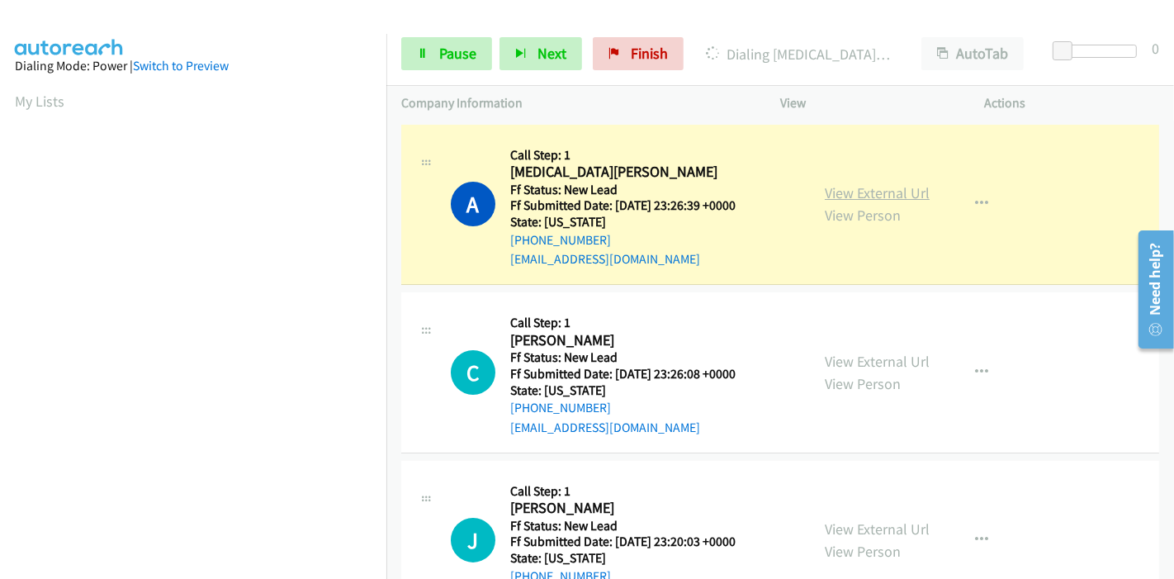
click at [856, 187] on link "View External Url" at bounding box center [877, 192] width 105 height 19
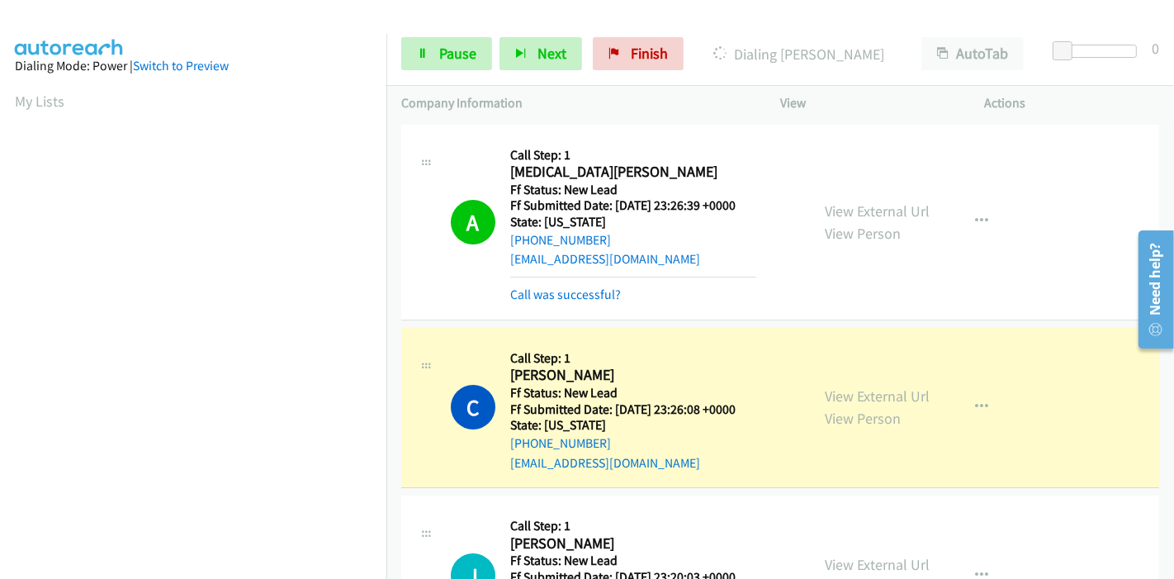
scroll to position [348, 0]
click at [836, 397] on link "View External Url" at bounding box center [877, 395] width 105 height 19
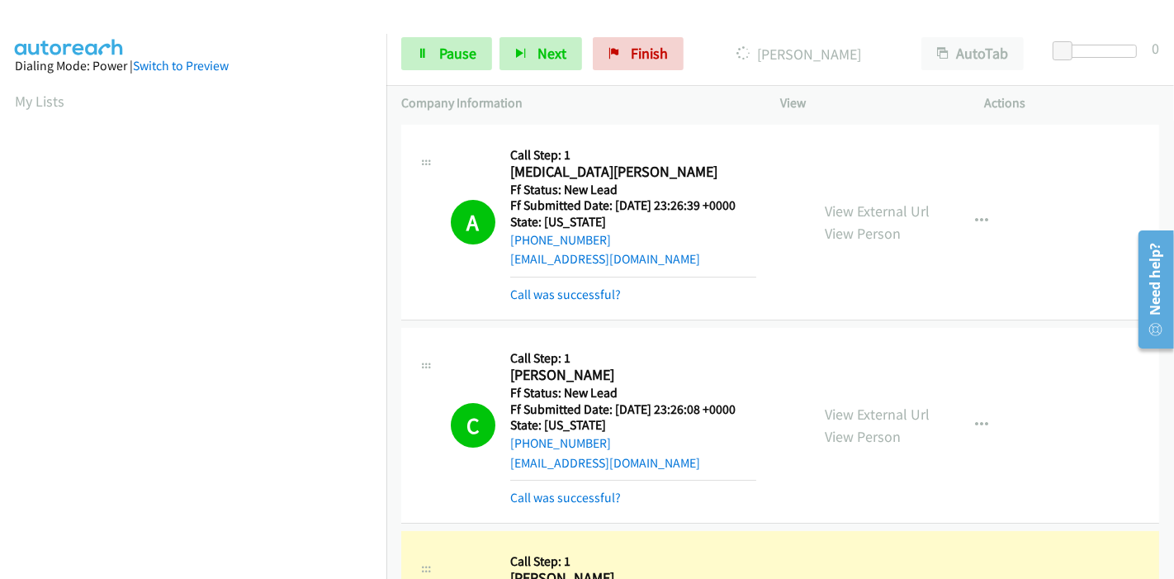
scroll to position [275, 0]
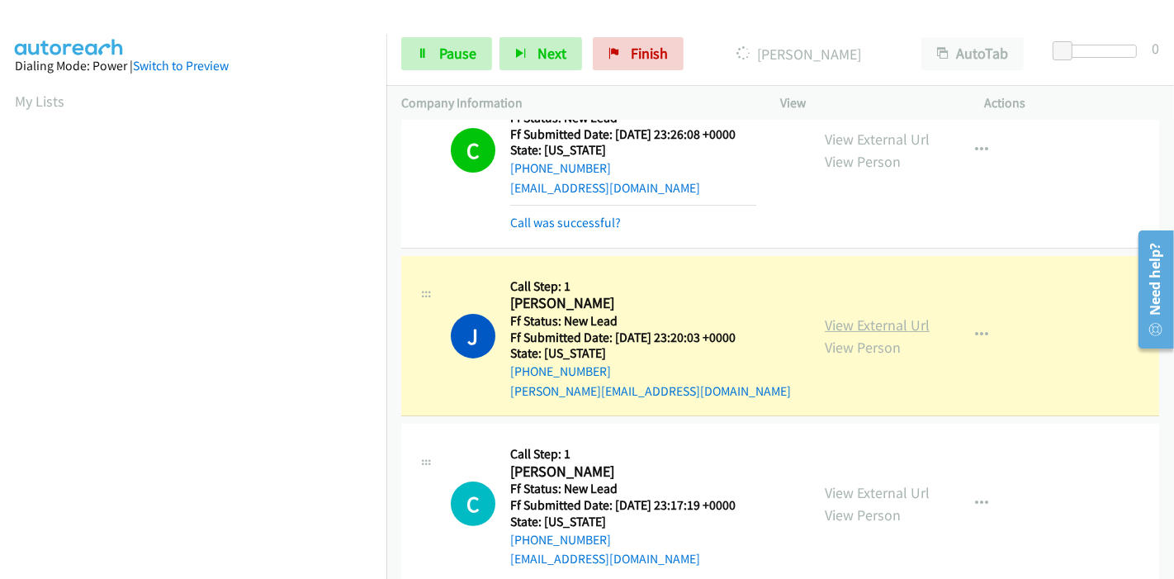
click at [875, 316] on link "View External Url" at bounding box center [877, 324] width 105 height 19
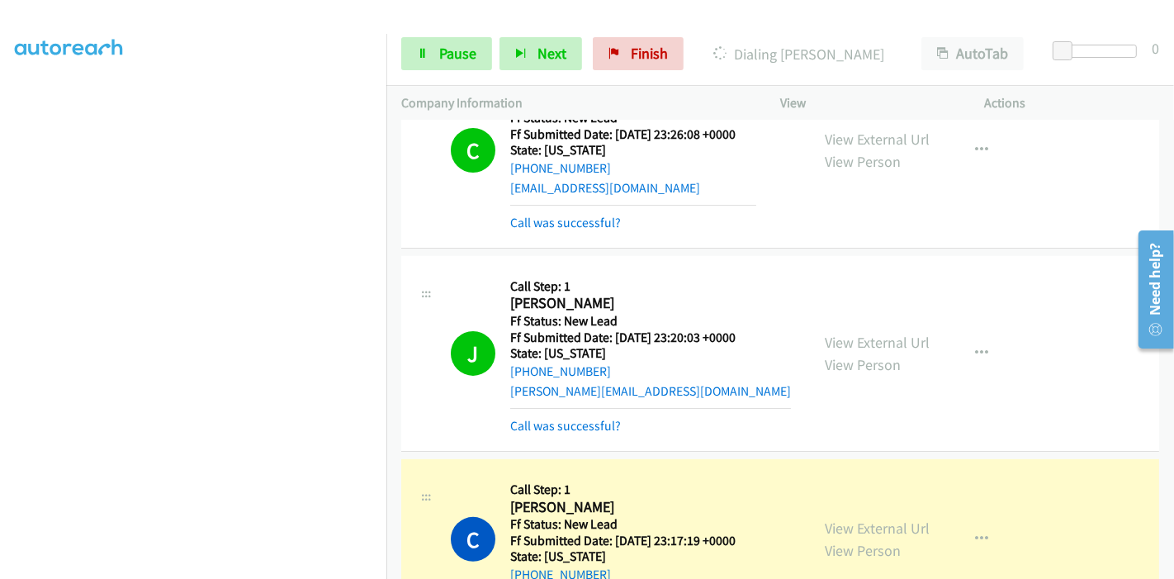
scroll to position [0, 0]
click at [836, 524] on link "View External Url" at bounding box center [877, 528] width 105 height 19
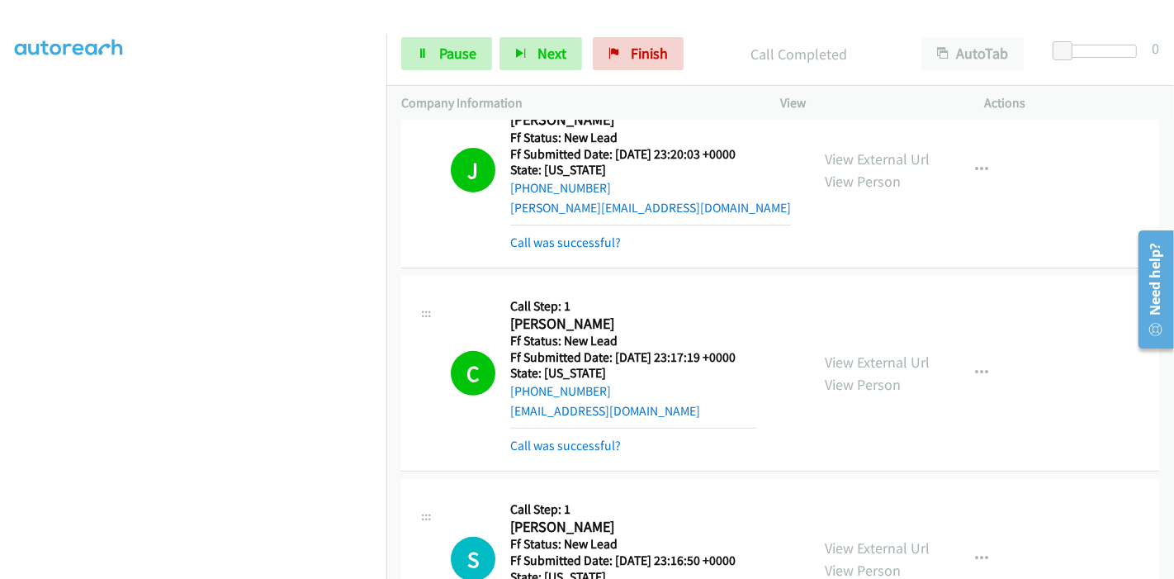
scroll to position [733, 0]
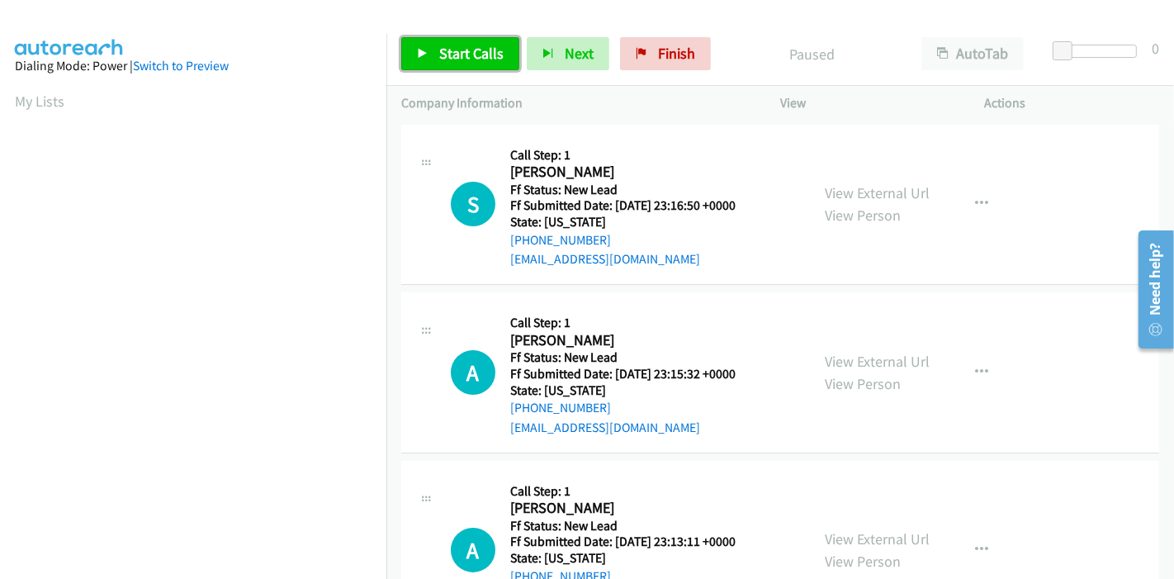
click at [455, 56] on span "Start Calls" at bounding box center [471, 53] width 64 height 19
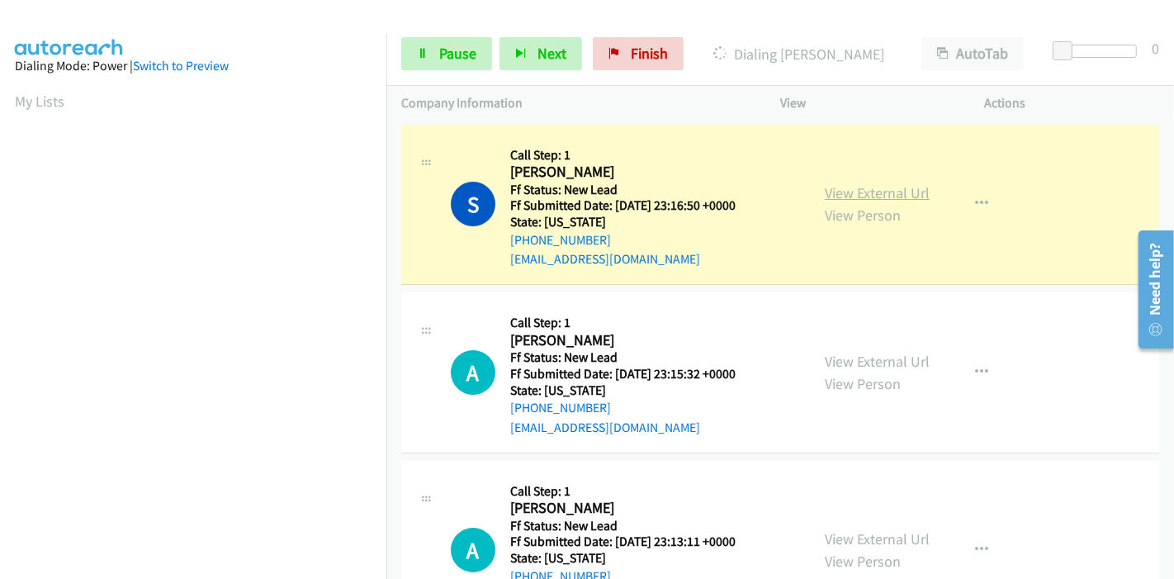
click at [906, 189] on link "View External Url" at bounding box center [877, 192] width 105 height 19
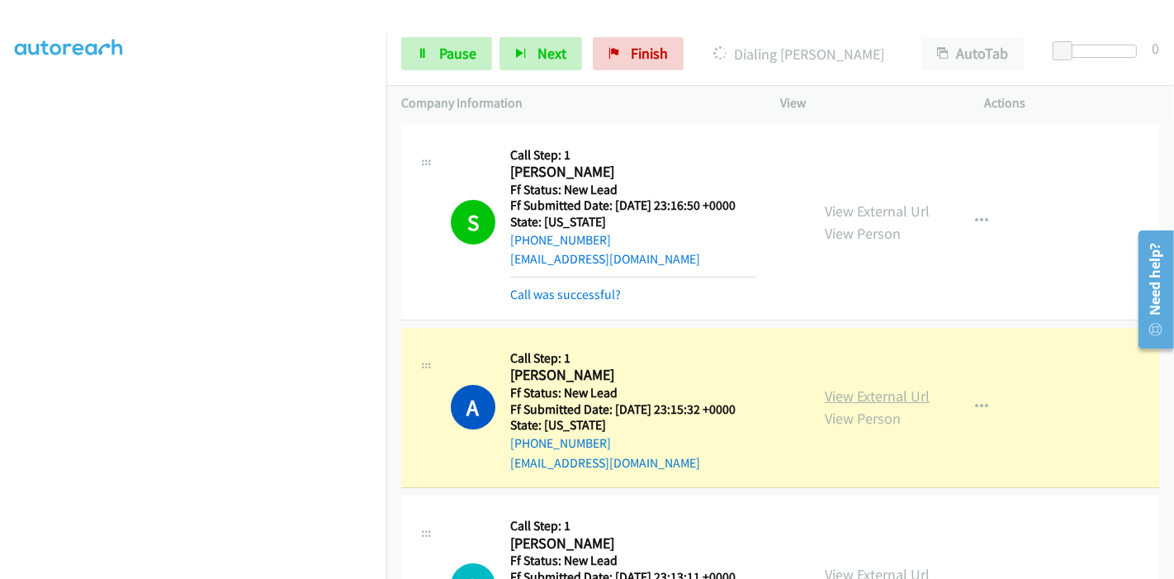
click at [846, 395] on link "View External Url" at bounding box center [877, 395] width 105 height 19
drag, startPoint x: 883, startPoint y: 391, endPoint x: 872, endPoint y: 392, distance: 10.8
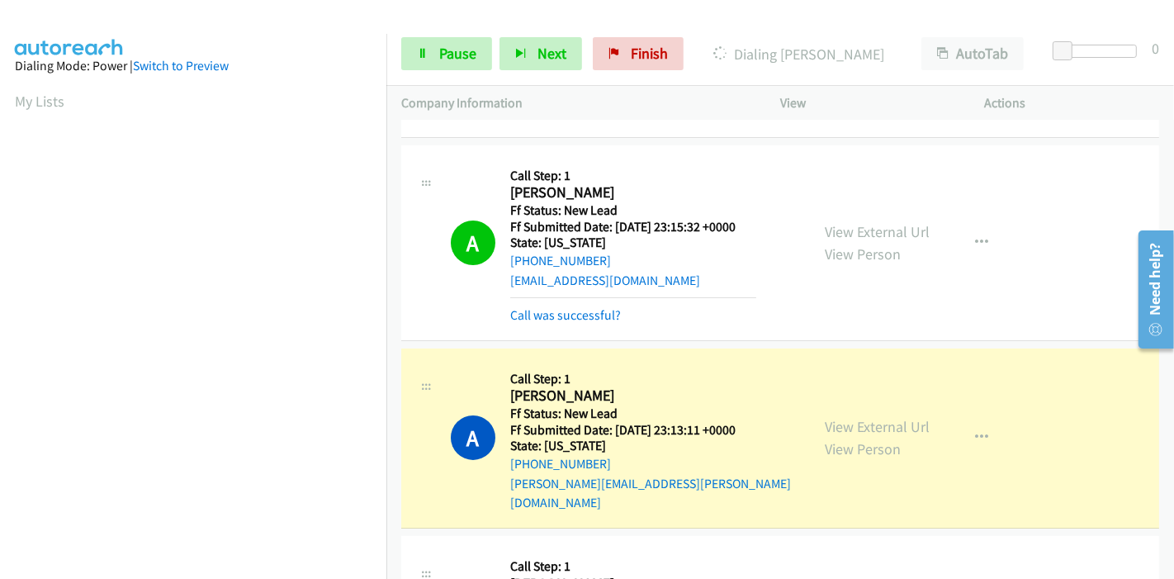
scroll to position [183, 0]
click at [841, 416] on link "View External Url" at bounding box center [877, 425] width 105 height 19
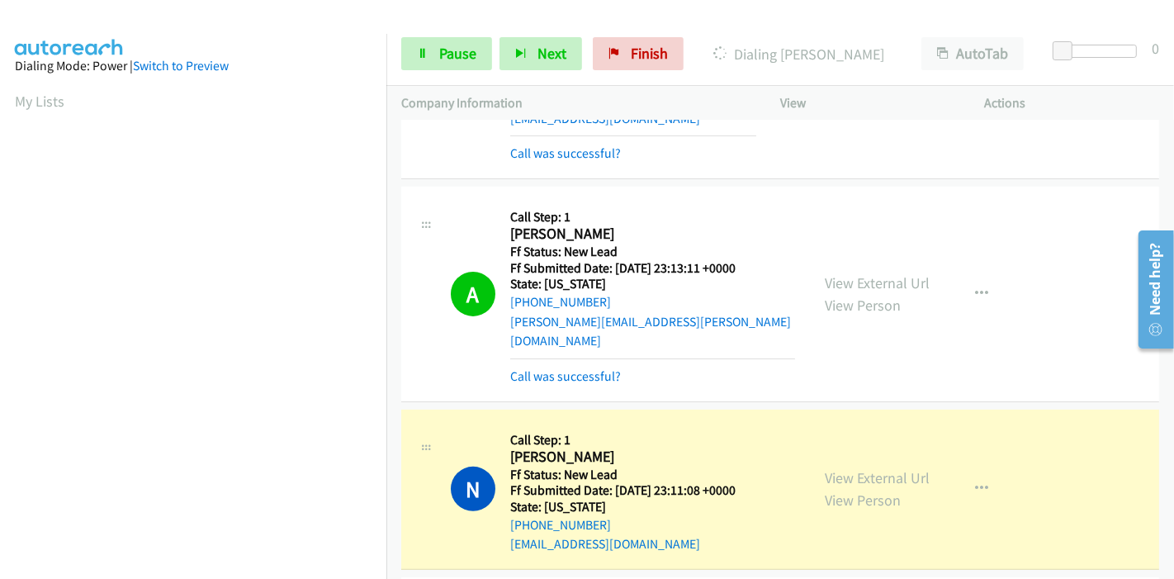
scroll to position [550, 0]
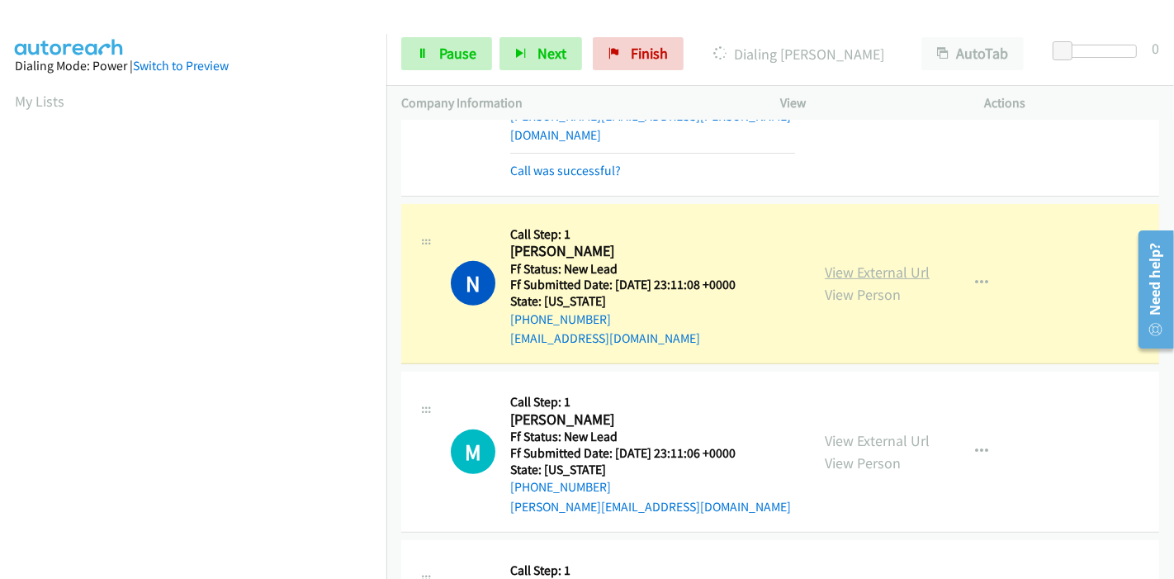
click at [873, 263] on link "View External Url" at bounding box center [877, 272] width 105 height 19
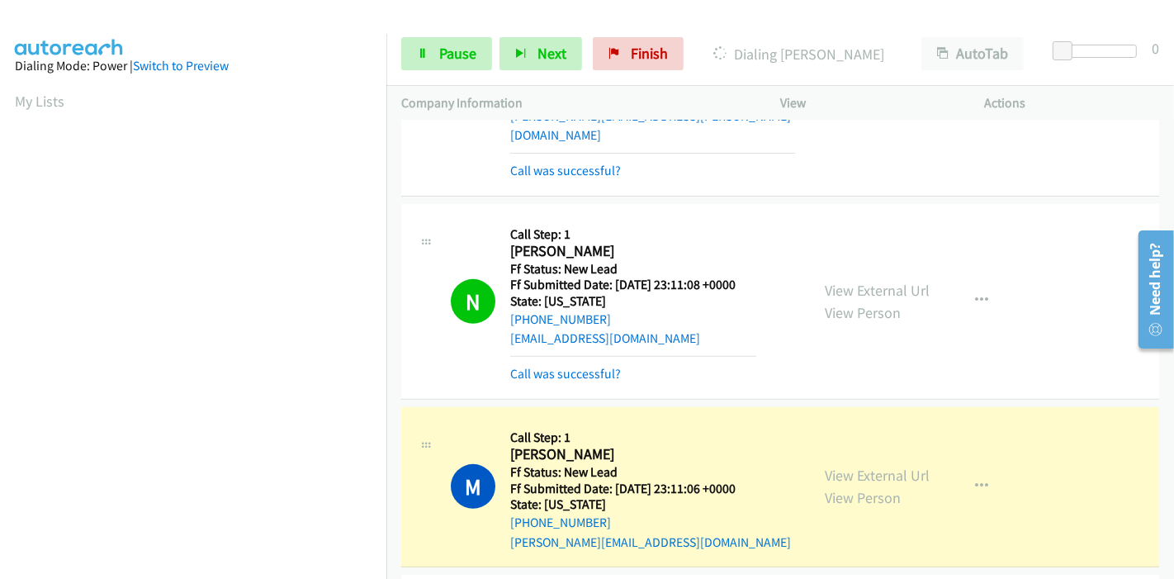
scroll to position [733, 0]
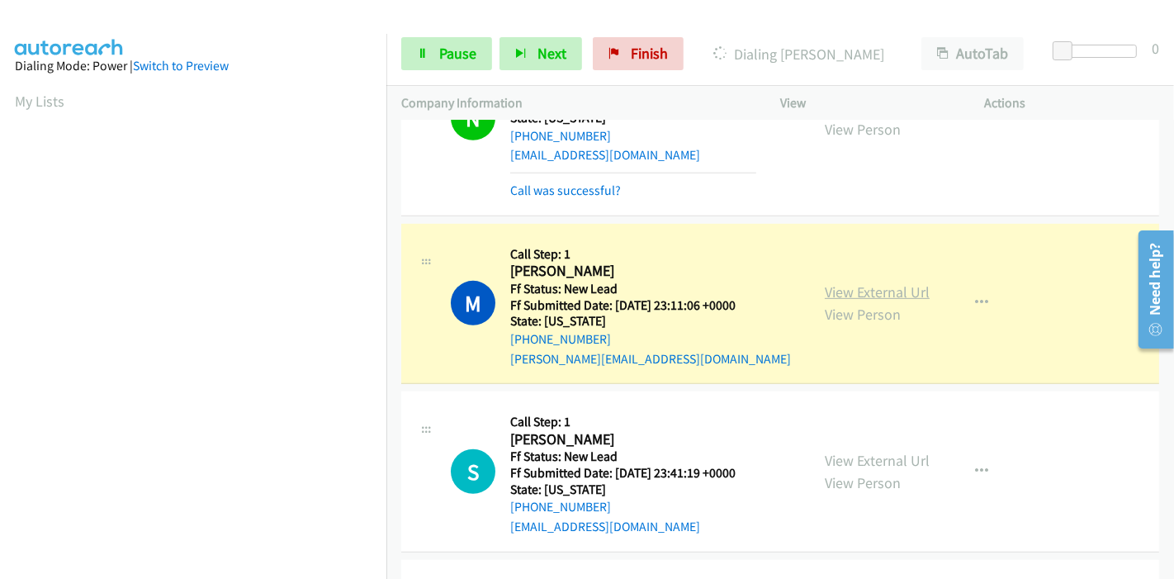
click at [825, 282] on link "View External Url" at bounding box center [877, 291] width 105 height 19
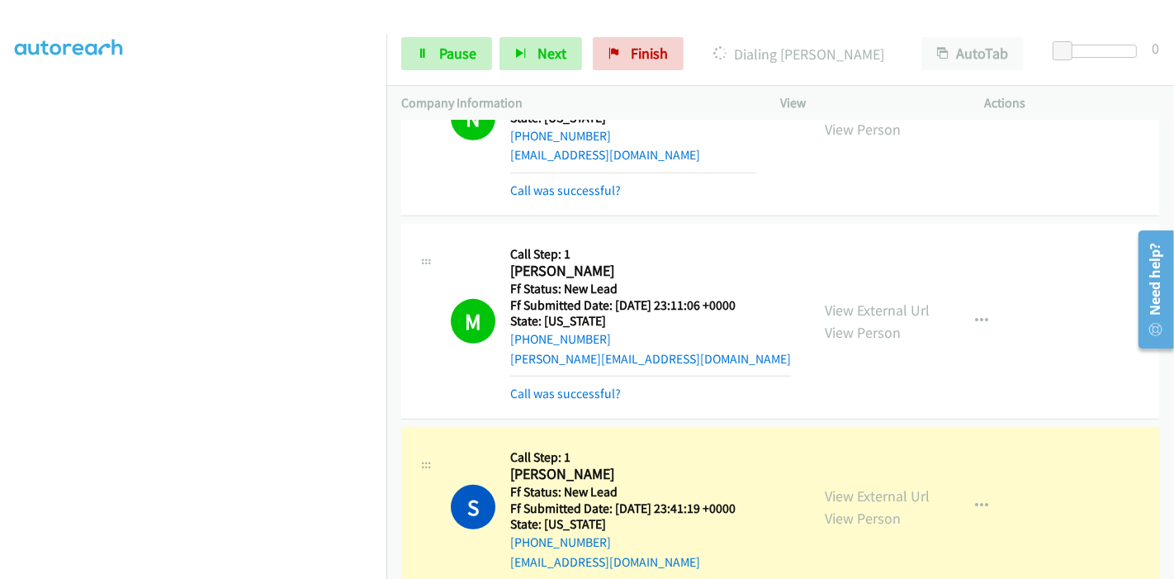
scroll to position [0, 0]
click at [879, 486] on link "View External Url" at bounding box center [877, 495] width 105 height 19
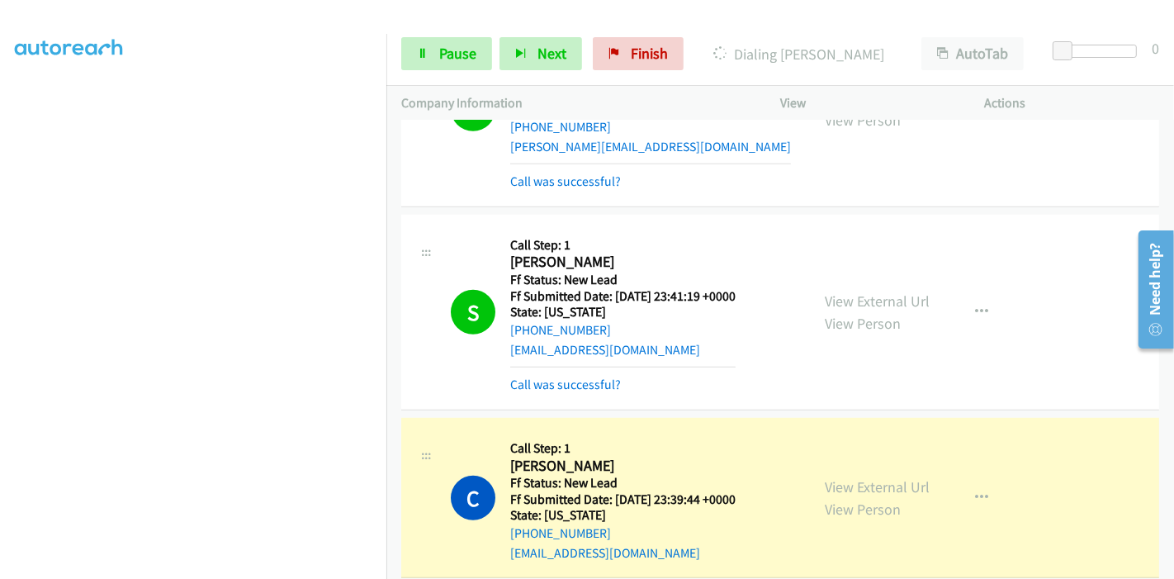
scroll to position [1101, 0]
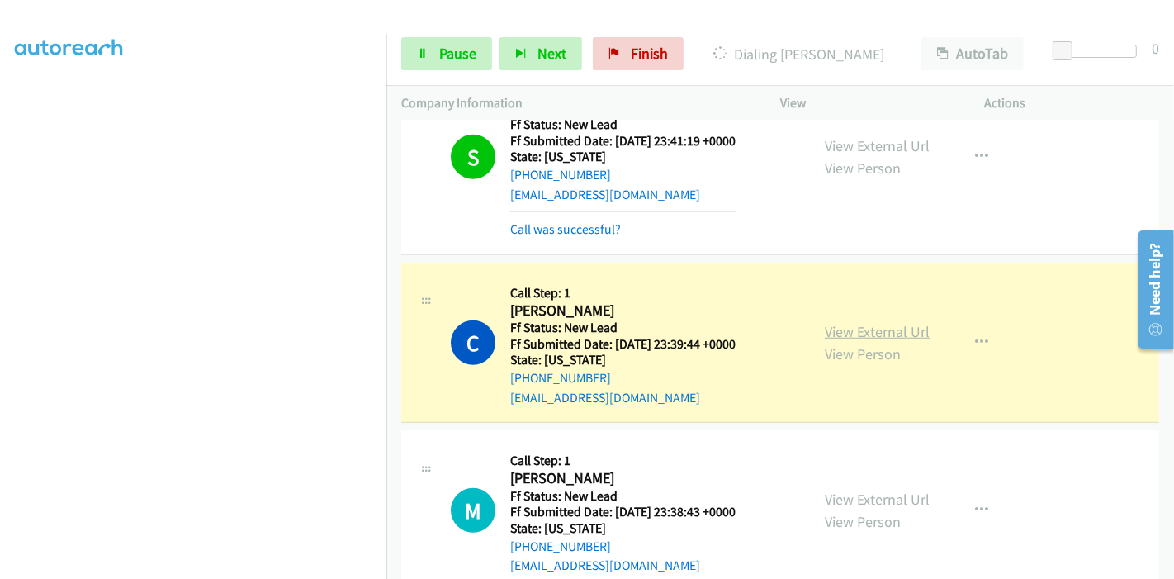
click at [825, 322] on link "View External Url" at bounding box center [877, 331] width 105 height 19
click at [427, 52] on icon at bounding box center [423, 55] width 12 height 12
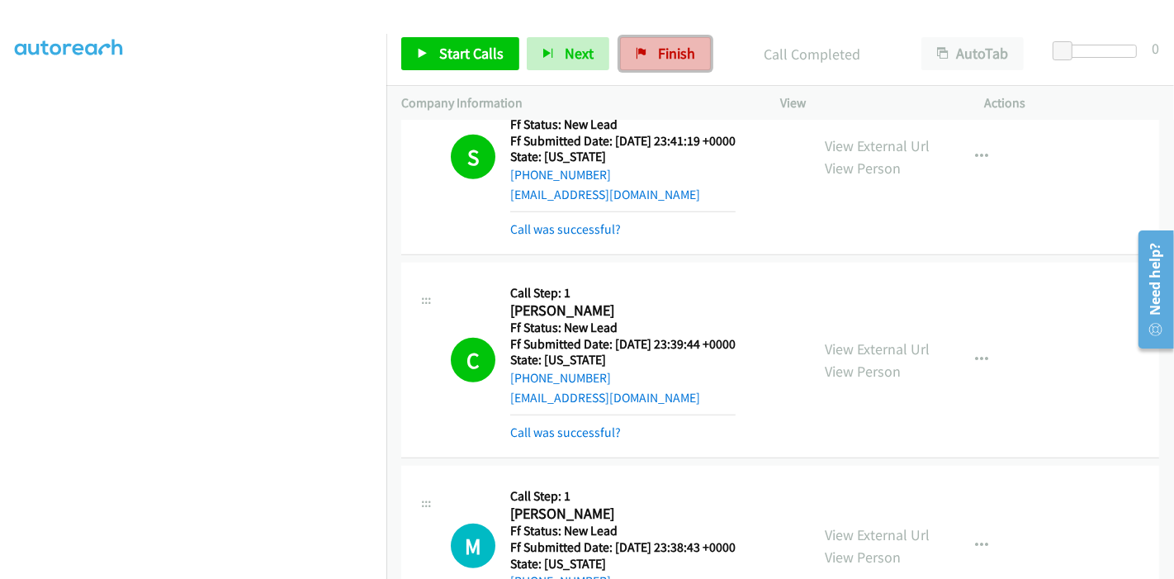
click at [649, 50] on link "Finish" at bounding box center [665, 53] width 91 height 33
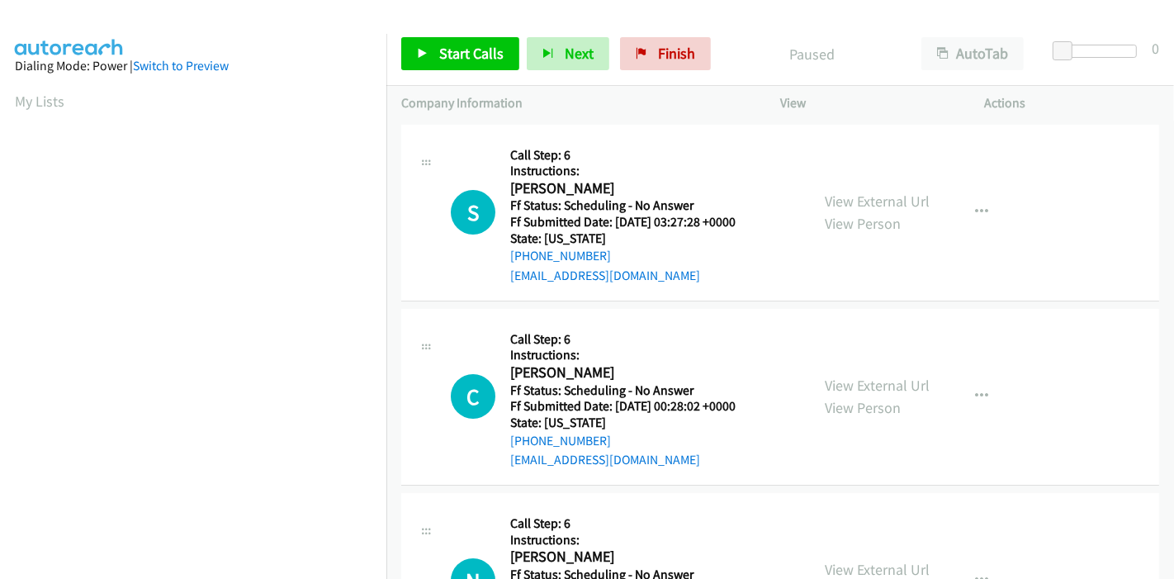
click at [662, 32] on div "Start Calls Pause Next Finish Paused AutoTab AutoTab 0" at bounding box center [780, 54] width 788 height 64
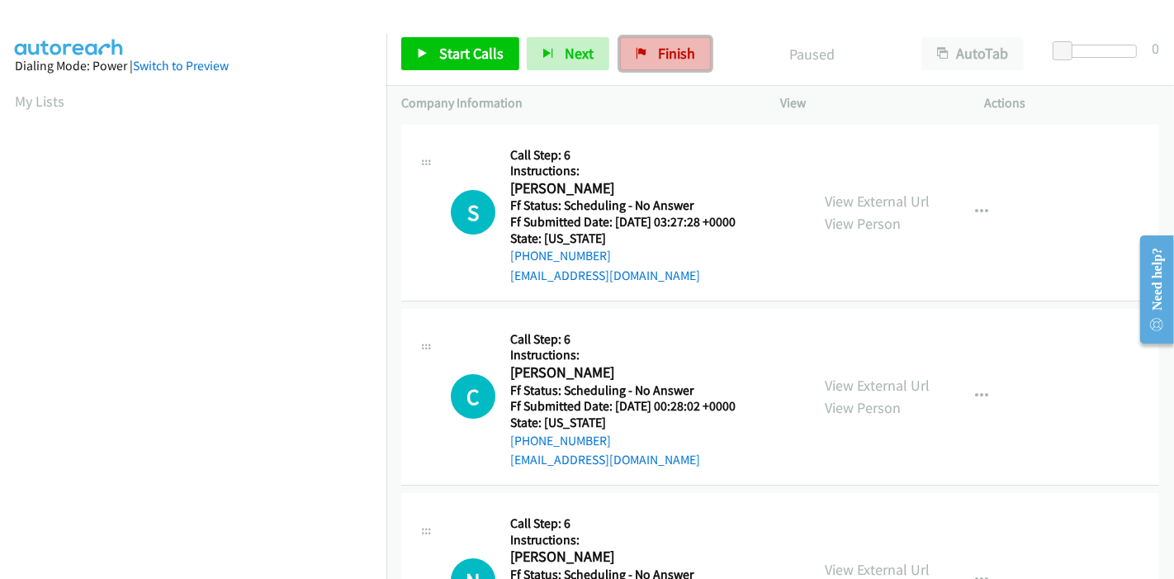
click at [656, 64] on link "Finish" at bounding box center [665, 53] width 91 height 33
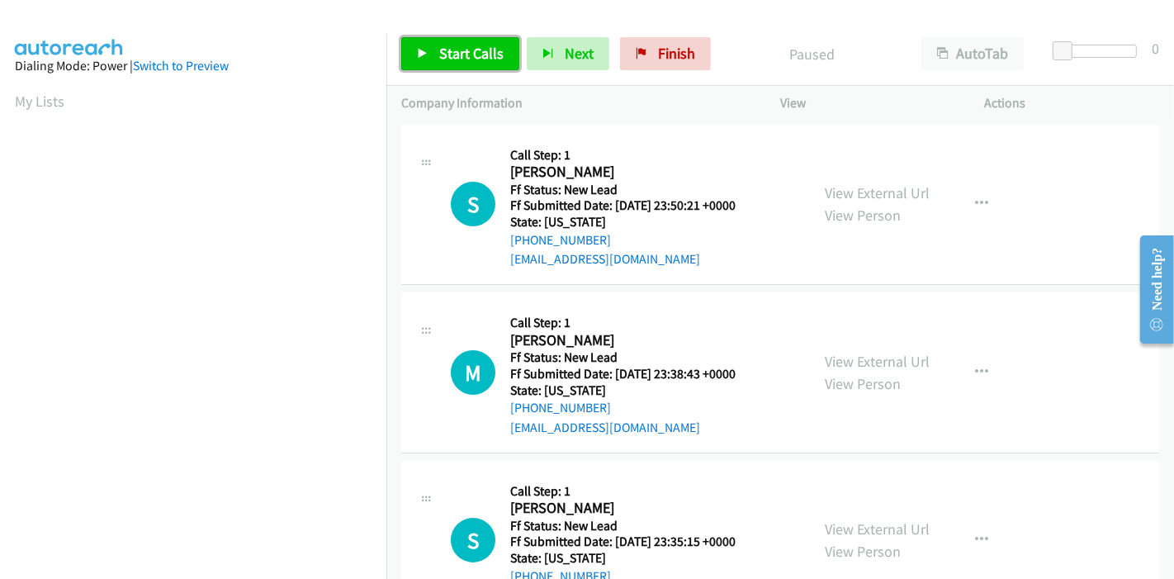
click at [431, 59] on link "Start Calls" at bounding box center [460, 53] width 118 height 33
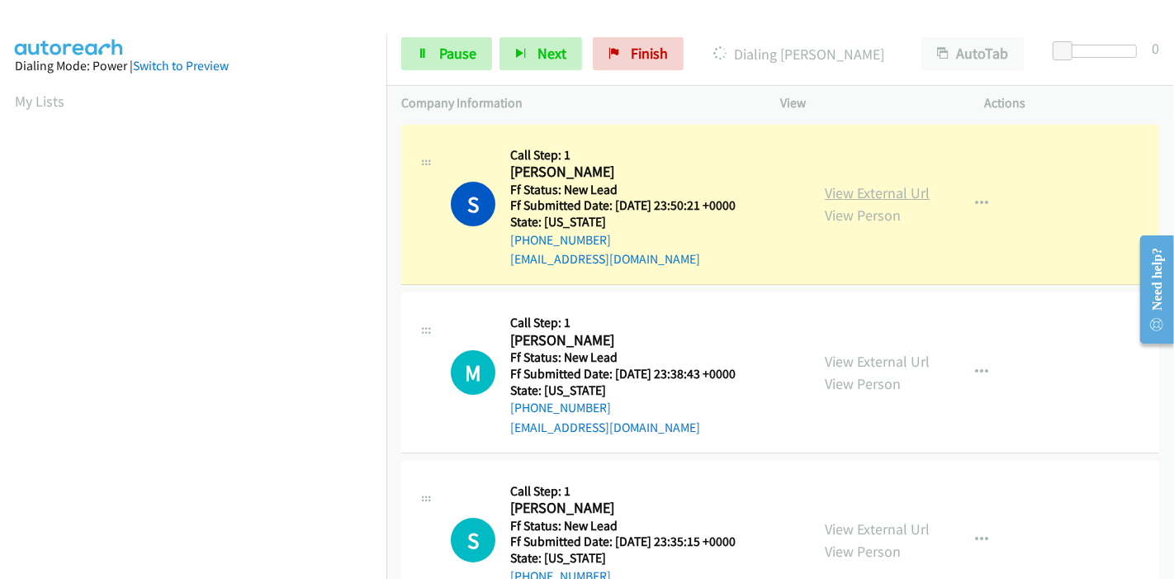
click at [834, 193] on link "View External Url" at bounding box center [877, 192] width 105 height 19
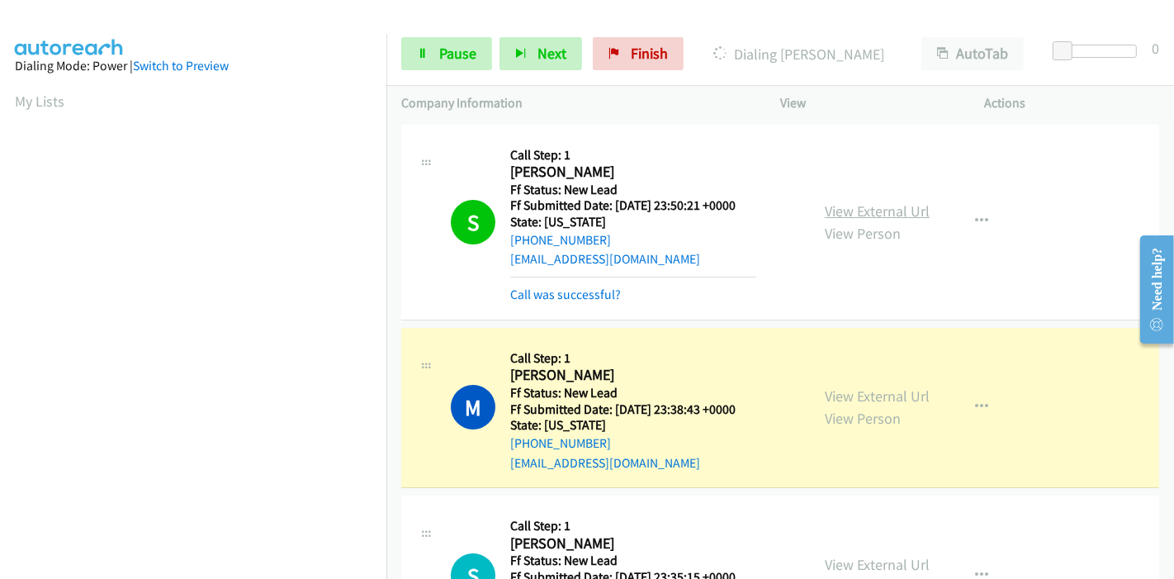
scroll to position [348, 0]
click at [898, 401] on link "View External Url" at bounding box center [877, 395] width 105 height 19
click at [871, 392] on link "View External Url" at bounding box center [877, 395] width 105 height 19
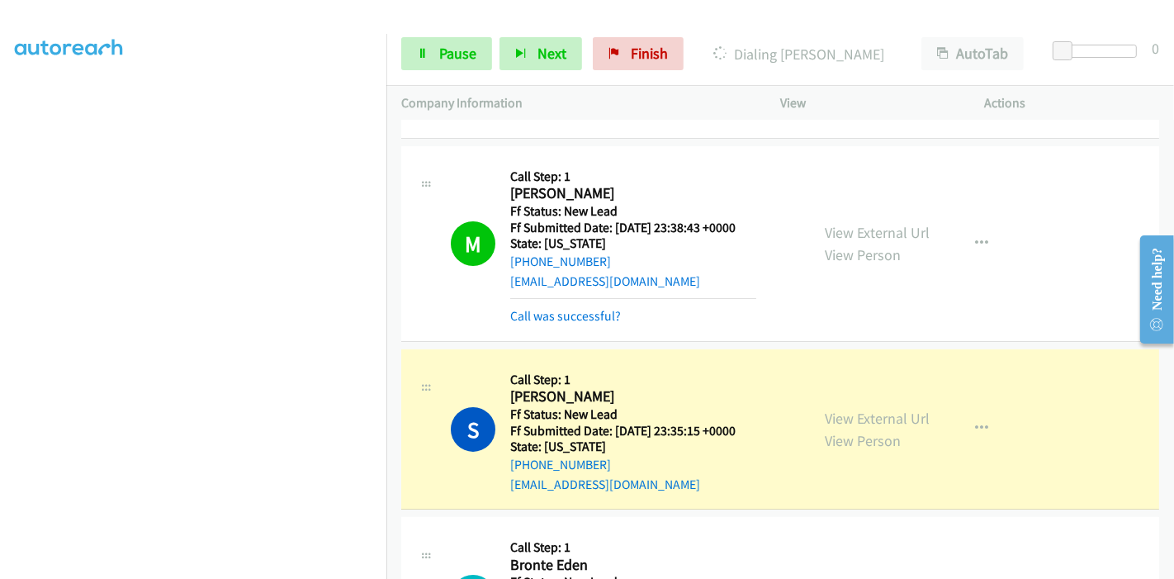
scroll to position [183, 0]
click at [836, 419] on link "View External Url" at bounding box center [877, 416] width 105 height 19
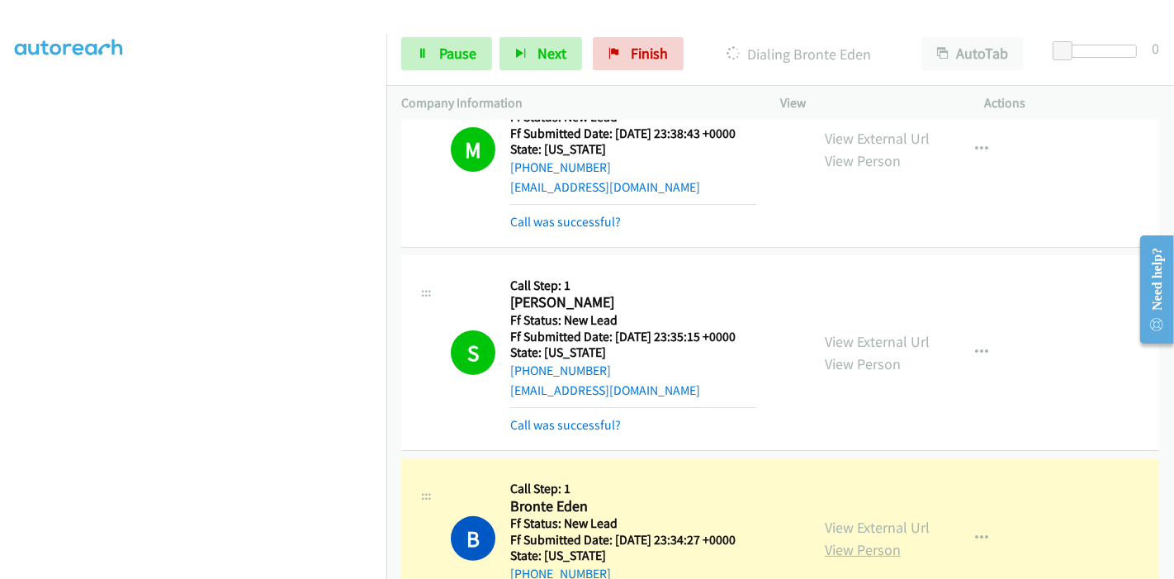
scroll to position [367, 0]
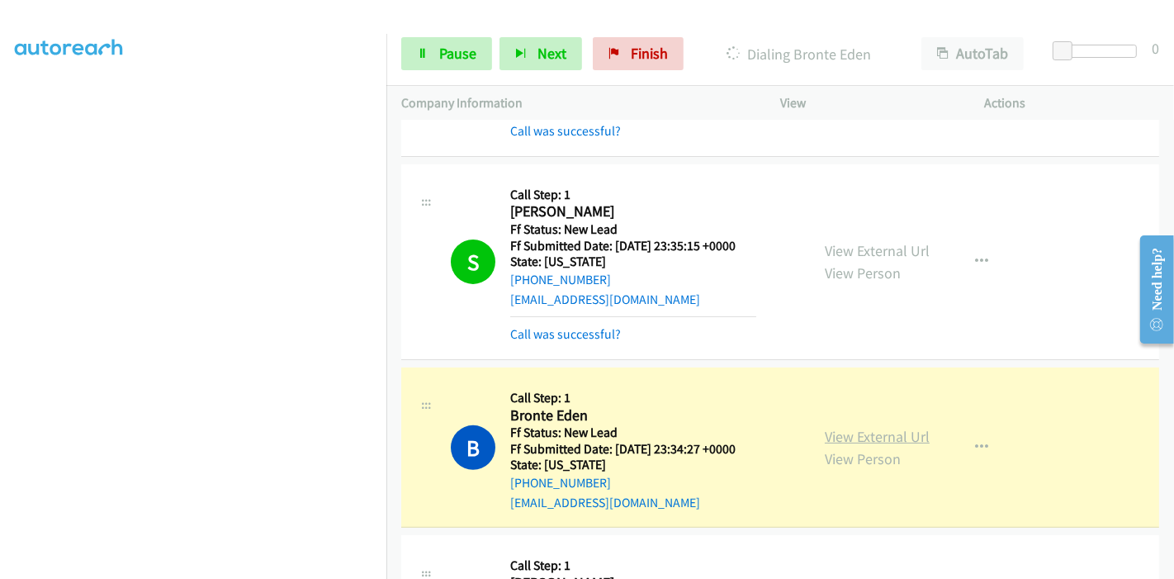
click at [846, 432] on link "View External Url" at bounding box center [877, 436] width 105 height 19
click at [442, 46] on span "Pause" at bounding box center [457, 53] width 37 height 19
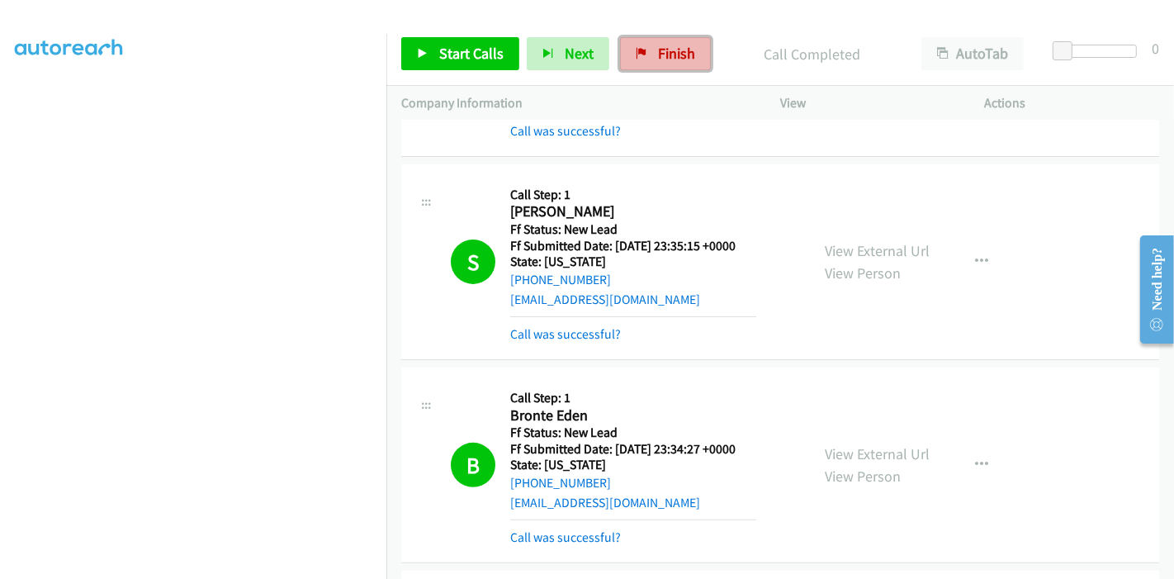
click at [658, 56] on span "Finish" at bounding box center [676, 53] width 37 height 19
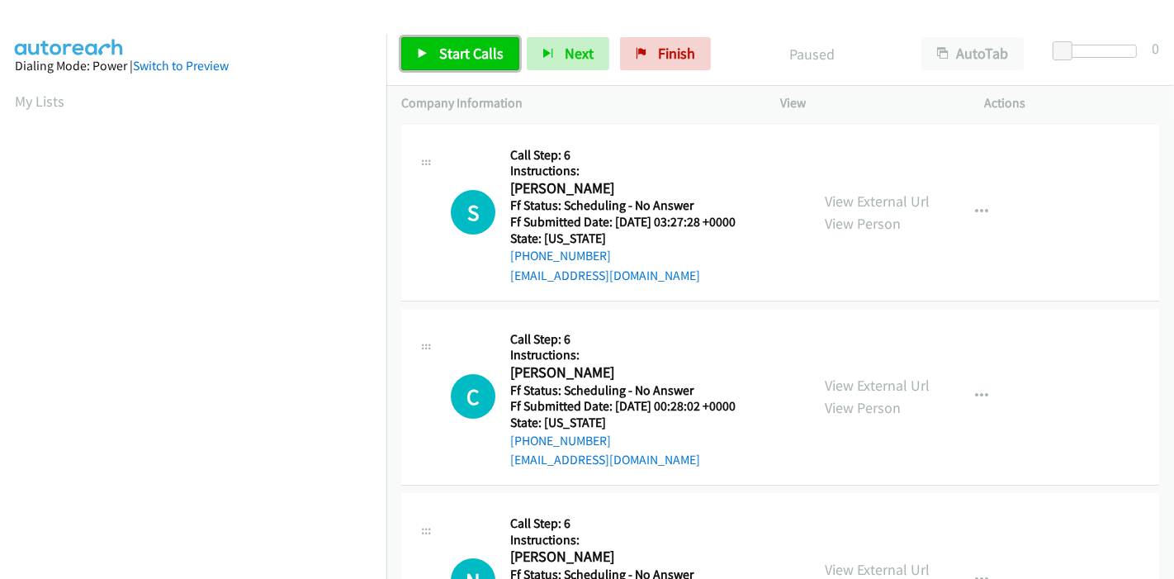
click at [468, 54] on span "Start Calls" at bounding box center [471, 53] width 64 height 19
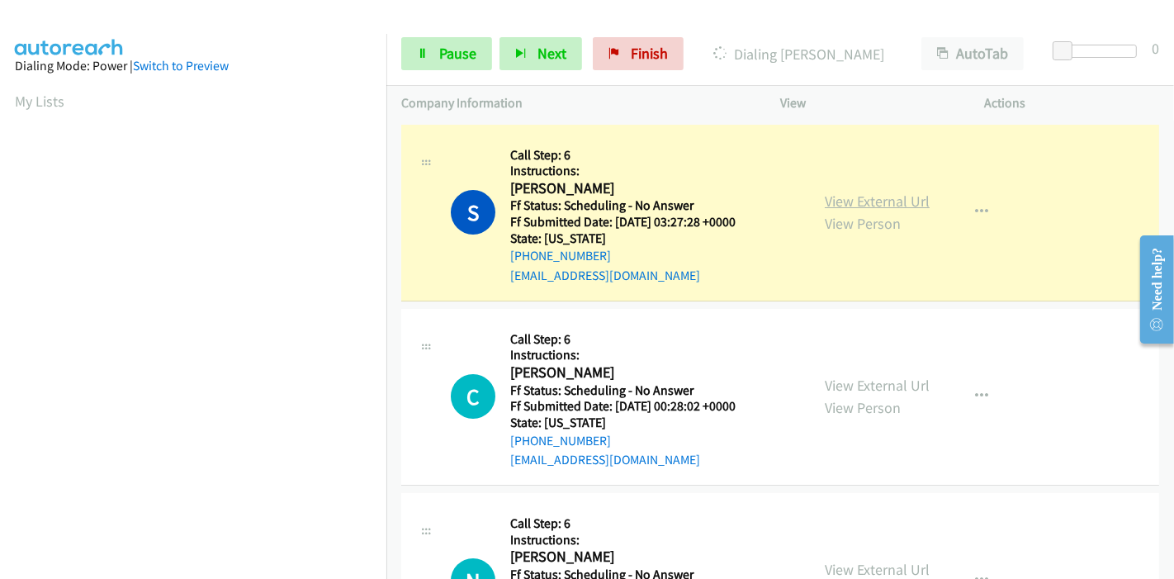
click at [912, 200] on link "View External Url" at bounding box center [877, 201] width 105 height 19
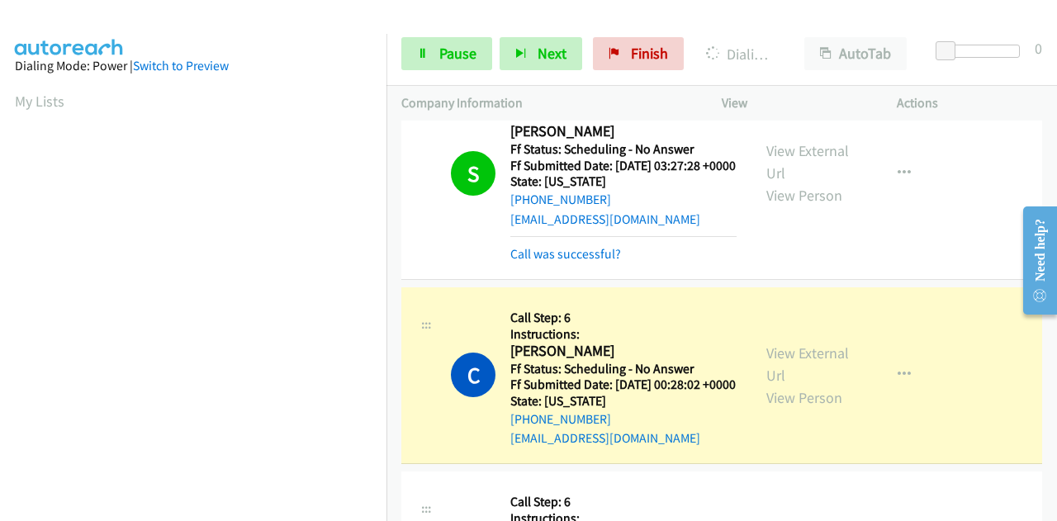
scroll to position [83, 0]
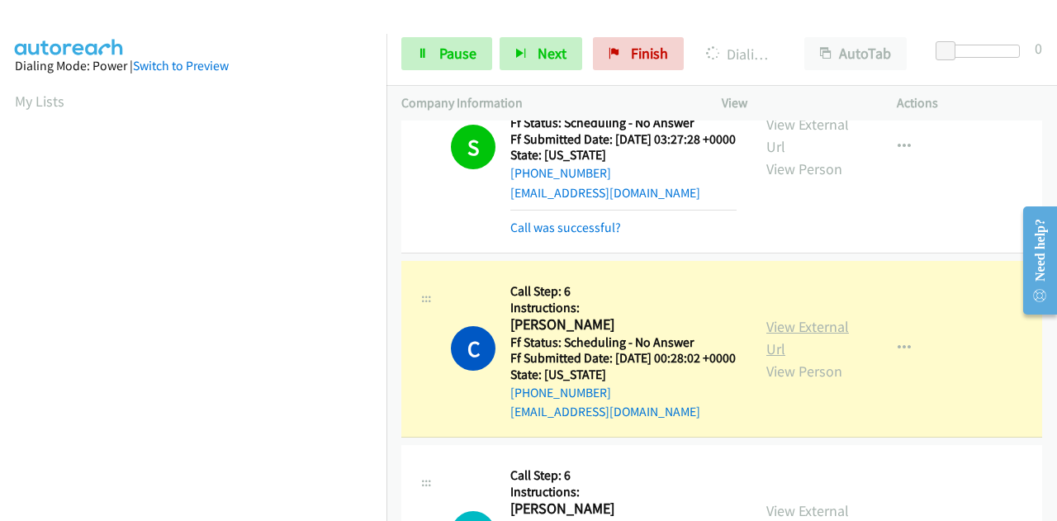
click at [776, 350] on link "View External Url" at bounding box center [807, 337] width 83 height 41
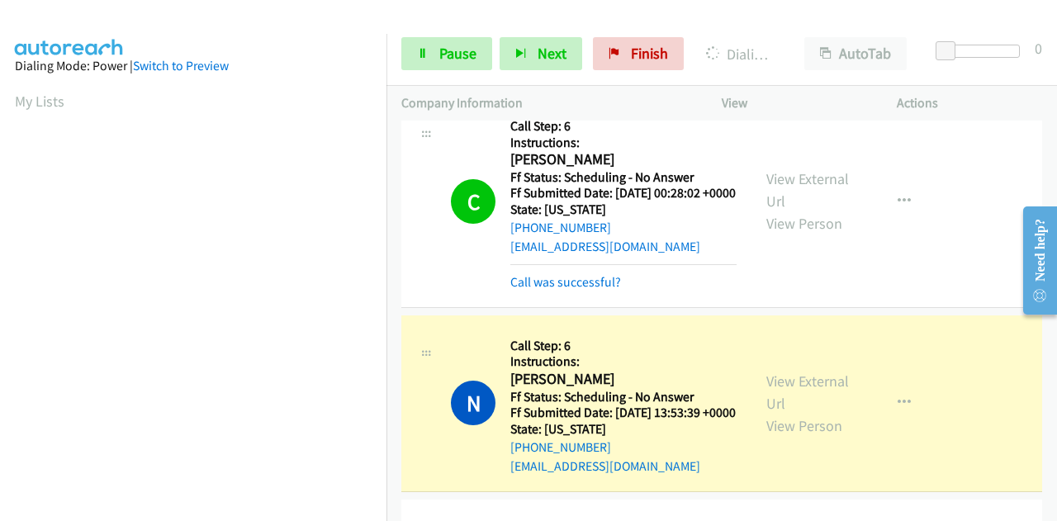
scroll to position [413, 0]
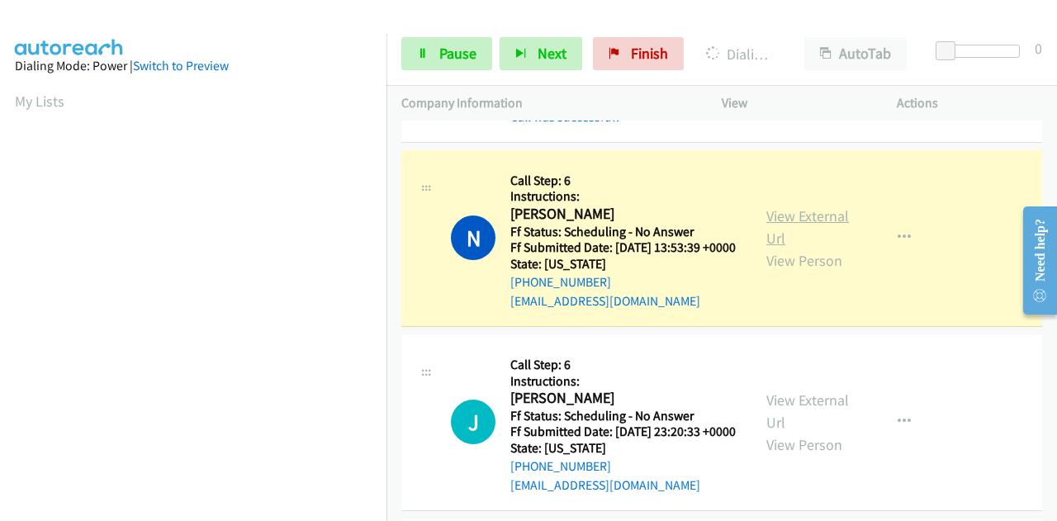
click at [789, 248] on link "View External Url" at bounding box center [807, 226] width 83 height 41
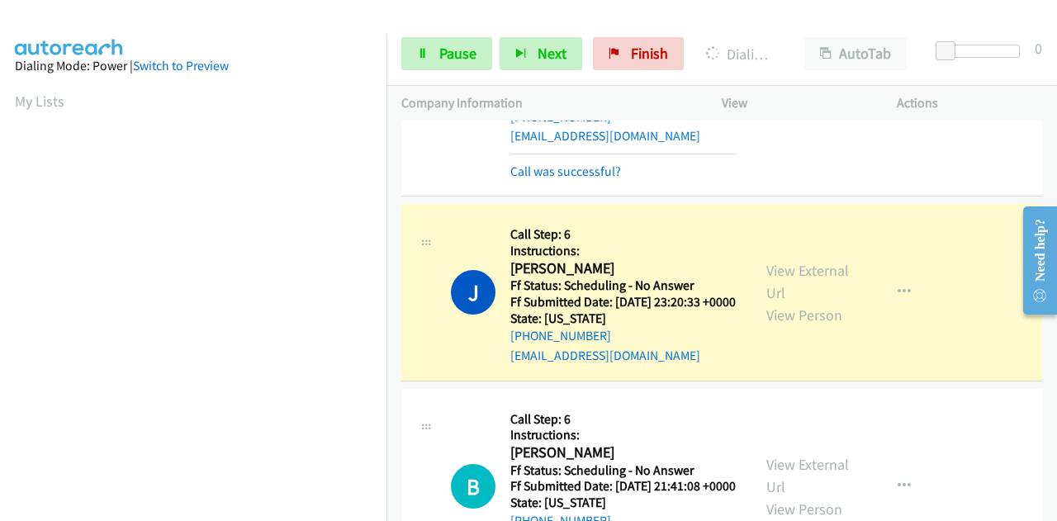
scroll to position [743, 0]
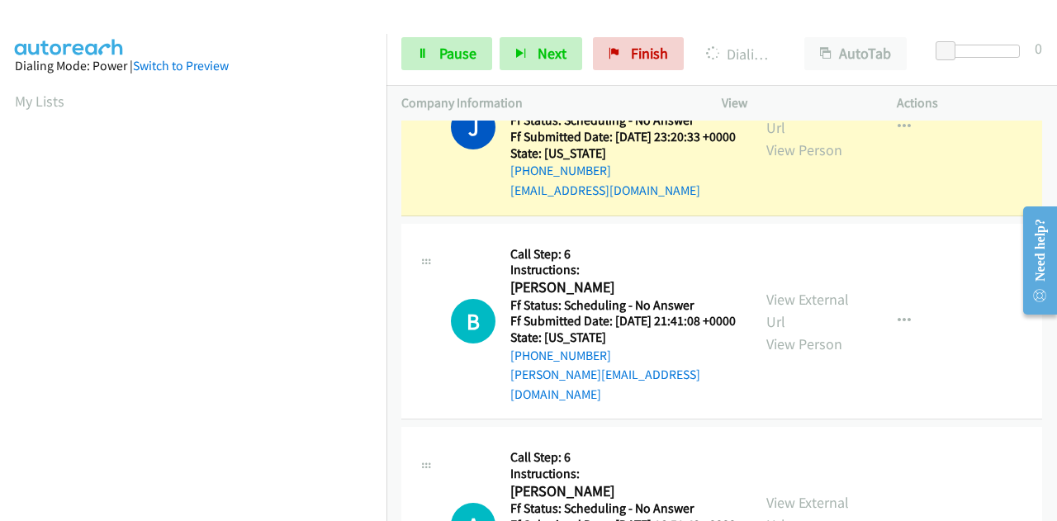
click at [824, 161] on div "View External Url View Person" at bounding box center [809, 127] width 86 height 67
click at [804, 137] on link "View External Url" at bounding box center [807, 116] width 83 height 41
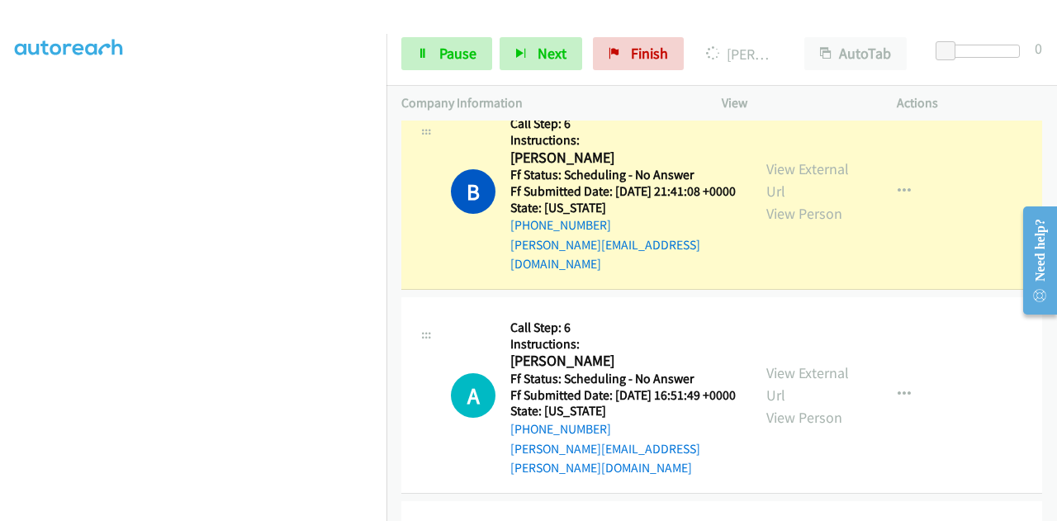
scroll to position [0, 0]
click at [840, 201] on link "View External Url" at bounding box center [807, 179] width 83 height 41
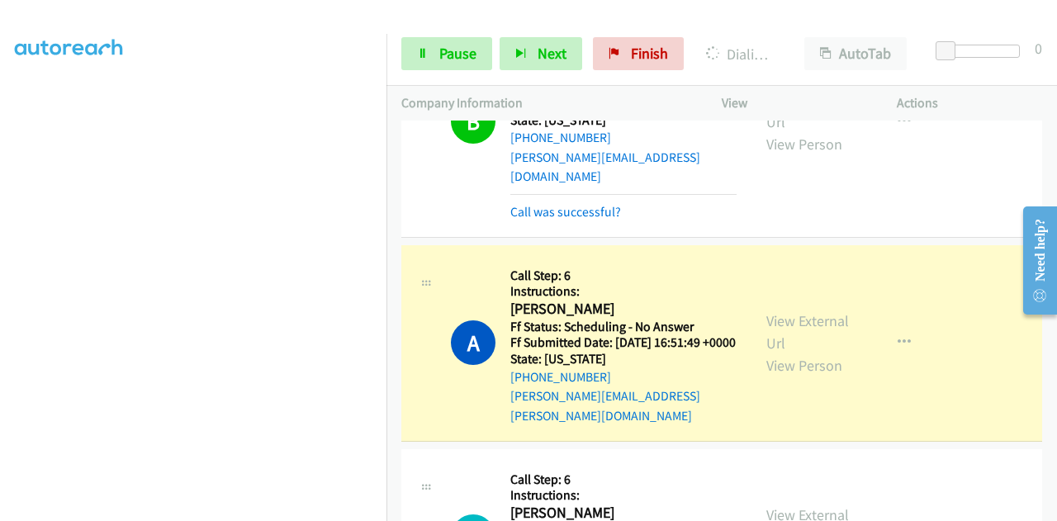
scroll to position [1073, 0]
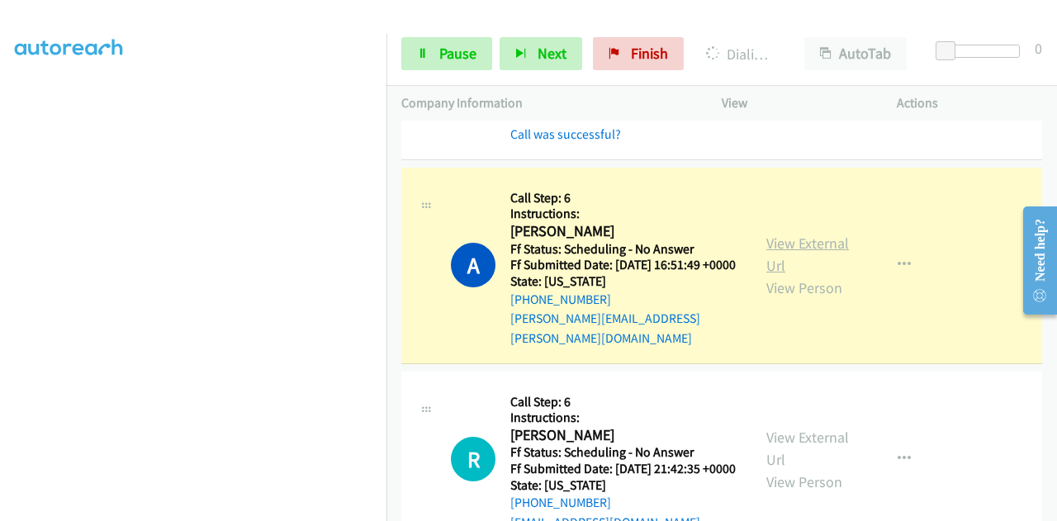
click at [778, 275] on link "View External Url" at bounding box center [807, 254] width 83 height 41
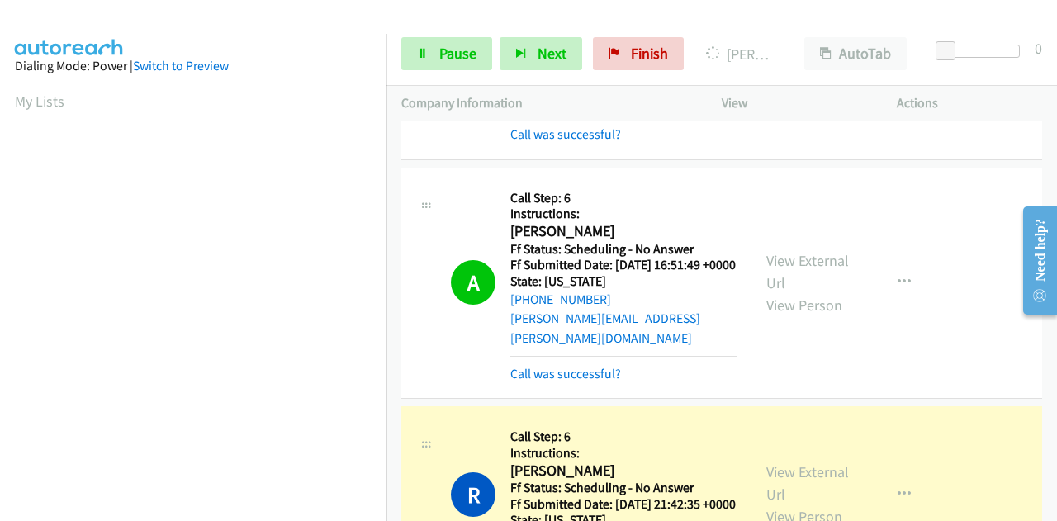
scroll to position [1321, 0]
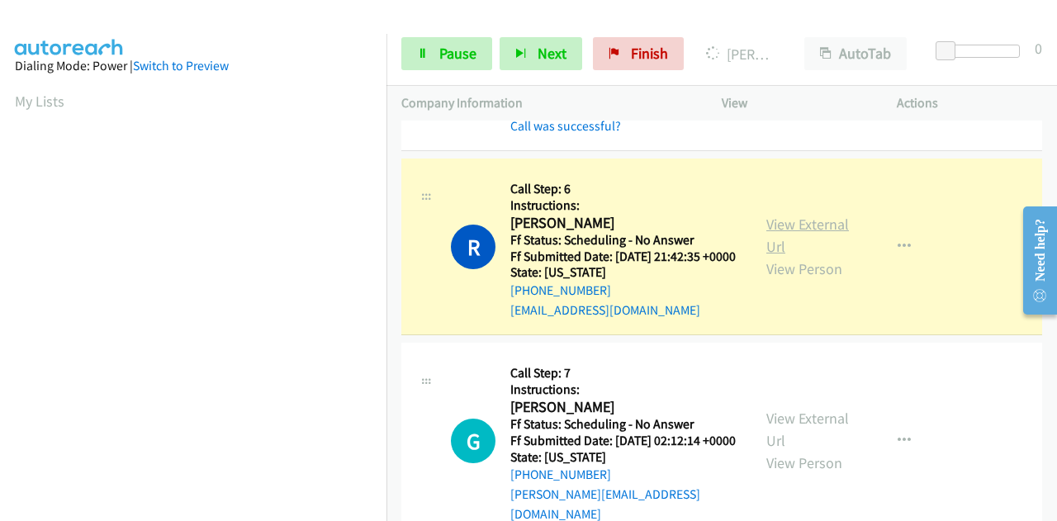
click at [766, 256] on link "View External Url" at bounding box center [807, 235] width 83 height 41
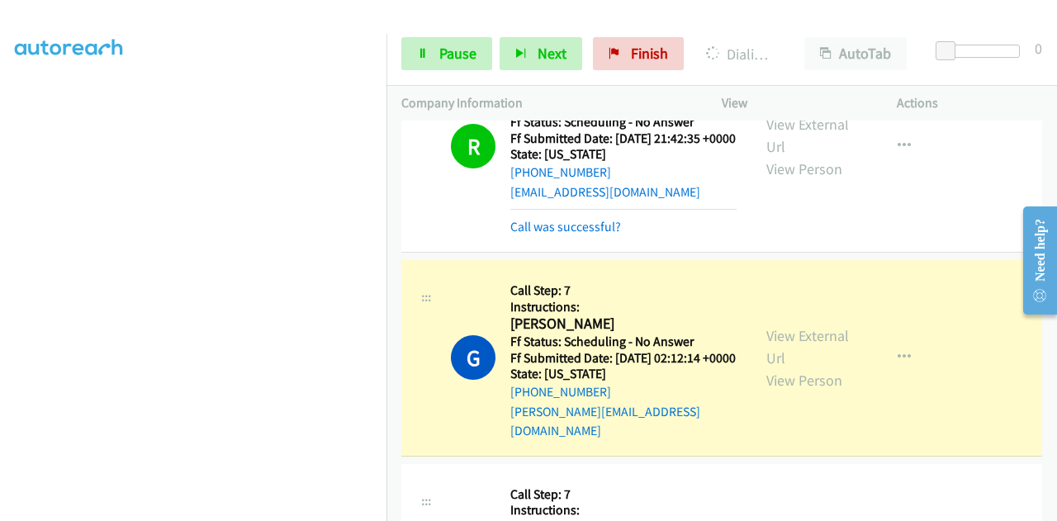
scroll to position [1486, 0]
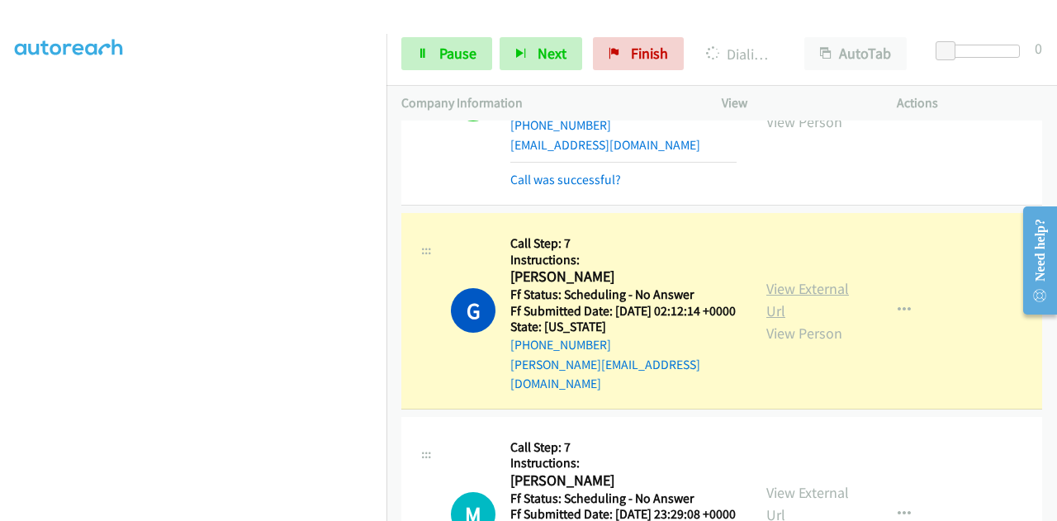
click at [791, 320] on link "View External Url" at bounding box center [807, 299] width 83 height 41
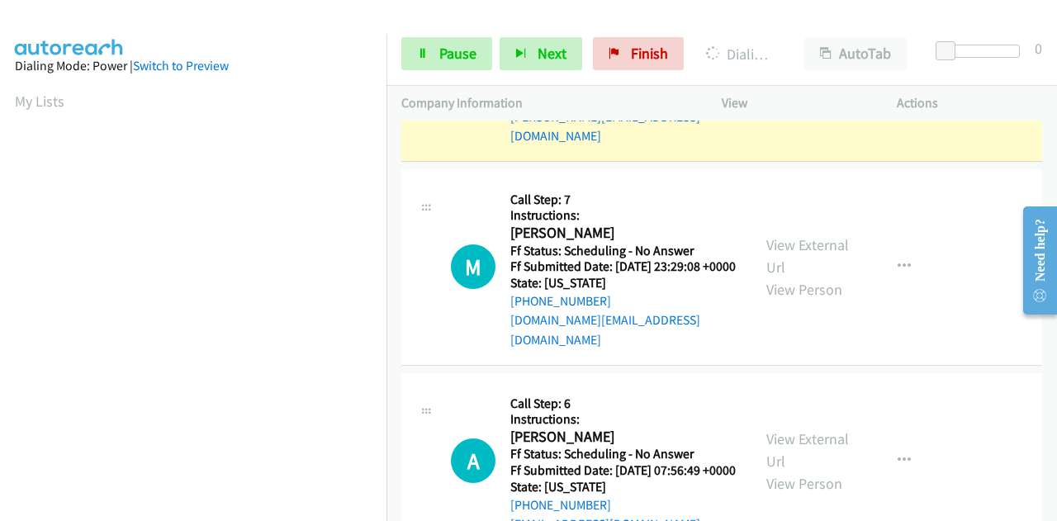
scroll to position [1817, 0]
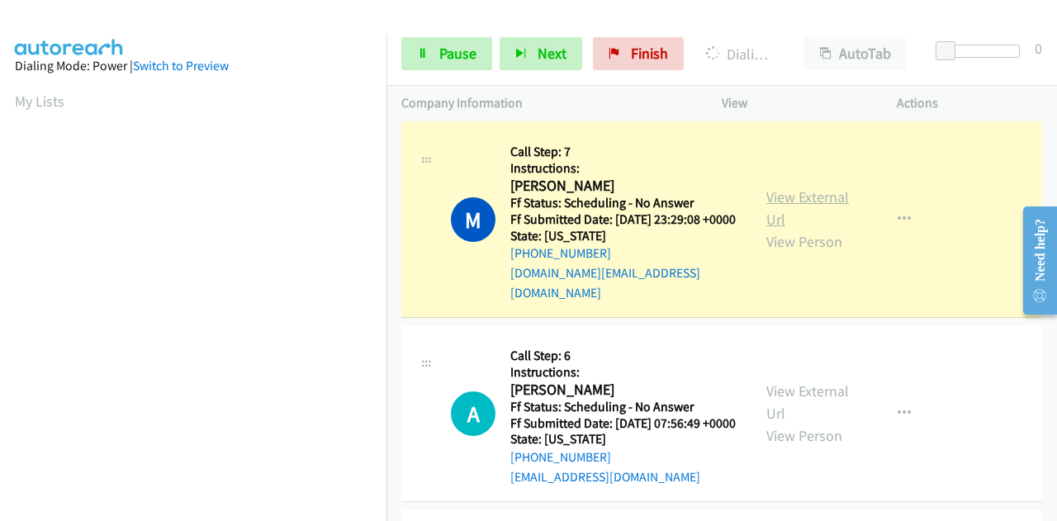
click at [789, 229] on link "View External Url" at bounding box center [807, 207] width 83 height 41
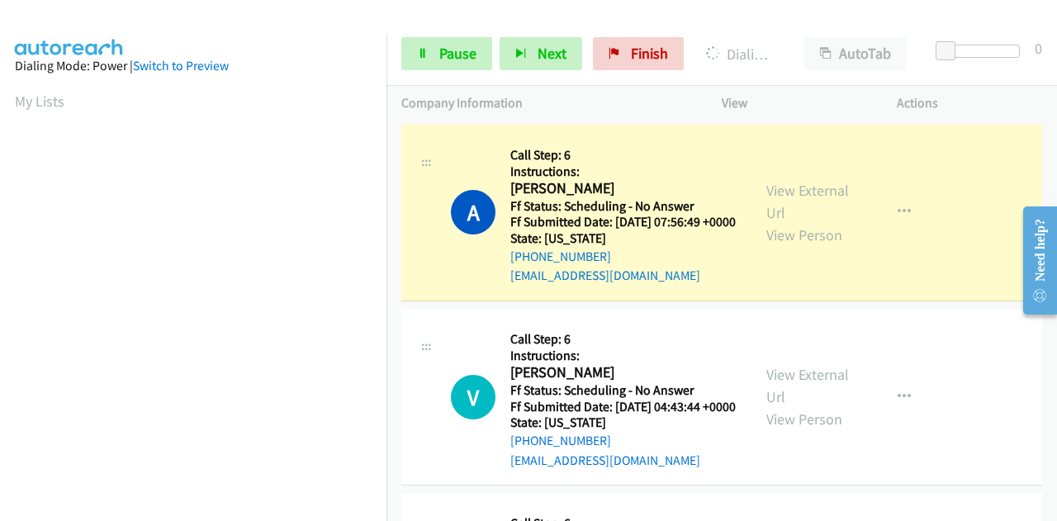
scroll to position [2064, 0]
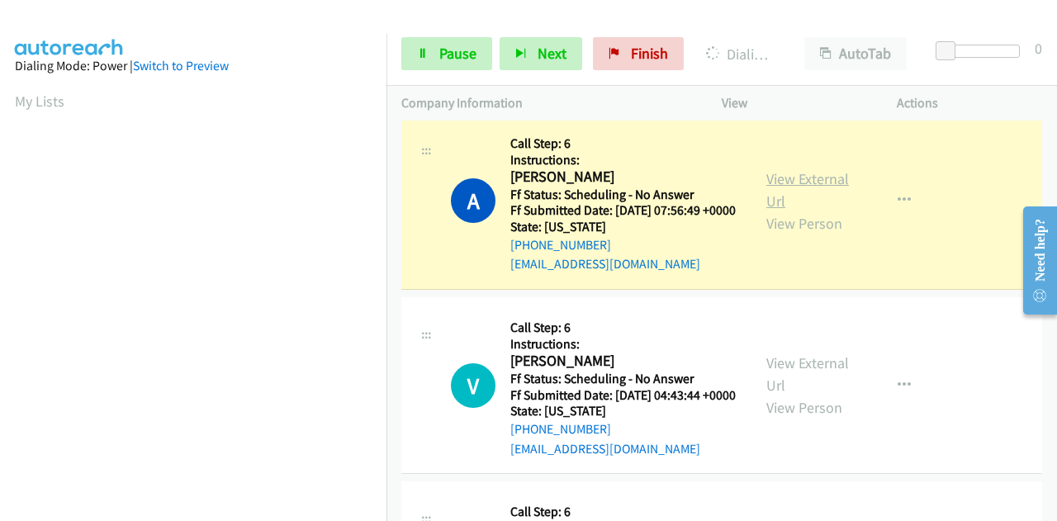
click at [778, 211] on link "View External Url" at bounding box center [807, 189] width 83 height 41
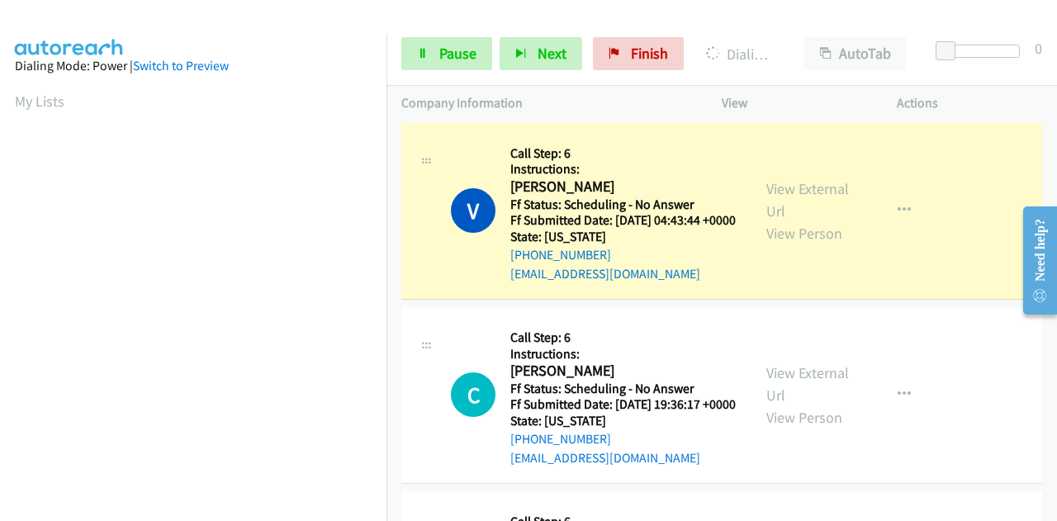
scroll to position [2312, 0]
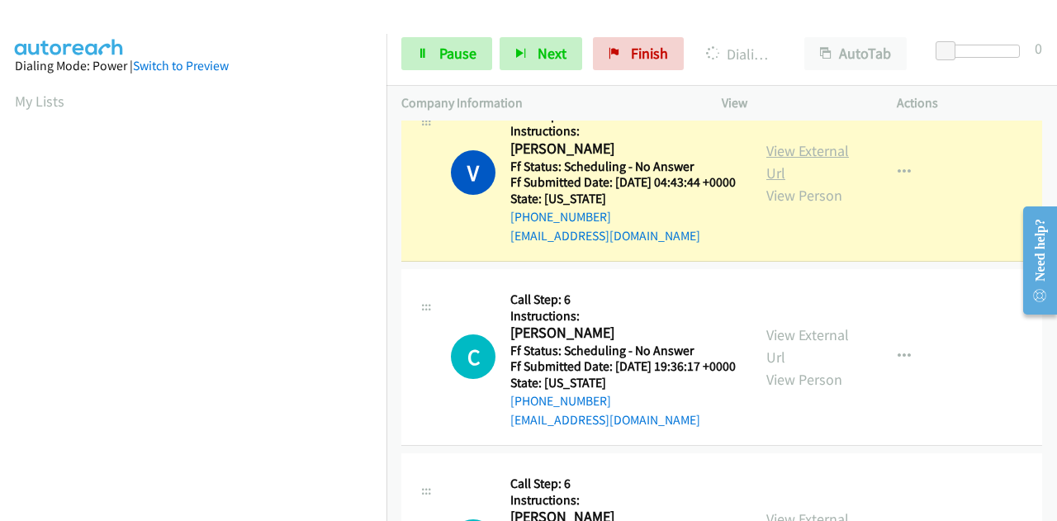
click at [792, 182] on link "View External Url" at bounding box center [807, 161] width 83 height 41
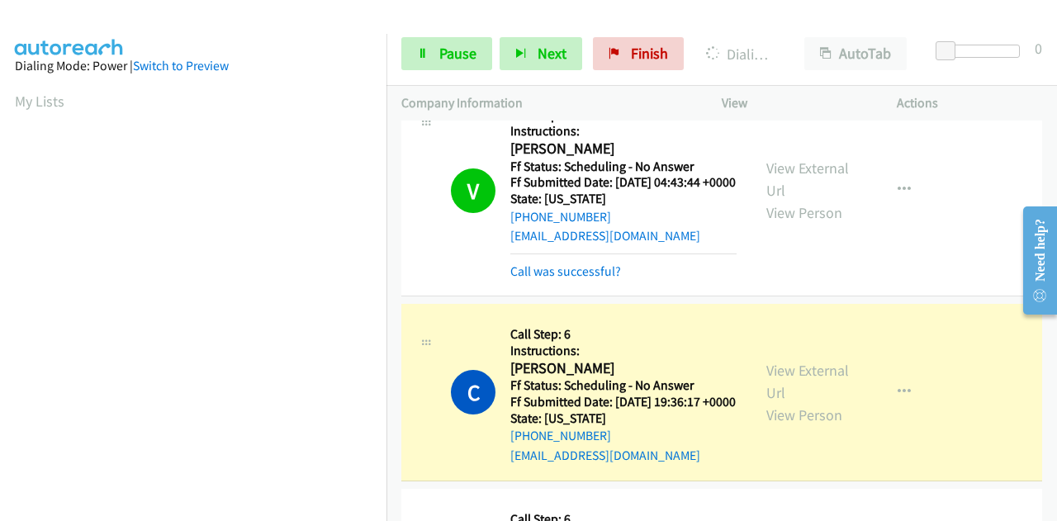
scroll to position [2560, 0]
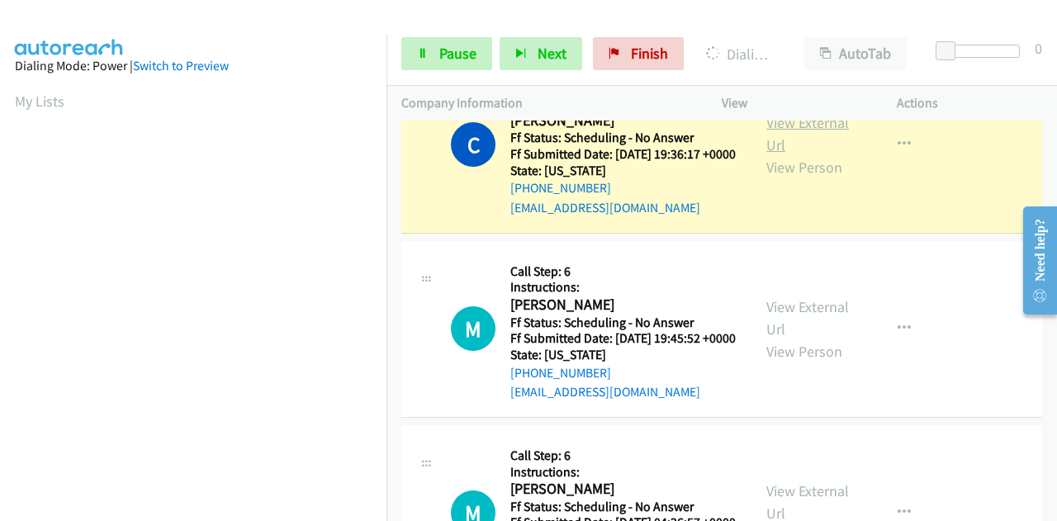
click at [812, 154] on link "View External Url" at bounding box center [807, 133] width 83 height 41
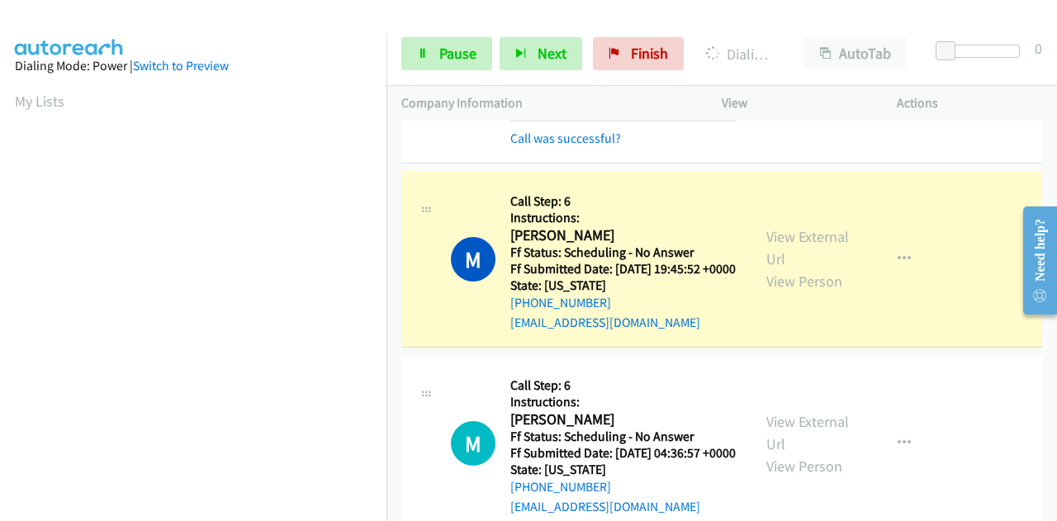
scroll to position [2725, 0]
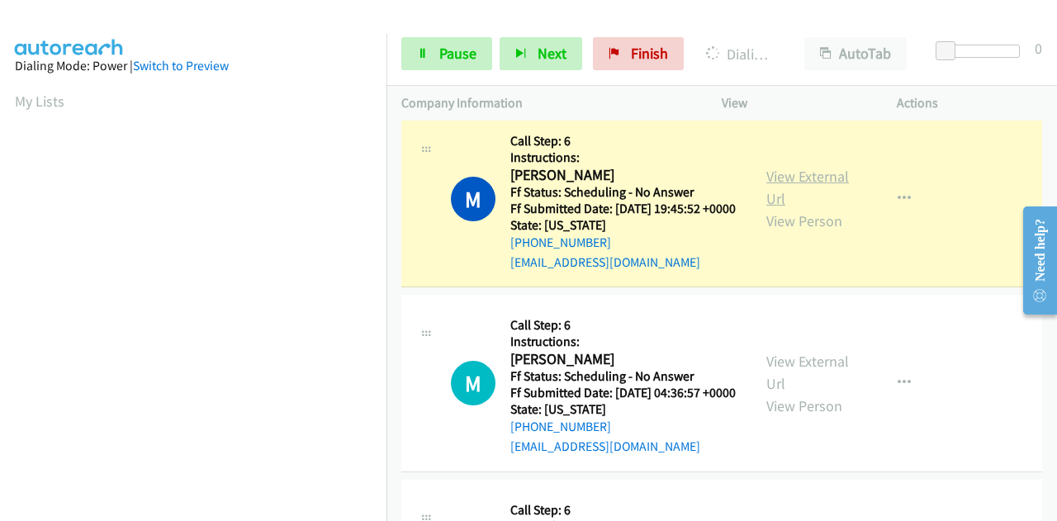
click at [774, 208] on link "View External Url" at bounding box center [807, 187] width 83 height 41
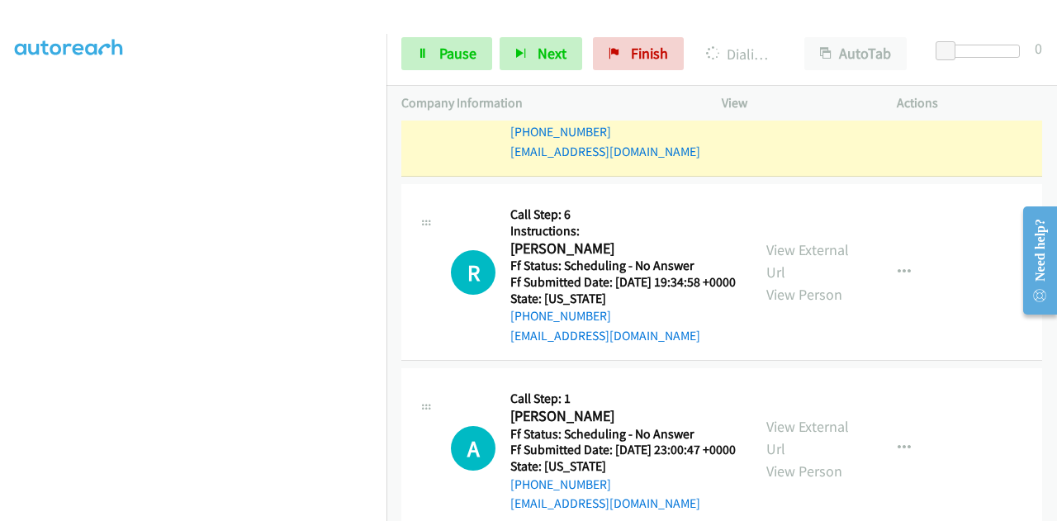
scroll to position [3090, 0]
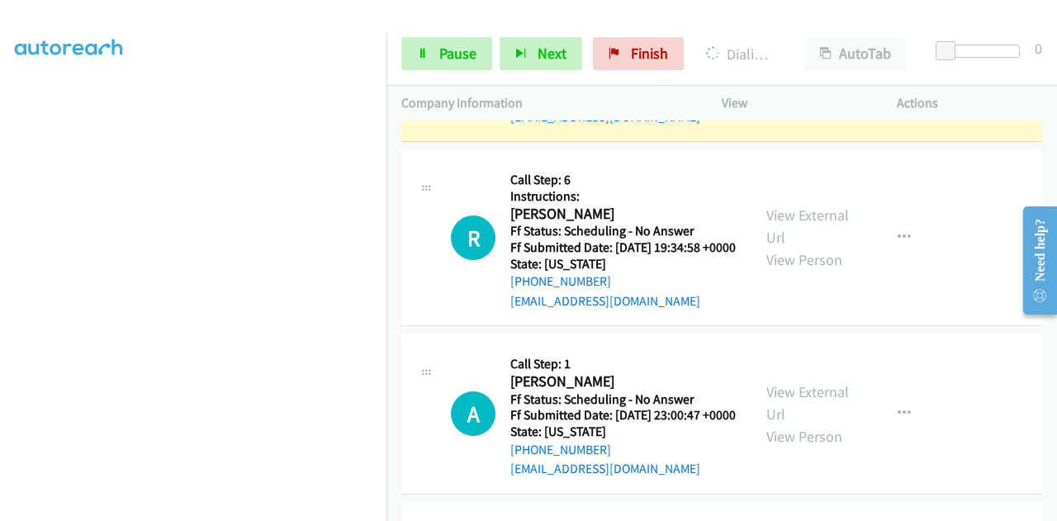
click at [784, 63] on link "View External Url" at bounding box center [807, 41] width 83 height 41
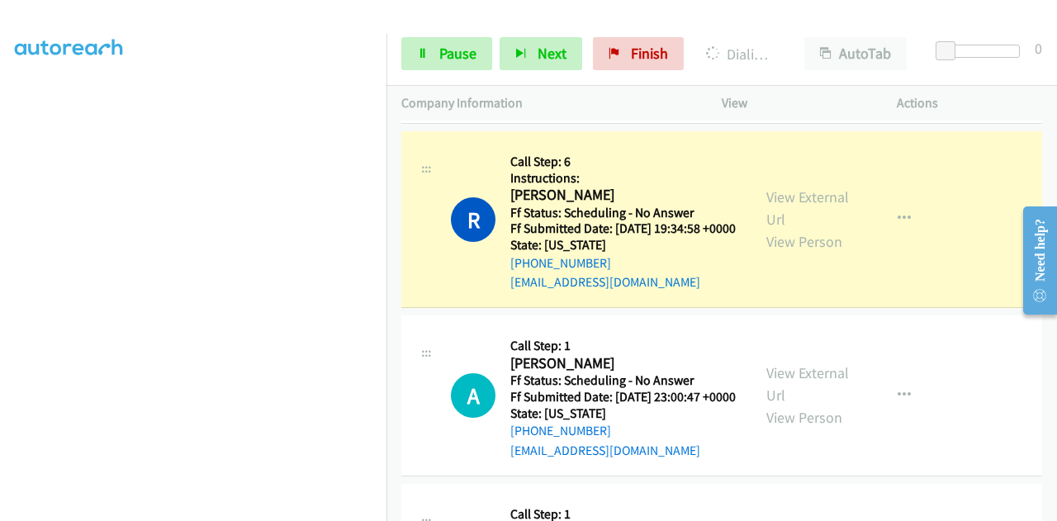
scroll to position [3255, 0]
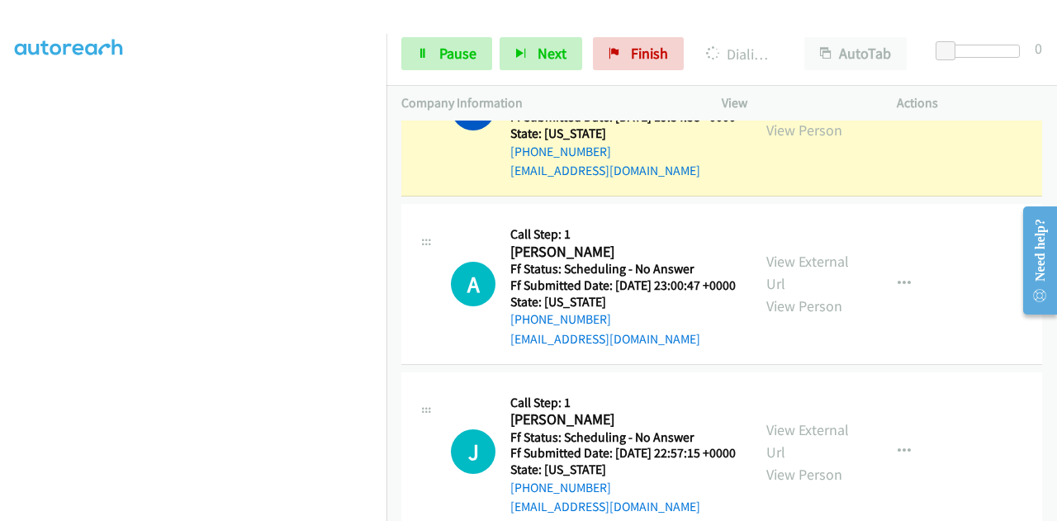
click at [814, 117] on link "View External Url" at bounding box center [807, 96] width 83 height 41
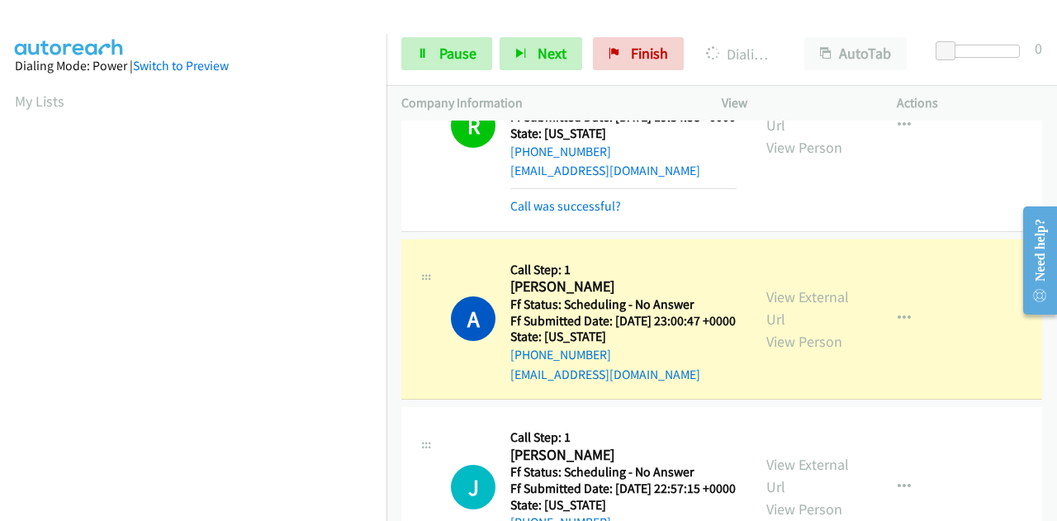
scroll to position [3420, 0]
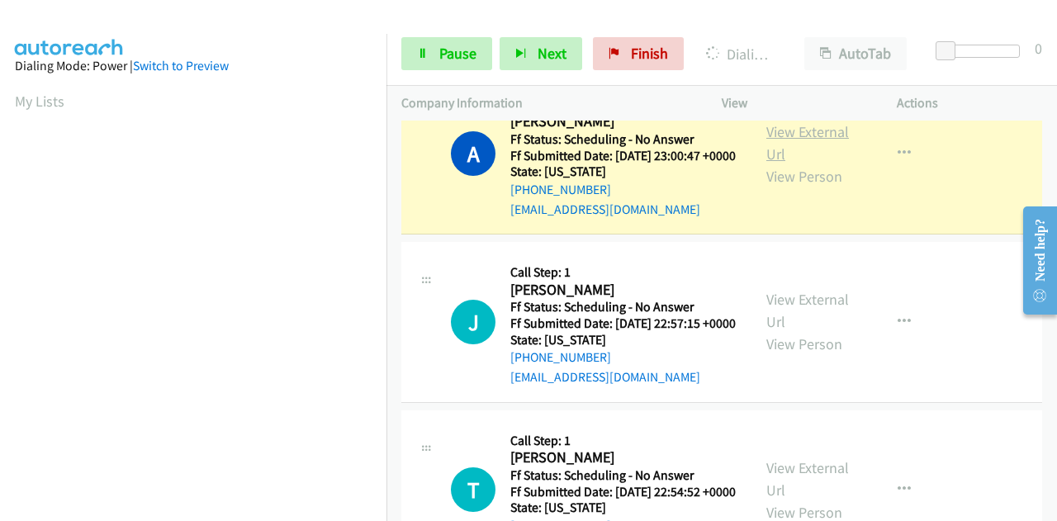
click at [805, 163] on link "View External Url" at bounding box center [807, 142] width 83 height 41
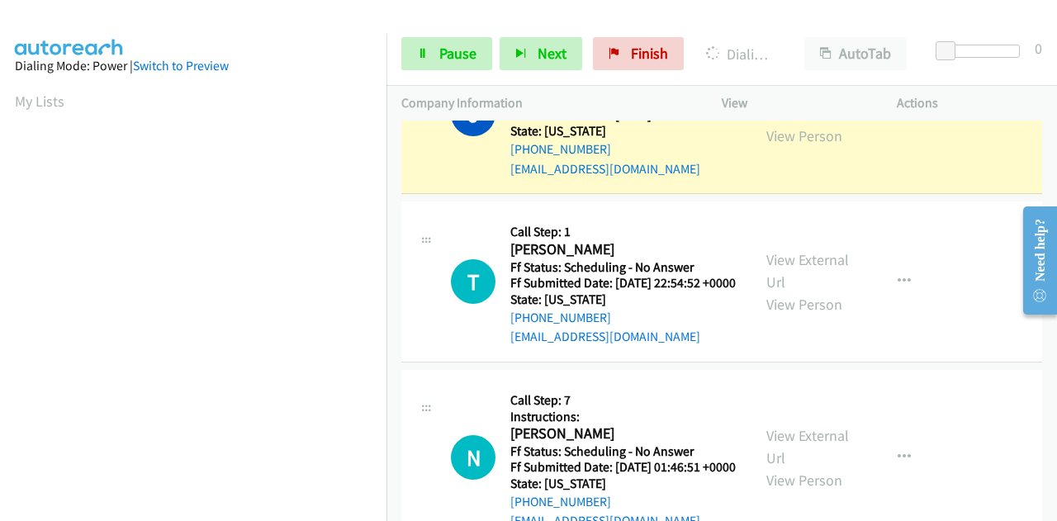
scroll to position [3750, 0]
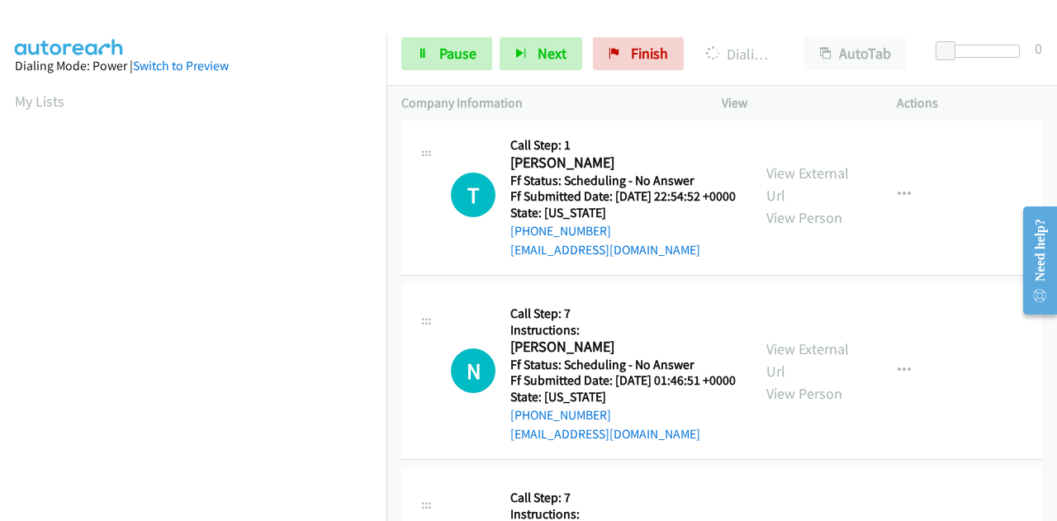
click at [813, 36] on link "View External Url" at bounding box center [807, 15] width 83 height 41
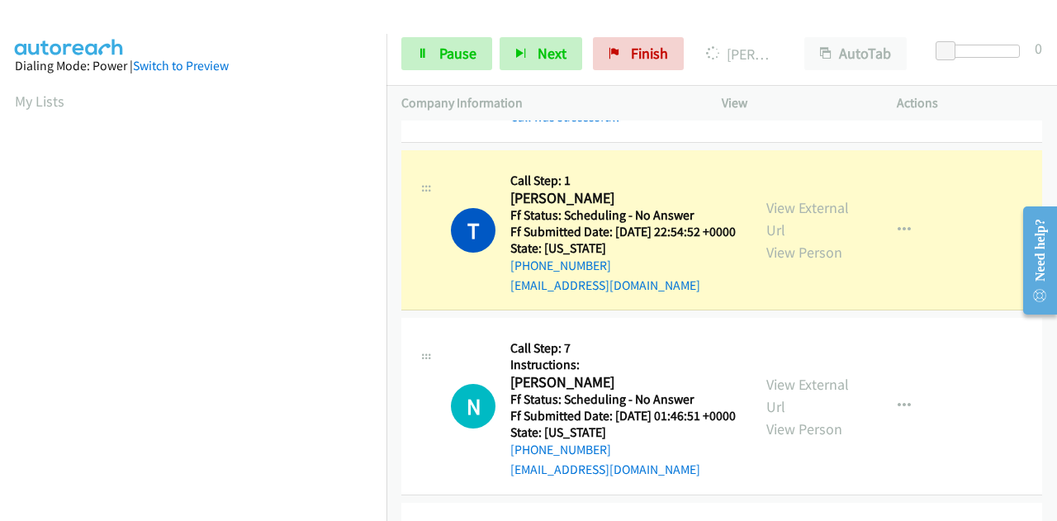
scroll to position [405, 9]
click at [768, 239] on link "View External Url" at bounding box center [807, 218] width 83 height 41
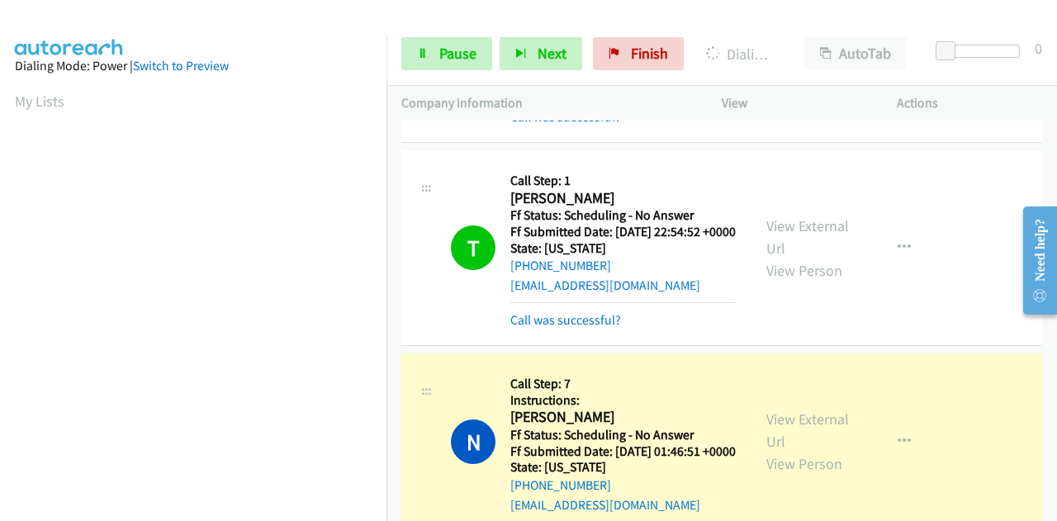
scroll to position [3998, 0]
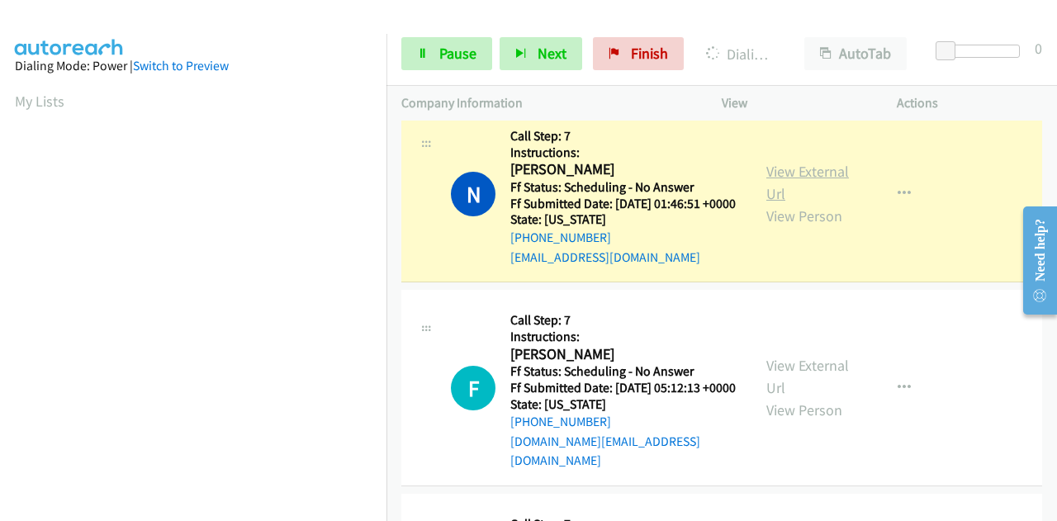
click at [778, 203] on link "View External Url" at bounding box center [807, 182] width 83 height 41
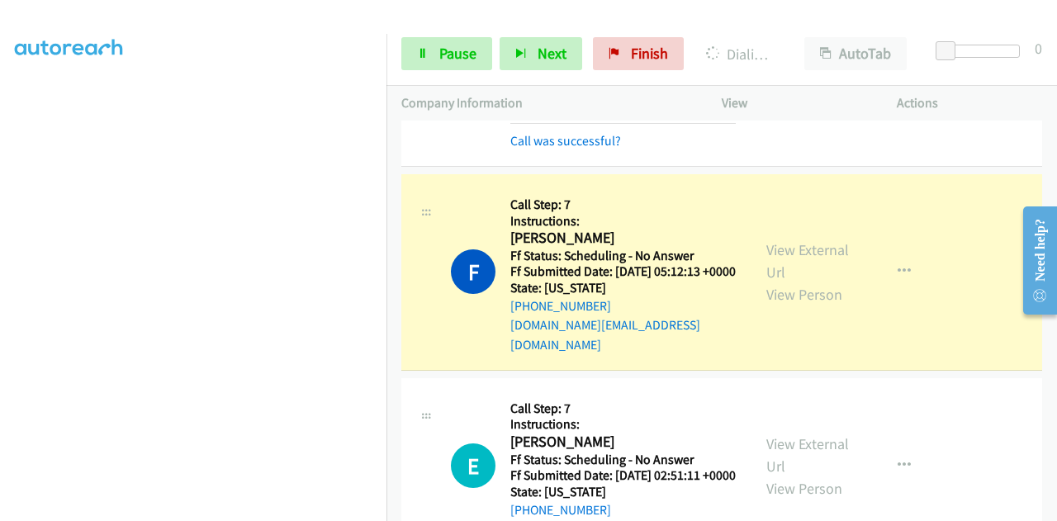
scroll to position [4246, 0]
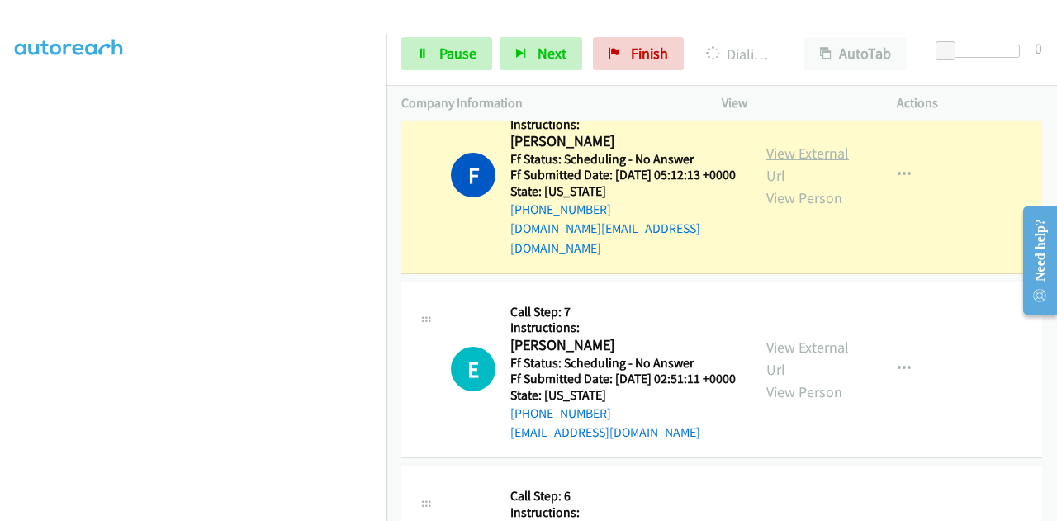
click at [814, 185] on link "View External Url" at bounding box center [807, 164] width 83 height 41
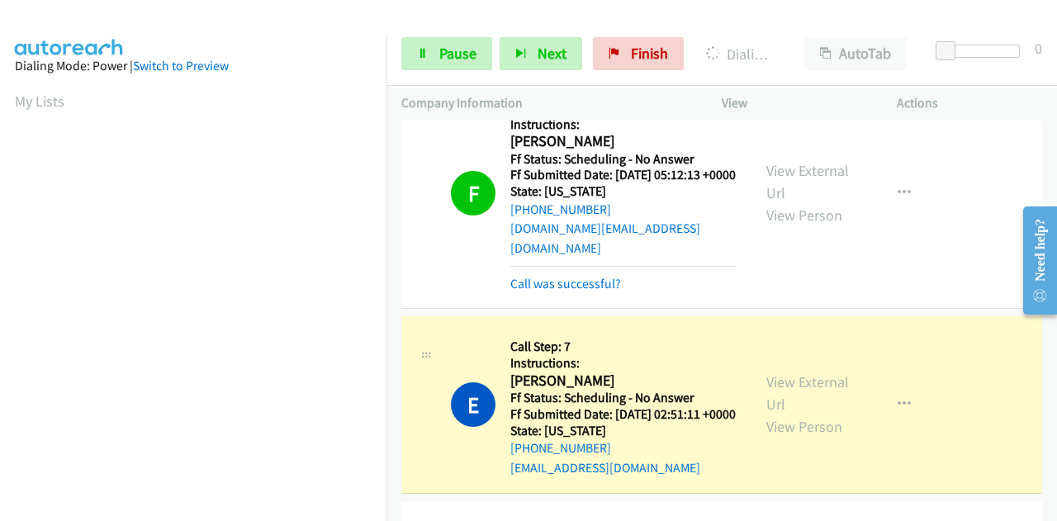
scroll to position [4494, 0]
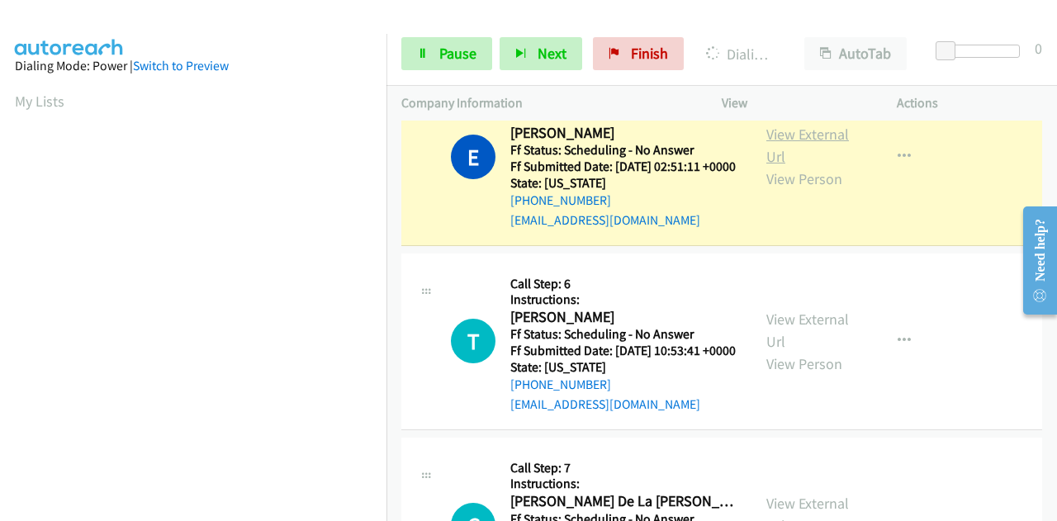
click at [779, 166] on link "View External Url" at bounding box center [807, 145] width 83 height 41
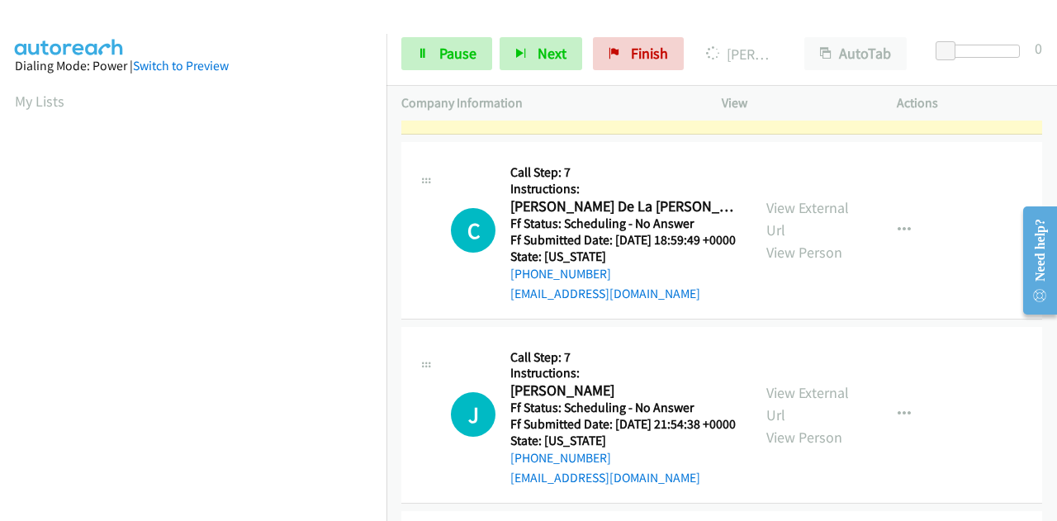
scroll to position [4824, 0]
click at [789, 55] on link "View External Url" at bounding box center [807, 34] width 83 height 41
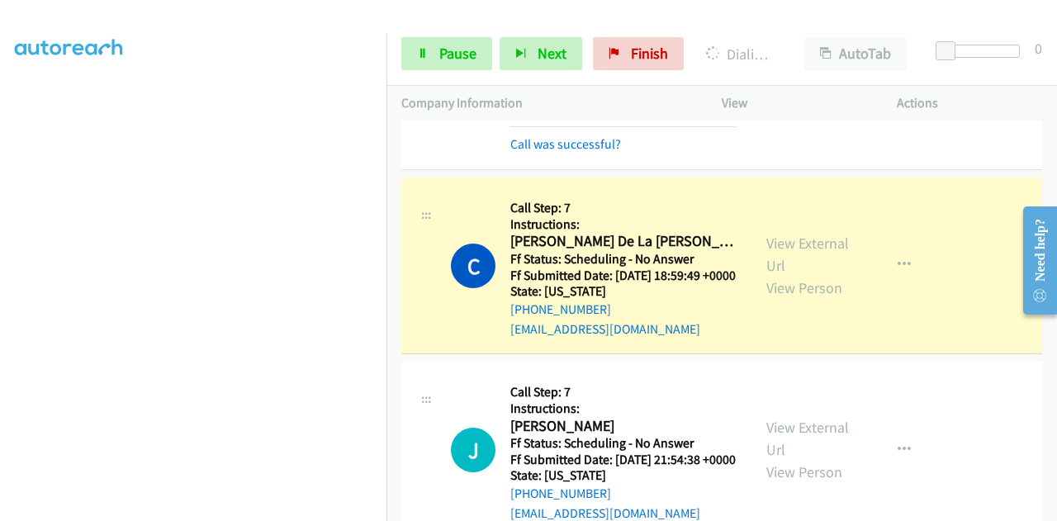
scroll to position [5154, 0]
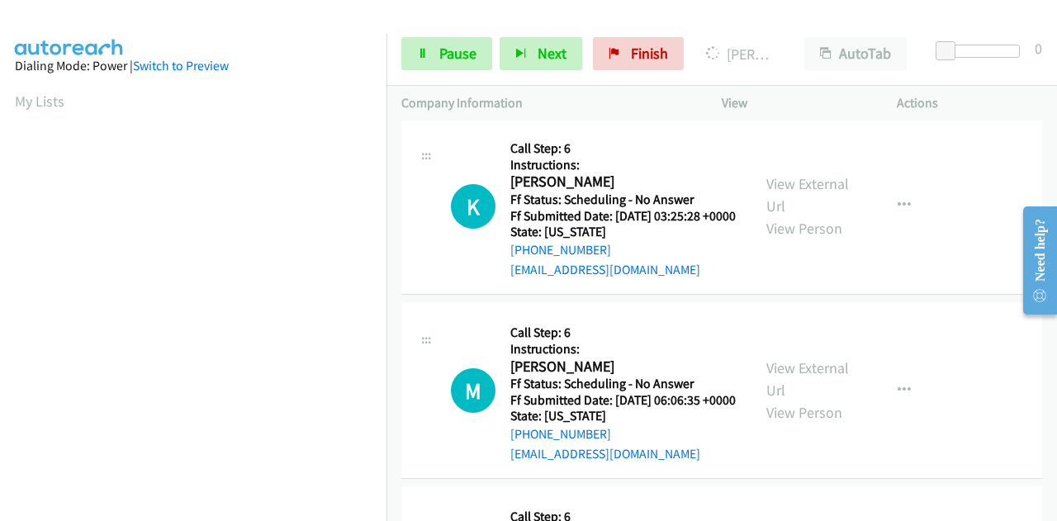
scroll to position [5402, 0]
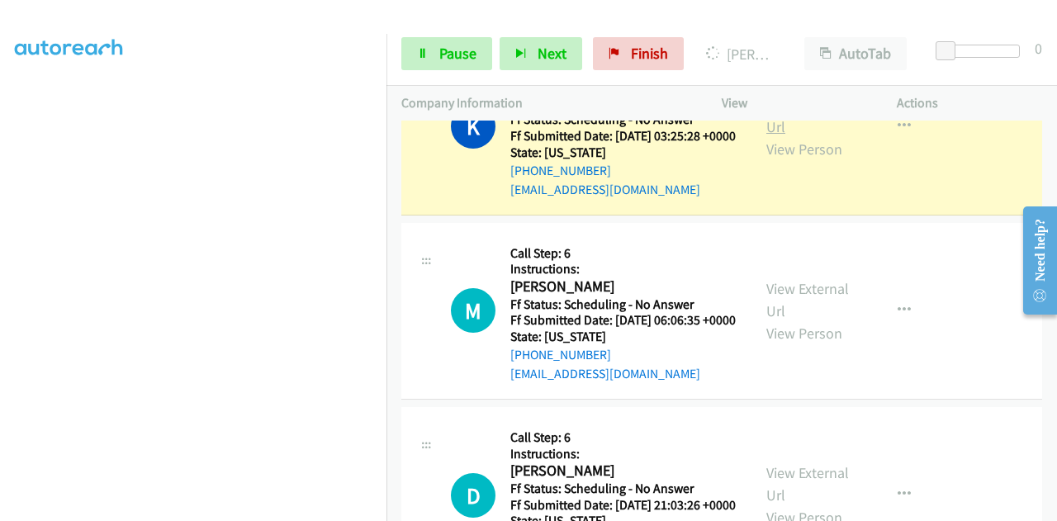
click at [799, 136] on link "View External Url" at bounding box center [807, 115] width 83 height 41
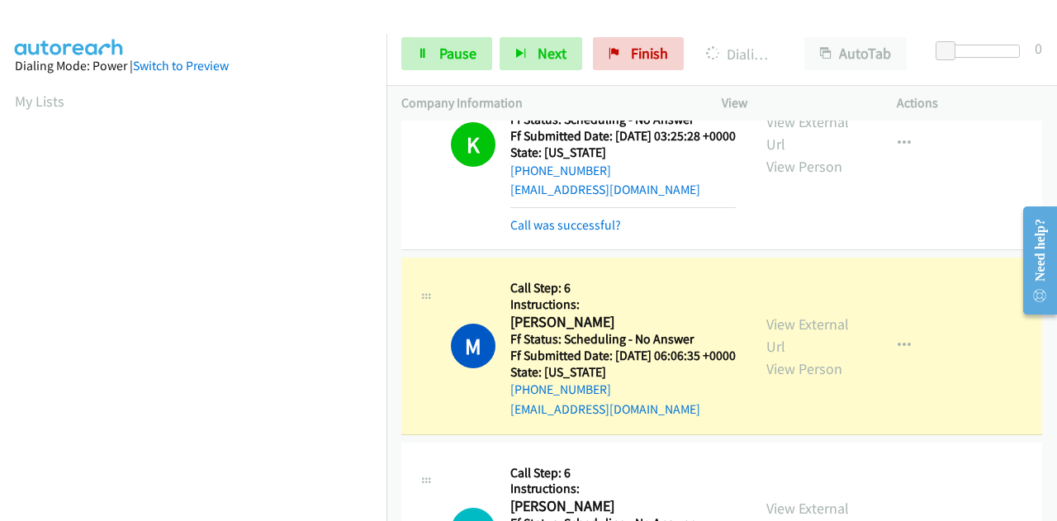
scroll to position [5650, 0]
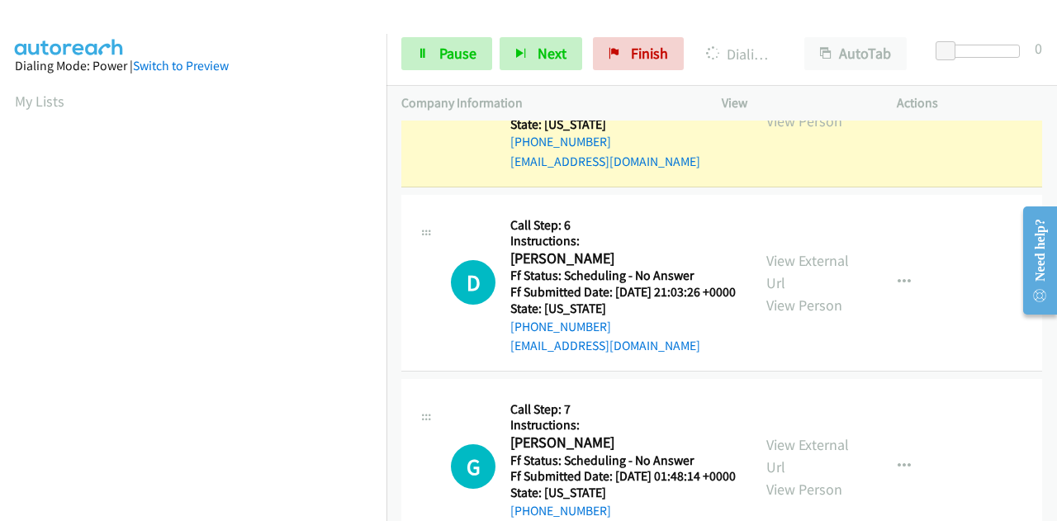
click at [793, 108] on link "View External Url" at bounding box center [807, 87] width 83 height 41
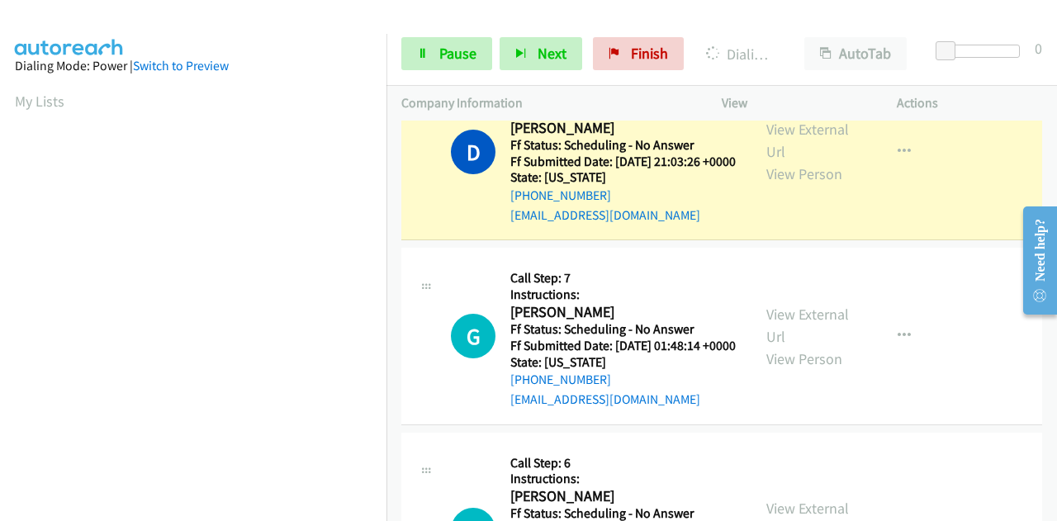
scroll to position [5980, 0]
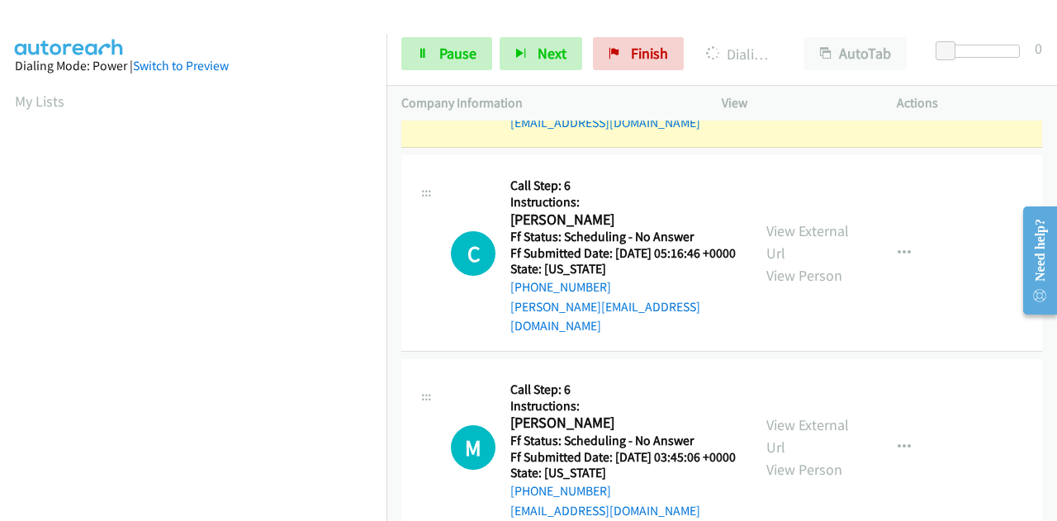
scroll to position [6228, 0]
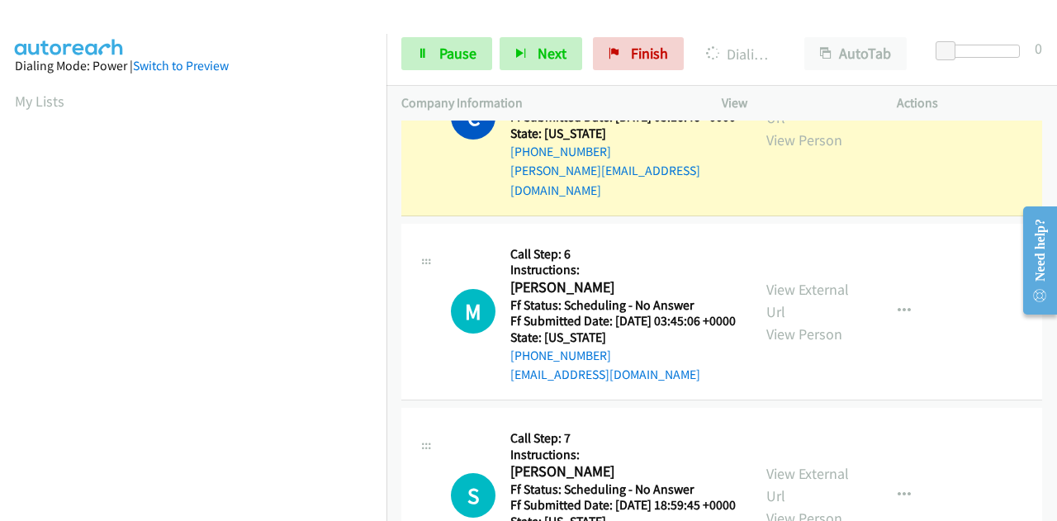
scroll to position [6475, 0]
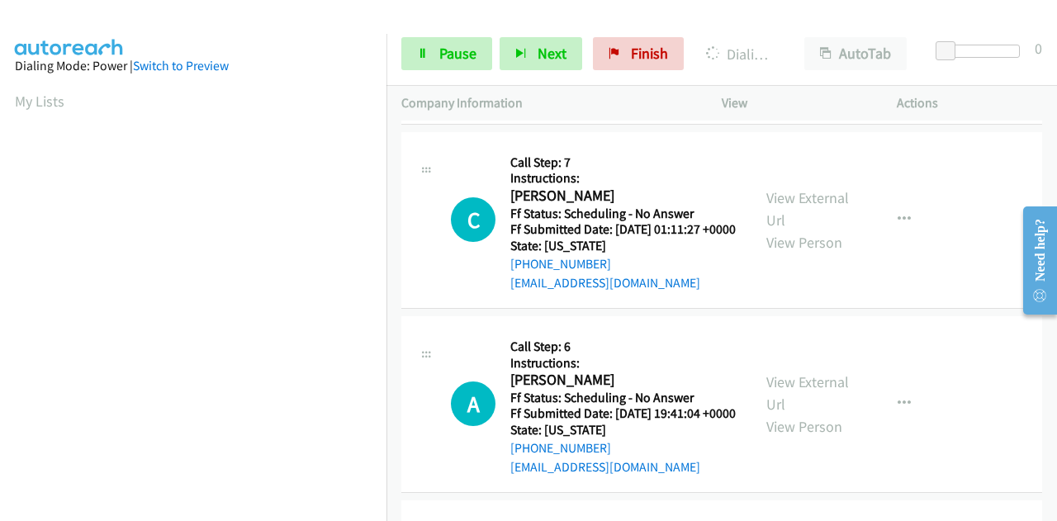
scroll to position [6806, 0]
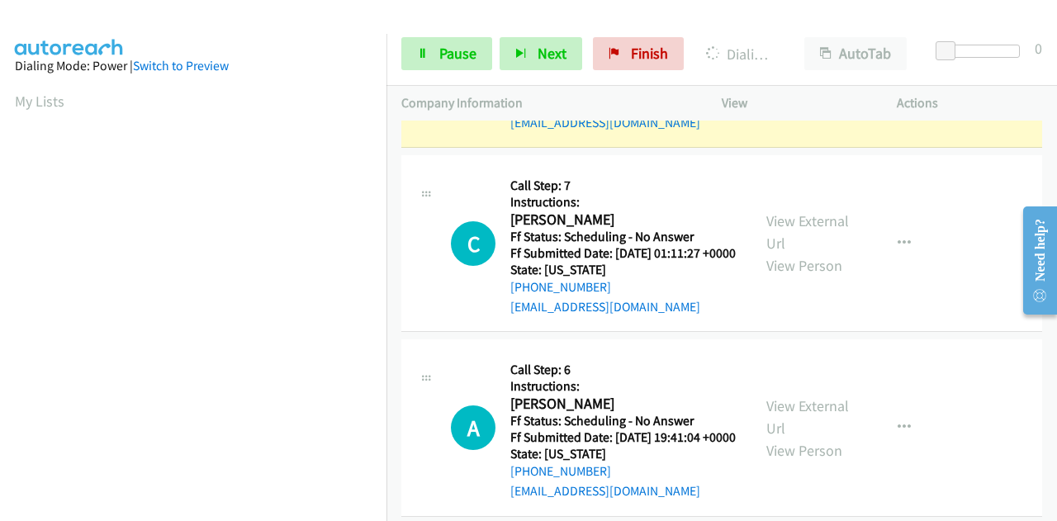
click at [803, 69] on link "View External Url" at bounding box center [807, 47] width 83 height 41
click at [449, 54] on span "Pause" at bounding box center [457, 53] width 37 height 19
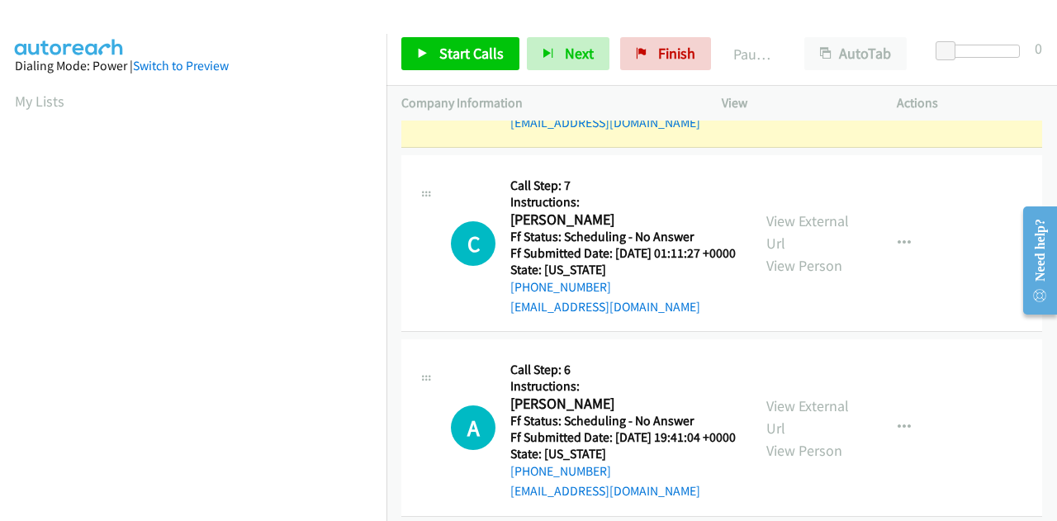
scroll to position [405, 9]
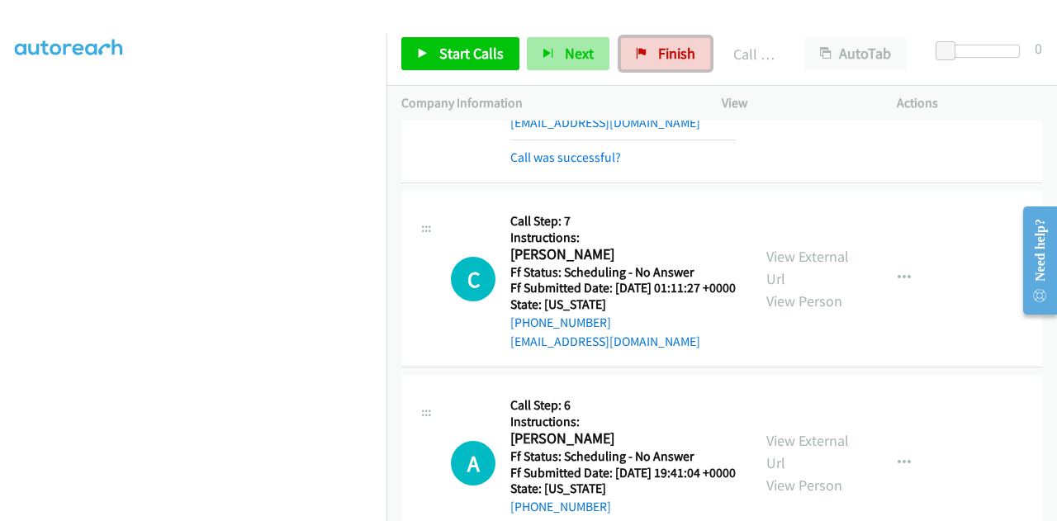
drag, startPoint x: 670, startPoint y: 59, endPoint x: 599, endPoint y: 52, distance: 71.3
click at [669, 59] on span "Finish" at bounding box center [676, 53] width 37 height 19
